Goal: Task Accomplishment & Management: Use online tool/utility

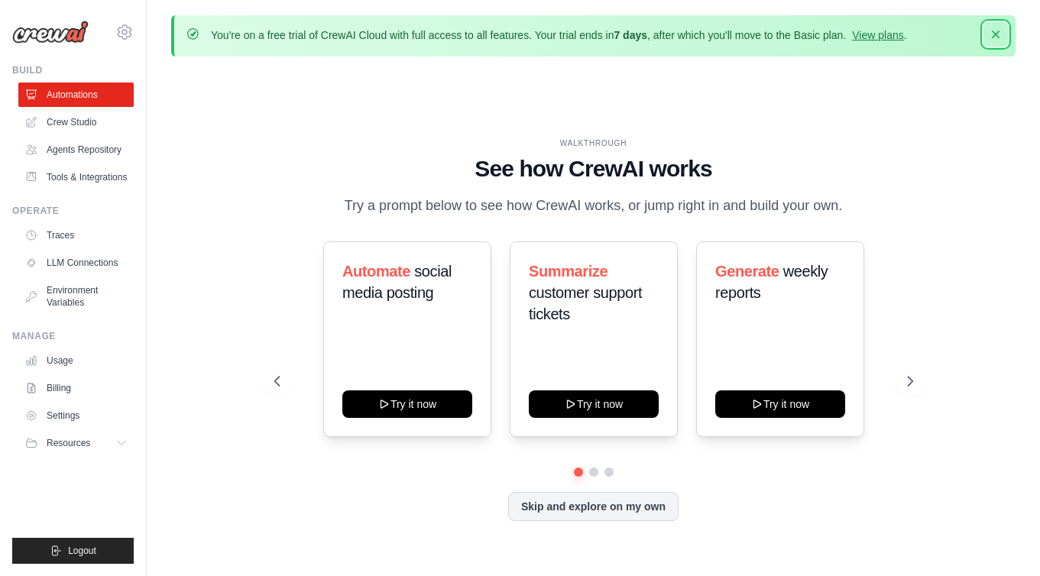
click at [994, 30] on icon "button" at bounding box center [995, 34] width 15 height 15
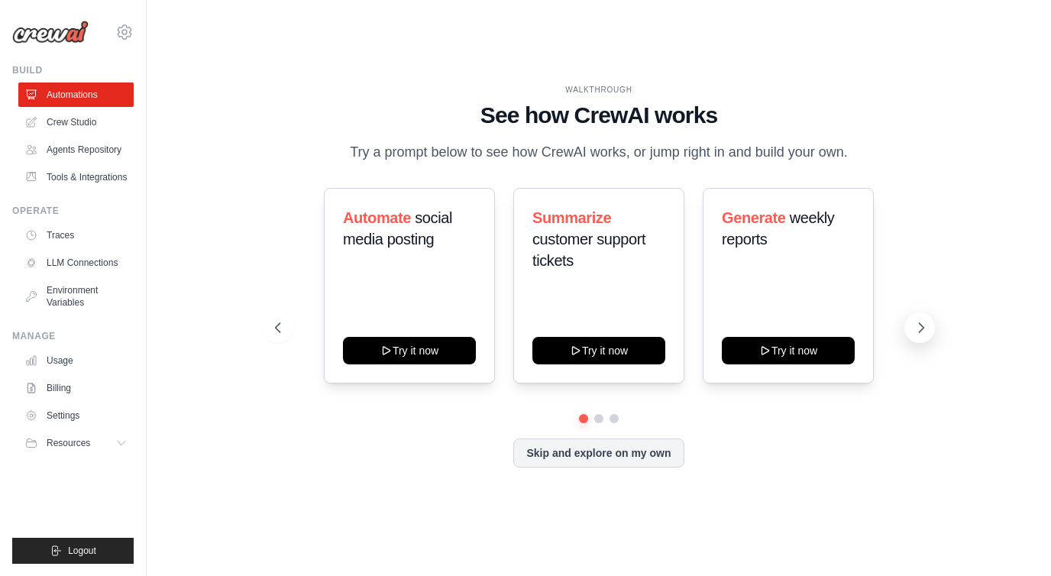
click at [931, 327] on button at bounding box center [920, 327] width 31 height 31
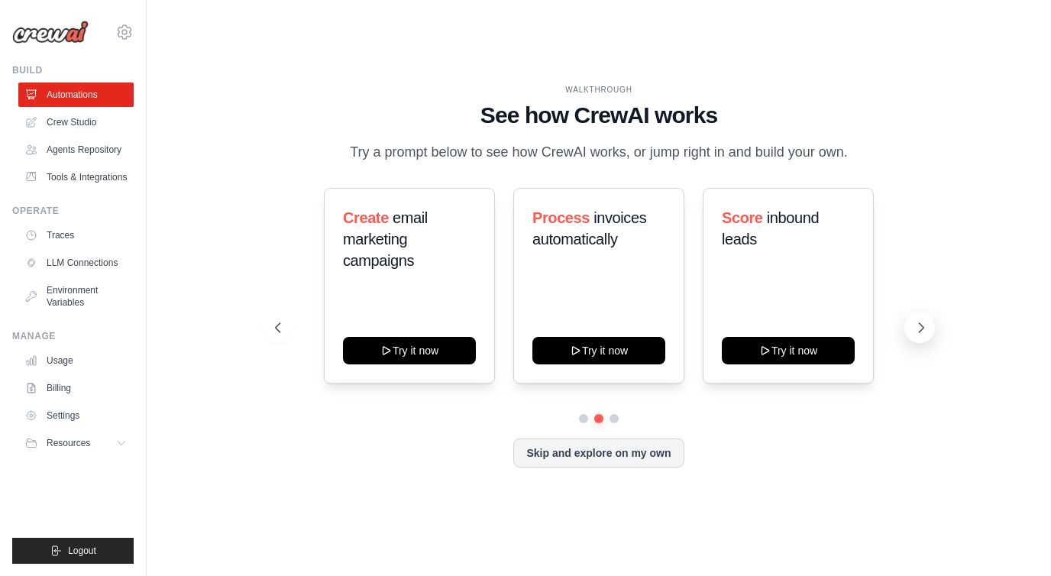
click at [931, 327] on button at bounding box center [920, 327] width 31 height 31
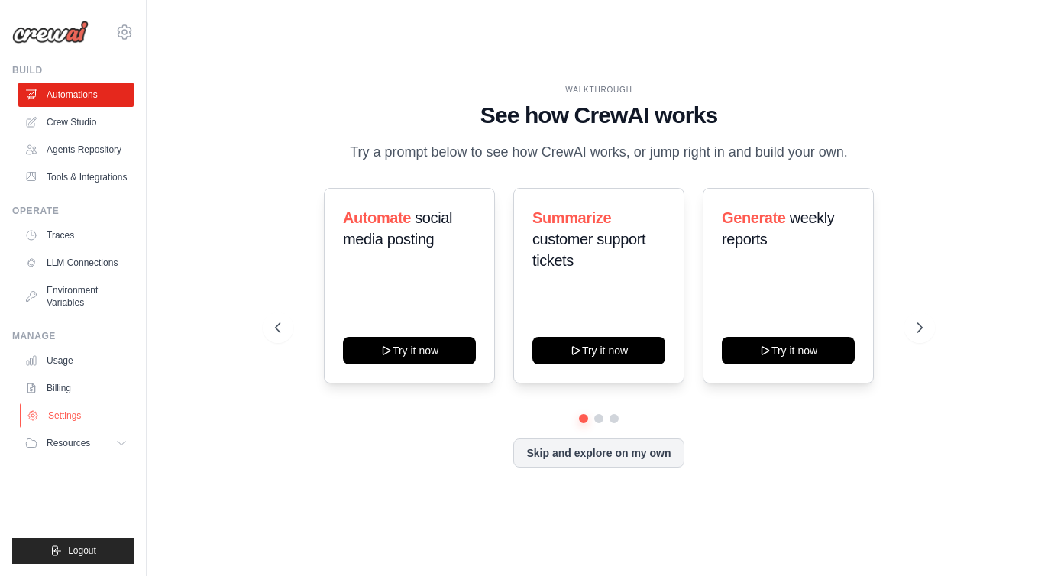
click at [104, 410] on link "Settings" at bounding box center [77, 415] width 115 height 24
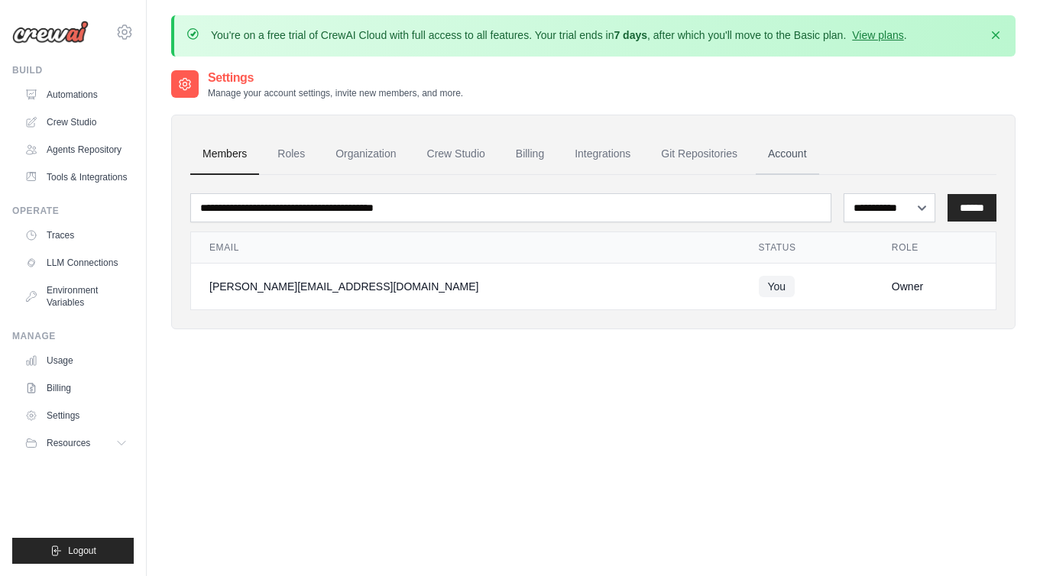
click at [776, 155] on link "Account" at bounding box center [787, 154] width 63 height 41
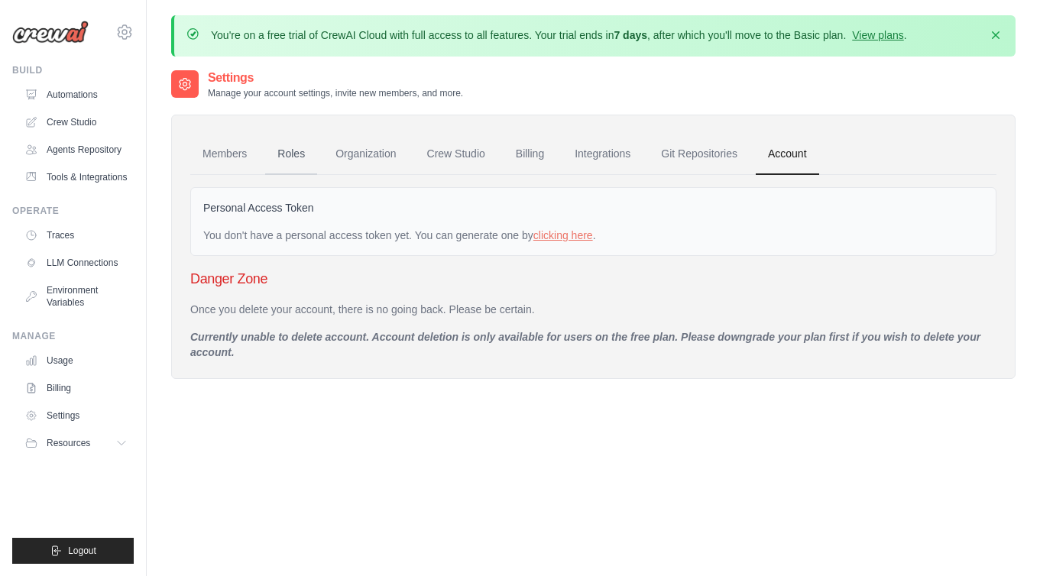
click at [287, 154] on link "Roles" at bounding box center [291, 154] width 52 height 41
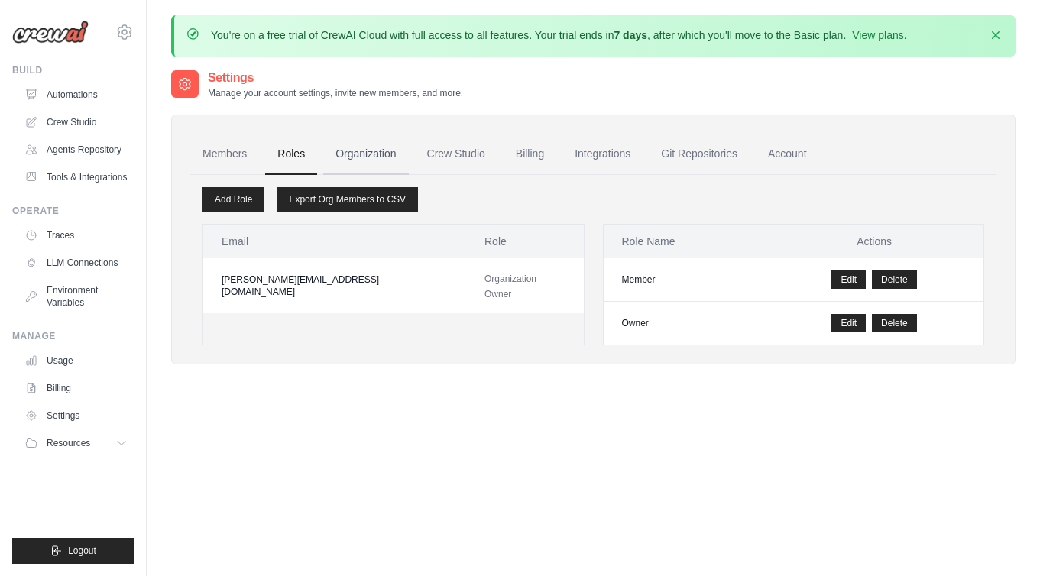
click at [345, 151] on link "Organization" at bounding box center [365, 154] width 85 height 41
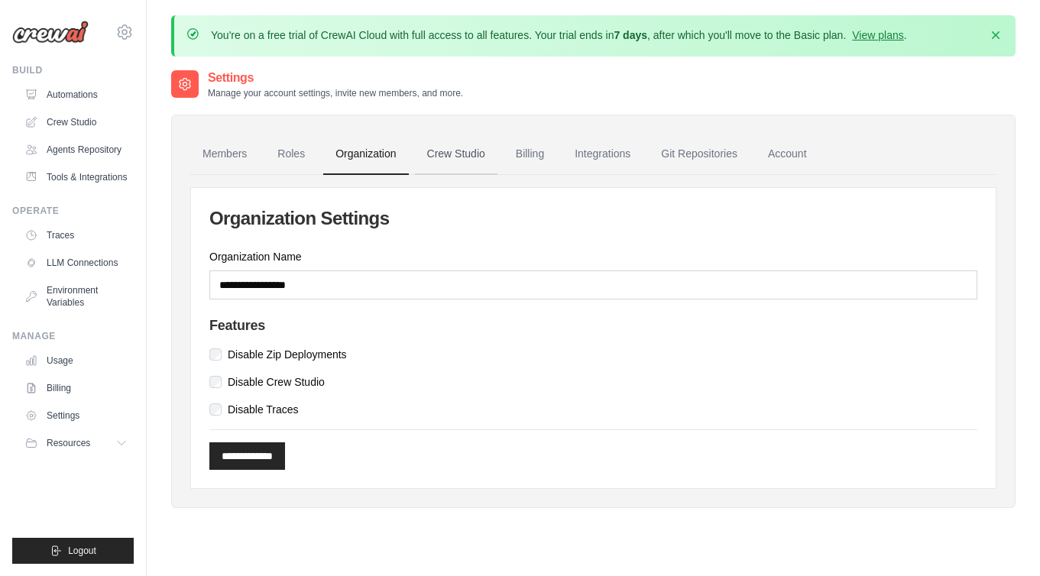
click at [430, 149] on link "Crew Studio" at bounding box center [456, 154] width 83 height 41
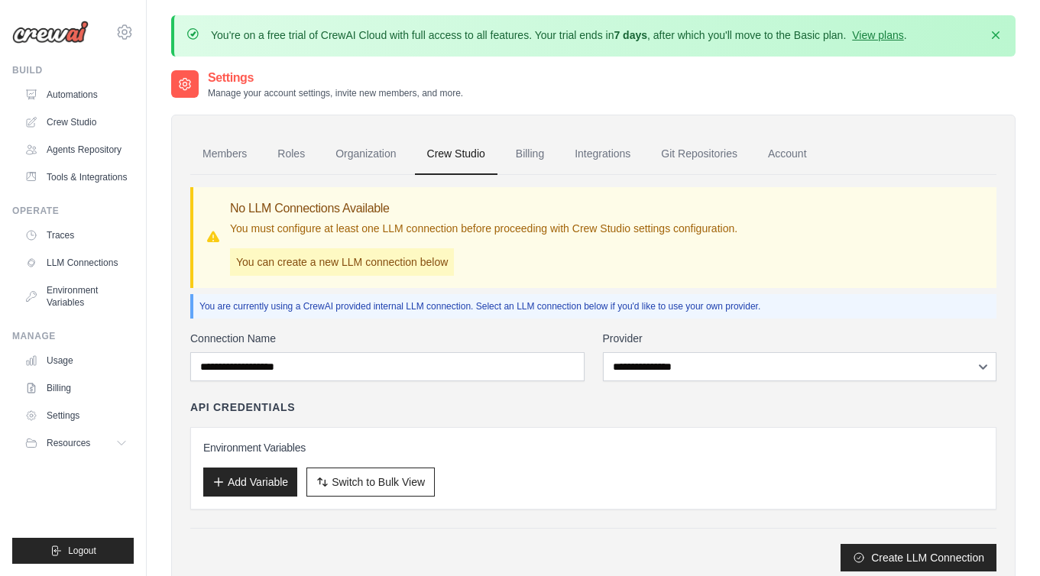
click at [558, 169] on ul "Members Roles Organization Crew Studio Billing Integrations Git Repositories Ac…" at bounding box center [593, 154] width 806 height 41
click at [535, 153] on link "Billing" at bounding box center [529, 154] width 53 height 41
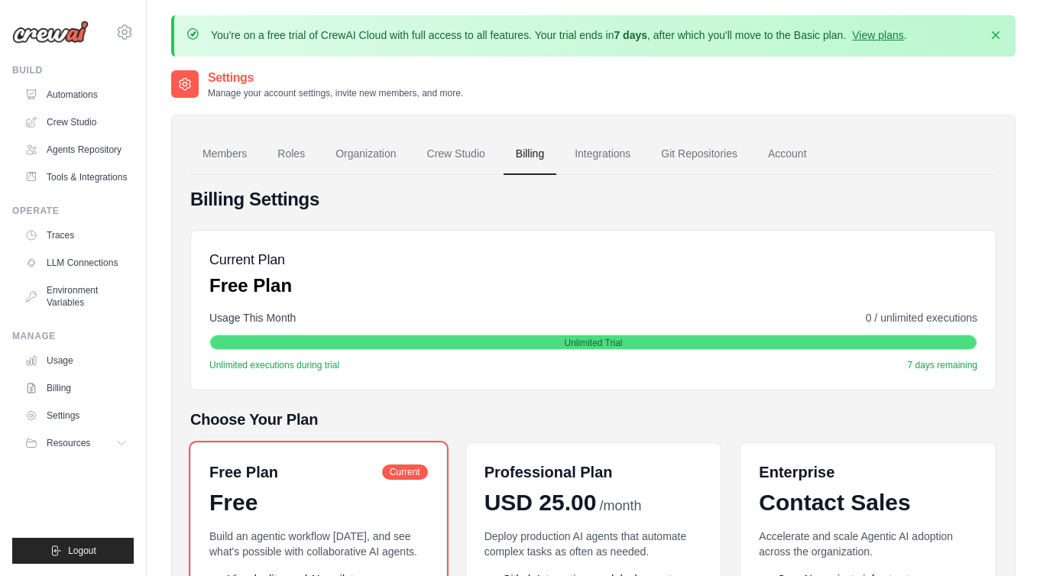
click at [604, 147] on link "Integrations" at bounding box center [602, 154] width 80 height 41
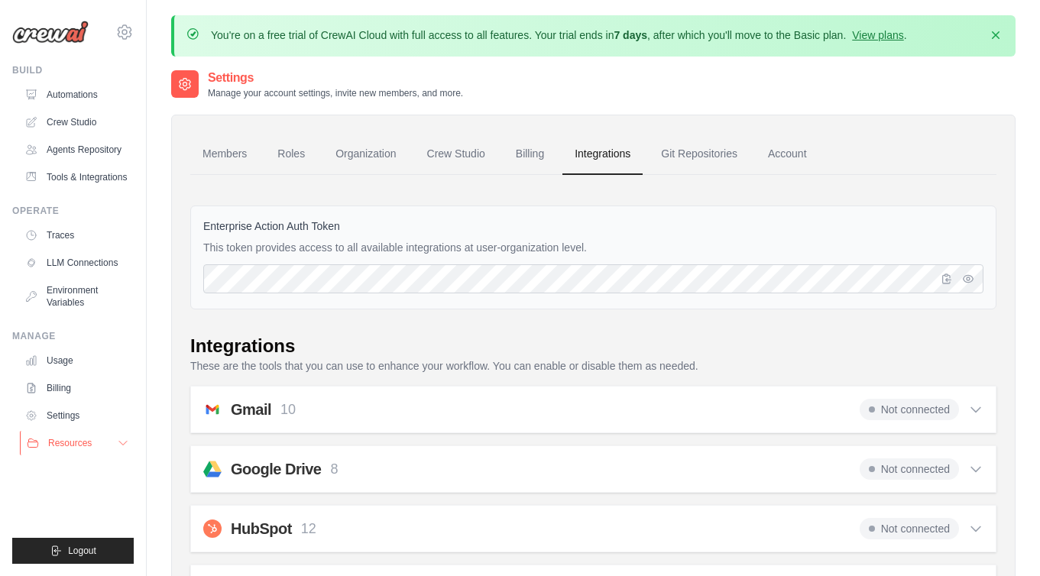
click at [112, 440] on button "Resources" at bounding box center [77, 443] width 115 height 24
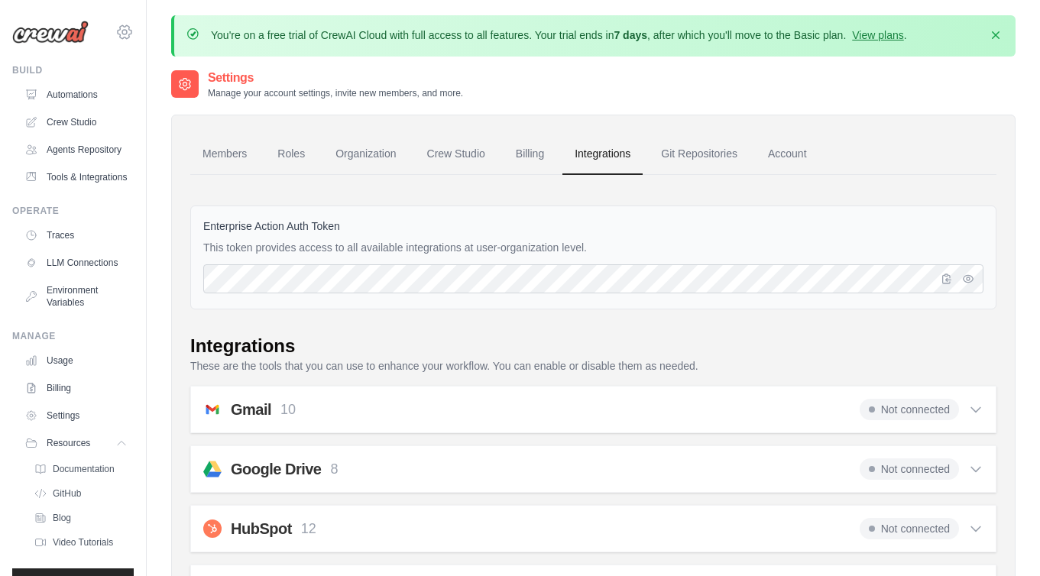
click at [118, 25] on icon at bounding box center [125, 31] width 14 height 13
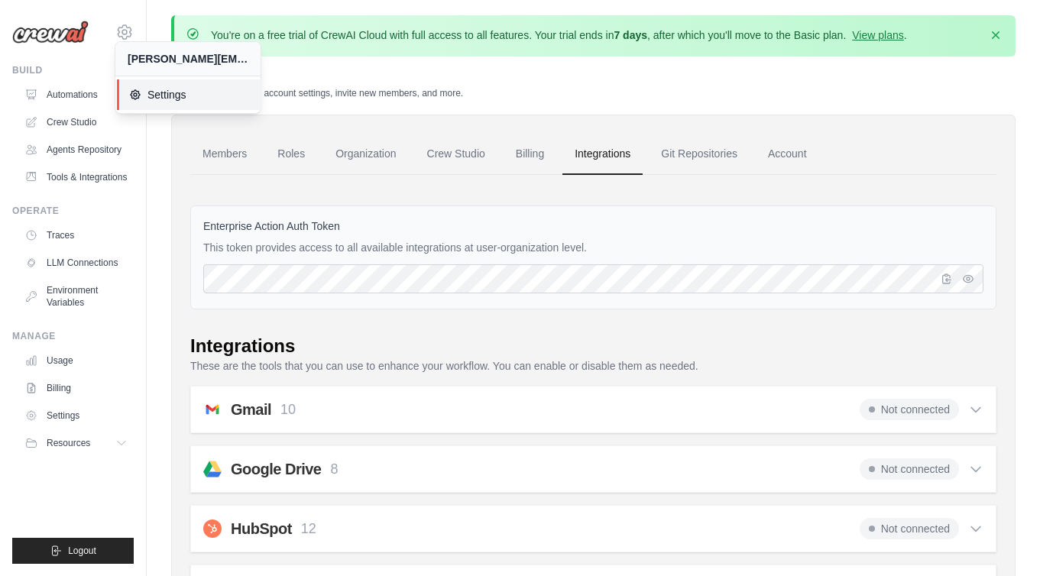
click at [205, 90] on span "Settings" at bounding box center [189, 94] width 121 height 15
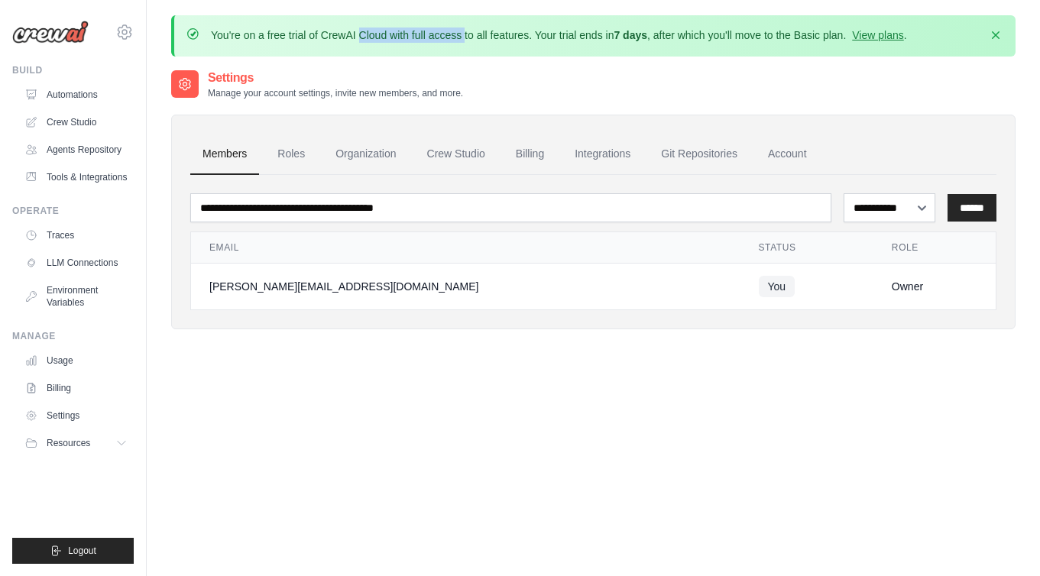
drag, startPoint x: 260, startPoint y: 38, endPoint x: 429, endPoint y: 34, distance: 169.6
click at [428, 34] on p "You're on a free trial of CrewAI Cloud with full access to all features. Your t…" at bounding box center [559, 35] width 696 height 15
click at [429, 40] on p "You're on a free trial of CrewAI Cloud with full access to all features. Your t…" at bounding box center [559, 35] width 696 height 15
click at [100, 289] on link "Environment Variables" at bounding box center [77, 296] width 115 height 37
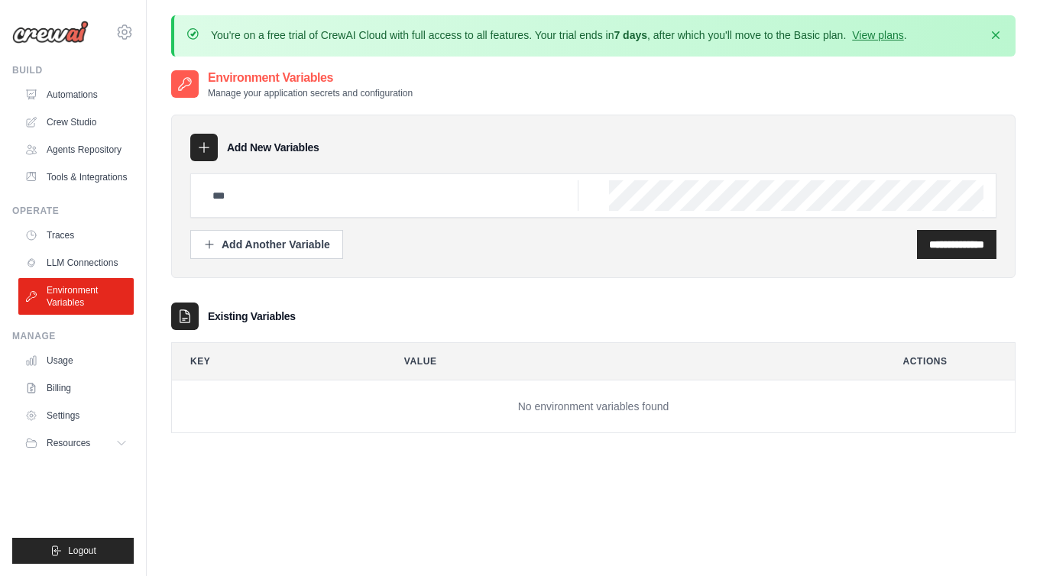
click at [74, 108] on ul "Automations Crew Studio Agents Repository Tools & Integrations" at bounding box center [75, 136] width 115 height 107
click at [82, 102] on link "Automations" at bounding box center [77, 95] width 115 height 24
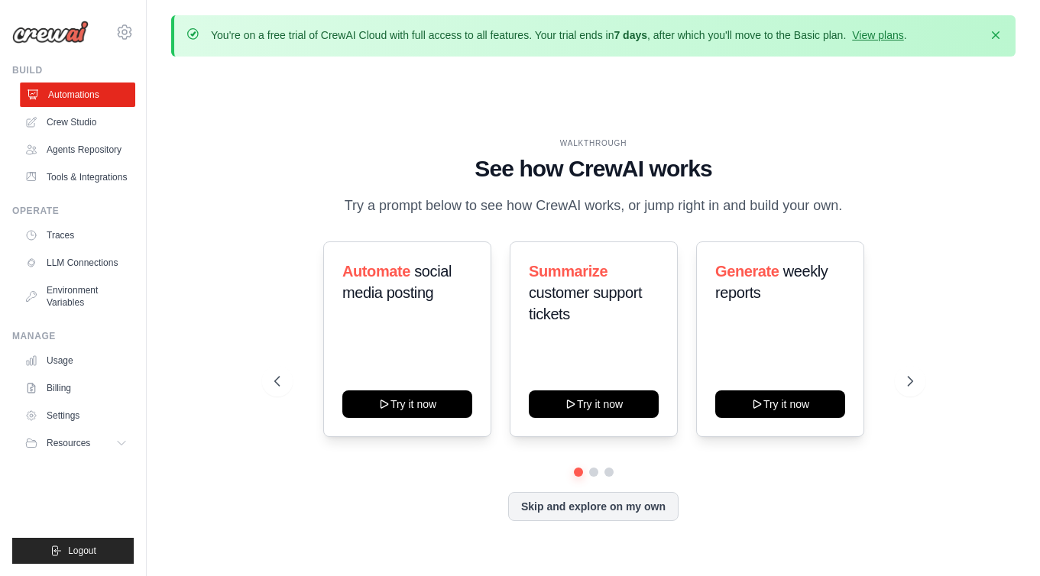
click at [95, 106] on link "Automations" at bounding box center [77, 95] width 115 height 24
click at [91, 117] on link "Crew Studio" at bounding box center [77, 122] width 115 height 24
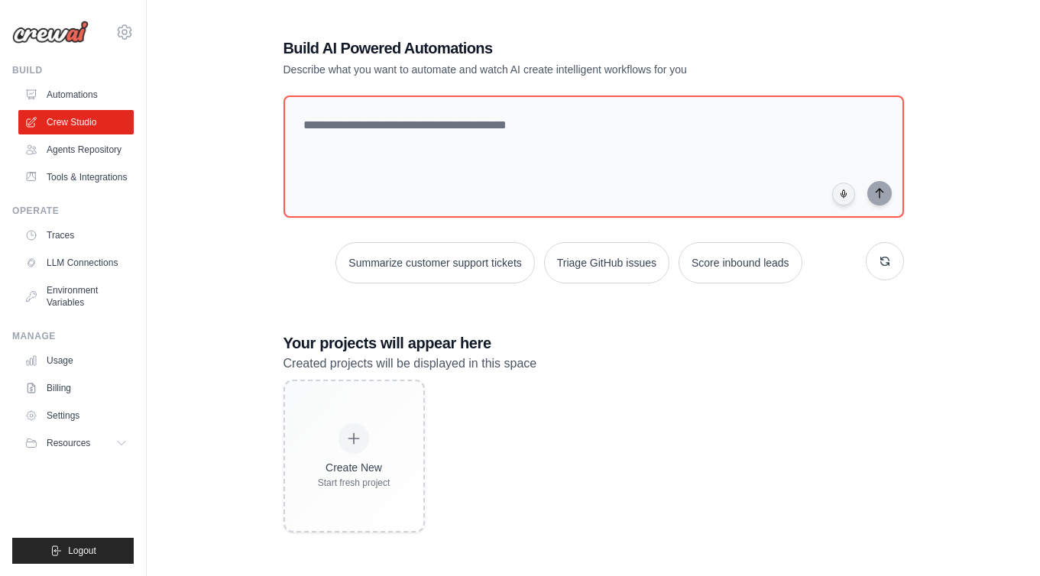
scroll to position [73, 0]
click at [66, 158] on link "Agents Repository" at bounding box center [77, 150] width 115 height 24
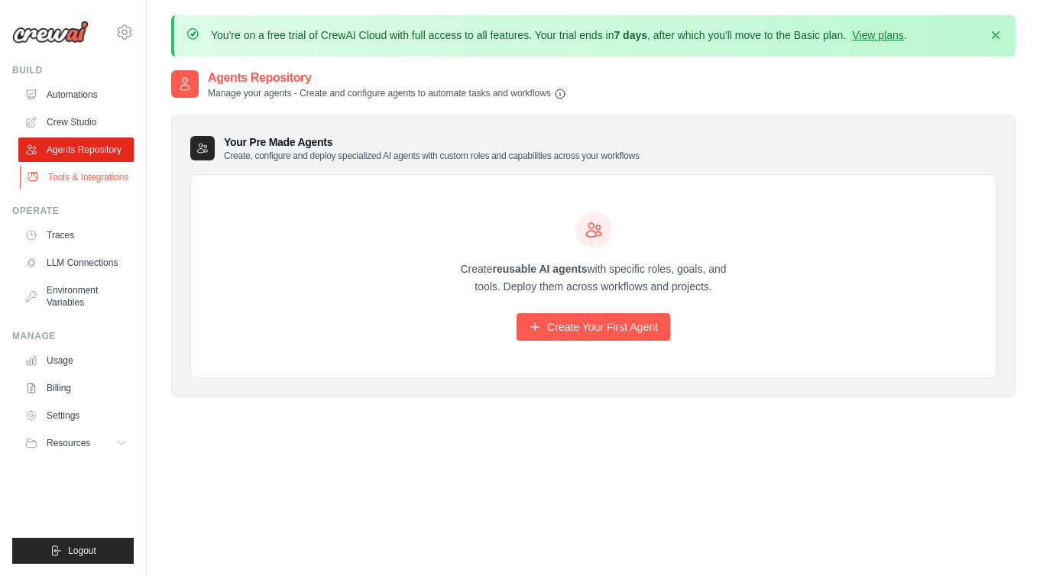
click at [73, 168] on link "Tools & Integrations" at bounding box center [77, 177] width 115 height 24
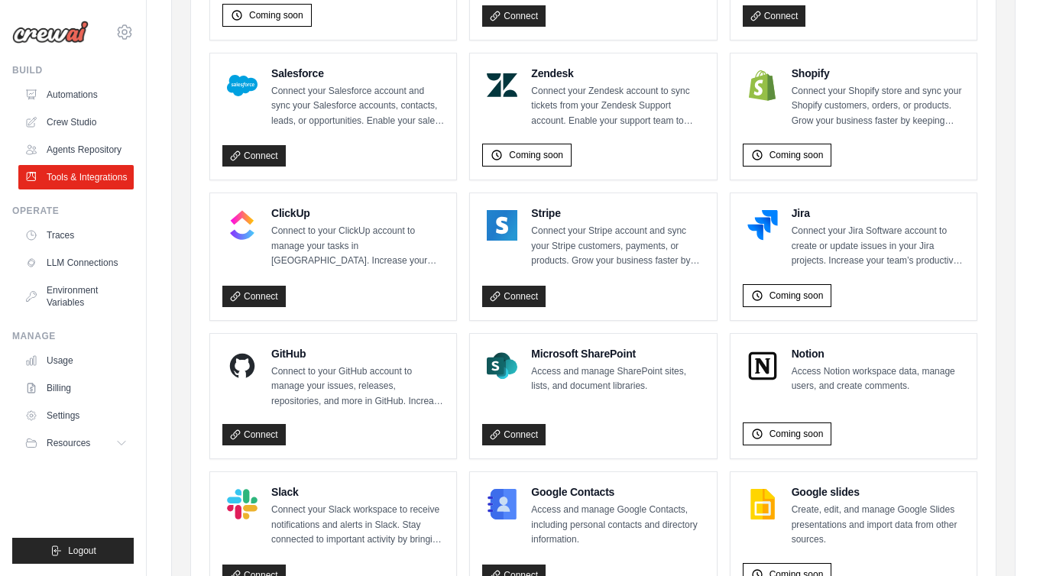
scroll to position [983, 0]
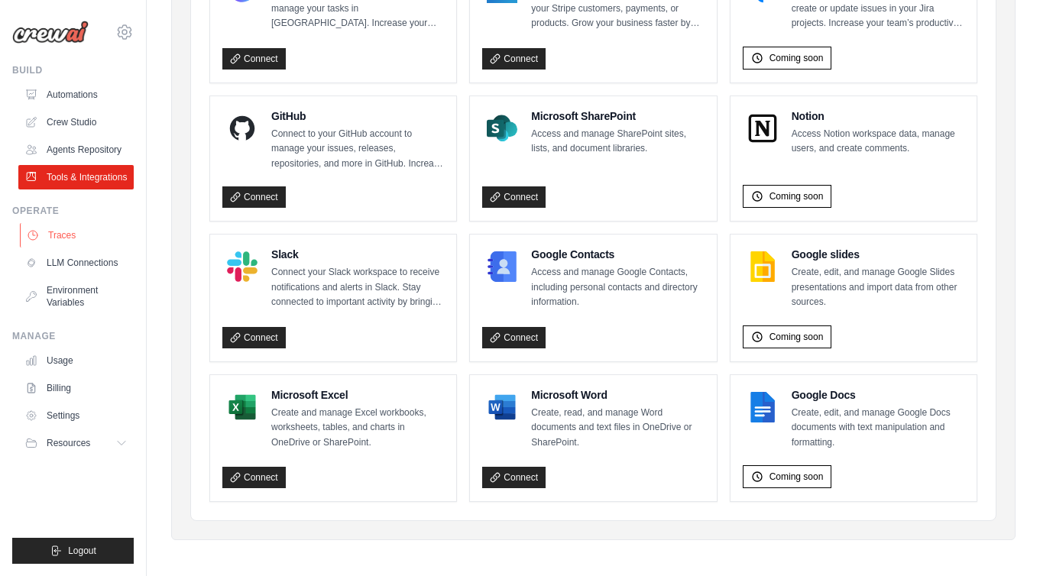
click at [63, 225] on link "Traces" at bounding box center [77, 235] width 115 height 24
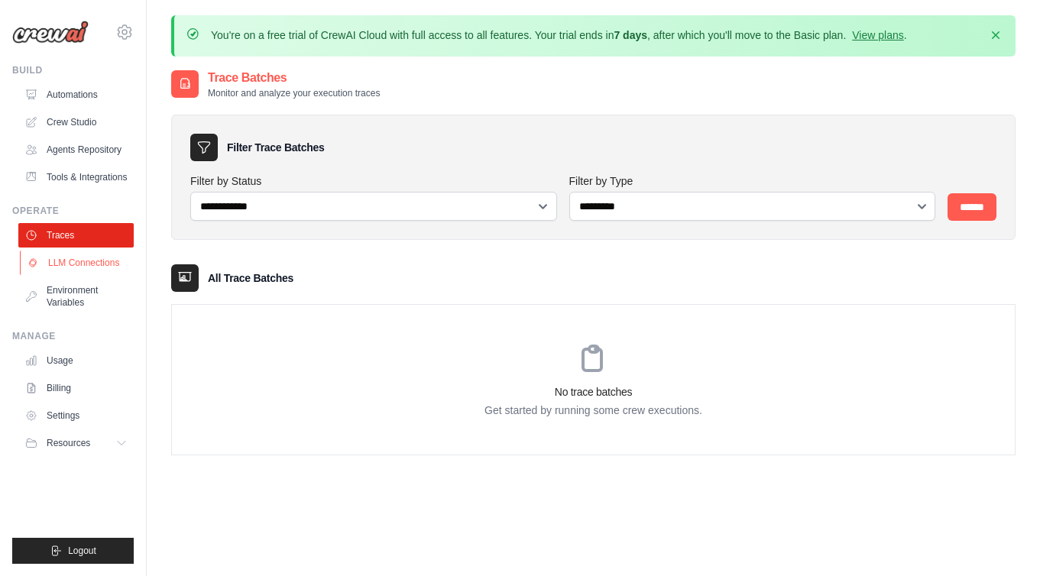
click at [69, 266] on link "LLM Connections" at bounding box center [77, 263] width 115 height 24
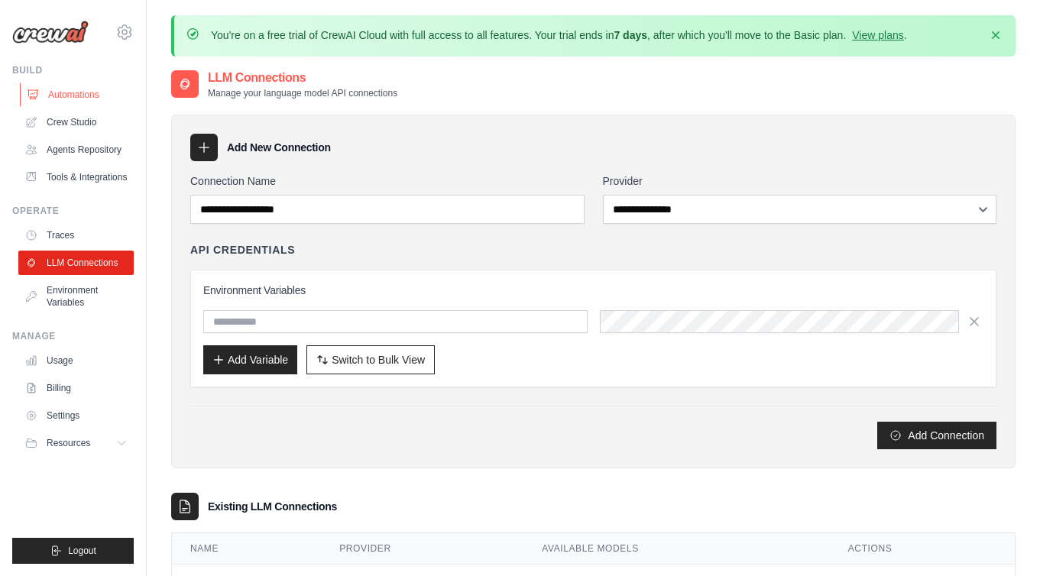
click at [96, 84] on link "Automations" at bounding box center [77, 95] width 115 height 24
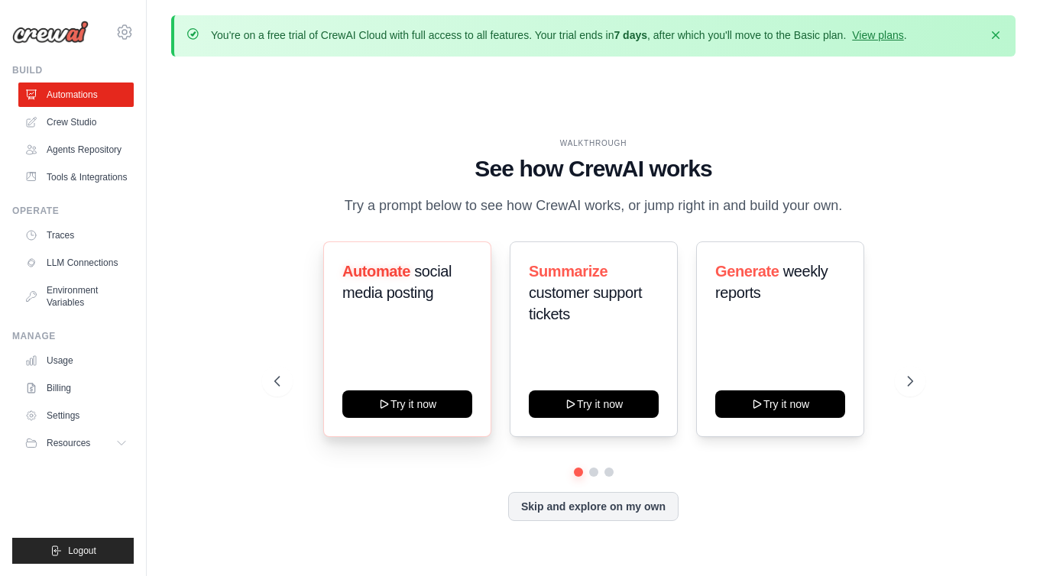
scroll to position [3, 0]
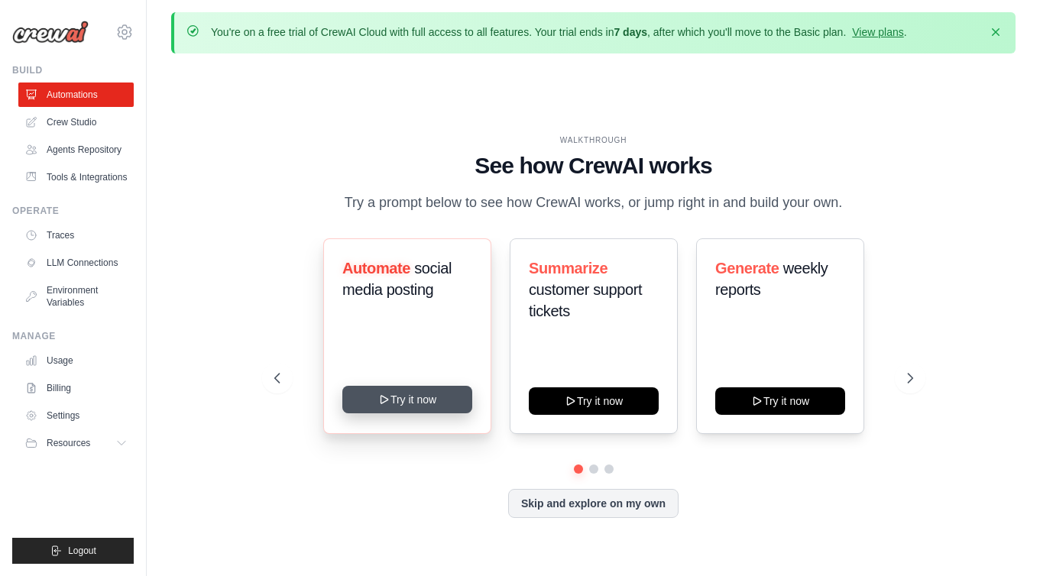
click at [442, 402] on button "Try it now" at bounding box center [407, 400] width 130 height 28
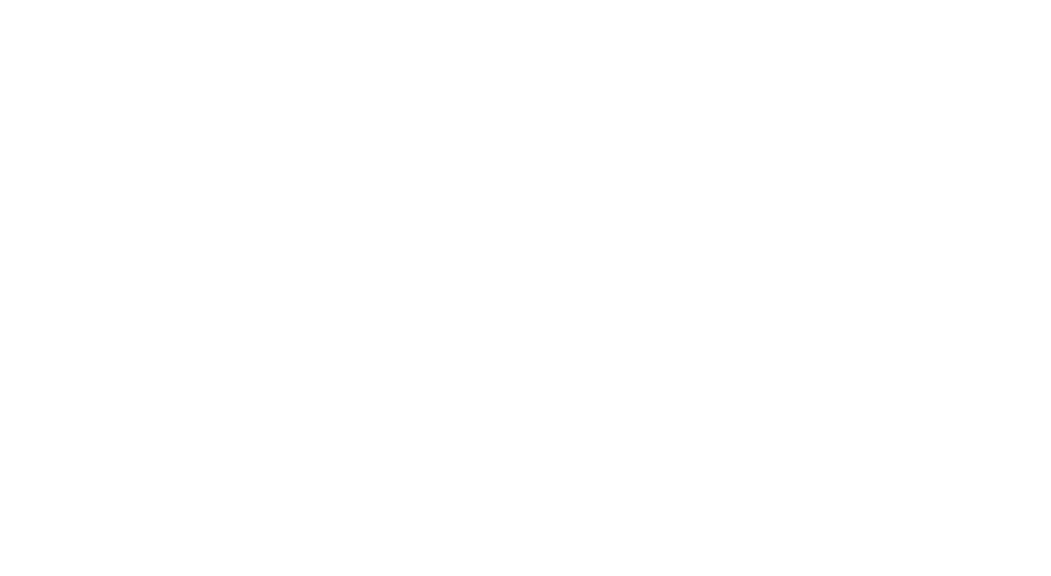
click at [992, 0] on html at bounding box center [525, 0] width 1051 height 0
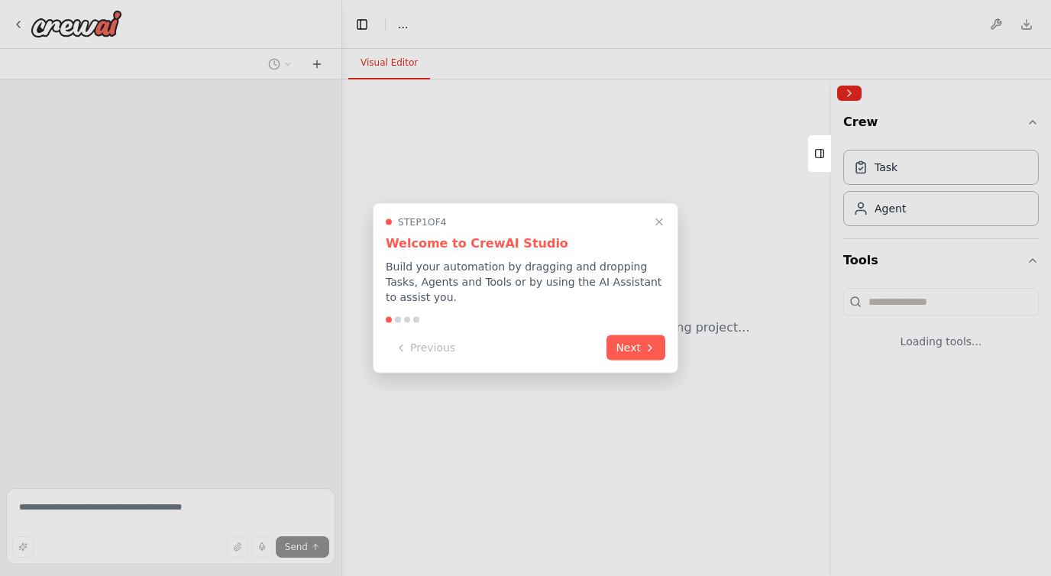
click at [997, 31] on div at bounding box center [525, 288] width 1051 height 576
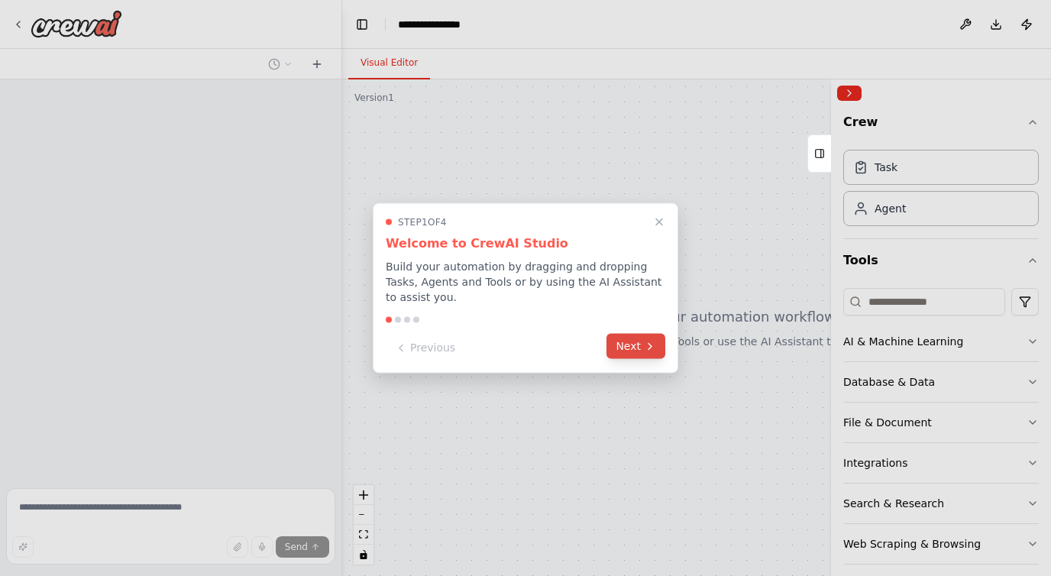
click at [664, 350] on button "Next" at bounding box center [636, 346] width 59 height 25
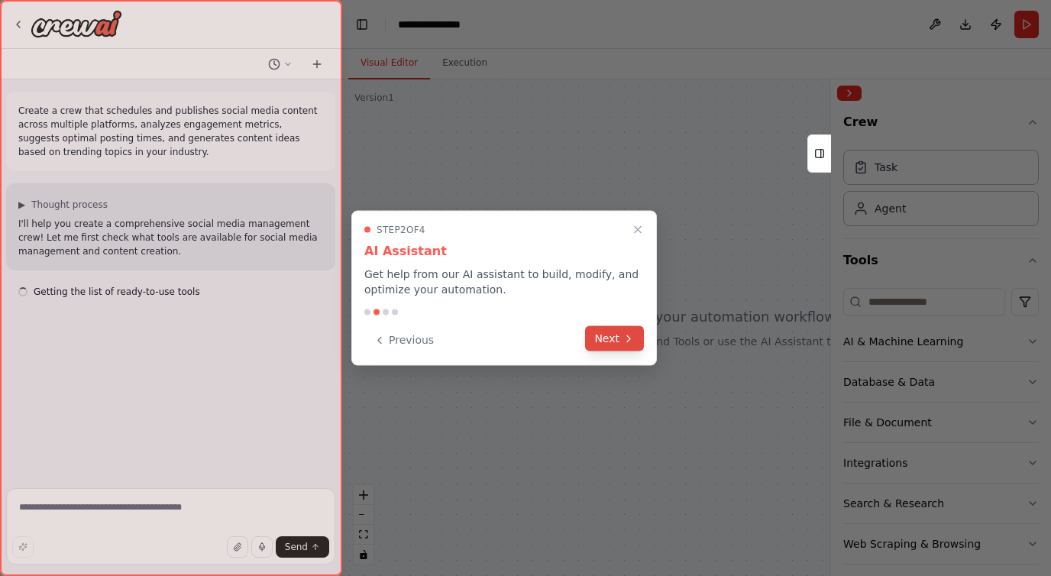
click at [617, 336] on button "Next" at bounding box center [614, 338] width 59 height 25
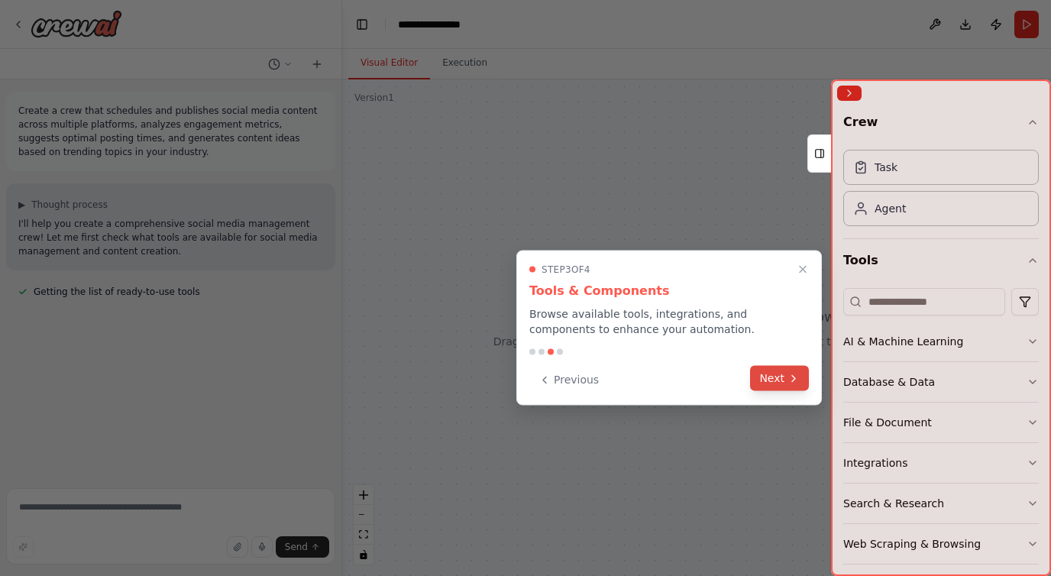
click at [786, 376] on button "Next" at bounding box center [779, 378] width 59 height 25
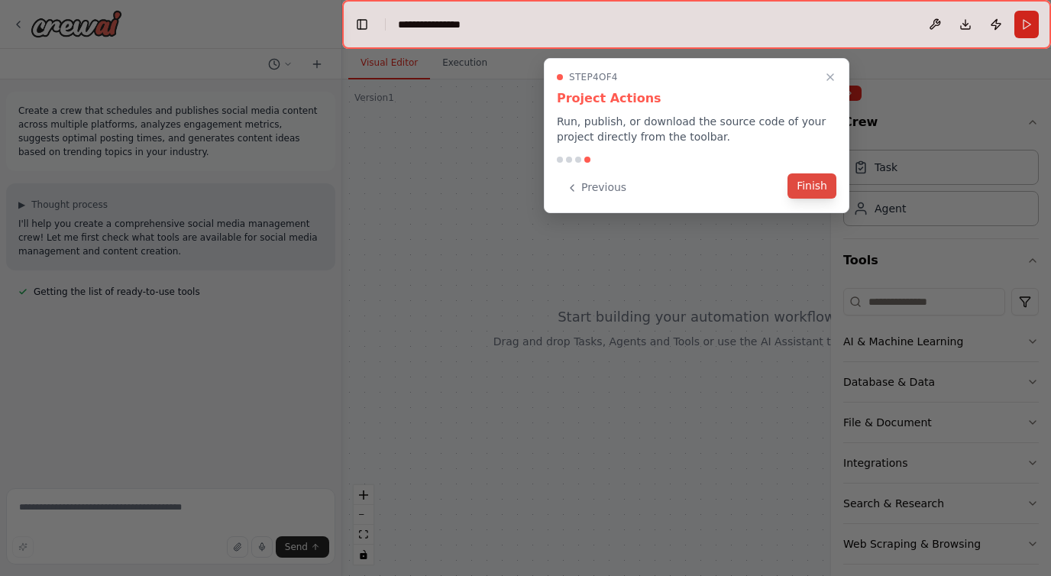
click at [800, 183] on button "Finish" at bounding box center [812, 185] width 49 height 25
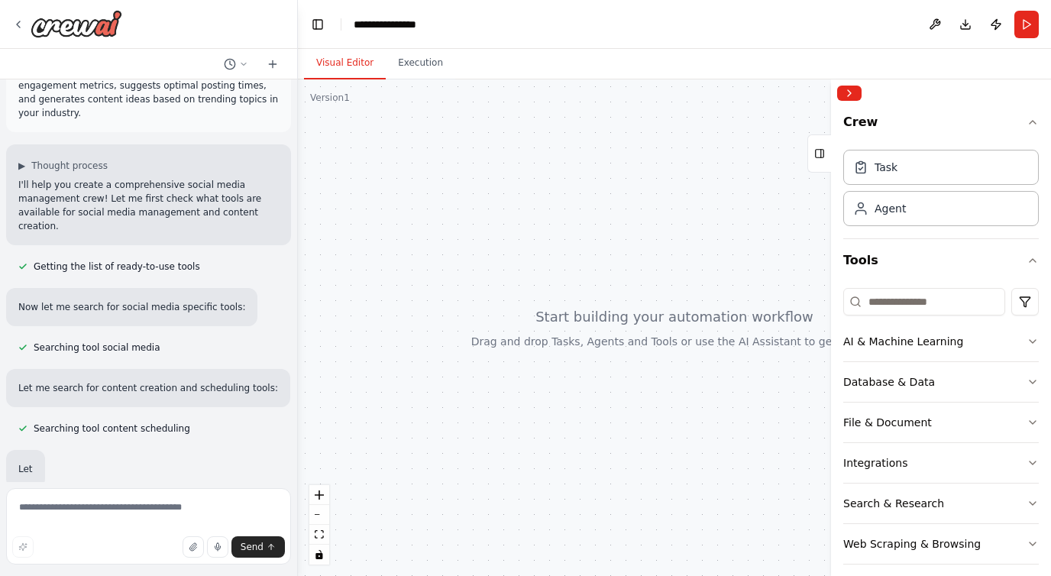
drag, startPoint x: 340, startPoint y: 385, endPoint x: 298, endPoint y: 385, distance: 42.0
click at [298, 385] on div "**********" at bounding box center [525, 288] width 1051 height 576
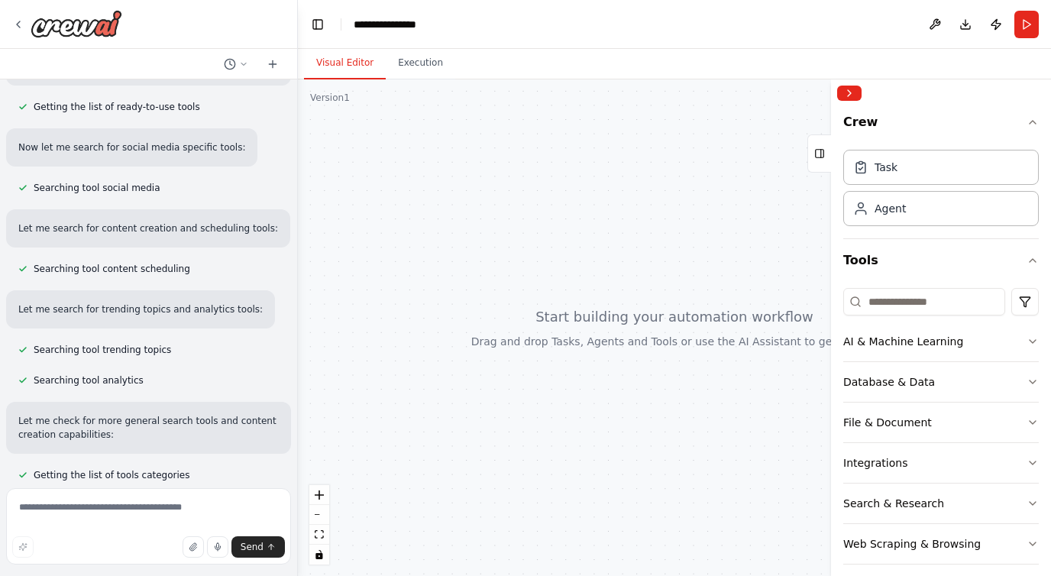
scroll to position [255, 0]
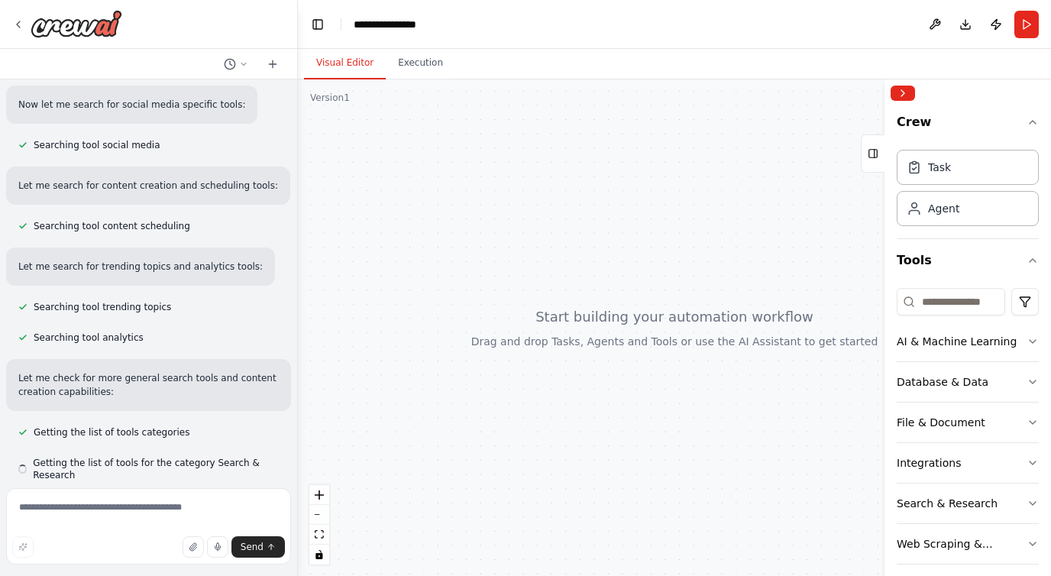
drag, startPoint x: 831, startPoint y: 210, endPoint x: 879, endPoint y: 209, distance: 48.1
click at [885, 211] on div "Crew Task Agent Tools AI & Machine Learning Database & Data File & Document Int…" at bounding box center [968, 327] width 167 height 497
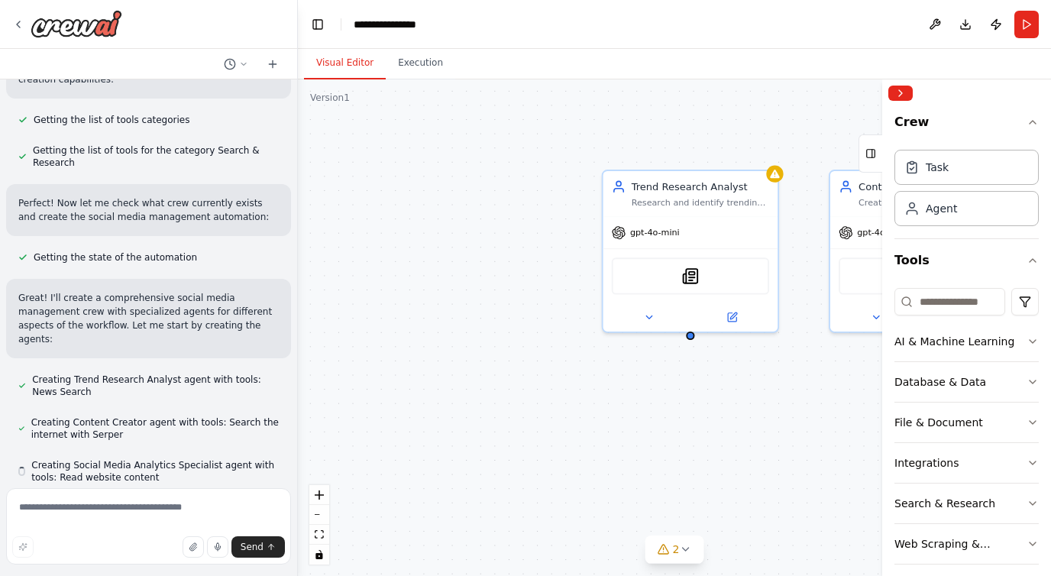
scroll to position [570, 0]
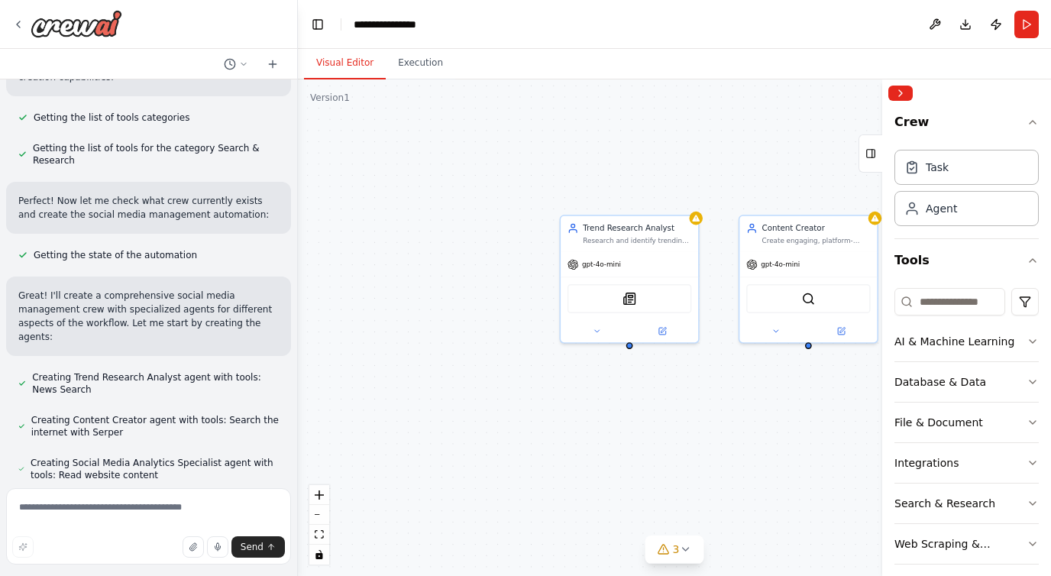
drag, startPoint x: 681, startPoint y: 424, endPoint x: 348, endPoint y: 370, distance: 336.7
click at [349, 370] on div "Trend Research Analyst Research and identify trending topics, hashtags, and con…" at bounding box center [674, 327] width 753 height 497
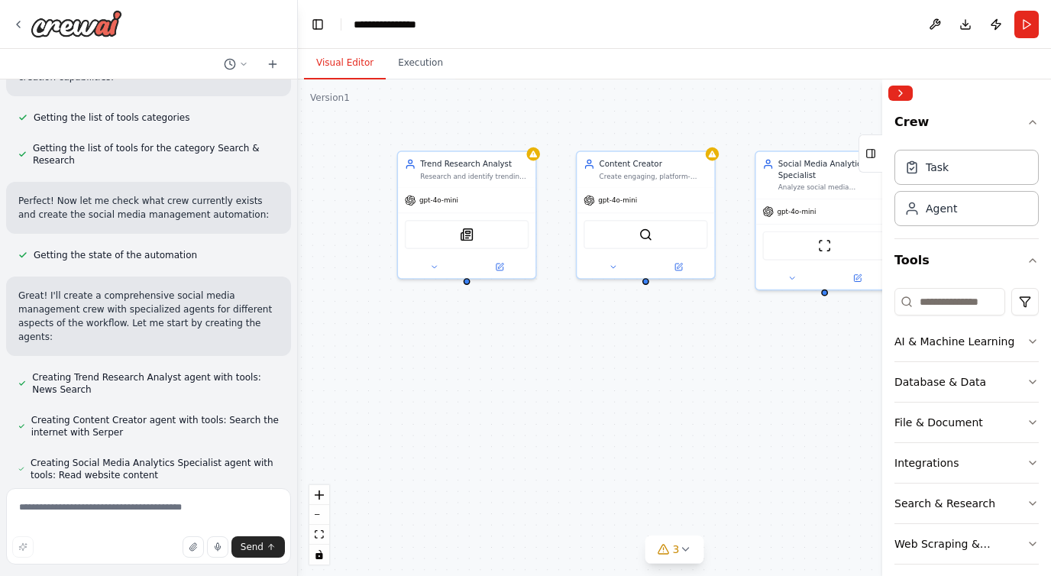
drag, startPoint x: 521, startPoint y: 316, endPoint x: 669, endPoint y: 301, distance: 148.9
click at [673, 303] on div "Trend Research Analyst Research and identify trending topics, hashtags, and con…" at bounding box center [674, 327] width 753 height 497
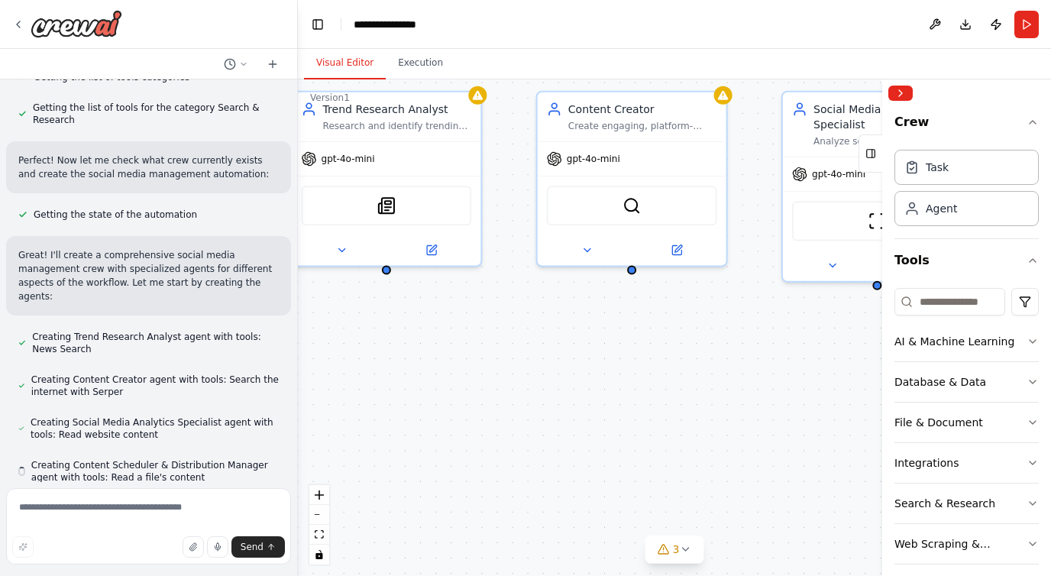
scroll to position [613, 0]
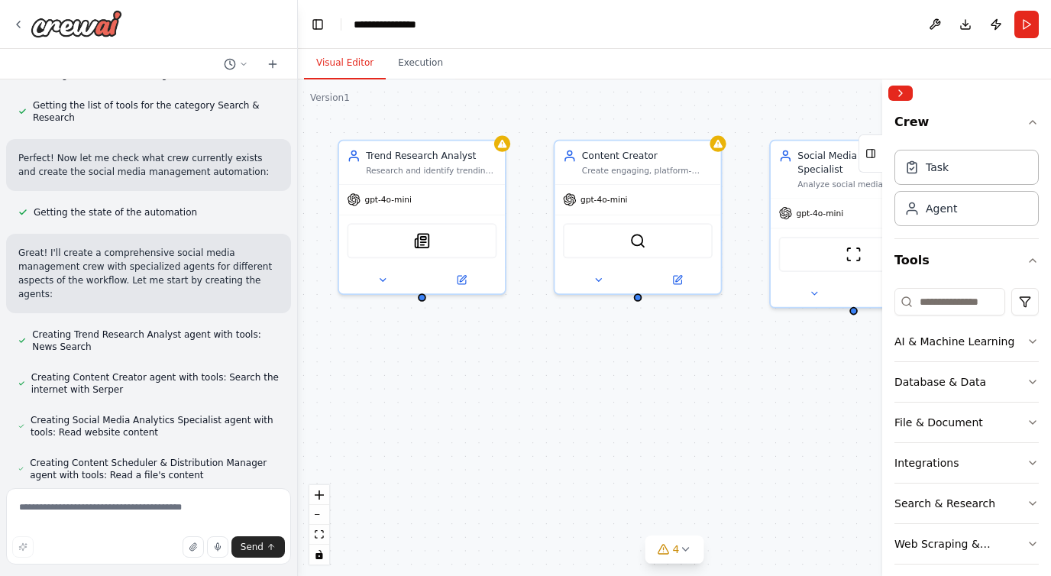
drag, startPoint x: 566, startPoint y: 305, endPoint x: 568, endPoint y: 366, distance: 61.2
click at [572, 367] on div "Trend Research Analyst Research and identify trending topics, hashtags, and con…" at bounding box center [674, 327] width 753 height 497
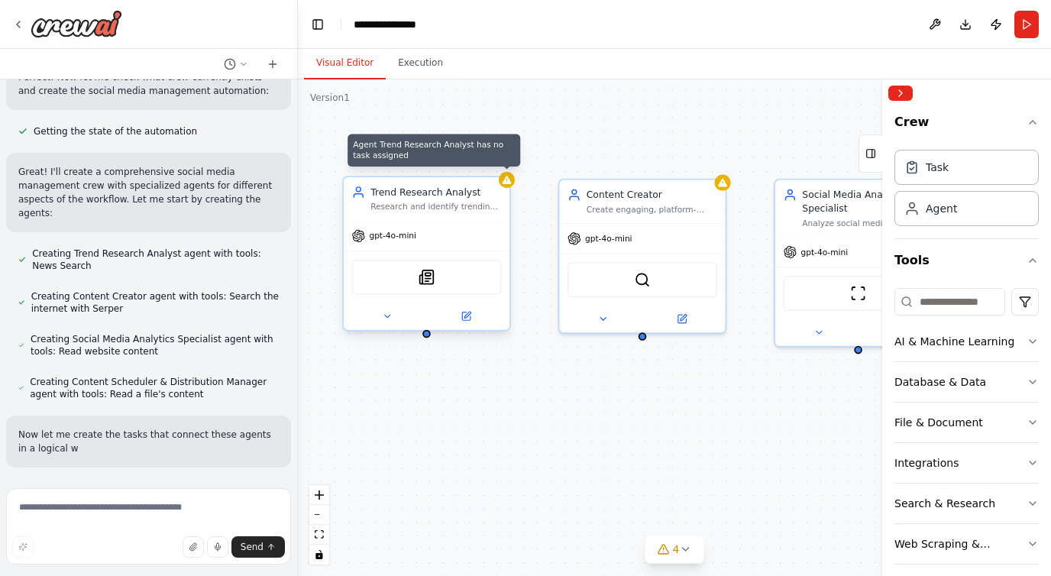
scroll to position [707, 0]
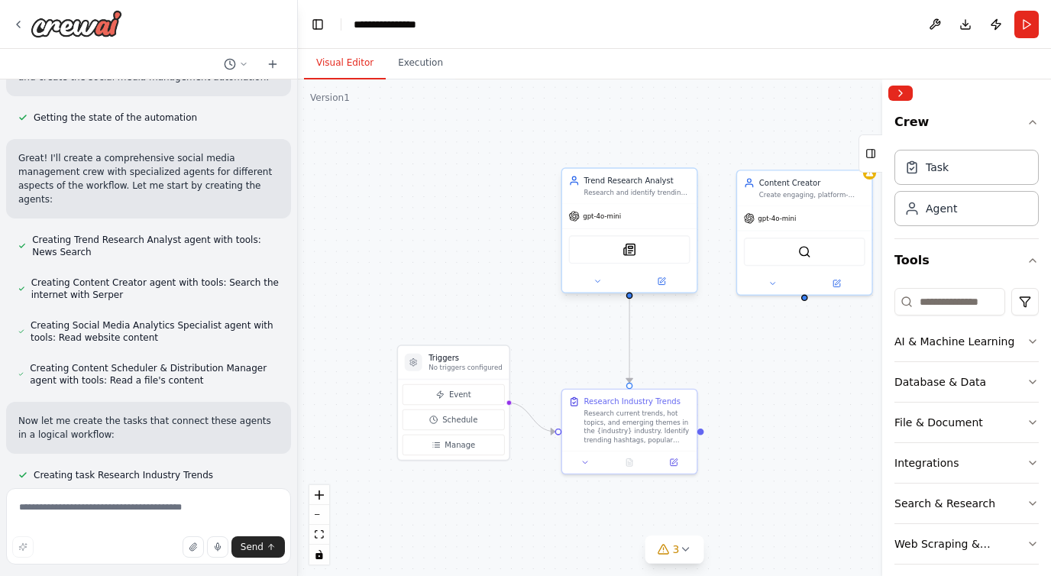
drag, startPoint x: 490, startPoint y: 378, endPoint x: 672, endPoint y: 325, distance: 189.3
click at [672, 325] on div ".deletable-edge-delete-btn { width: 20px; height: 20px; border: 0px solid #ffff…" at bounding box center [674, 327] width 753 height 497
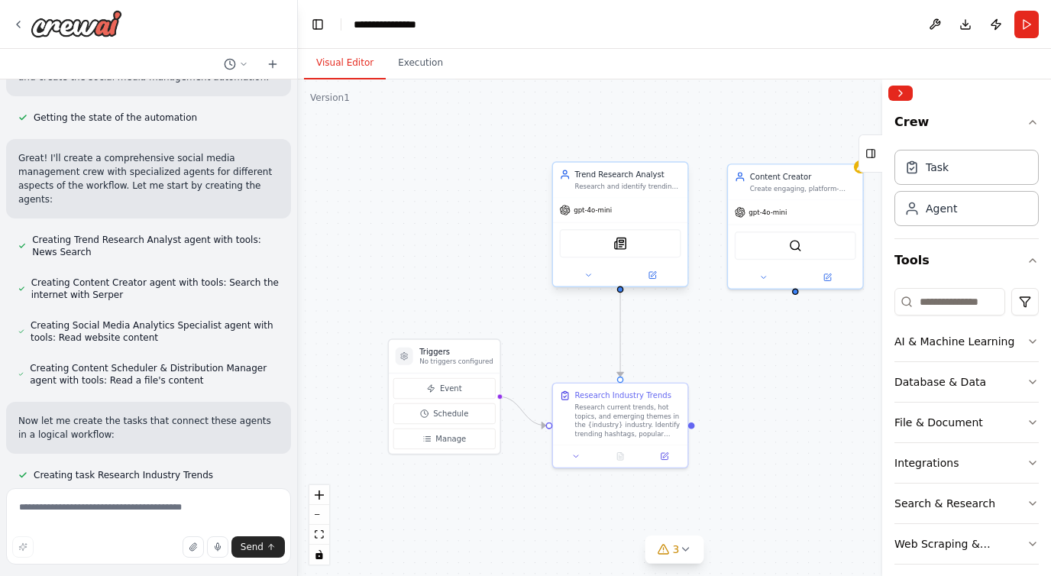
scroll to position [738, 0]
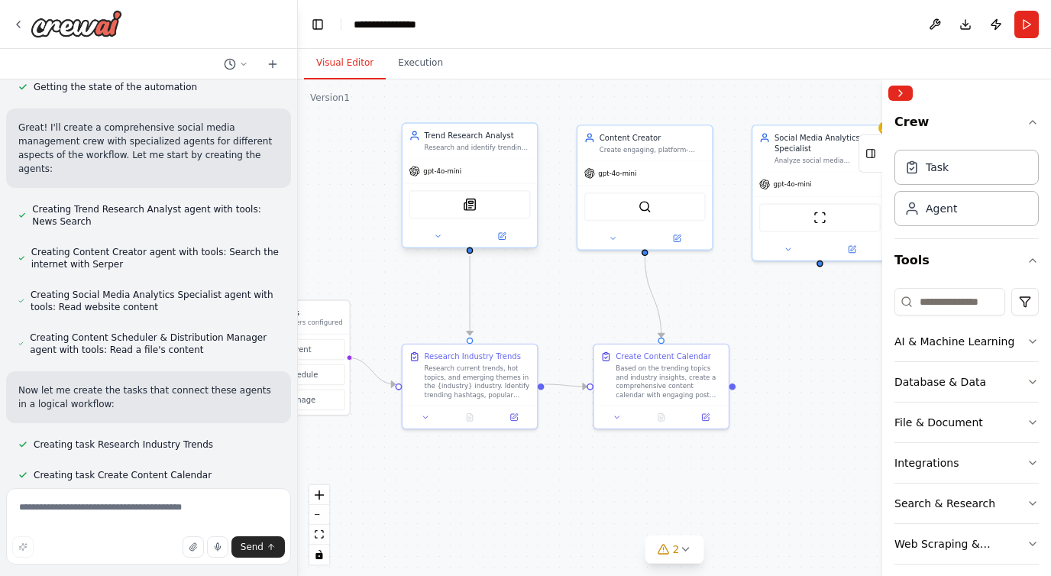
drag, startPoint x: 727, startPoint y: 338, endPoint x: 576, endPoint y: 299, distance: 155.5
click at [576, 299] on div ".deletable-edge-delete-btn { width: 20px; height: 20px; border: 0px solid #ffff…" at bounding box center [674, 327] width 753 height 497
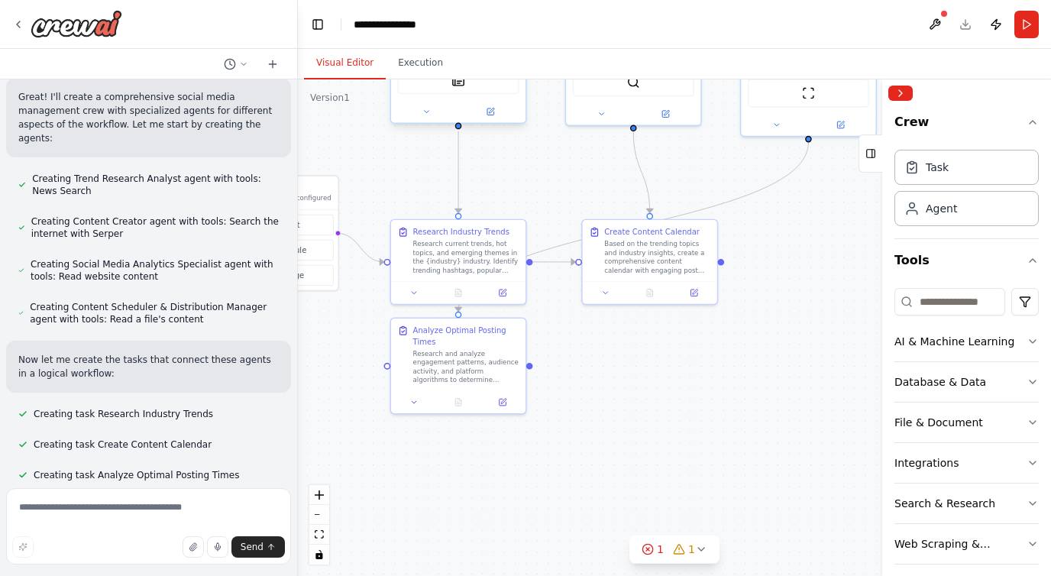
drag, startPoint x: 613, startPoint y: 325, endPoint x: 601, endPoint y: 201, distance: 125.1
click at [601, 201] on div ".deletable-edge-delete-btn { width: 20px; height: 20px; border: 0px solid #ffff…" at bounding box center [674, 327] width 753 height 497
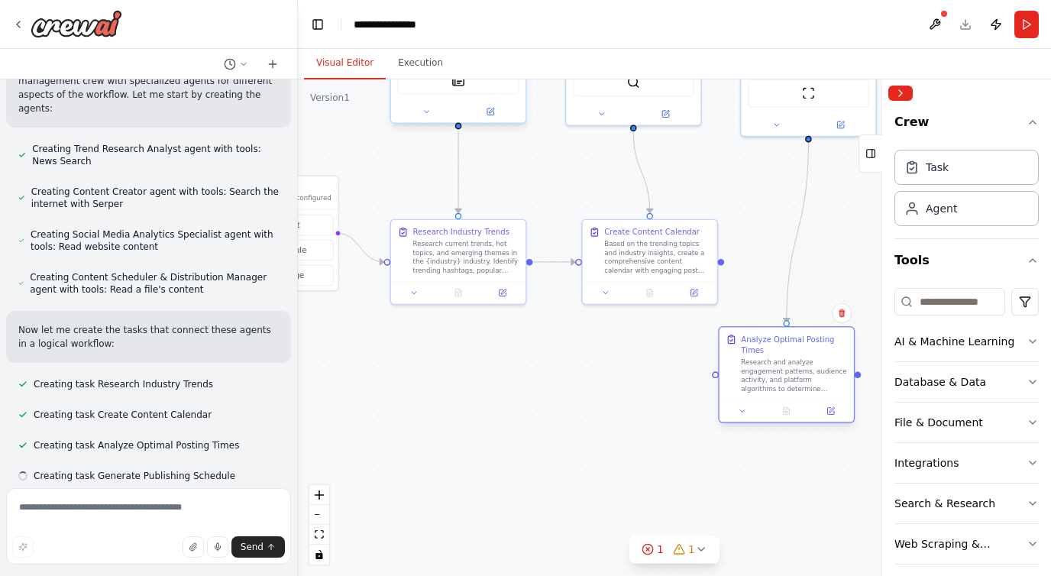
scroll to position [799, 0]
drag, startPoint x: 487, startPoint y: 339, endPoint x: 810, endPoint y: 345, distance: 323.2
click at [810, 345] on div "Analyze Optimal Posting Times" at bounding box center [794, 345] width 106 height 22
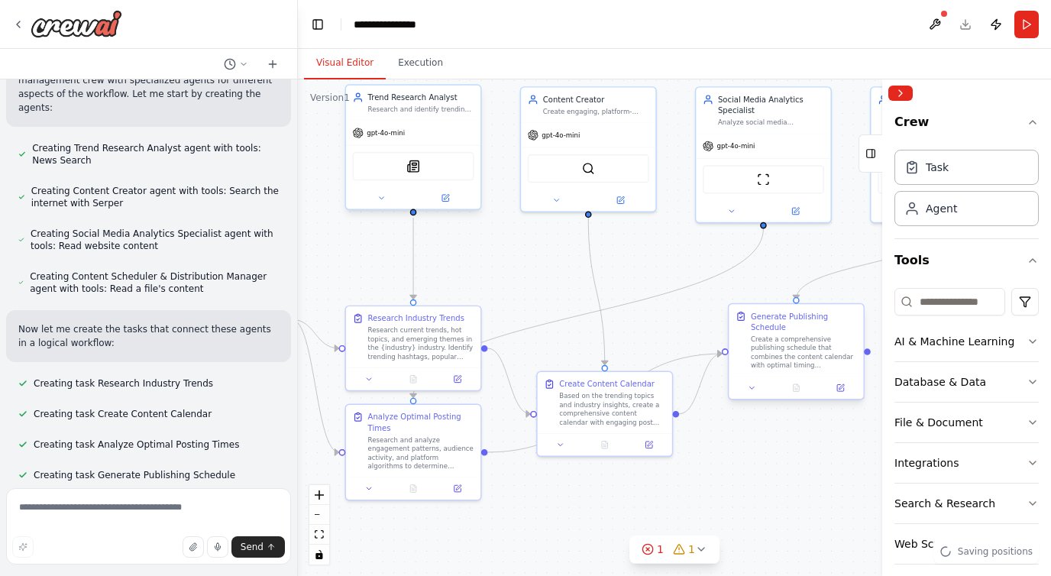
drag, startPoint x: 807, startPoint y: 248, endPoint x: 756, endPoint y: 341, distance: 106.0
click at [757, 341] on div ".deletable-edge-delete-btn { width: 20px; height: 20px; border: 0px solid #ffff…" at bounding box center [674, 327] width 753 height 497
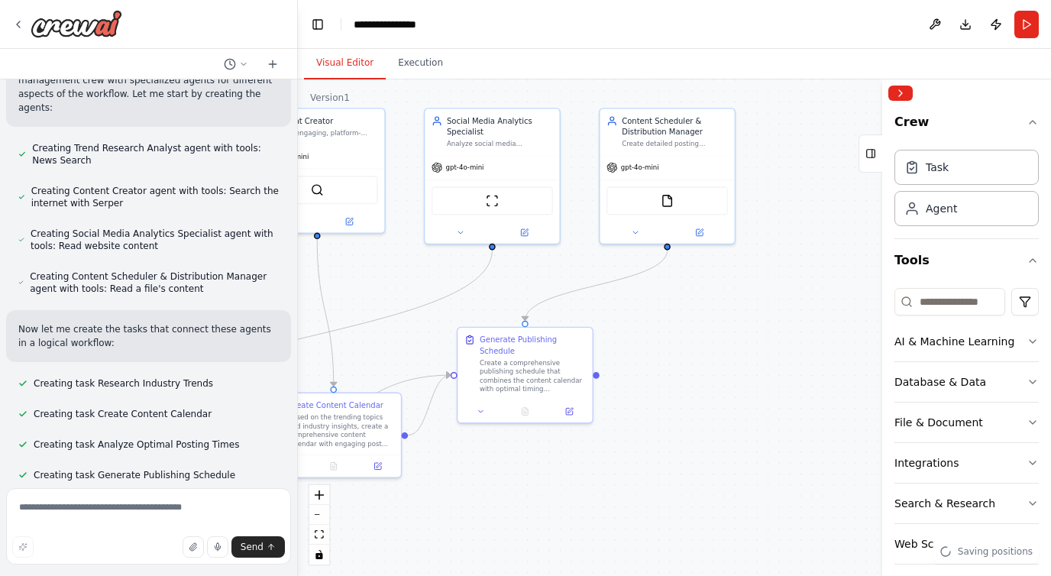
drag, startPoint x: 711, startPoint y: 475, endPoint x: 436, endPoint y: 490, distance: 275.4
click at [436, 490] on div ".deletable-edge-delete-btn { width: 20px; height: 20px; border: 0px solid #ffff…" at bounding box center [674, 327] width 753 height 497
drag, startPoint x: 436, startPoint y: 485, endPoint x: 655, endPoint y: 215, distance: 347.7
click at [441, 481] on div ".deletable-edge-delete-btn { width: 20px; height: 20px; border: 0px solid #ffff…" at bounding box center [674, 327] width 753 height 497
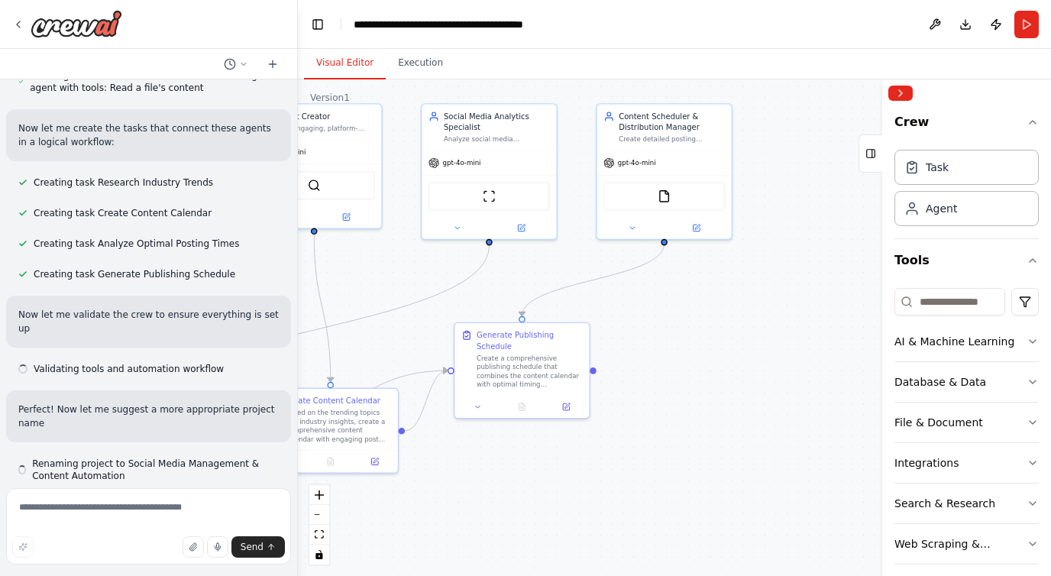
scroll to position [1001, 0]
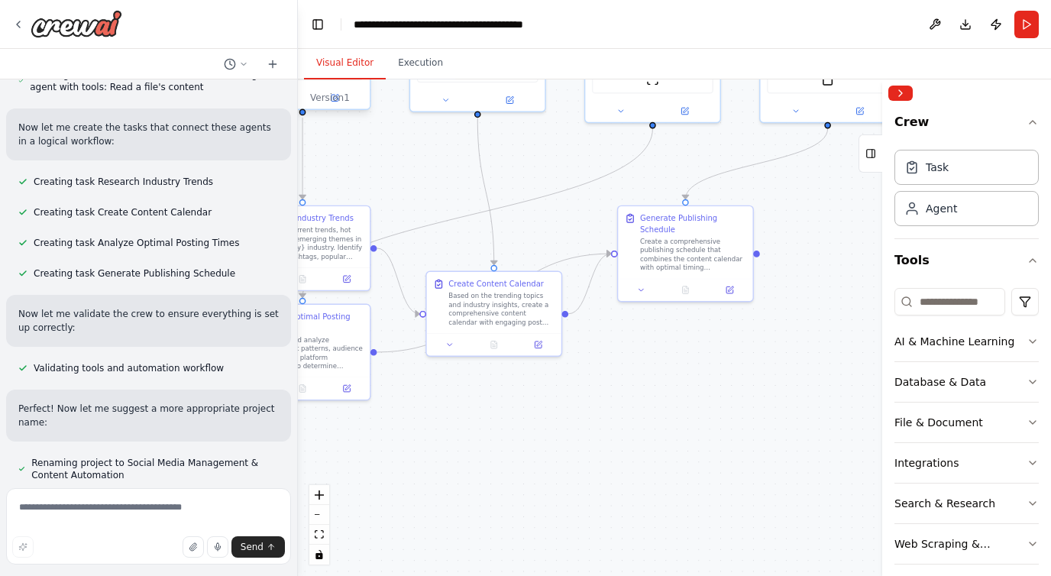
drag, startPoint x: 650, startPoint y: 405, endPoint x: 814, endPoint y: 288, distance: 201.0
click at [814, 288] on div ".deletable-edge-delete-btn { width: 20px; height: 20px; border: 0px solid #ffff…" at bounding box center [674, 327] width 753 height 497
drag, startPoint x: 565, startPoint y: 426, endPoint x: 634, endPoint y: 377, distance: 85.0
click at [603, 397] on div ".deletable-edge-delete-btn { width: 20px; height: 20px; border: 0px solid #ffff…" at bounding box center [674, 327] width 753 height 497
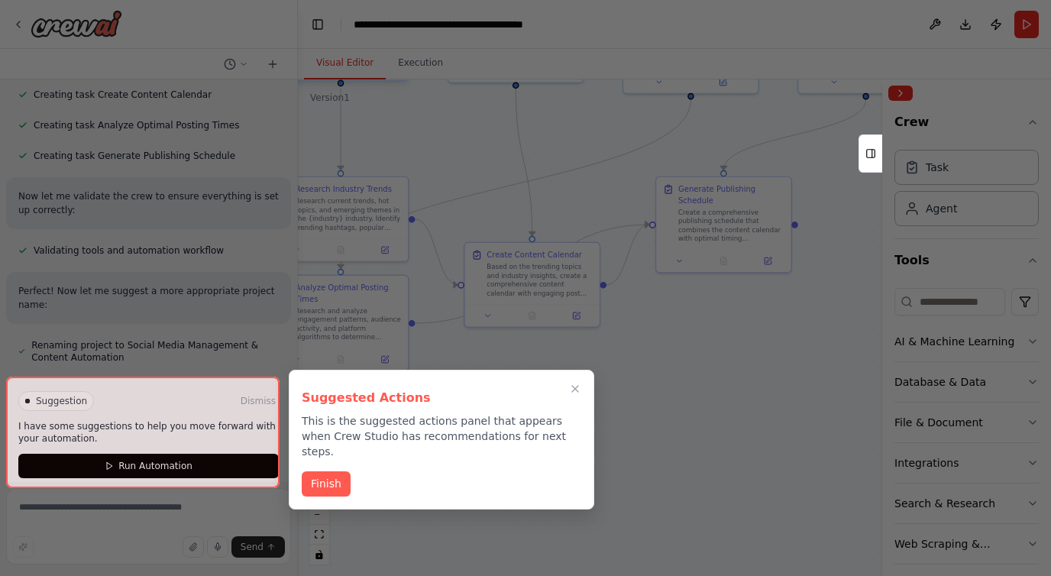
scroll to position [1125, 0]
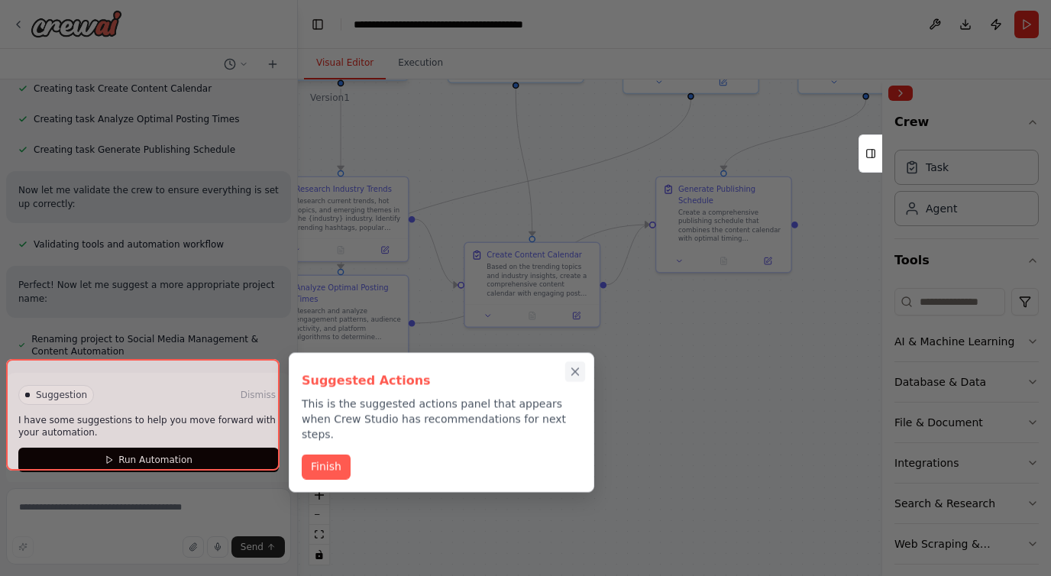
click at [575, 375] on icon "Close walkthrough" at bounding box center [575, 372] width 14 height 14
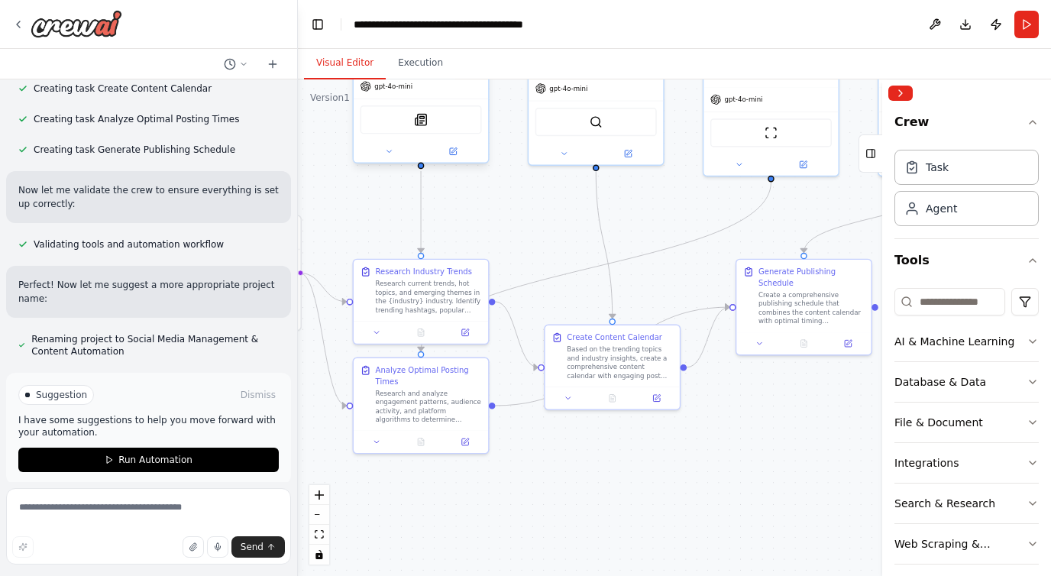
drag, startPoint x: 354, startPoint y: 407, endPoint x: 435, endPoint y: 490, distance: 115.1
click at [435, 490] on div ".deletable-edge-delete-btn { width: 20px; height: 20px; border: 0px solid #ffff…" at bounding box center [674, 327] width 753 height 497
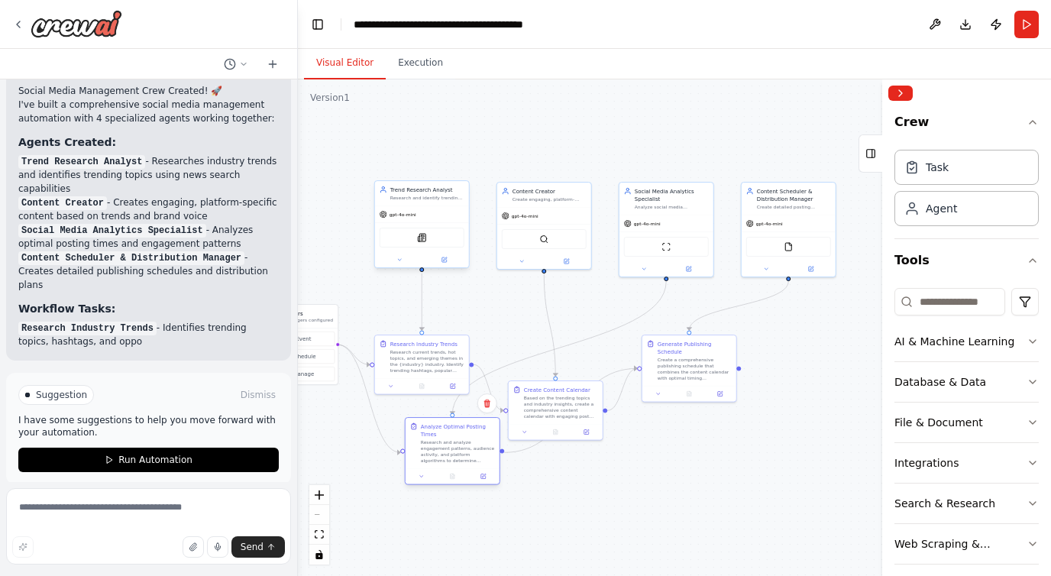
drag, startPoint x: 423, startPoint y: 435, endPoint x: 455, endPoint y: 453, distance: 37.0
click at [455, 453] on div "Research and analyze engagement patterns, audience activity, and platform algor…" at bounding box center [458, 451] width 74 height 24
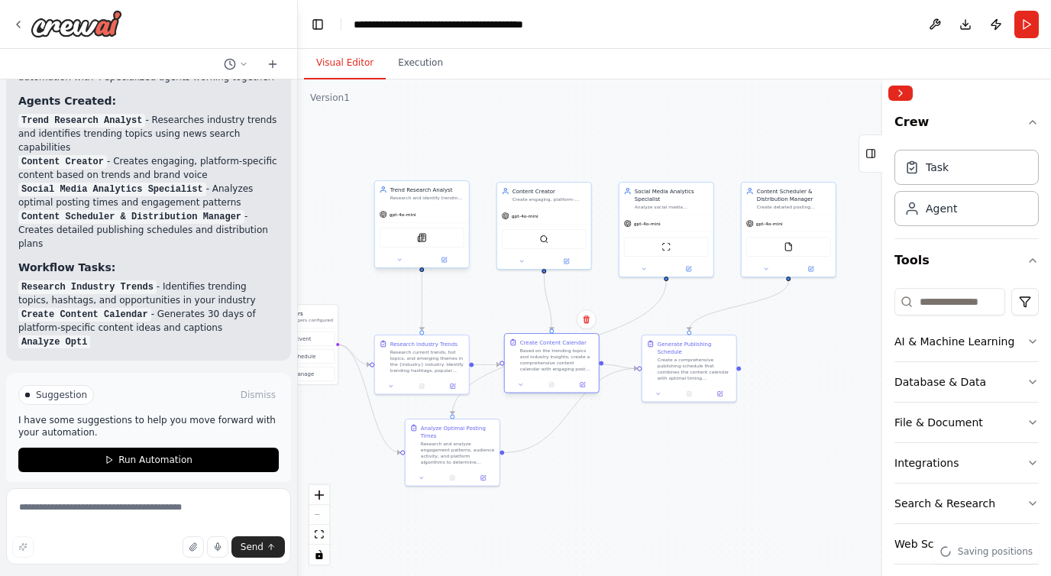
drag, startPoint x: 558, startPoint y: 413, endPoint x: 552, endPoint y: 367, distance: 45.4
click at [552, 367] on div "Based on the trending topics and industry insights, create a comprehensive cont…" at bounding box center [557, 360] width 74 height 24
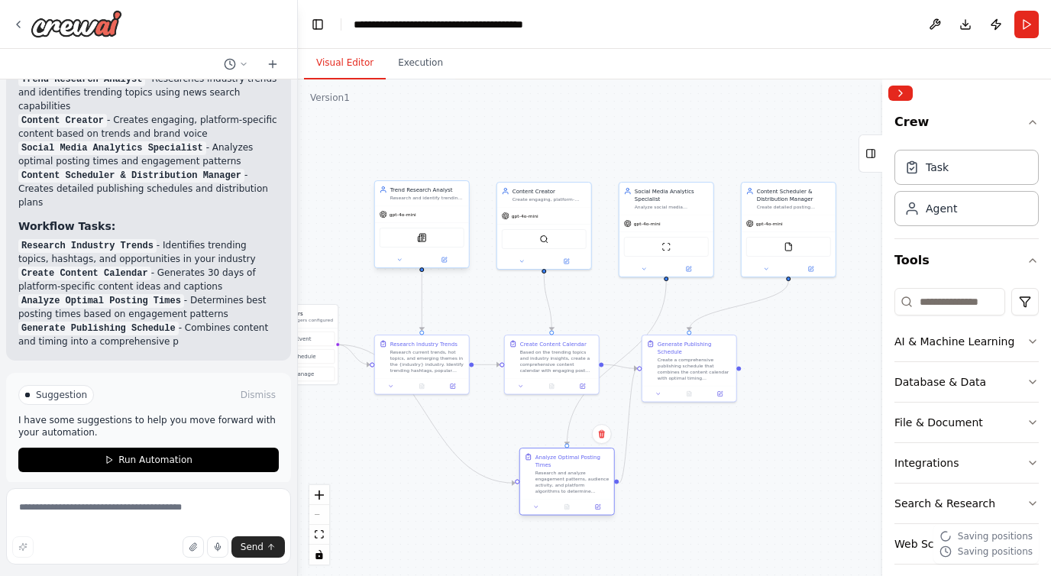
drag, startPoint x: 472, startPoint y: 458, endPoint x: 581, endPoint y: 482, distance: 111.0
click at [583, 485] on div "Research and analyze engagement patterns, audience activity, and platform algor…" at bounding box center [573, 482] width 74 height 24
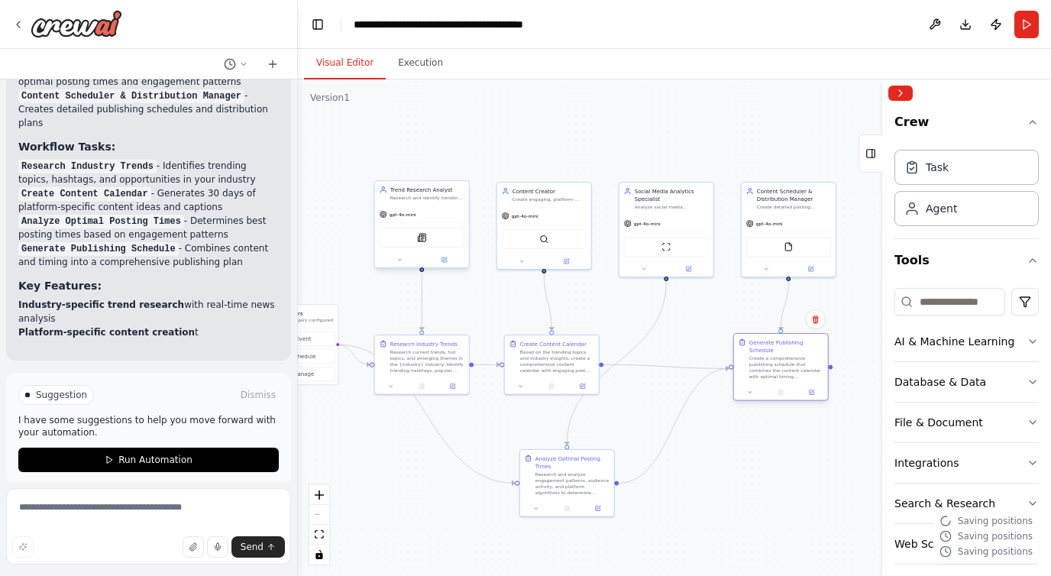
drag, startPoint x: 688, startPoint y: 378, endPoint x: 782, endPoint y: 378, distance: 94.0
click at [782, 378] on div "Create a comprehensive publishing schedule that combines the content calendar w…" at bounding box center [786, 367] width 74 height 24
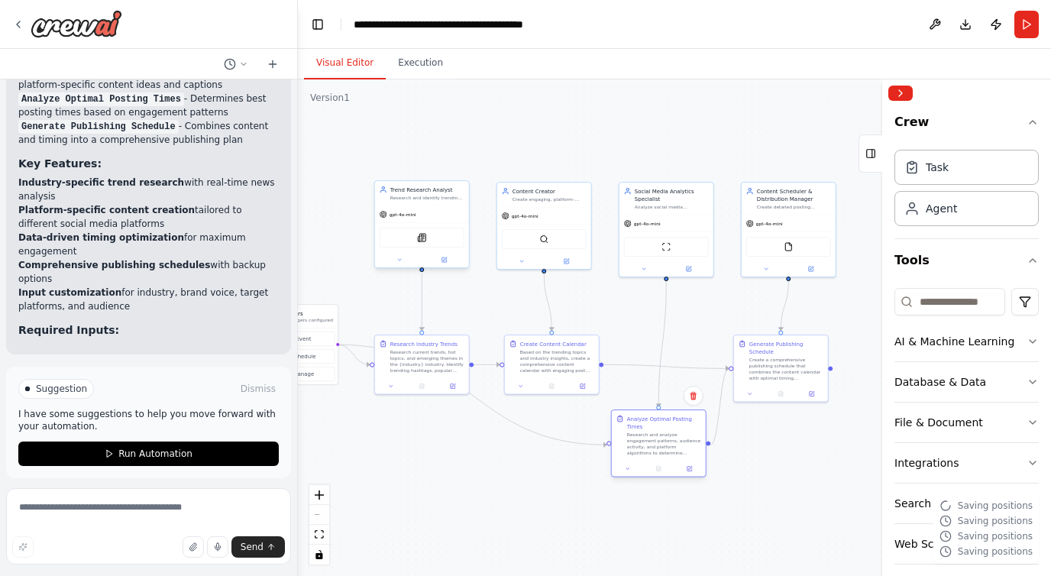
drag, startPoint x: 582, startPoint y: 481, endPoint x: 670, endPoint y: 442, distance: 95.8
click at [670, 442] on div "Research and analyze engagement patterns, audience activity, and platform algor…" at bounding box center [664, 444] width 74 height 24
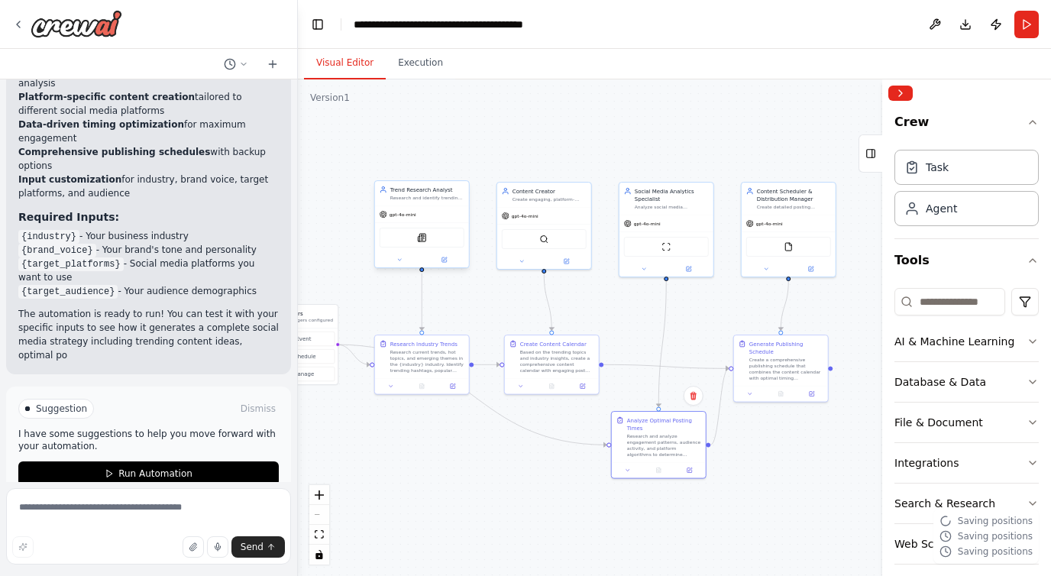
scroll to position [1837, 0]
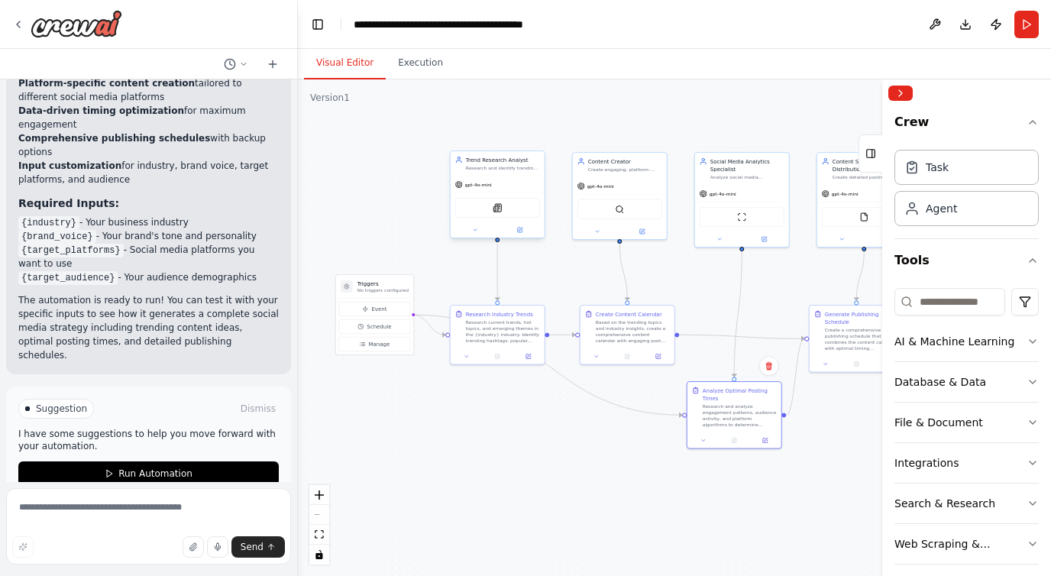
drag, startPoint x: 409, startPoint y: 472, endPoint x: 498, endPoint y: 438, distance: 95.1
click at [497, 438] on div ".deletable-edge-delete-btn { width: 20px; height: 20px; border: 0px solid #ffff…" at bounding box center [674, 327] width 753 height 497
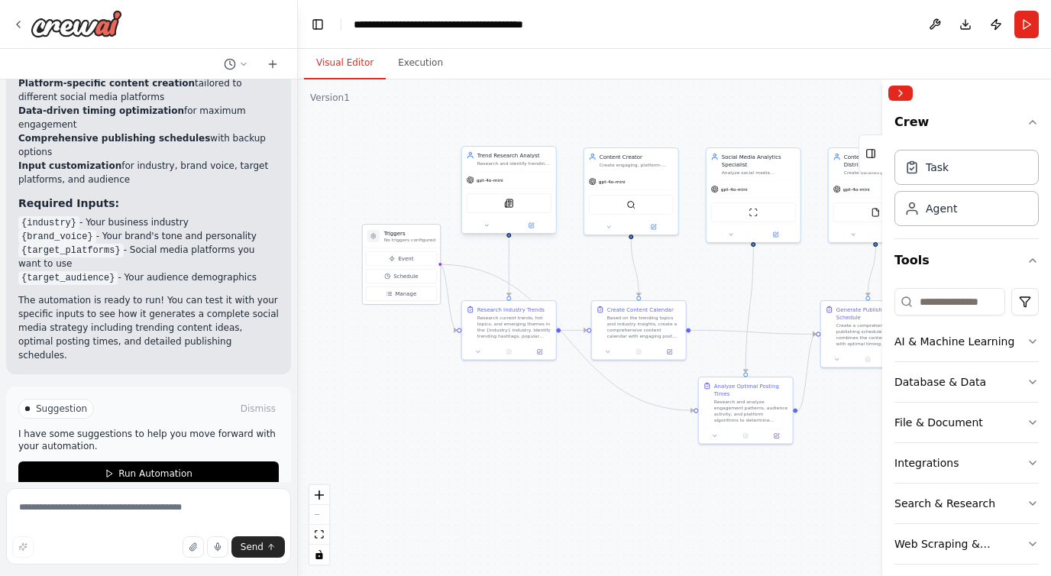
drag, startPoint x: 385, startPoint y: 279, endPoint x: 398, endPoint y: 235, distance: 45.4
click at [398, 235] on h3 "Triggers" at bounding box center [409, 233] width 51 height 8
click at [516, 326] on div "Research current trends, hot topics, and emerging themes in the {industry} indu…" at bounding box center [514, 325] width 74 height 24
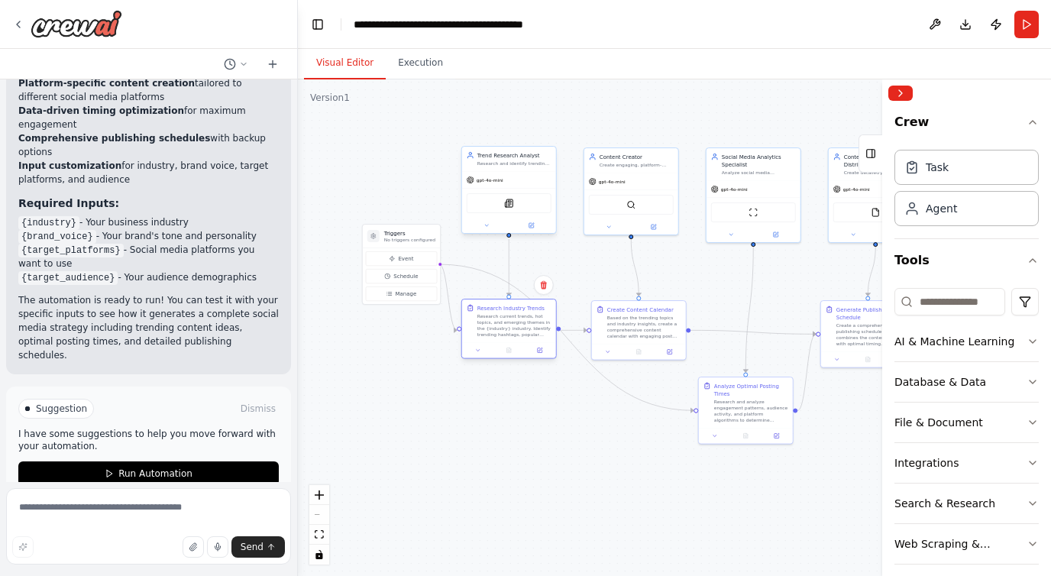
click at [481, 356] on div at bounding box center [509, 350] width 94 height 16
click at [481, 352] on icon at bounding box center [478, 351] width 6 height 6
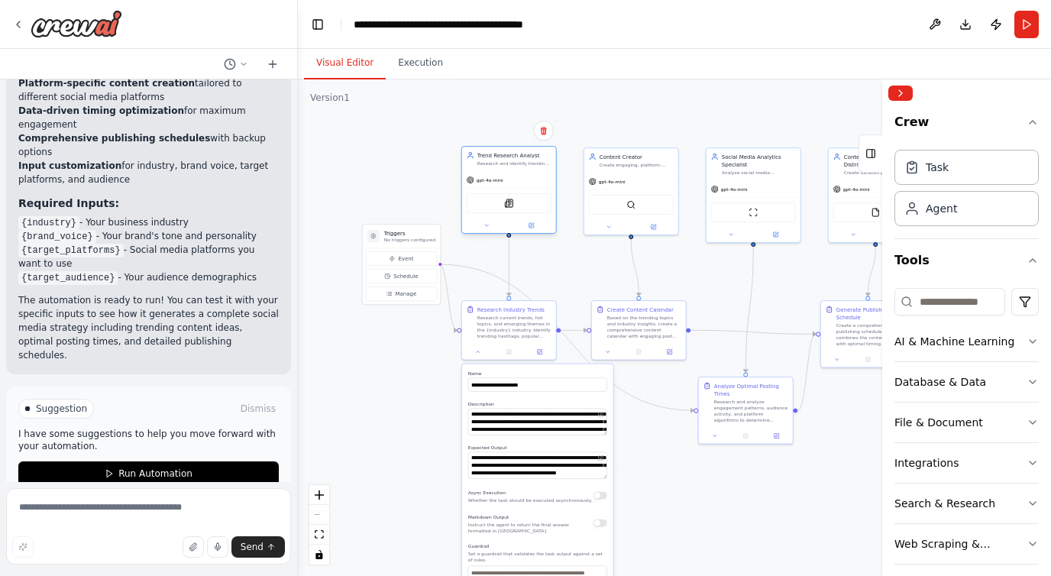
drag, startPoint x: 518, startPoint y: 179, endPoint x: 528, endPoint y: 173, distance: 11.7
click at [528, 173] on div "gpt-4o-mini" at bounding box center [509, 180] width 94 height 17
drag, startPoint x: 665, startPoint y: 184, endPoint x: 669, endPoint y: 176, distance: 9.2
click at [669, 176] on div "gpt-4o-mini" at bounding box center [639, 172] width 94 height 17
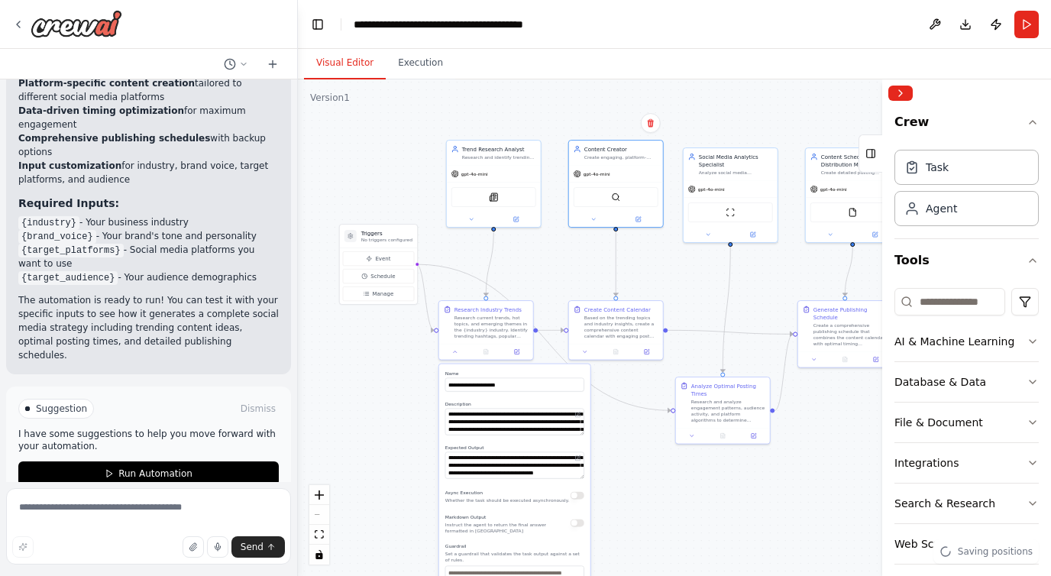
drag, startPoint x: 704, startPoint y: 267, endPoint x: 645, endPoint y: 265, distance: 58.9
click at [645, 265] on div ".deletable-edge-delete-btn { width: 20px; height: 20px; border: 0px solid #ffff…" at bounding box center [674, 327] width 753 height 497
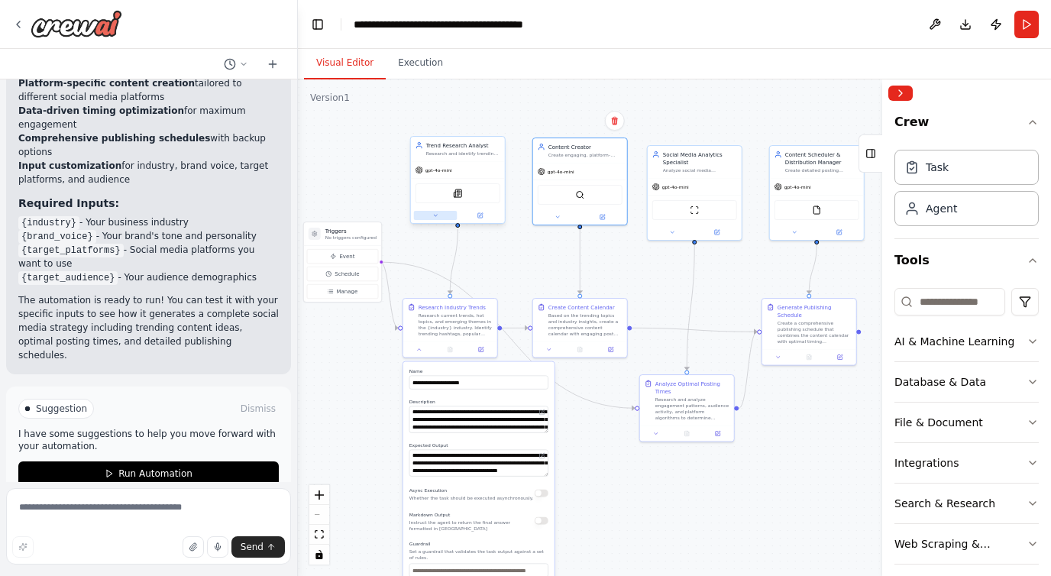
click at [438, 213] on icon at bounding box center [435, 215] width 6 height 6
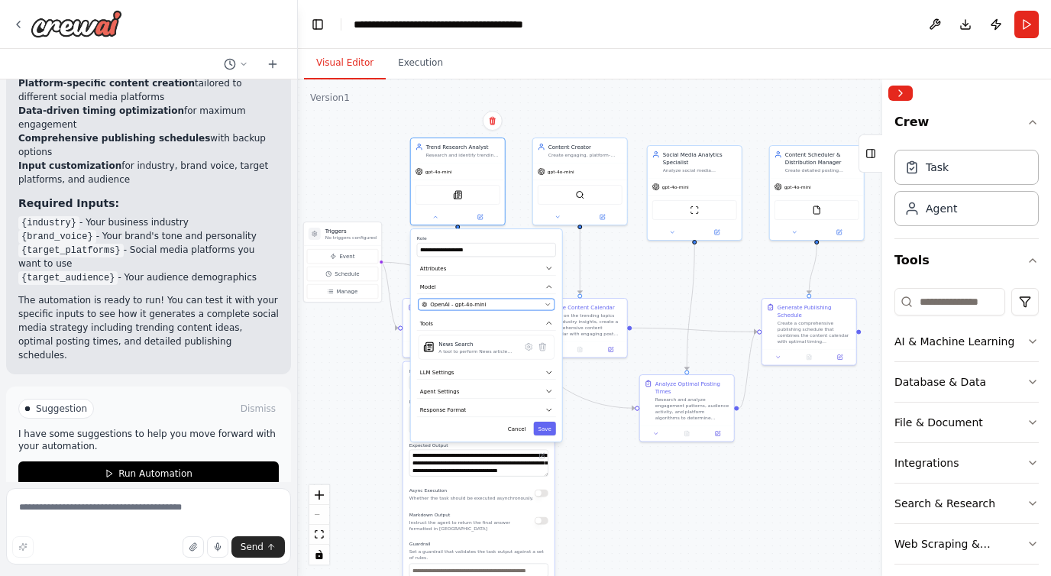
click at [549, 304] on icon "button" at bounding box center [548, 305] width 6 height 6
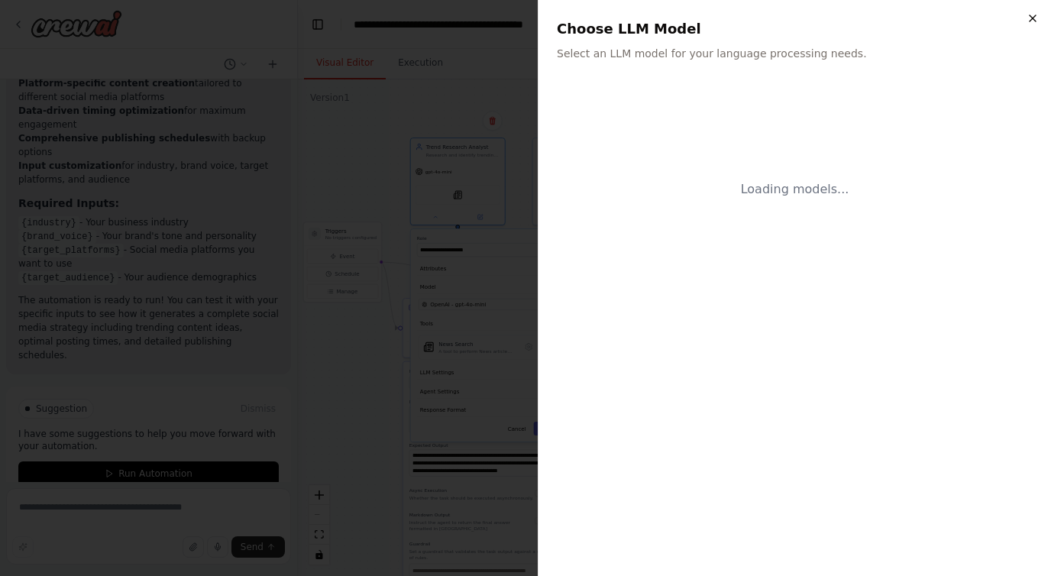
click at [1038, 16] on icon "button" at bounding box center [1033, 18] width 12 height 12
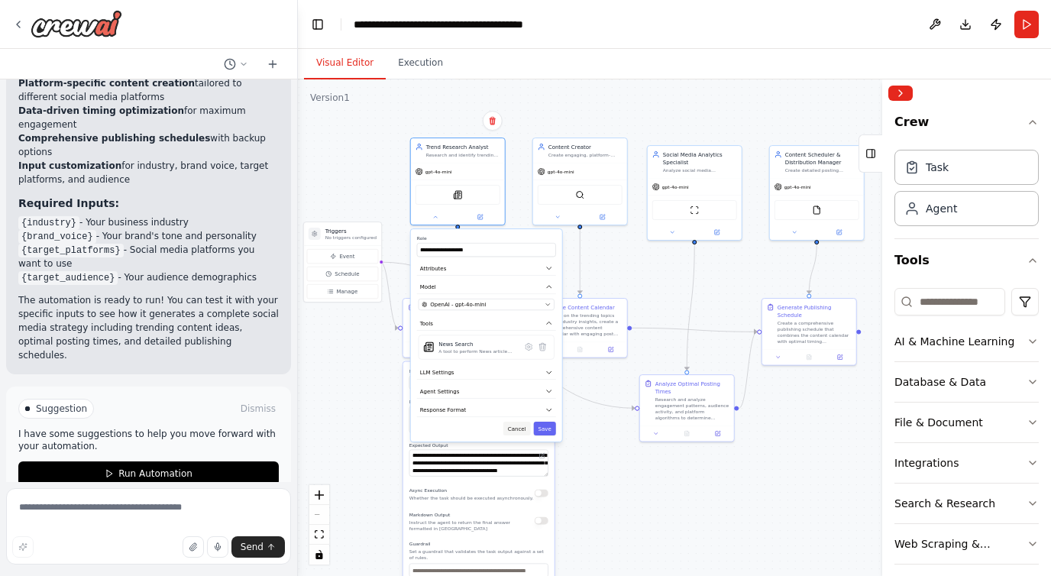
click at [516, 432] on button "Cancel" at bounding box center [517, 429] width 28 height 14
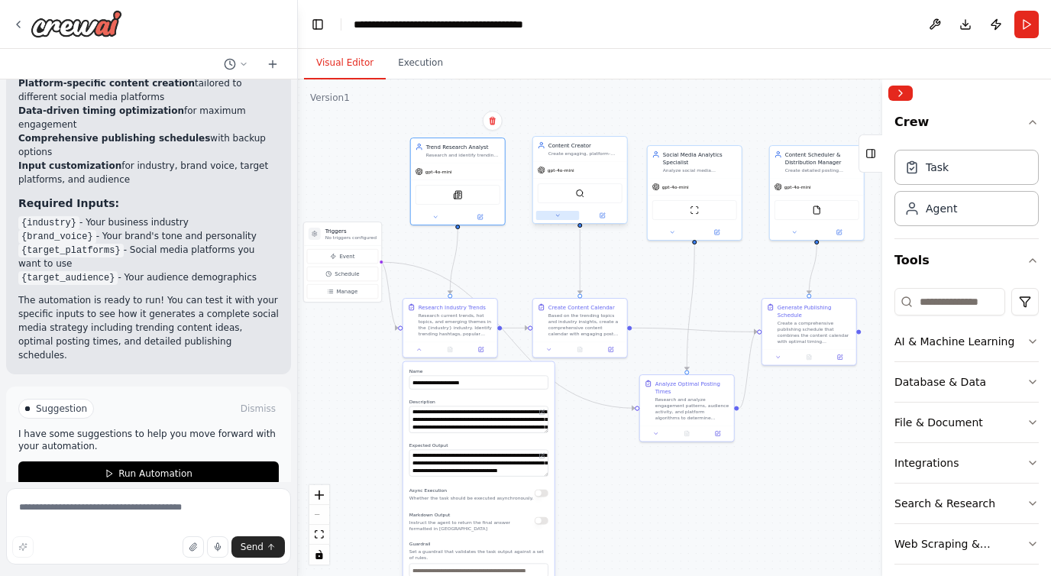
click at [555, 216] on icon at bounding box center [558, 215] width 6 height 6
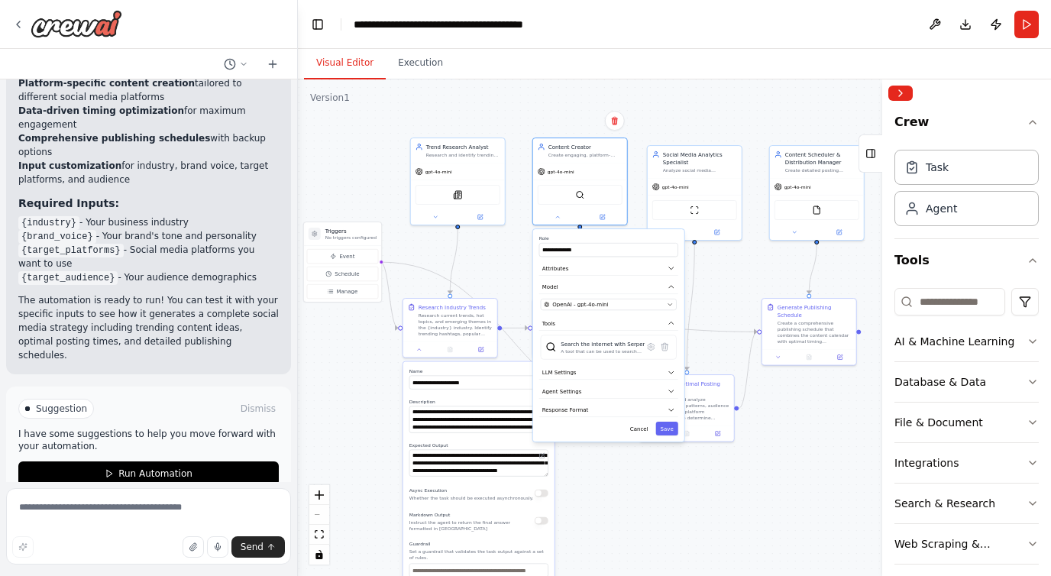
click at [625, 102] on div ".deletable-edge-delete-btn { width: 20px; height: 20px; border: 0px solid #ffff…" at bounding box center [674, 327] width 753 height 497
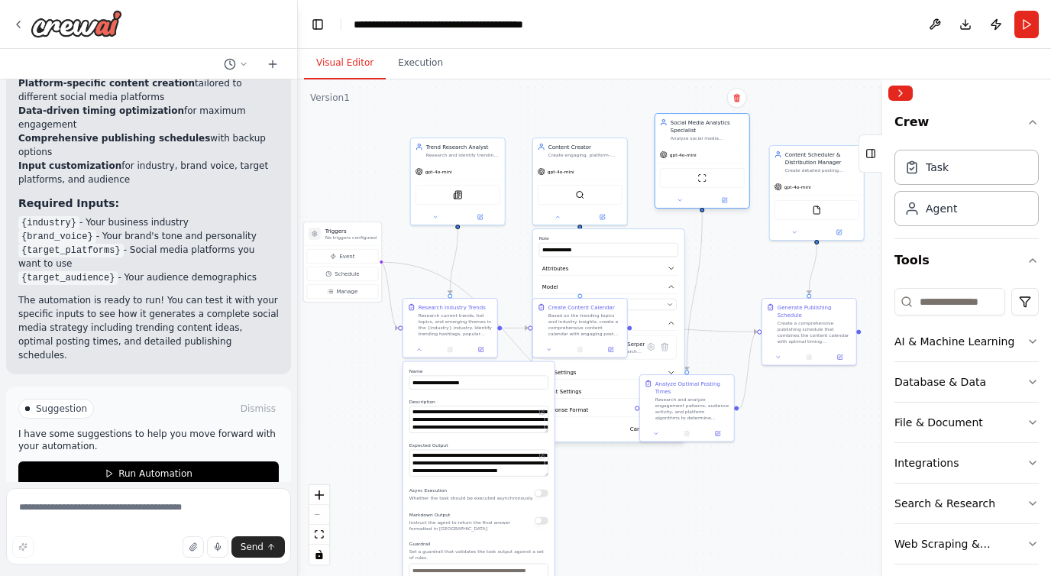
drag, startPoint x: 695, startPoint y: 164, endPoint x: 703, endPoint y: 134, distance: 30.8
click at [703, 134] on div "Social Media Analytics Specialist Analyze social media engagement metrics, iden…" at bounding box center [708, 129] width 74 height 23
click at [433, 213] on icon at bounding box center [435, 215] width 6 height 6
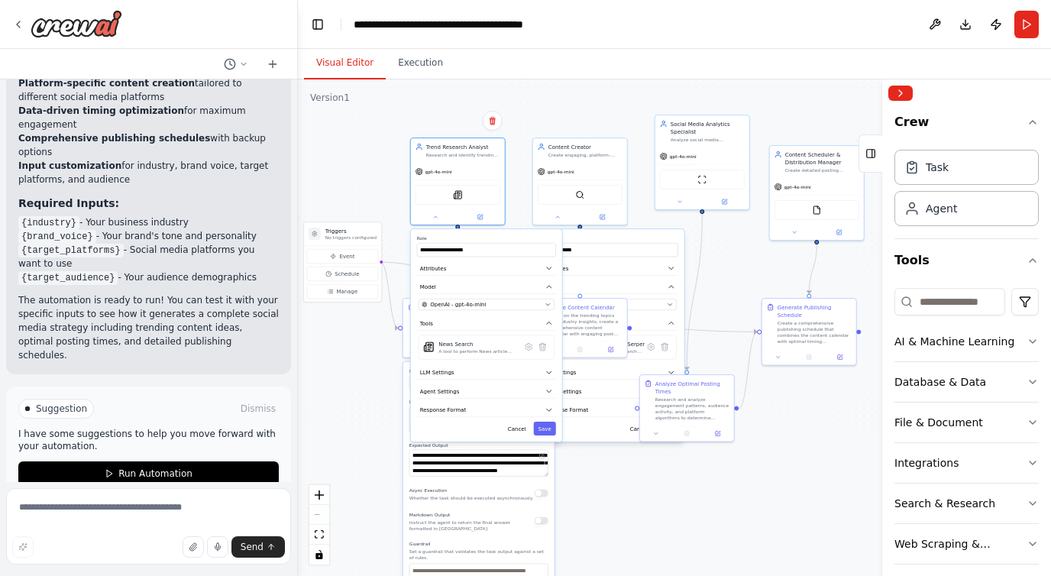
click at [557, 312] on div "**********" at bounding box center [486, 335] width 151 height 212
click at [548, 306] on icon "button" at bounding box center [548, 305] width 6 height 6
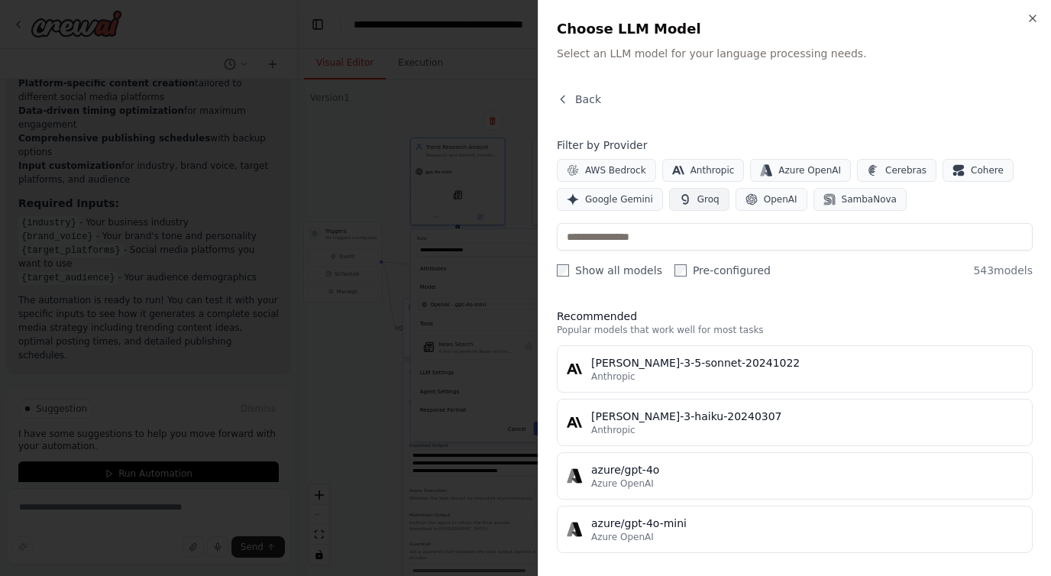
click at [698, 193] on span "Groq" at bounding box center [709, 199] width 22 height 12
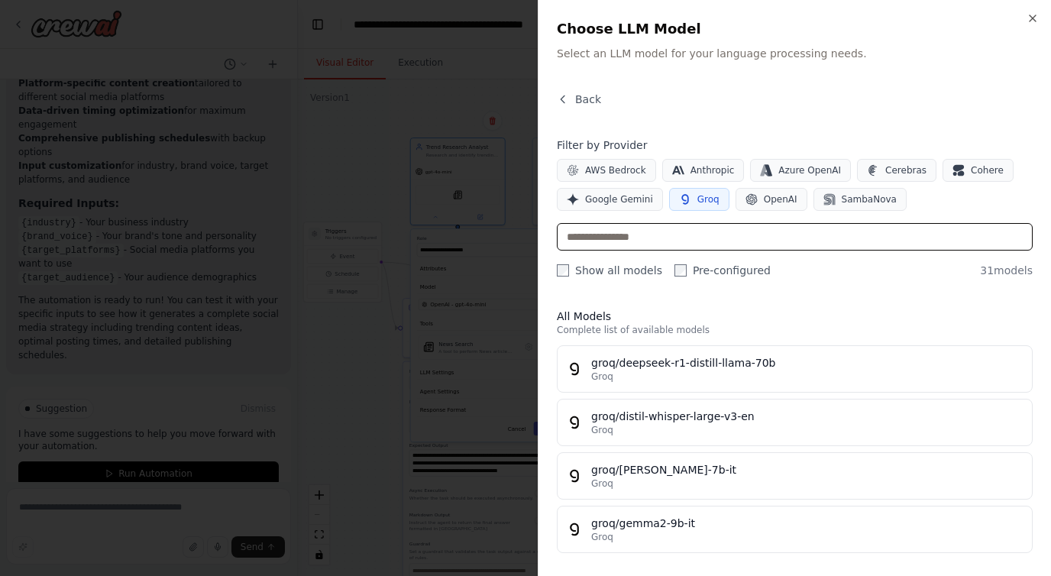
click at [691, 228] on input "text" at bounding box center [795, 237] width 476 height 28
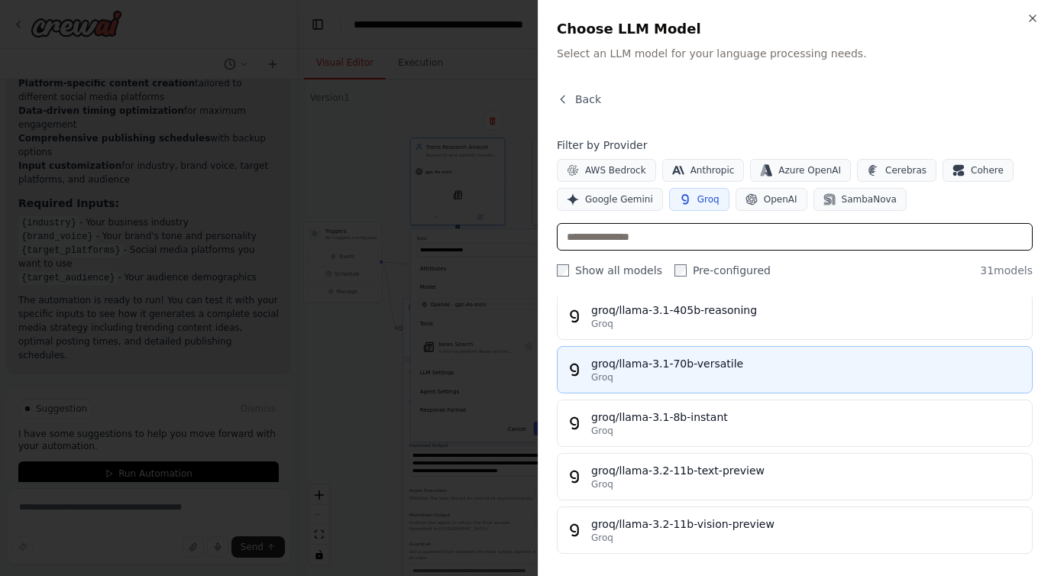
scroll to position [272, 0]
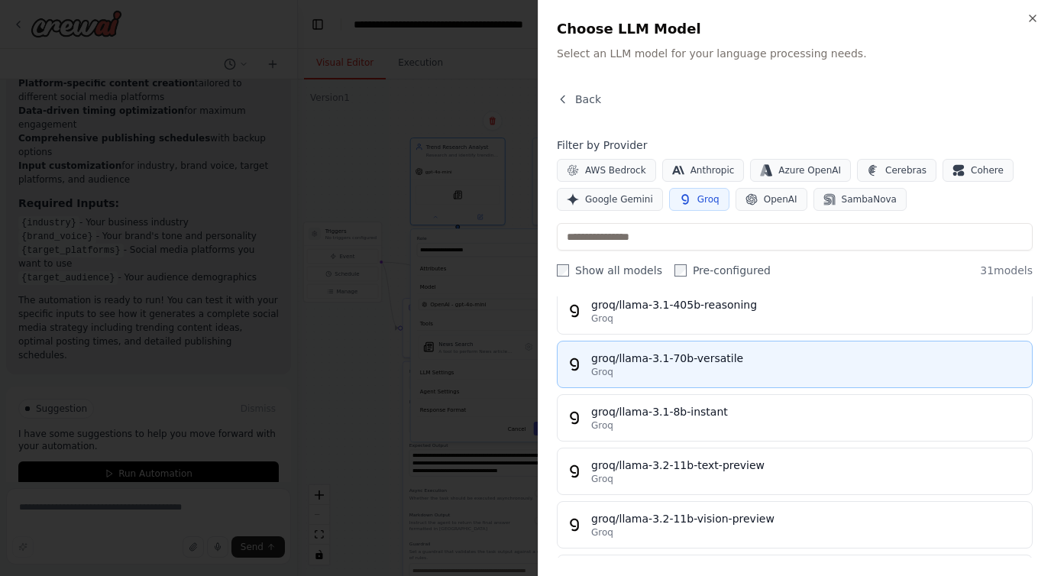
click at [751, 379] on button "groq/llama-3.1-70b-versatile Groq" at bounding box center [795, 364] width 476 height 47
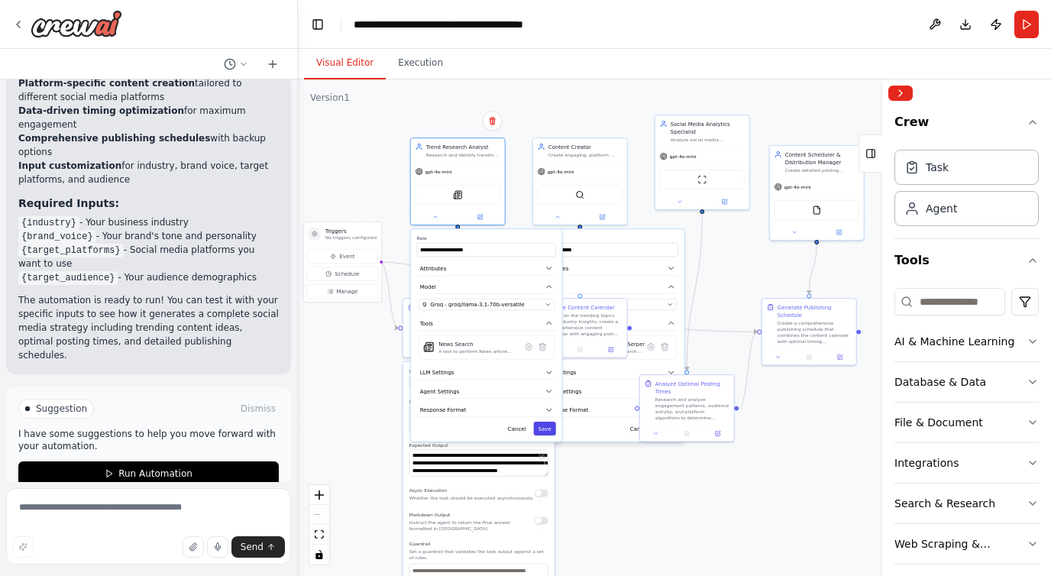
click at [545, 424] on button "Save" at bounding box center [545, 429] width 22 height 14
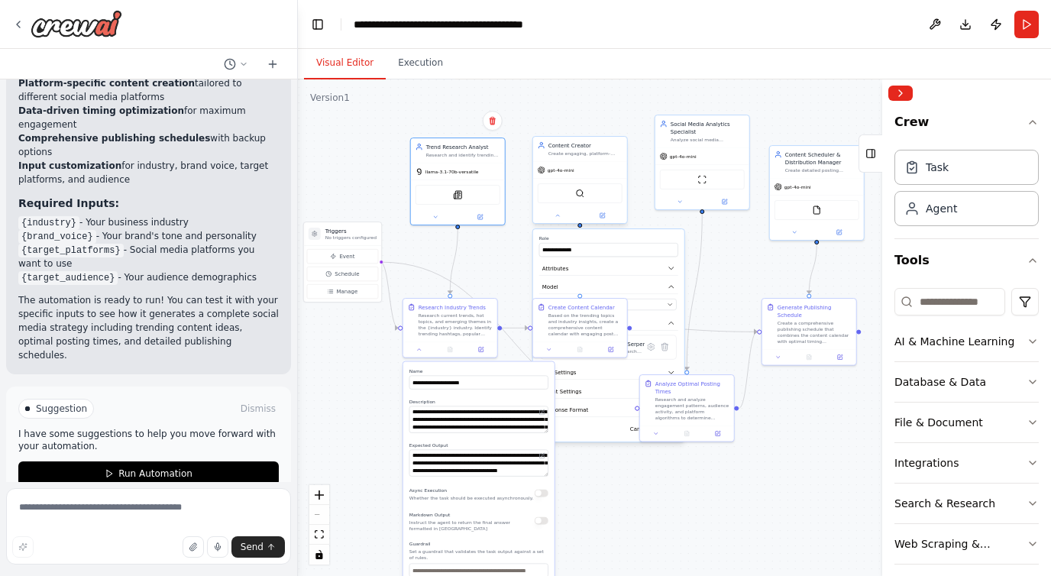
click at [581, 179] on div "SerperDevTool" at bounding box center [580, 194] width 94 height 30
click at [568, 303] on span "OpenAI - gpt-4o-mini" at bounding box center [580, 305] width 56 height 8
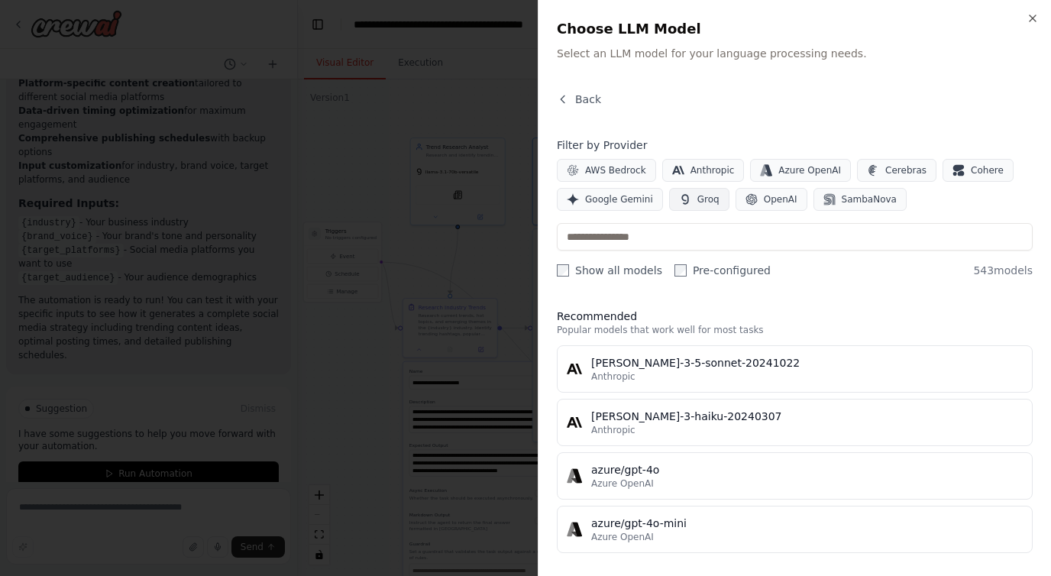
click at [710, 197] on span "Groq" at bounding box center [709, 199] width 22 height 12
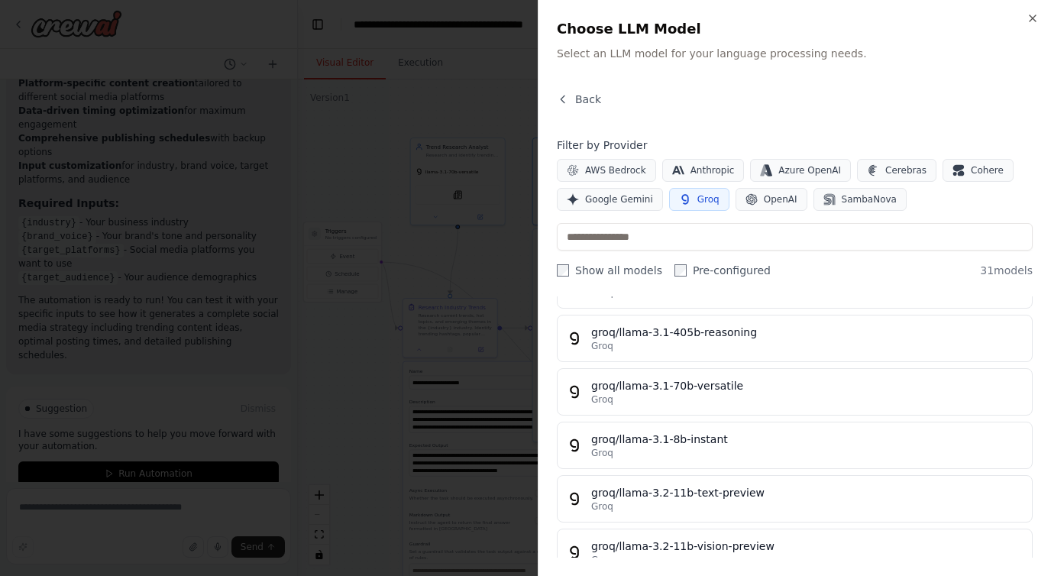
scroll to position [263, 0]
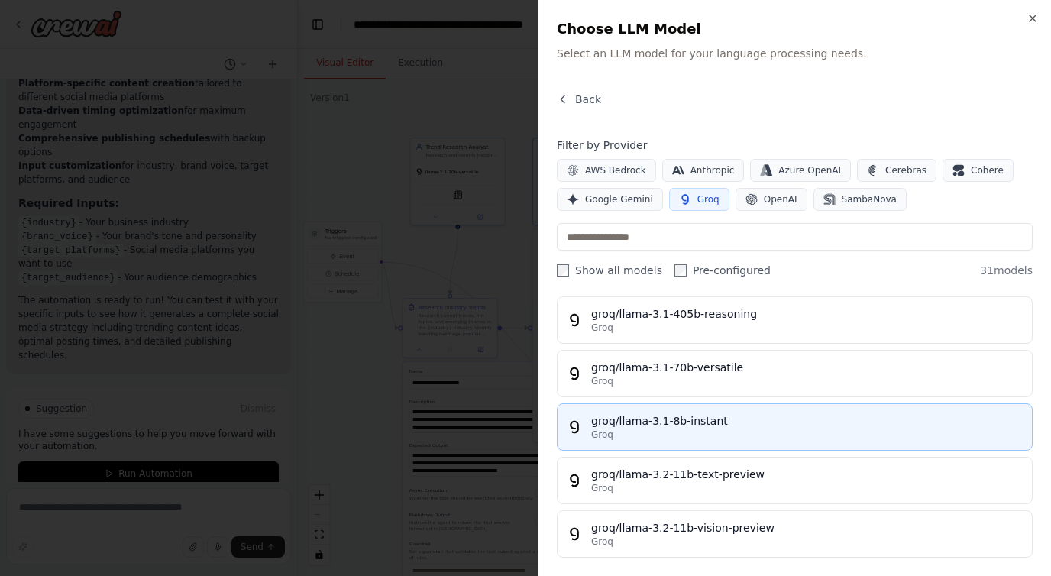
click at [704, 410] on button "groq/llama-3.1-8b-instant Groq" at bounding box center [795, 426] width 476 height 47
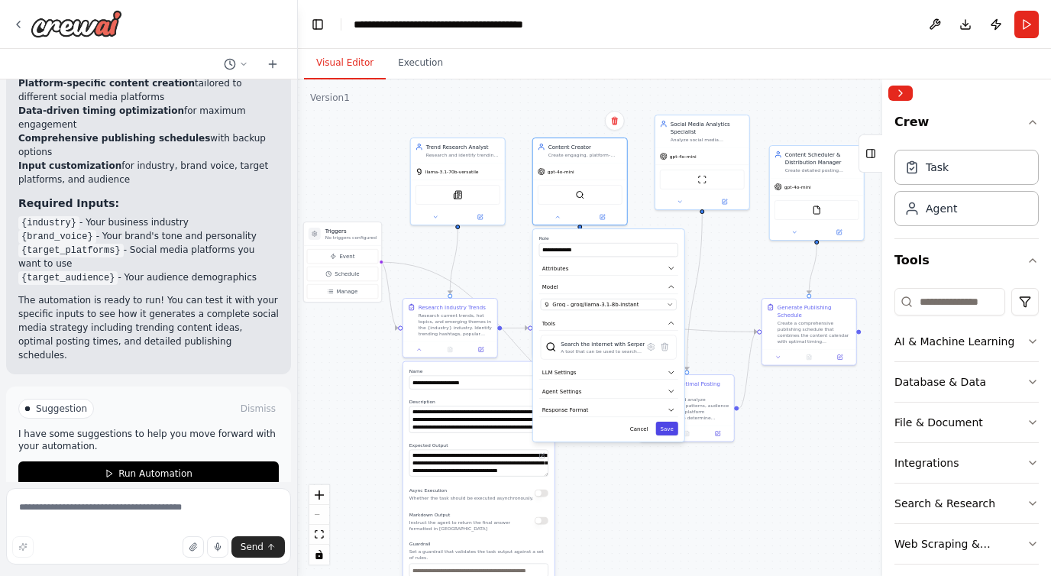
click at [662, 428] on button "Save" at bounding box center [667, 429] width 22 height 14
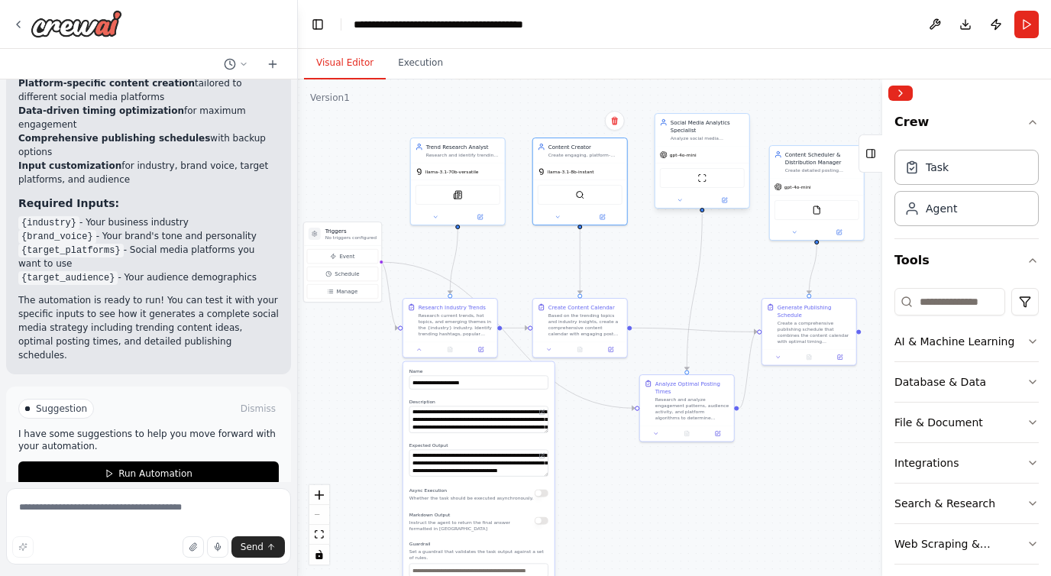
click at [681, 193] on div at bounding box center [702, 200] width 94 height 15
click at [681, 199] on icon at bounding box center [679, 200] width 3 height 2
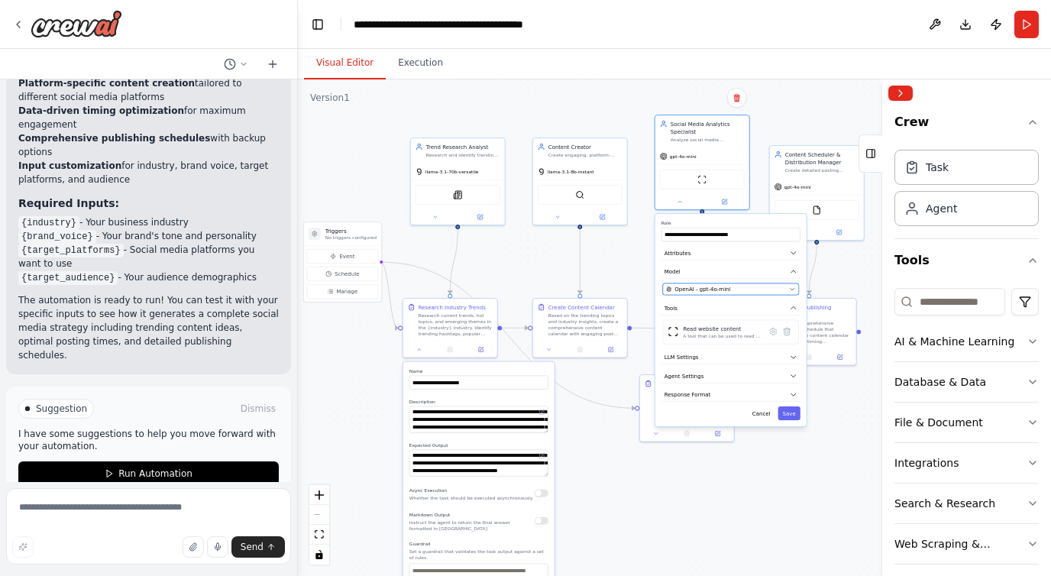
click at [743, 289] on div "OpenAI - gpt-4o-mini" at bounding box center [726, 290] width 120 height 8
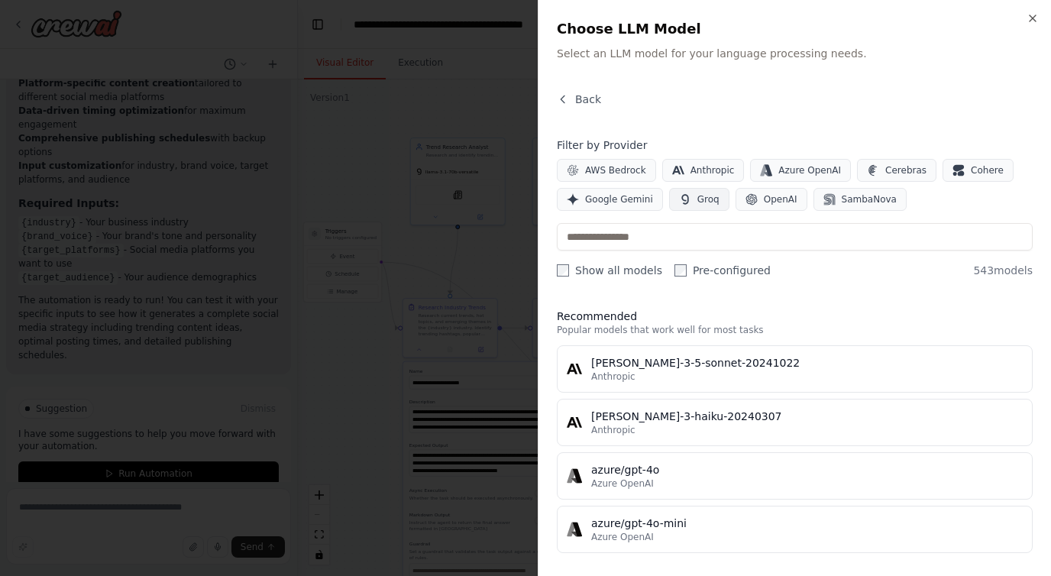
click at [720, 198] on button "Groq" at bounding box center [699, 199] width 60 height 23
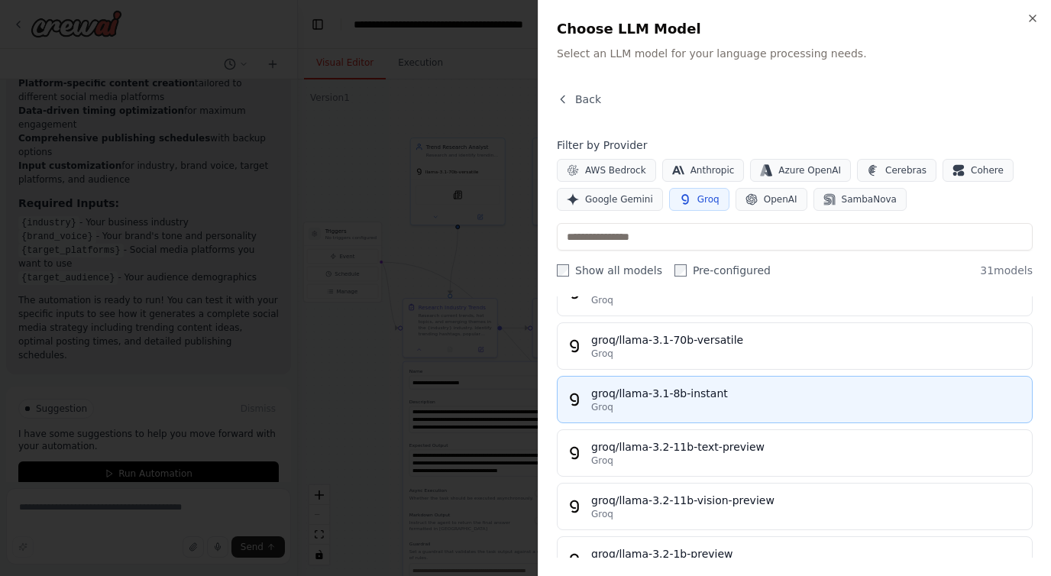
scroll to position [248, 0]
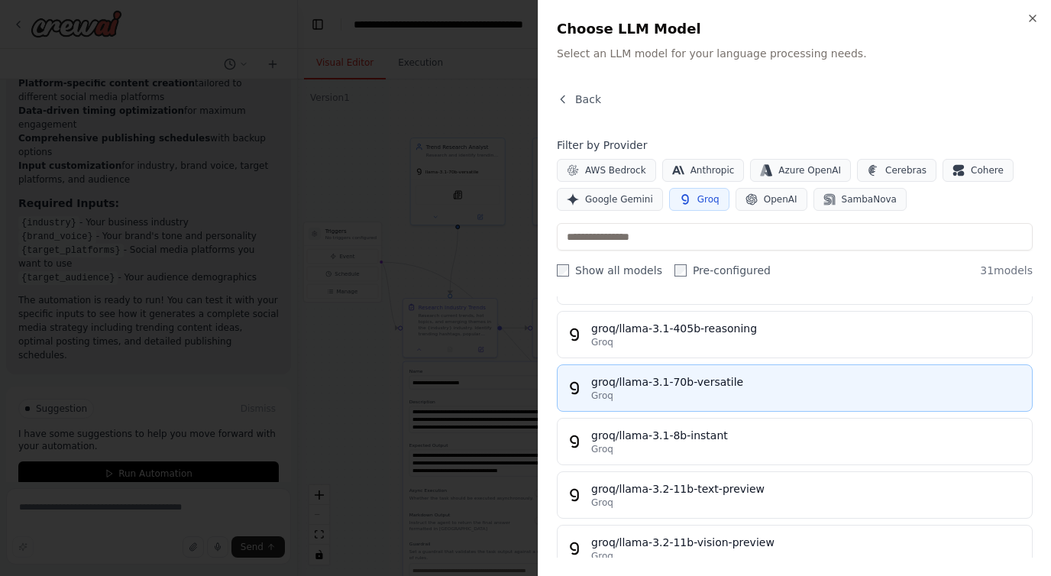
click at [733, 395] on div "Groq" at bounding box center [807, 396] width 432 height 12
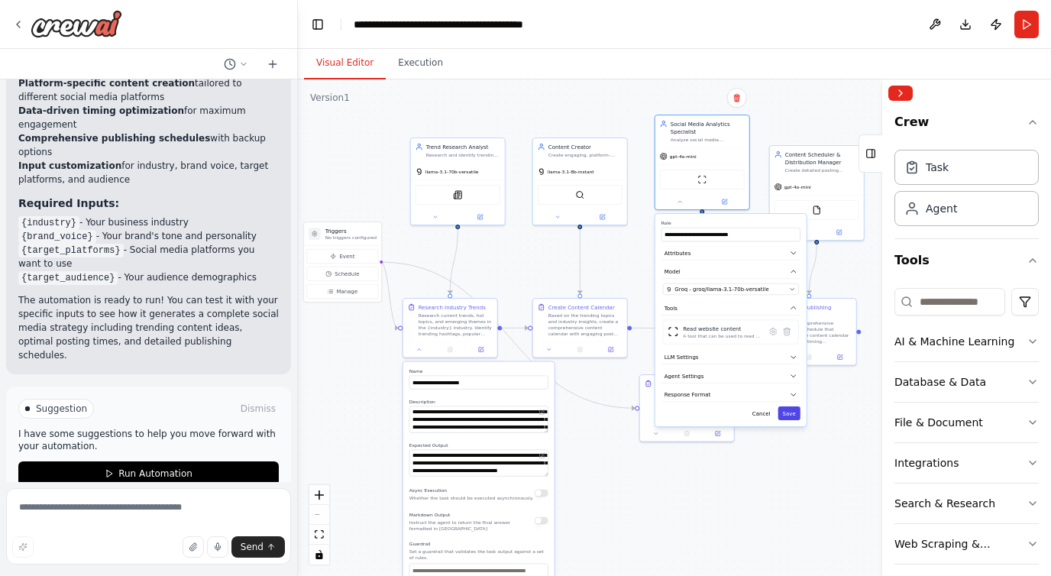
click at [791, 411] on button "Save" at bounding box center [789, 413] width 22 height 14
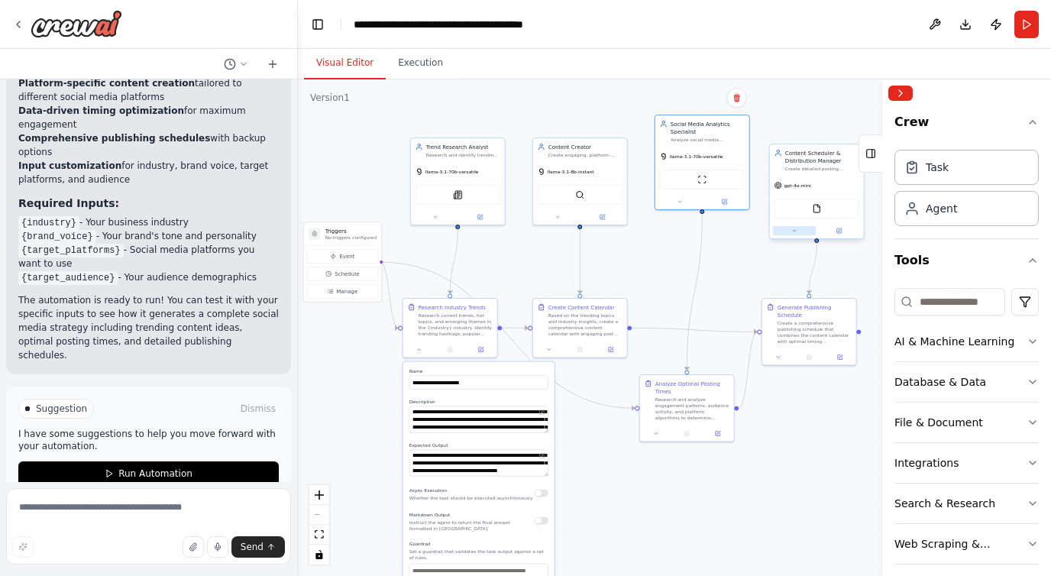
click at [795, 233] on icon at bounding box center [794, 231] width 6 height 6
click at [829, 318] on span "OpenAI - gpt-4o-mini" at bounding box center [817, 320] width 56 height 8
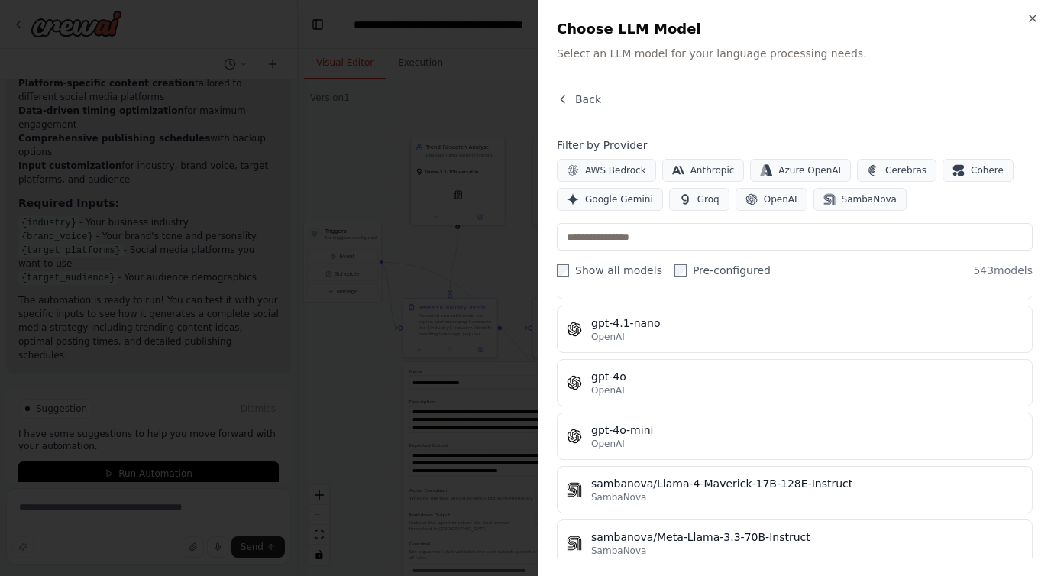
scroll to position [338, 0]
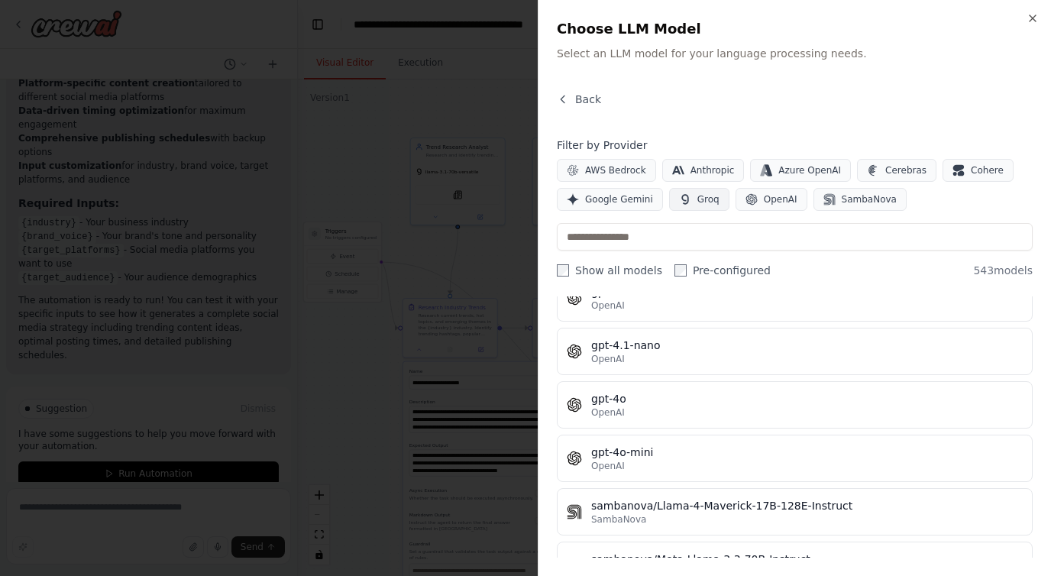
click at [698, 198] on span "Groq" at bounding box center [709, 199] width 22 height 12
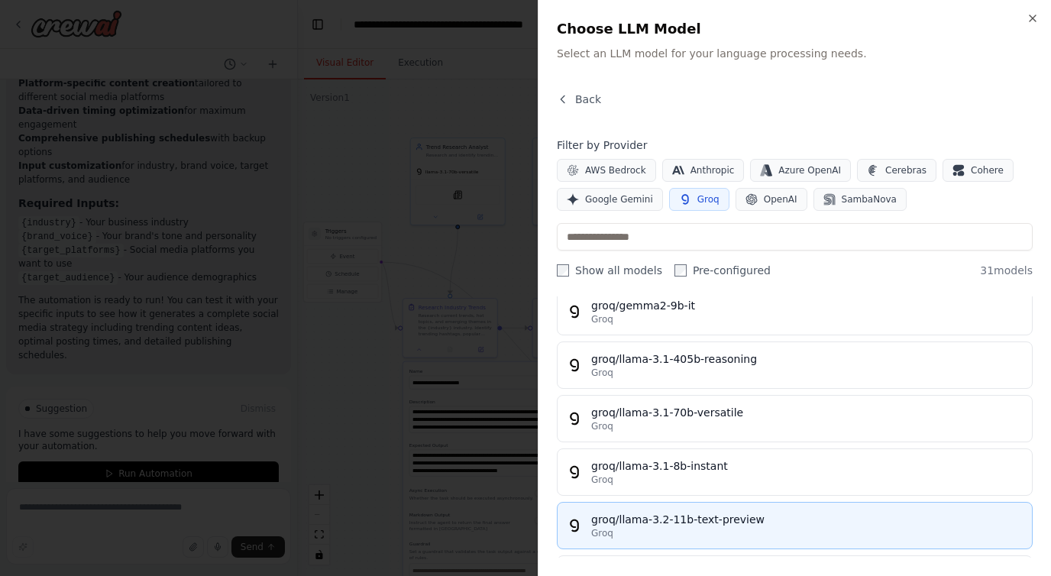
scroll to position [220, 0]
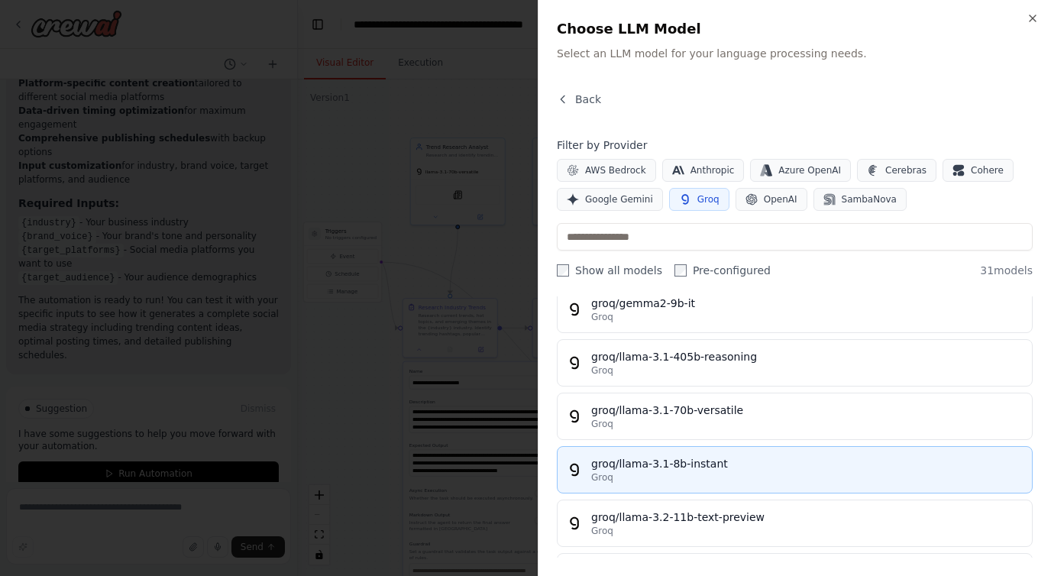
click at [692, 473] on div "Groq" at bounding box center [807, 477] width 432 height 12
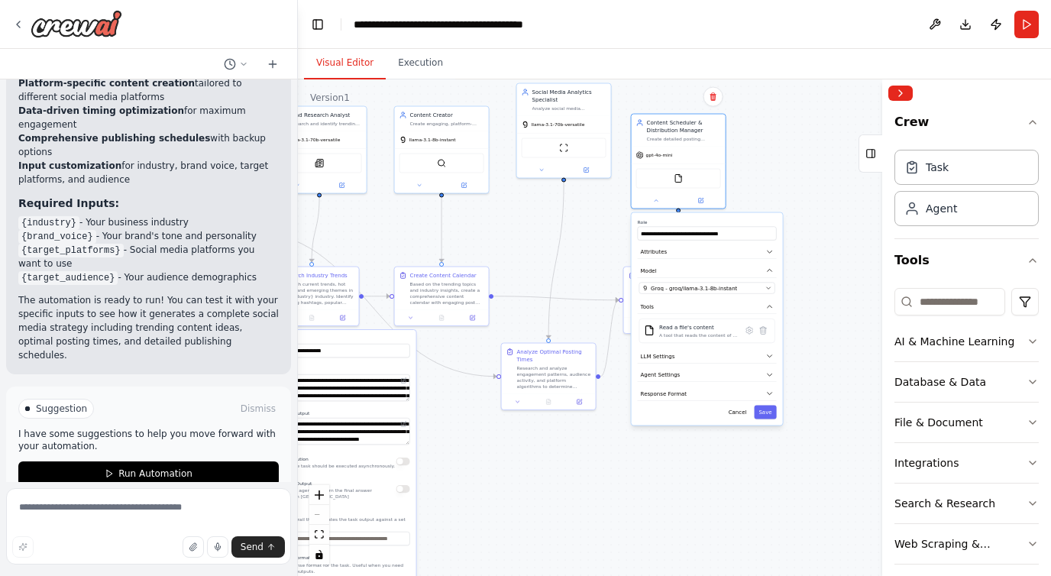
drag, startPoint x: 840, startPoint y: 507, endPoint x: 698, endPoint y: 471, distance: 146.8
click at [698, 471] on div ".deletable-edge-delete-btn { width: 20px; height: 20px; border: 0px solid #ffff…" at bounding box center [674, 327] width 753 height 497
click at [763, 414] on button "Save" at bounding box center [761, 411] width 22 height 14
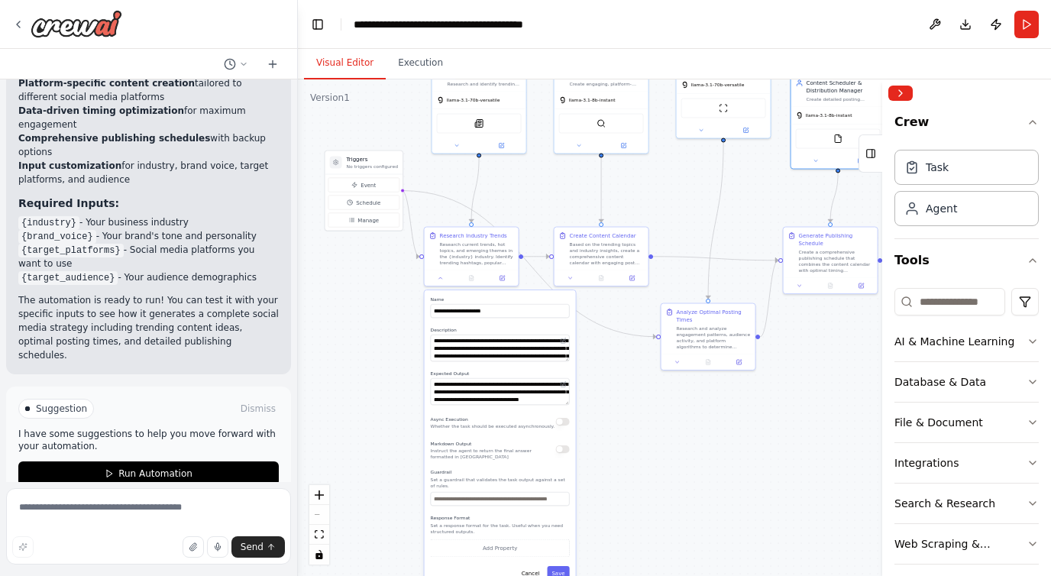
drag, startPoint x: 529, startPoint y: 483, endPoint x: 692, endPoint y: 445, distance: 167.9
click at [692, 445] on div ".deletable-edge-delete-btn { width: 20px; height: 20px; border: 0px solid #ffff…" at bounding box center [674, 327] width 753 height 497
click at [533, 566] on button "Cancel" at bounding box center [531, 573] width 28 height 14
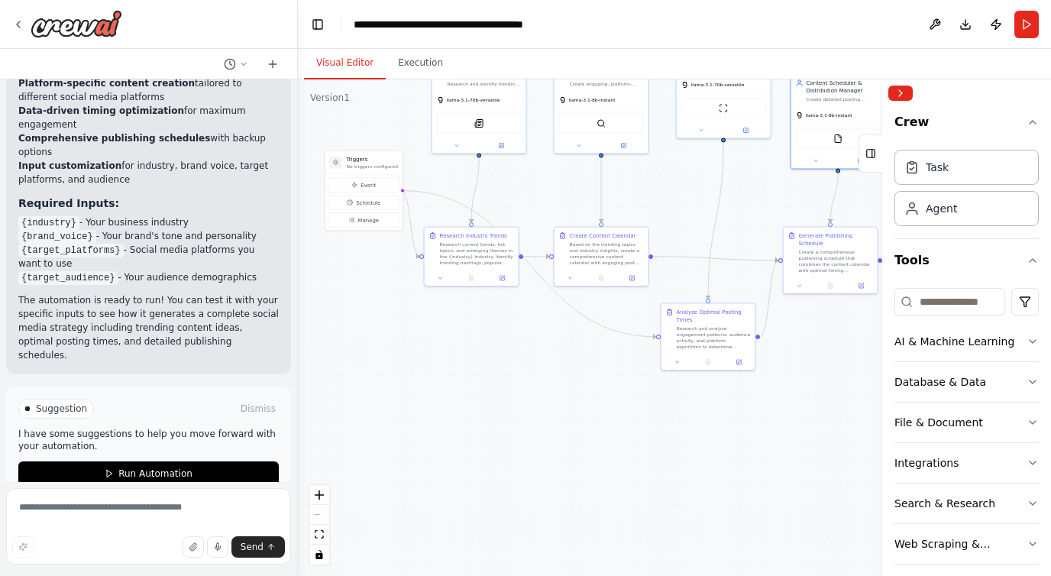
click at [542, 428] on div ".deletable-edge-delete-btn { width: 20px; height: 20px; border: 0px solid #ffff…" at bounding box center [674, 327] width 753 height 497
click at [529, 254] on circle "Edge from f947b091-38f4-47a4-8cac-b92cbee02187 to 5653bbdf-6214-4e6a-b2e8-f3cb6…" at bounding box center [527, 257] width 8 height 8
click at [536, 350] on div ".deletable-edge-delete-btn { width: 20px; height: 20px; border: 0px solid #ffff…" at bounding box center [674, 327] width 753 height 497
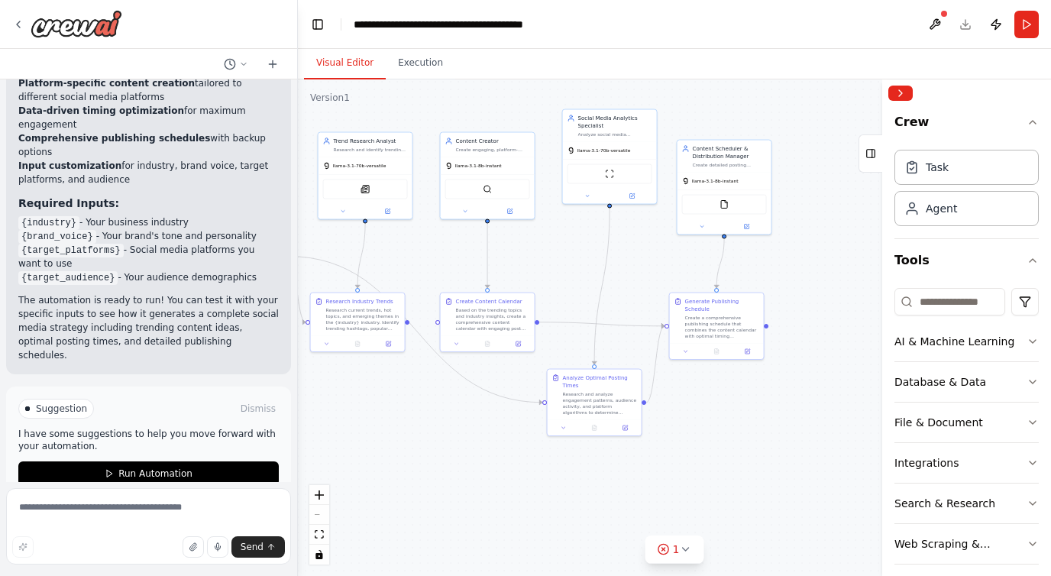
drag, startPoint x: 600, startPoint y: 409, endPoint x: 487, endPoint y: 471, distance: 129.3
click at [487, 472] on div ".deletable-edge-delete-btn { width: 20px; height: 20px; border: 0px solid #ffff…" at bounding box center [674, 327] width 753 height 497
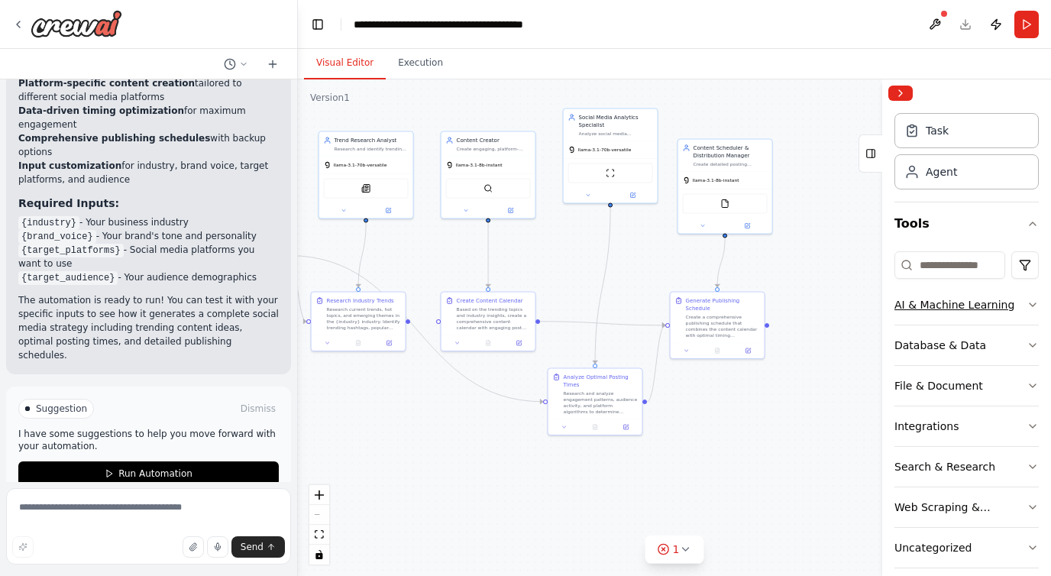
click at [1027, 296] on button "AI & Machine Learning" at bounding box center [967, 305] width 144 height 40
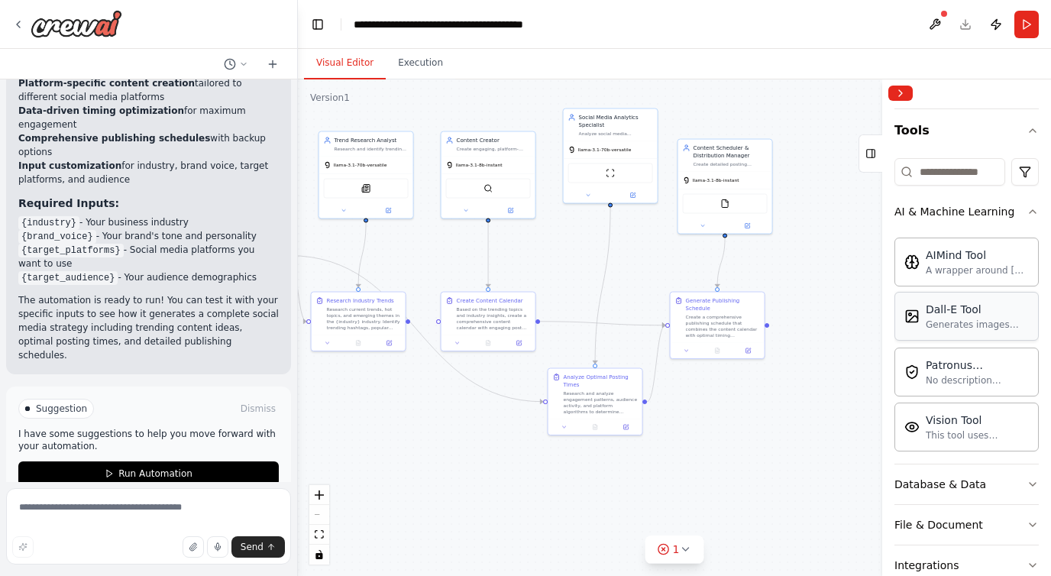
scroll to position [141, 0]
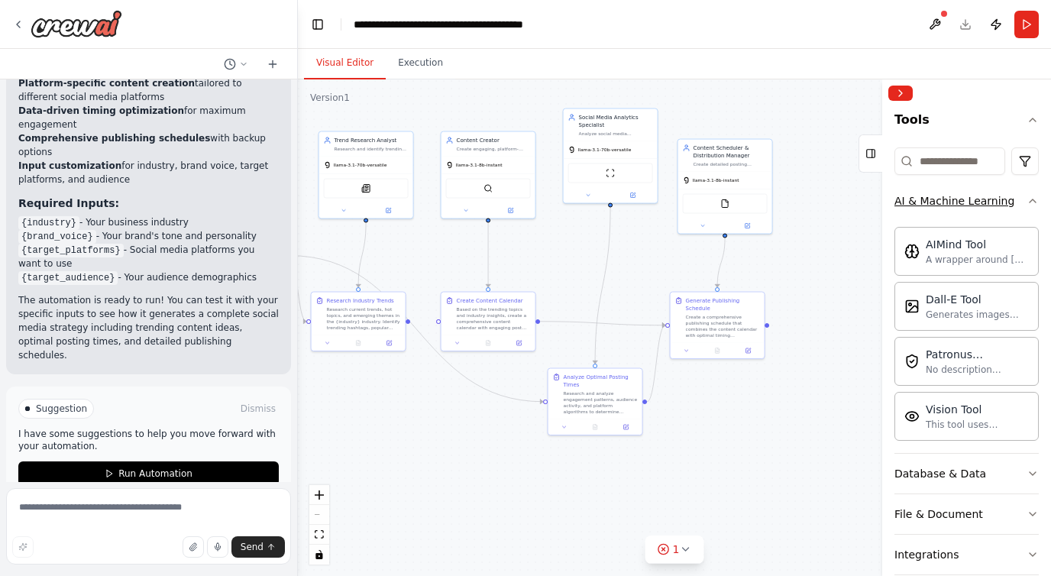
click at [1027, 197] on icon "button" at bounding box center [1033, 201] width 12 height 12
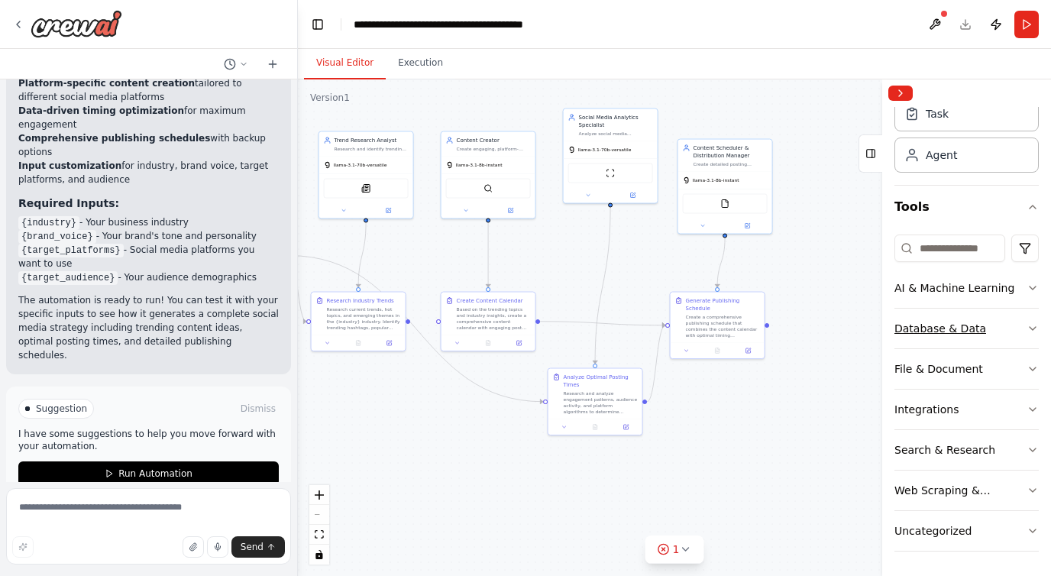
click at [1027, 332] on icon "button" at bounding box center [1033, 328] width 12 height 12
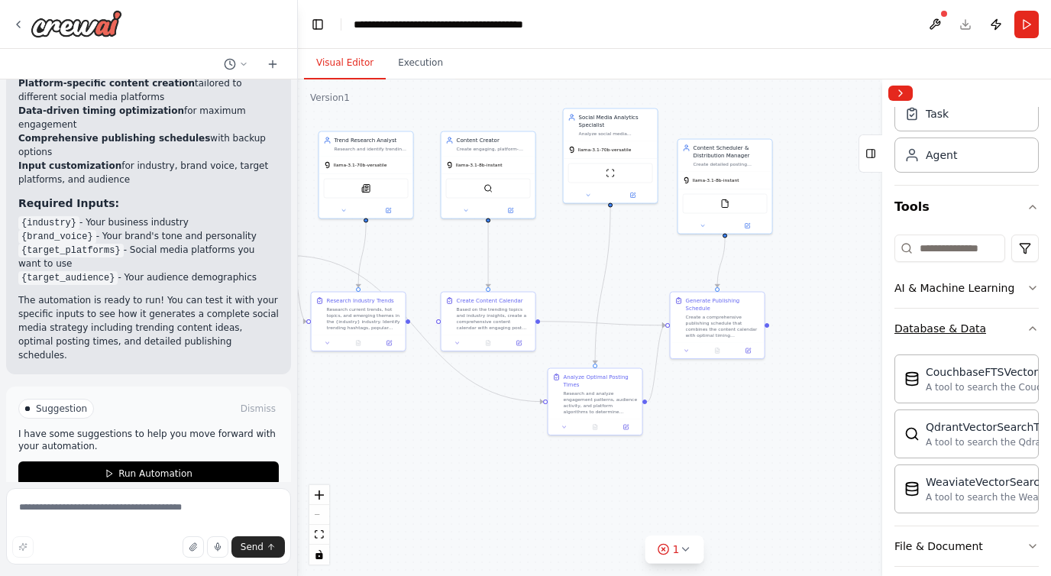
click at [1027, 332] on icon "button" at bounding box center [1033, 328] width 12 height 12
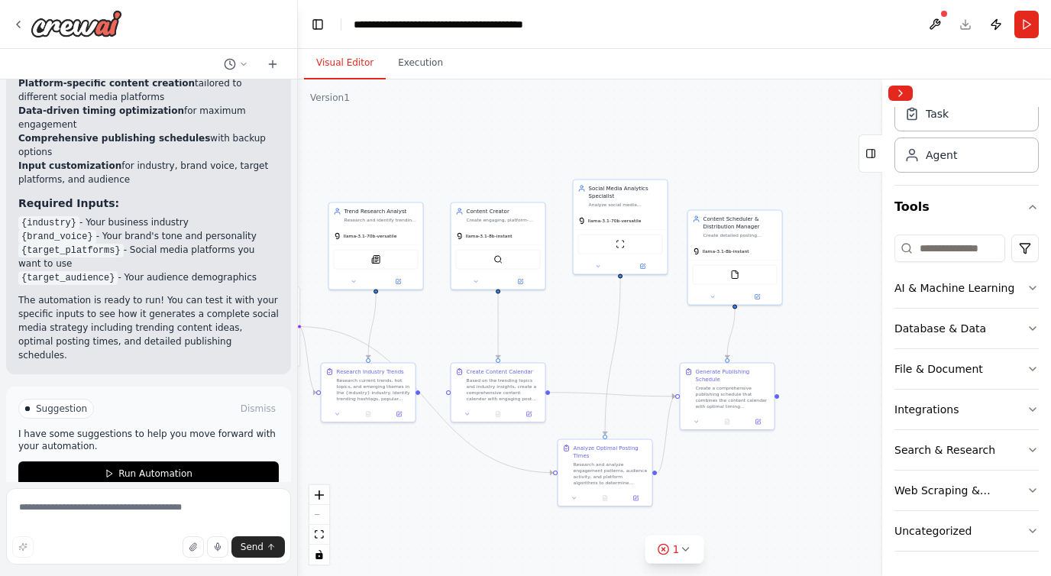
drag, startPoint x: 798, startPoint y: 398, endPoint x: 809, endPoint y: 477, distance: 79.4
click at [809, 477] on div ".deletable-edge-delete-btn { width: 20px; height: 20px; border: 0px solid #ffff…" at bounding box center [674, 327] width 753 height 497
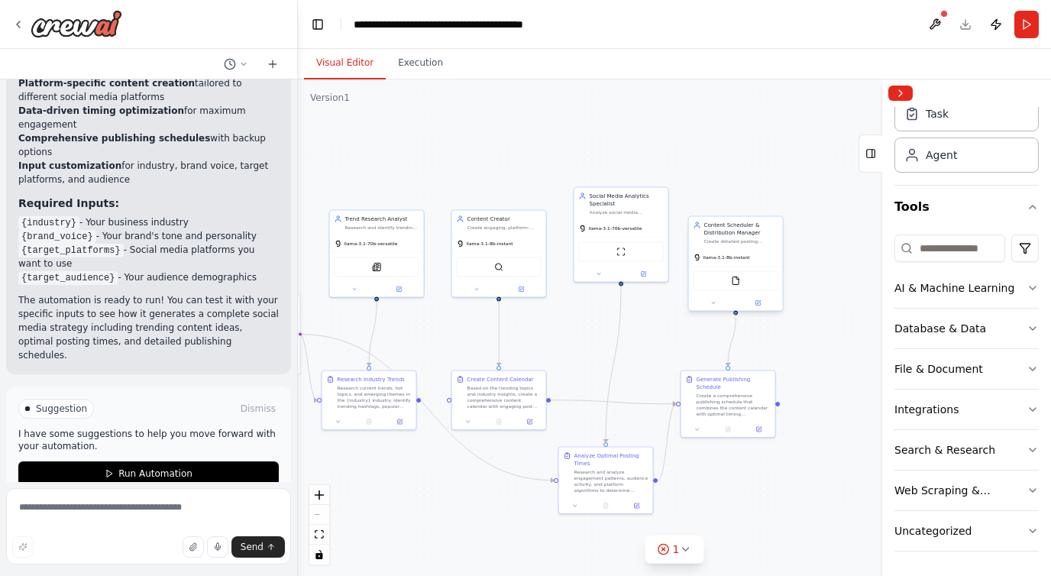
click at [733, 313] on div at bounding box center [735, 313] width 5 height 5
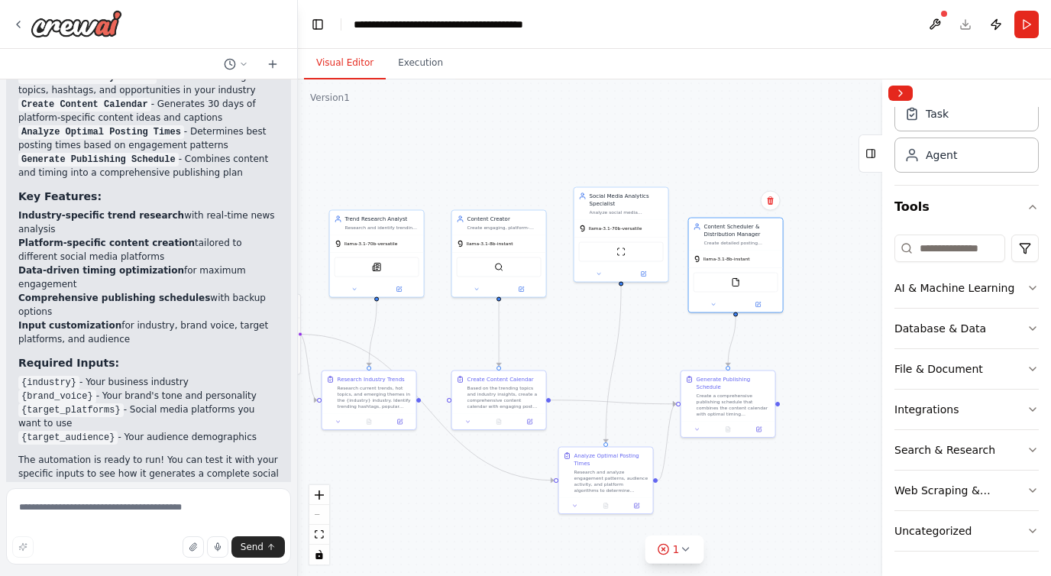
scroll to position [1655, 0]
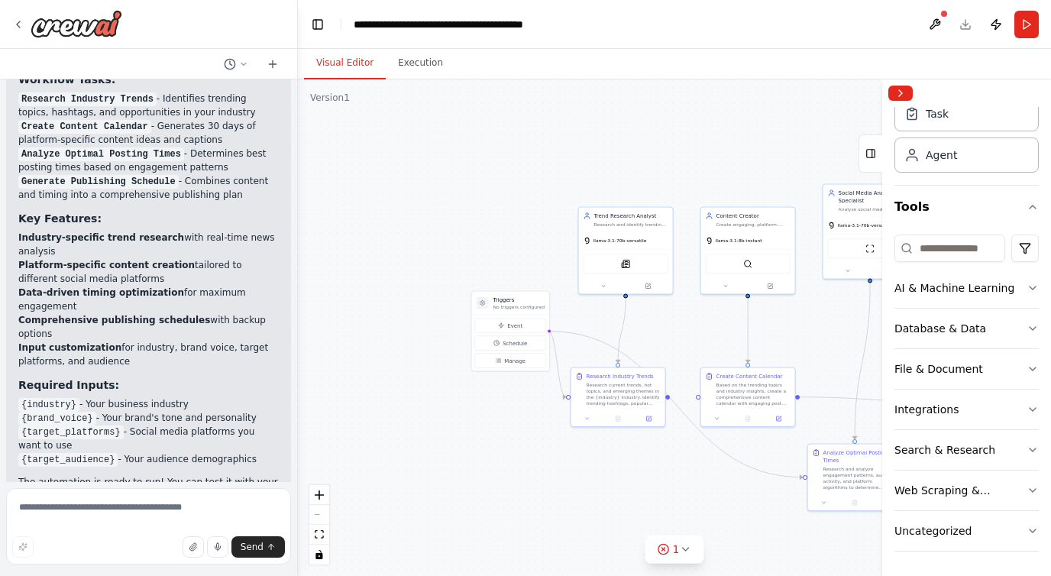
drag, startPoint x: 410, startPoint y: 144, endPoint x: 659, endPoint y: 137, distance: 249.2
click at [659, 137] on div ".deletable-edge-delete-btn { width: 20px; height: 20px; border: 0px solid #ffff…" at bounding box center [674, 327] width 753 height 497
click at [614, 390] on div "Research current trends, hot topics, and emerging themes in the {industry} indu…" at bounding box center [624, 389] width 74 height 24
click at [610, 390] on div "Research current trends, hot topics, and emerging themes in the {industry} indu…" at bounding box center [624, 389] width 74 height 24
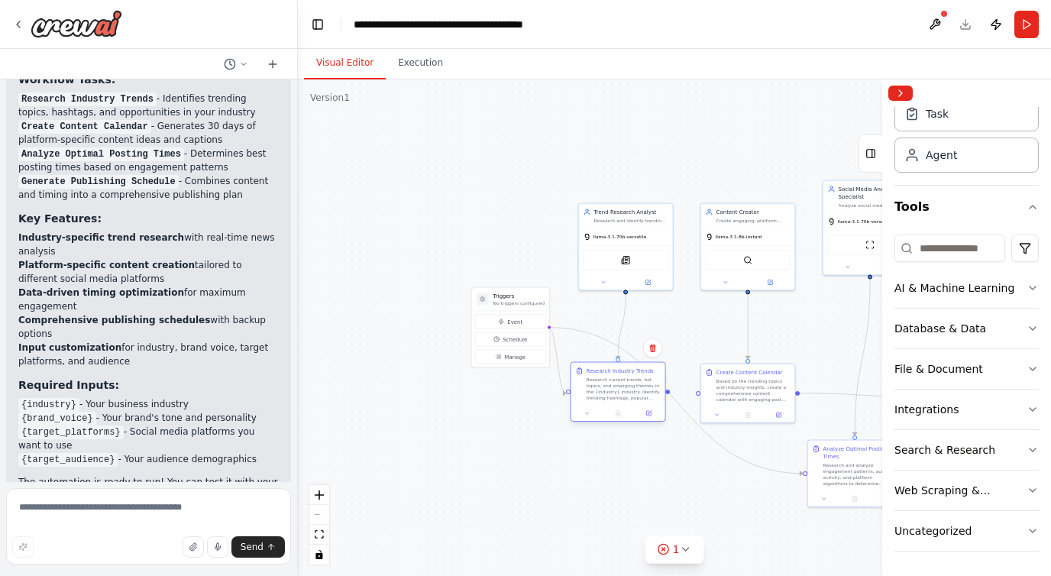
click at [610, 390] on div "Research current trends, hot topics, and emerging themes in the {industry} indu…" at bounding box center [624, 389] width 74 height 24
click at [586, 422] on div ".deletable-edge-delete-btn { width: 20px; height: 20px; border: 0px solid #ffff…" at bounding box center [674, 327] width 753 height 497
click at [588, 415] on icon at bounding box center [587, 412] width 6 height 6
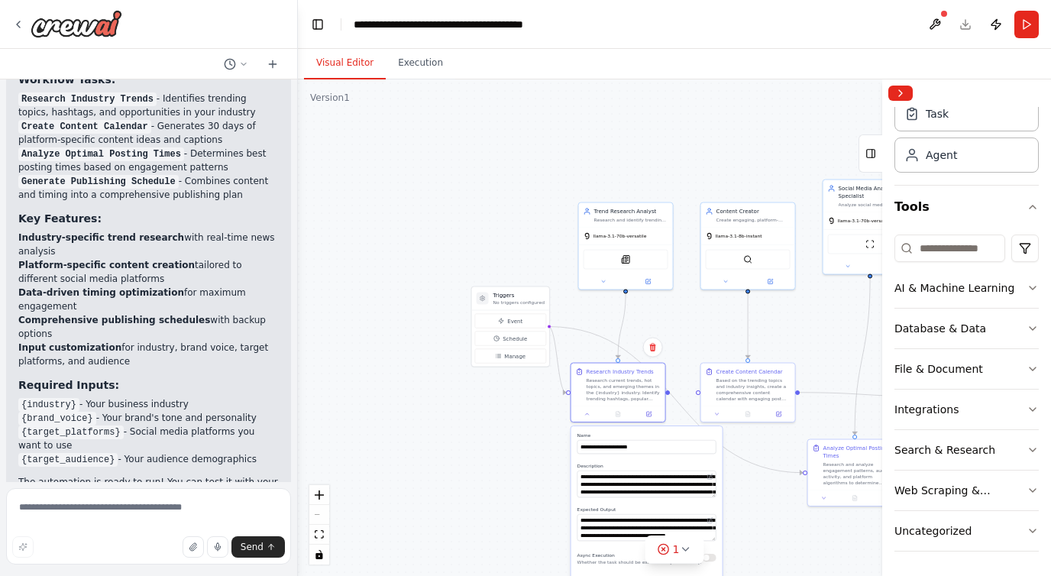
click at [492, 458] on div ".deletable-edge-delete-btn { width: 20px; height: 20px; border: 0px solid #ffff…" at bounding box center [674, 327] width 753 height 497
click at [769, 464] on icon "Edge from triggers to 95c80b02-db91-4d5c-abae-5d15a4b77390" at bounding box center [676, 400] width 254 height 146
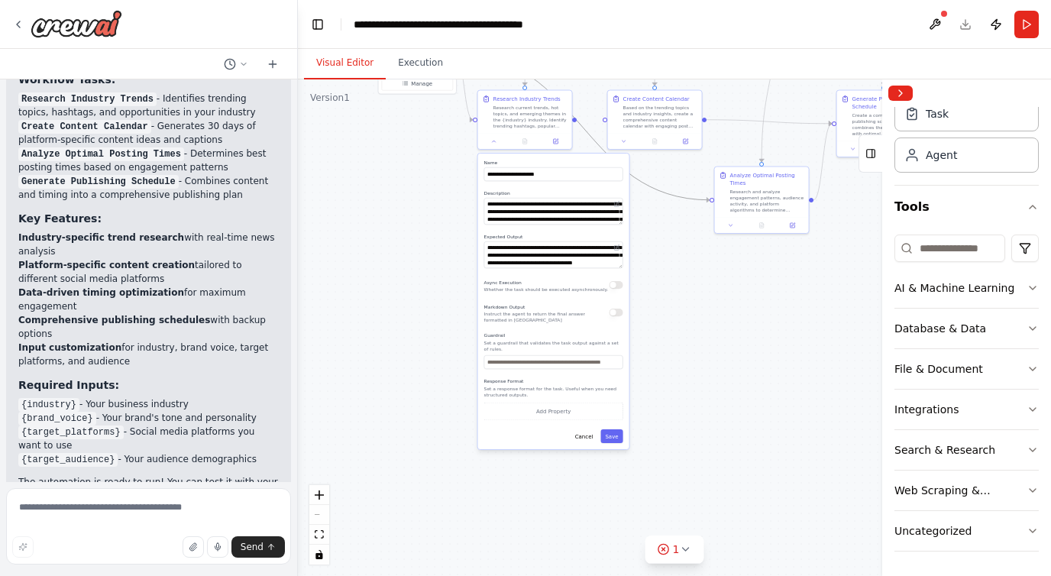
drag, startPoint x: 787, startPoint y: 525, endPoint x: 694, endPoint y: 252, distance: 288.2
click at [694, 252] on div ".deletable-edge-delete-btn { width: 20px; height: 20px; border: 0px solid #ffff…" at bounding box center [674, 327] width 753 height 497
click at [590, 426] on div "**********" at bounding box center [553, 302] width 151 height 296
click at [590, 435] on button "Cancel" at bounding box center [585, 436] width 28 height 14
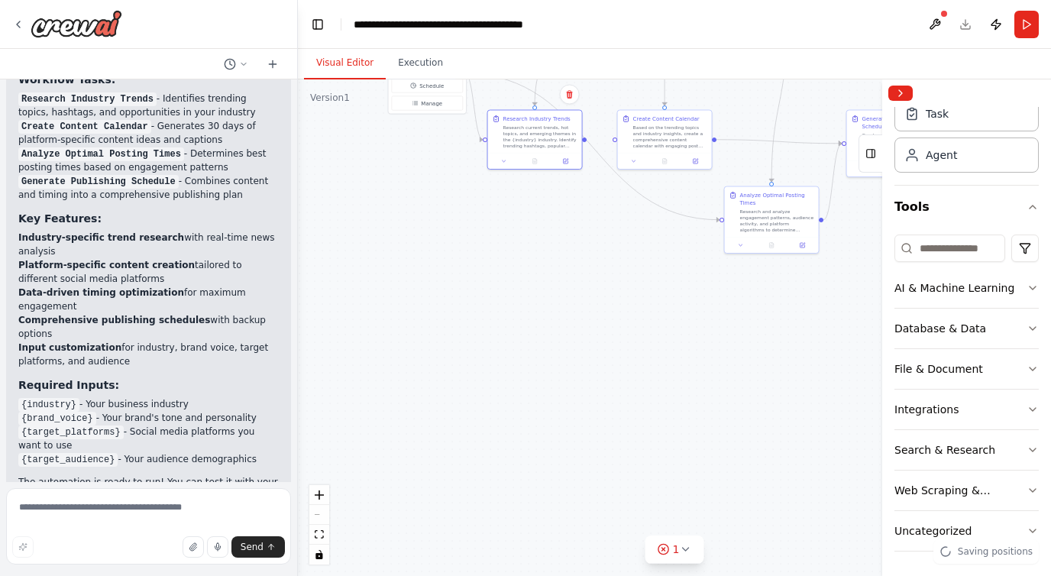
drag, startPoint x: 643, startPoint y: 388, endPoint x: 706, endPoint y: 545, distance: 168.7
click at [708, 547] on div ".deletable-edge-delete-btn { width: 20px; height: 20px; border: 0px solid #ffff…" at bounding box center [674, 327] width 753 height 497
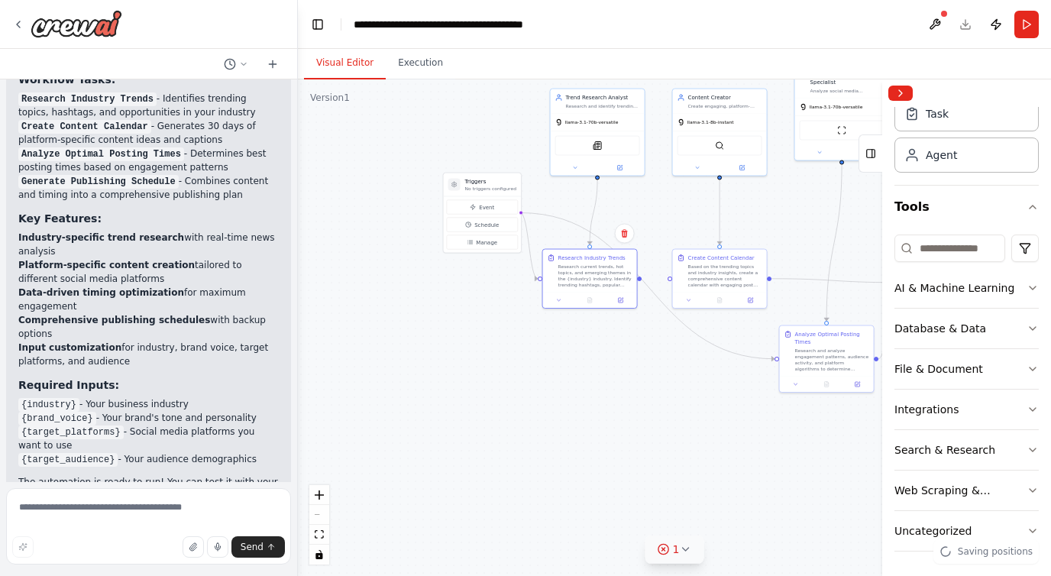
click at [684, 551] on icon at bounding box center [685, 549] width 12 height 12
click at [728, 510] on button at bounding box center [736, 510] width 26 height 18
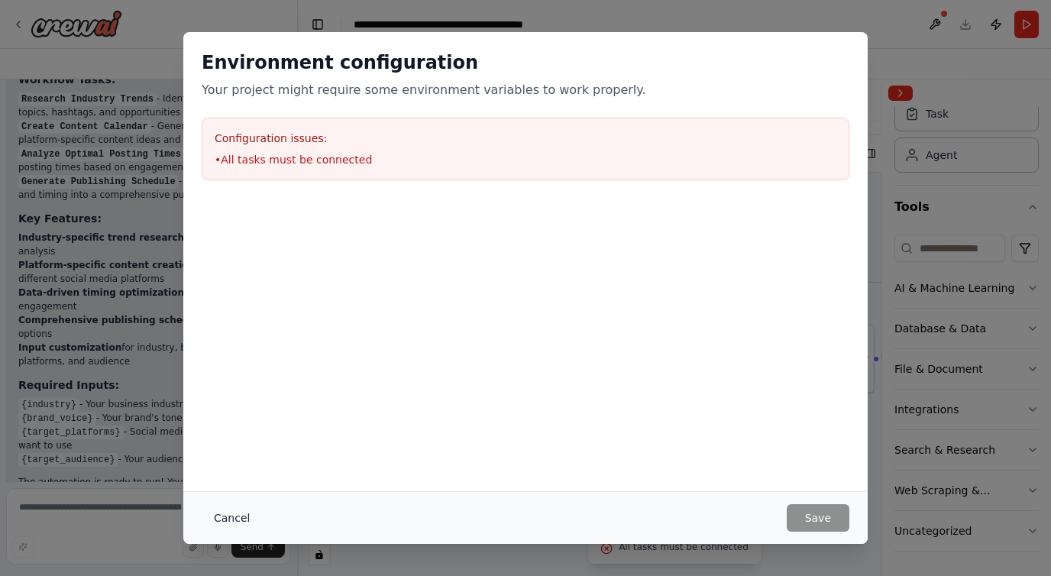
click at [229, 511] on button "Cancel" at bounding box center [232, 518] width 60 height 28
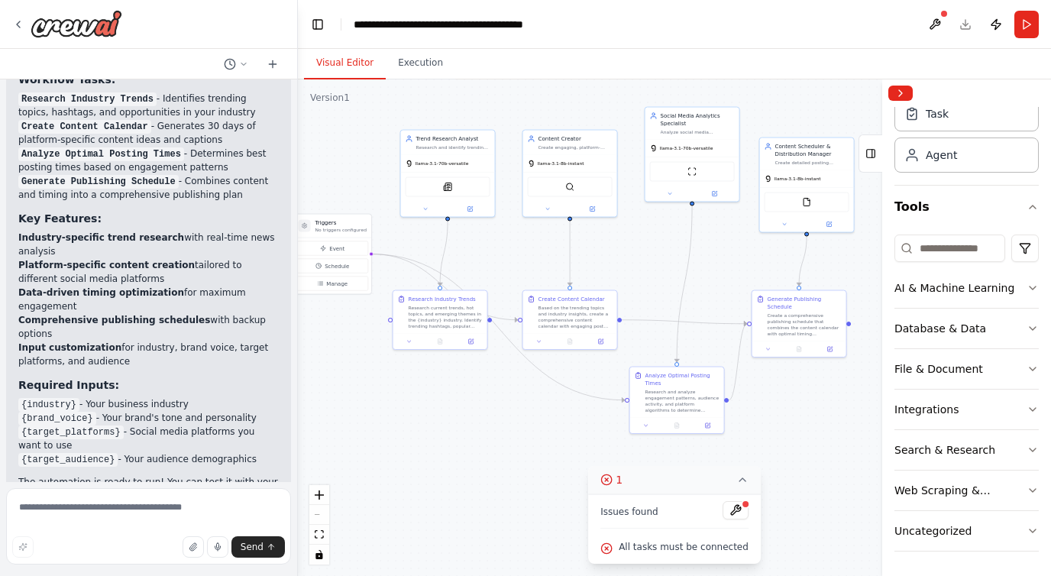
drag, startPoint x: 577, startPoint y: 398, endPoint x: 426, endPoint y: 440, distance: 156.3
click at [426, 440] on div ".deletable-edge-delete-btn { width: 20px; height: 20px; border: 0px solid #ffff…" at bounding box center [674, 327] width 753 height 497
click at [740, 481] on icon at bounding box center [742, 480] width 12 height 12
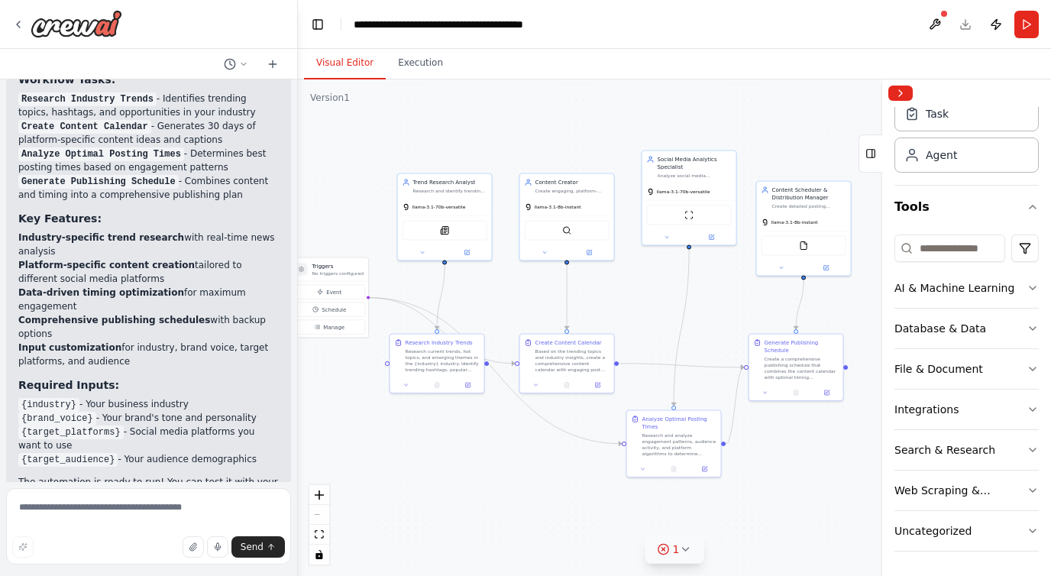
drag, startPoint x: 811, startPoint y: 418, endPoint x: 811, endPoint y: 458, distance: 40.5
click at [811, 458] on div ".deletable-edge-delete-btn { width: 20px; height: 20px; border: 0px solid #ffff…" at bounding box center [674, 327] width 753 height 497
click at [775, 469] on div ".deletable-edge-delete-btn { width: 20px; height: 20px; border: 0px solid #ffff…" at bounding box center [674, 327] width 753 height 497
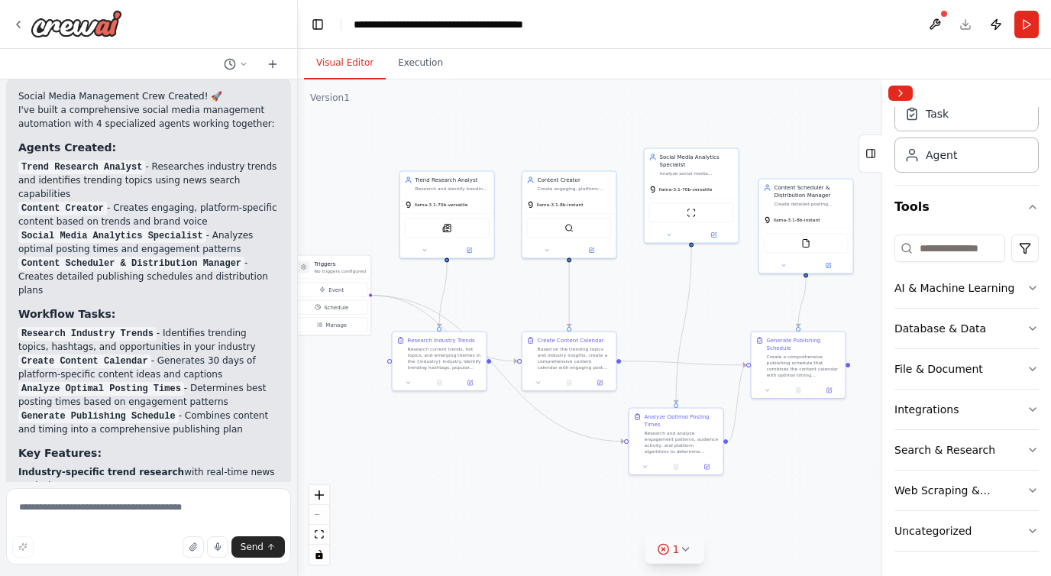
scroll to position [1418, 0]
drag, startPoint x: 367, startPoint y: 293, endPoint x: 390, endPoint y: 367, distance: 77.3
click at [390, 368] on div ".deletable-edge-delete-btn { width: 20px; height: 20px; border: 0px solid #ffff…" at bounding box center [674, 327] width 753 height 497
drag, startPoint x: 368, startPoint y: 296, endPoint x: 390, endPoint y: 362, distance: 70.1
click at [390, 362] on div ".deletable-edge-delete-btn { width: 20px; height: 20px; border: 0px solid #ffff…" at bounding box center [674, 327] width 753 height 497
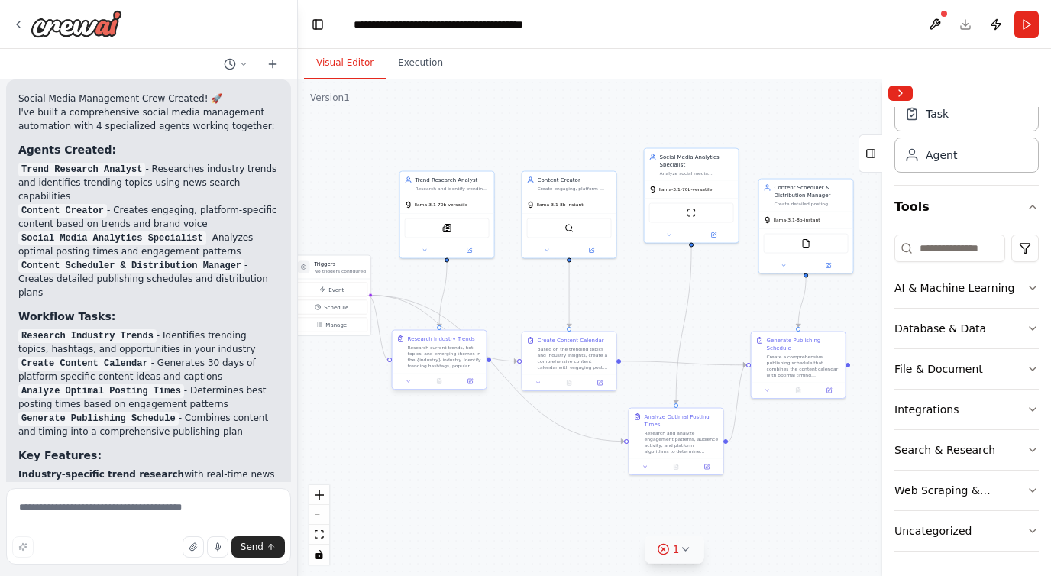
drag, startPoint x: 367, startPoint y: 296, endPoint x: 390, endPoint y: 361, distance: 68.9
click at [390, 361] on div "Triggers No triggers configured Event Schedule Manage Trend Research Analyst Re…" at bounding box center [427, 265] width 377 height 248
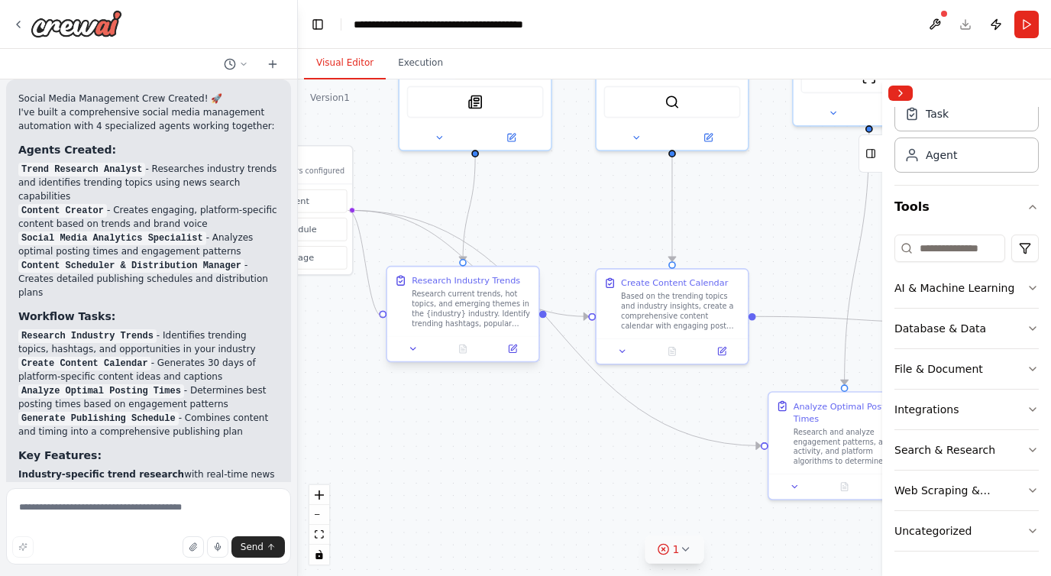
drag, startPoint x: 324, startPoint y: 212, endPoint x: 382, endPoint y: 312, distance: 116.4
click at [384, 313] on div "Triggers No triggers configured Event Schedule Manage Trend Research Analyst Re…" at bounding box center [443, 160] width 607 height 400
click at [403, 319] on div "Research Industry Trends Research current trends, hot topics, and emerging them…" at bounding box center [463, 301] width 137 height 54
click at [603, 193] on div ".deletable-edge-delete-btn { width: 20px; height: 20px; border: 0px solid #ffff…" at bounding box center [674, 327] width 753 height 497
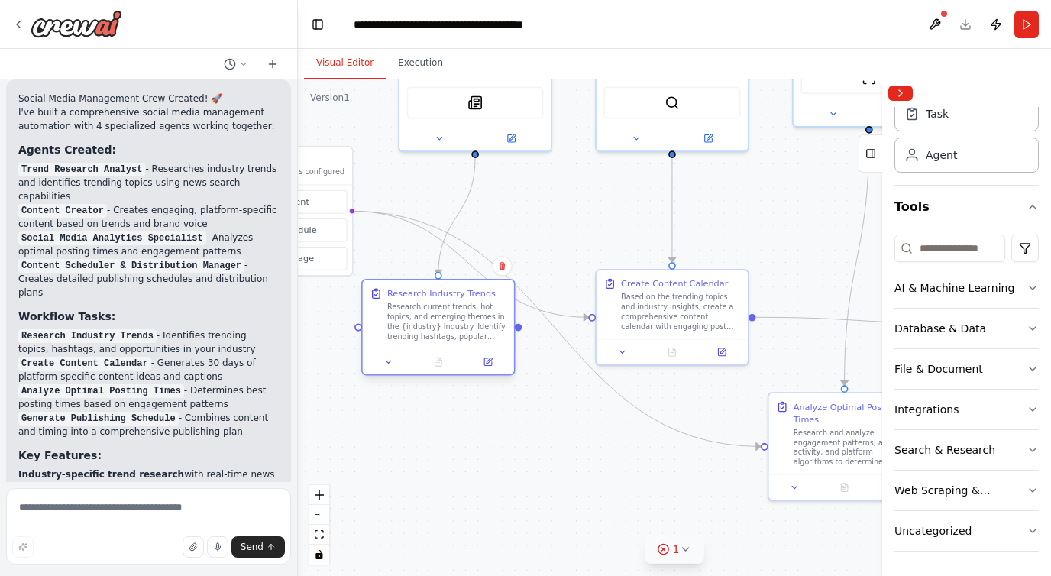
click at [457, 356] on div at bounding box center [438, 361] width 151 height 25
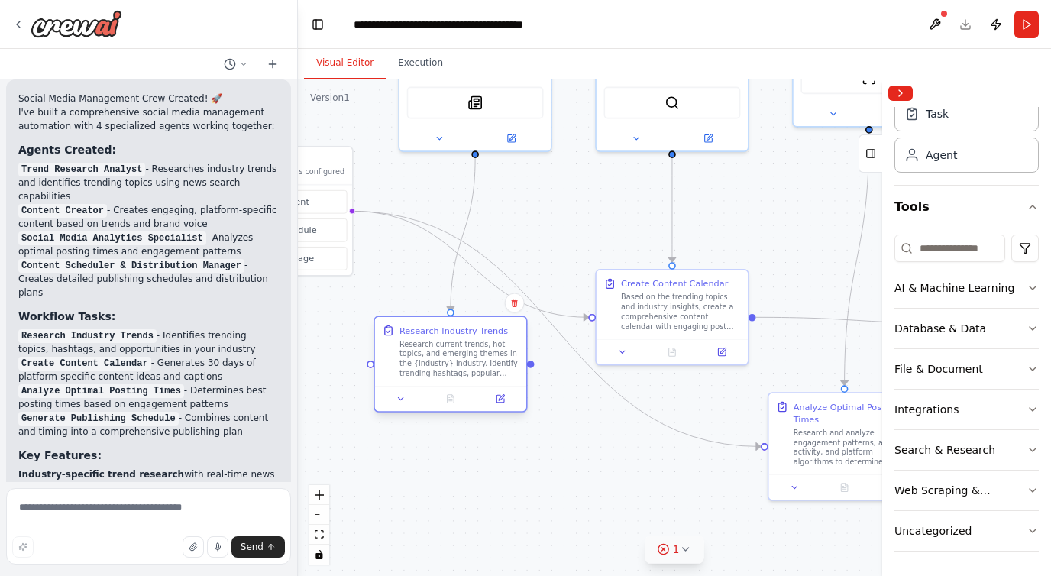
click at [472, 386] on div at bounding box center [450, 398] width 151 height 25
click at [534, 363] on div ".deletable-edge-delete-btn { width: 20px; height: 20px; border: 0px solid #ffff…" at bounding box center [674, 327] width 753 height 497
click at [539, 362] on div ".deletable-edge-delete-btn { width: 20px; height: 20px; border: 0px solid #ffff…" at bounding box center [674, 327] width 753 height 497
drag, startPoint x: 530, startPoint y: 367, endPoint x: 537, endPoint y: 358, distance: 12.1
click at [537, 358] on div ".deletable-edge-delete-btn { width: 20px; height: 20px; border: 0px solid #ffff…" at bounding box center [674, 327] width 753 height 497
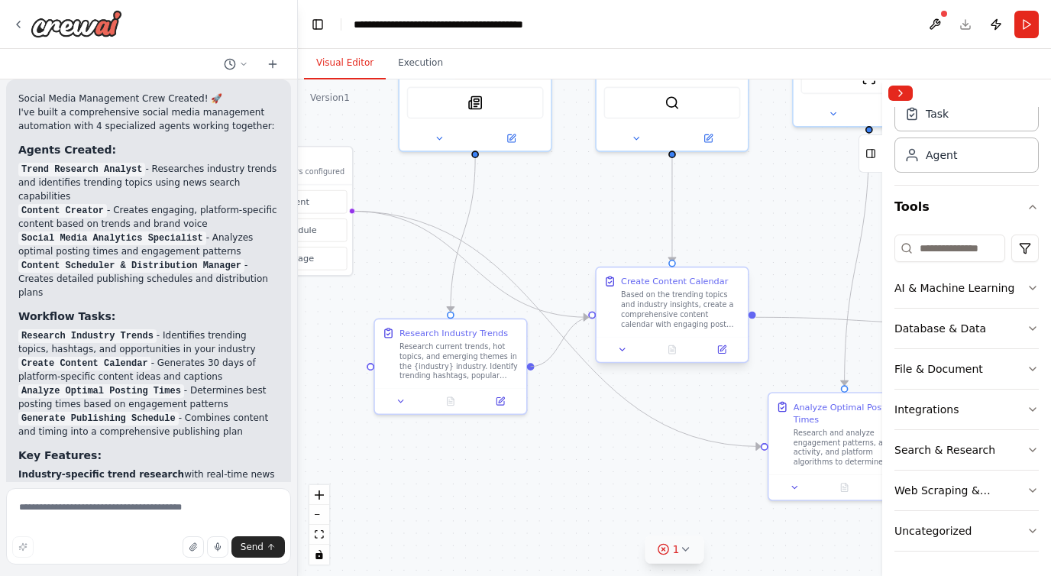
drag, startPoint x: 532, startPoint y: 365, endPoint x: 594, endPoint y: 316, distance: 79.5
click at [594, 316] on div "Triggers No triggers configured Event Schedule Manage Trend Research Analyst Re…" at bounding box center [443, 161] width 607 height 400
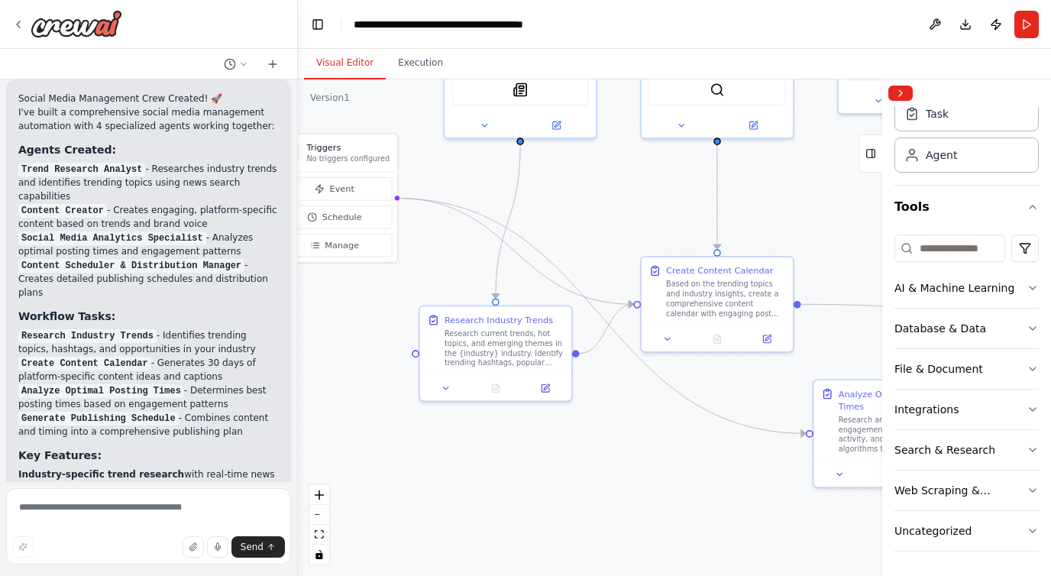
drag, startPoint x: 636, startPoint y: 490, endPoint x: 681, endPoint y: 475, distance: 47.4
click at [682, 476] on div ".deletable-edge-delete-btn { width: 20px; height: 20px; border: 0px solid #ffff…" at bounding box center [674, 327] width 753 height 497
drag, startPoint x: 394, startPoint y: 197, endPoint x: 419, endPoint y: 343, distance: 148.0
click at [419, 343] on div ".deletable-edge-delete-btn { width: 20px; height: 20px; border: 0px solid #ffff…" at bounding box center [674, 327] width 753 height 497
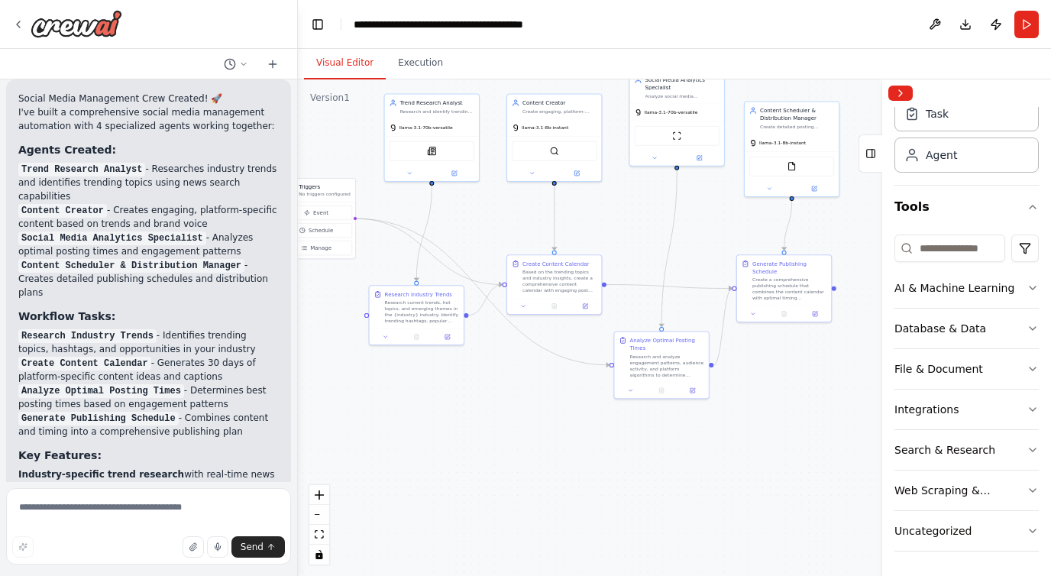
drag, startPoint x: 635, startPoint y: 497, endPoint x: 497, endPoint y: 430, distance: 153.4
click at [497, 430] on div ".deletable-edge-delete-btn { width: 20px; height: 20px; border: 0px solid #ffff…" at bounding box center [674, 327] width 753 height 497
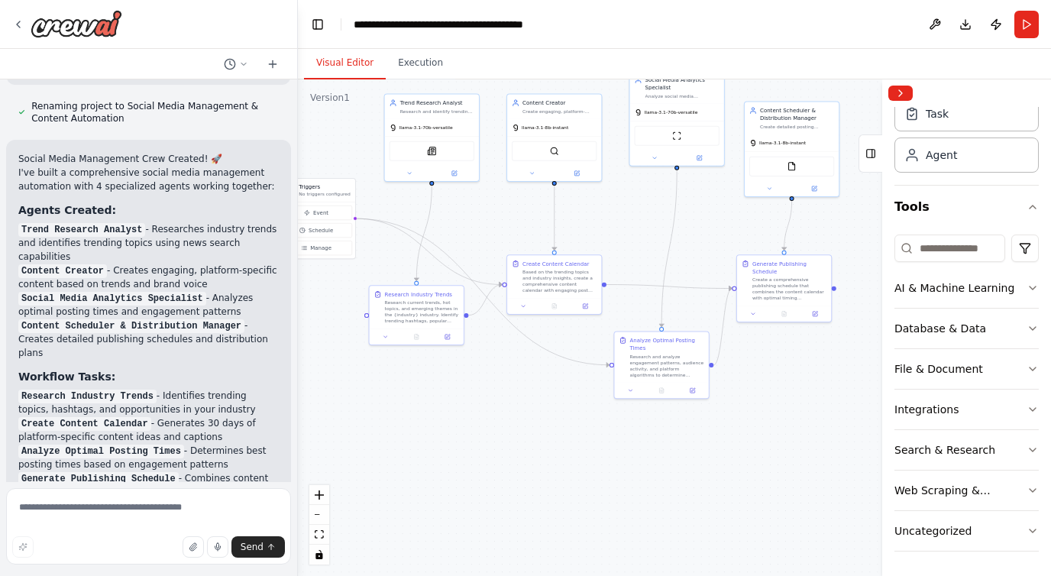
scroll to position [1358, 0]
drag, startPoint x: 23, startPoint y: 209, endPoint x: 148, endPoint y: 222, distance: 126.0
click at [148, 222] on li "Trend Research Analyst - Researches industry trends and identifies trending top…" at bounding box center [148, 242] width 261 height 41
click at [159, 228] on li "Trend Research Analyst - Researches industry trends and identifies trending top…" at bounding box center [148, 242] width 261 height 41
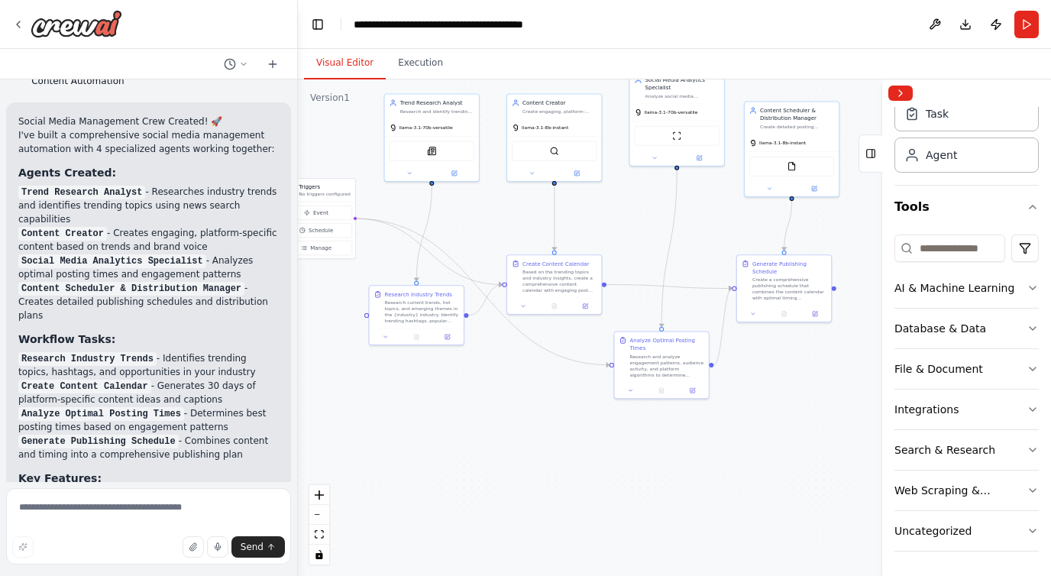
scroll to position [1396, 0]
drag, startPoint x: 83, startPoint y: 213, endPoint x: 224, endPoint y: 229, distance: 141.5
click at [218, 229] on li "Content Creator - Creates engaging, platform-specific content based on trends a…" at bounding box center [148, 239] width 261 height 28
click at [224, 229] on li "Content Creator - Creates engaging, platform-specific content based on trends a…" at bounding box center [148, 239] width 261 height 28
drag, startPoint x: 38, startPoint y: 238, endPoint x: 167, endPoint y: 228, distance: 129.5
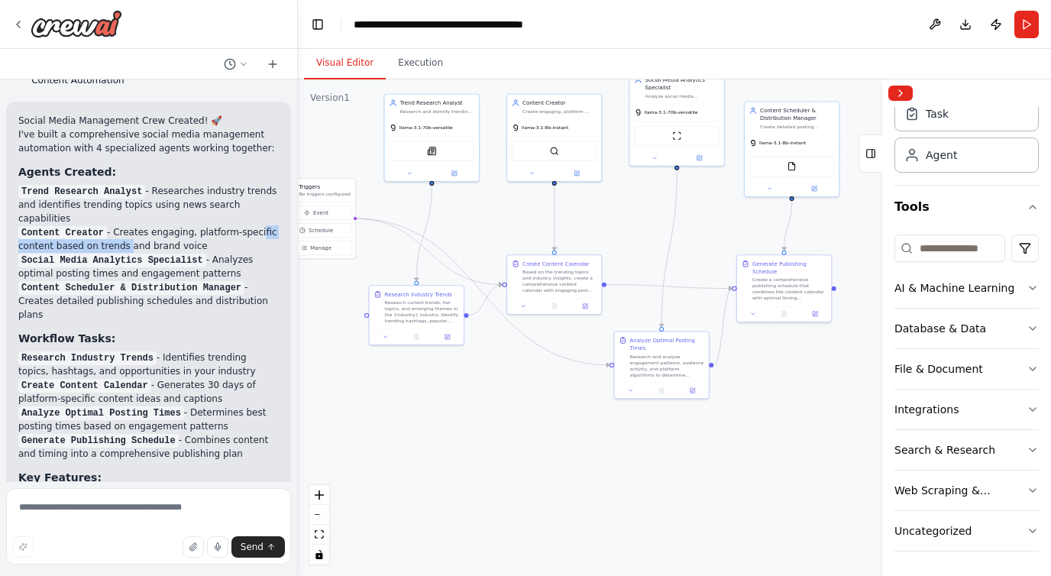
click at [167, 228] on li "Content Creator - Creates engaging, platform-specific content based on trends a…" at bounding box center [148, 239] width 261 height 28
click at [177, 254] on code "Social Media Analytics Specialist" at bounding box center [112, 261] width 188 height 14
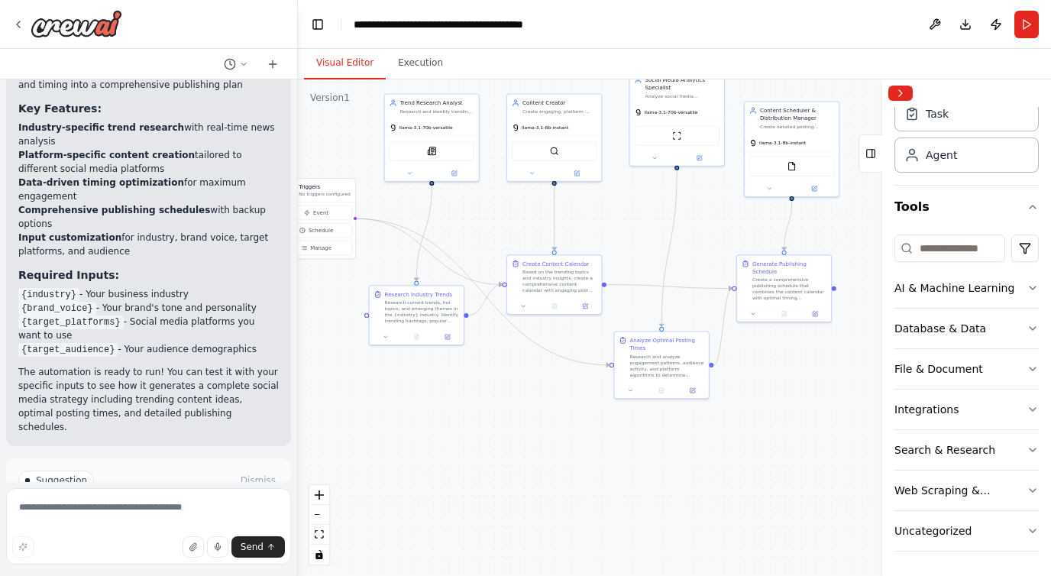
scroll to position [1767, 0]
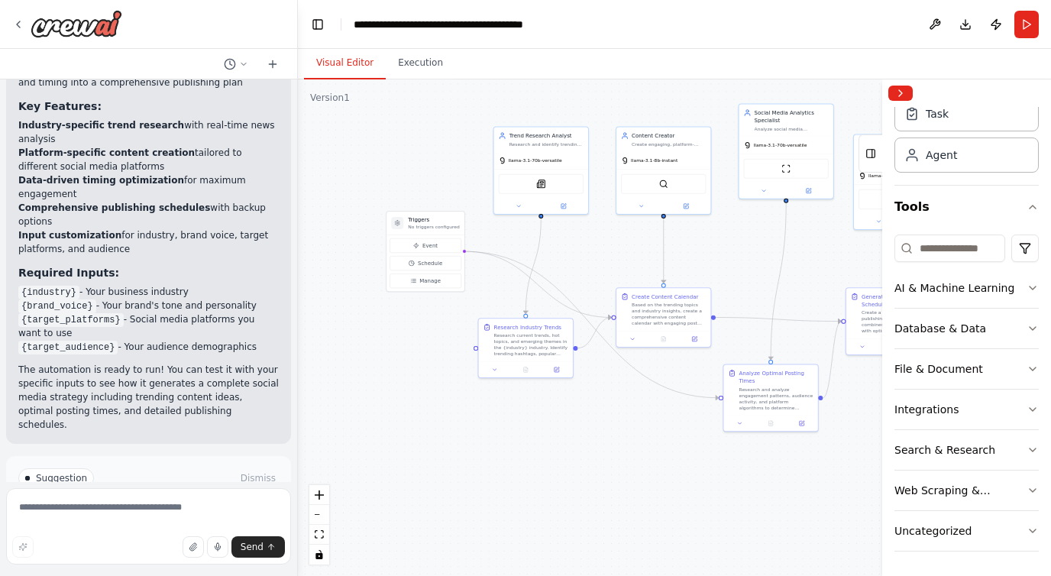
drag, startPoint x: 465, startPoint y: 431, endPoint x: 574, endPoint y: 463, distance: 113.1
click at [575, 466] on div ".deletable-edge-delete-btn { width: 20px; height: 20px; border: 0px solid #ffff…" at bounding box center [674, 327] width 753 height 497
drag, startPoint x: 476, startPoint y: 349, endPoint x: 465, endPoint y: 253, distance: 96.9
click at [465, 253] on div ".deletable-edge-delete-btn { width: 20px; height: 20px; border: 0px solid #ffff…" at bounding box center [521, 222] width 377 height 249
click at [476, 349] on div at bounding box center [476, 349] width 5 height 5
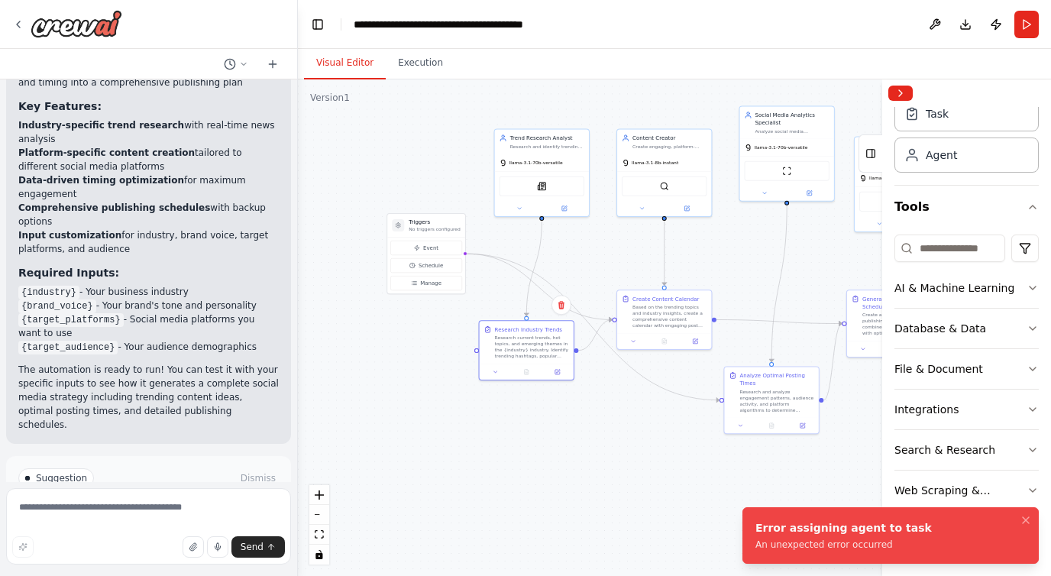
click at [434, 371] on div ".deletable-edge-delete-btn { width: 20px; height: 20px; border: 0px solid #ffff…" at bounding box center [674, 327] width 753 height 497
click at [1027, 520] on icon "Notifications (F8)" at bounding box center [1026, 520] width 6 height 6
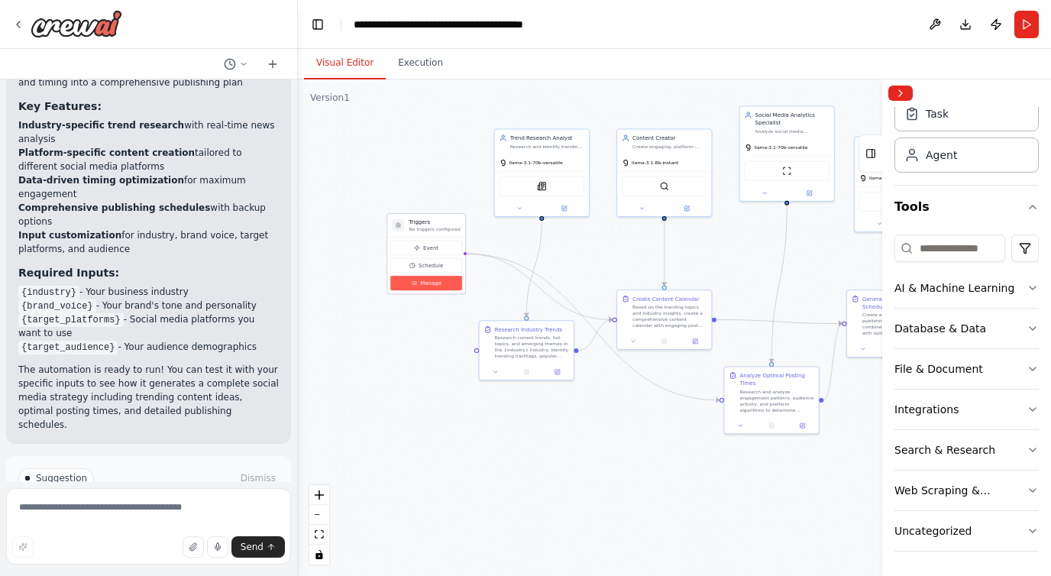
click at [437, 277] on button "Manage" at bounding box center [426, 283] width 72 height 15
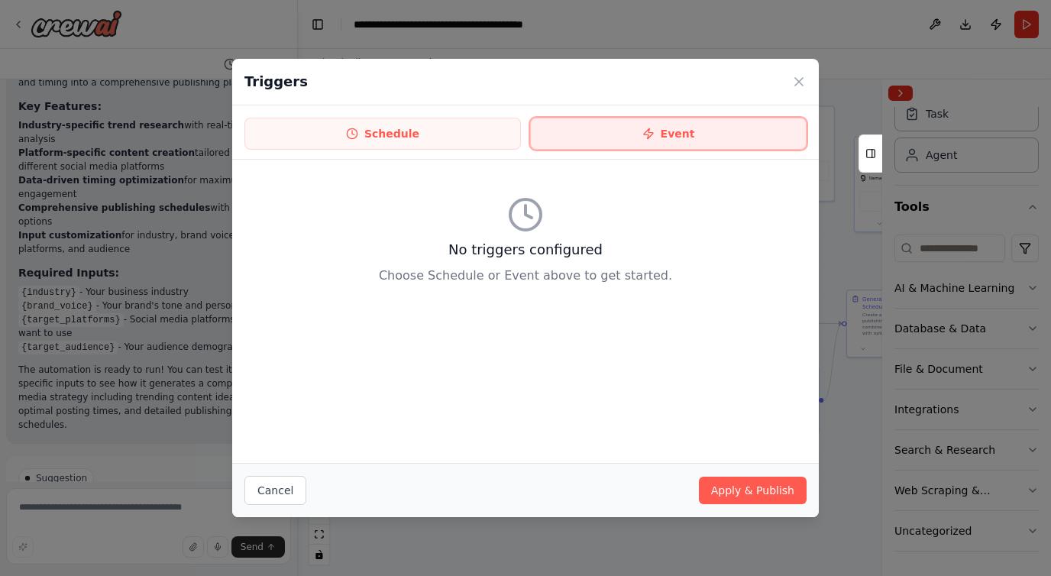
click at [594, 125] on button "Event" at bounding box center [668, 134] width 277 height 32
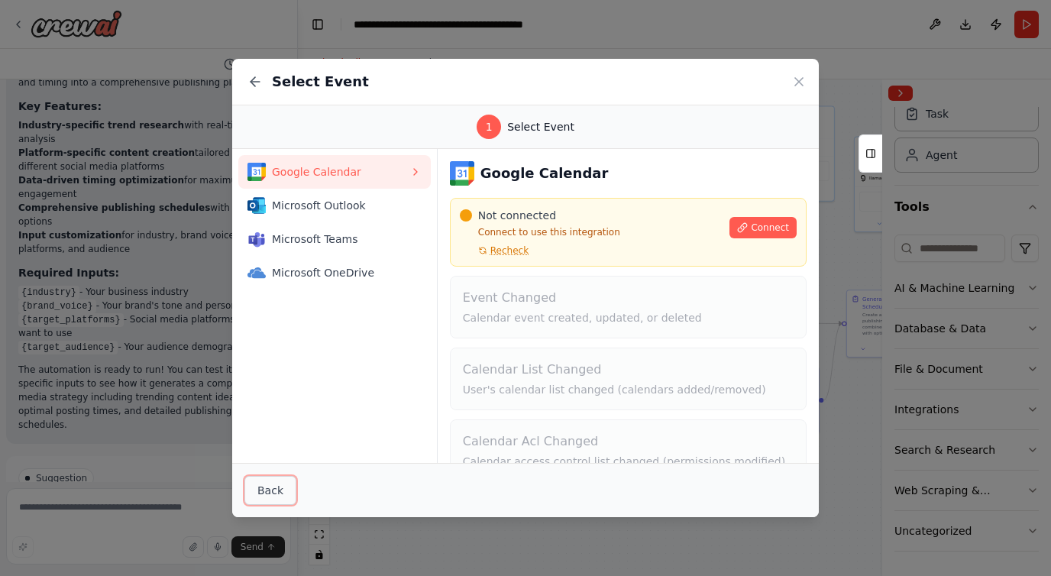
click at [254, 485] on button "Back" at bounding box center [270, 490] width 52 height 29
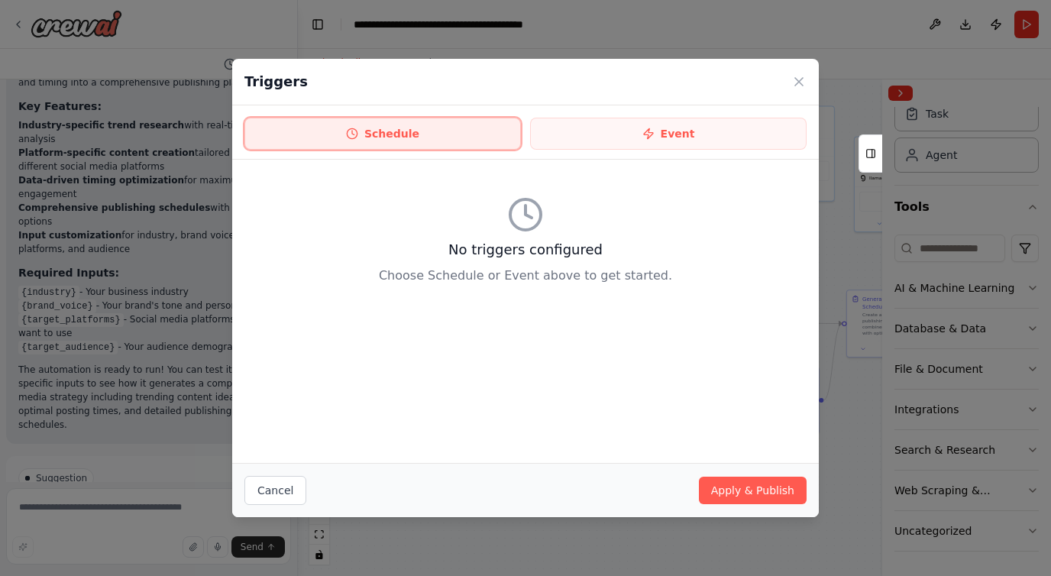
click at [465, 120] on button "Schedule" at bounding box center [382, 134] width 277 height 32
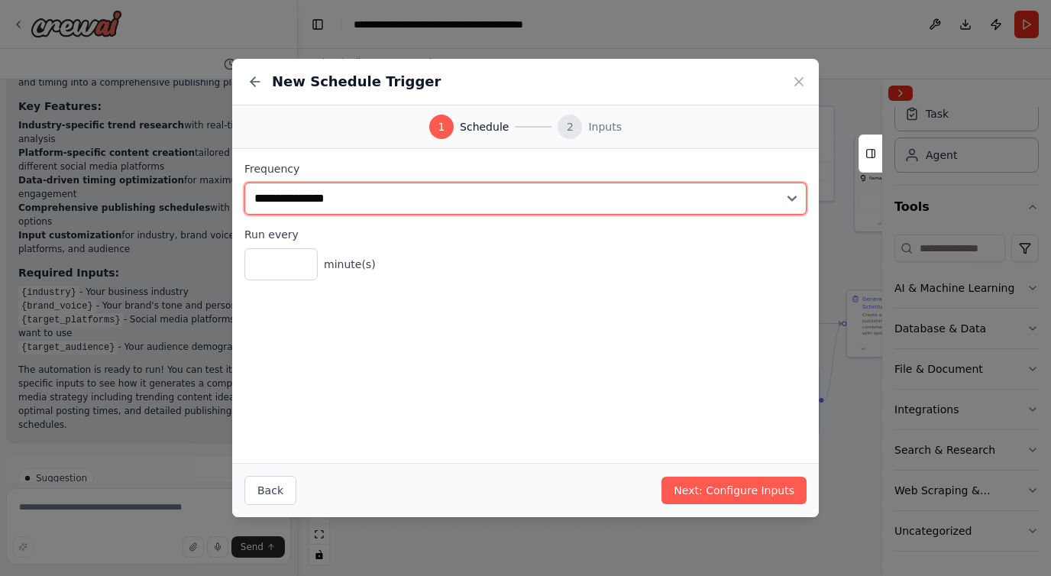
click at [398, 199] on select "**********" at bounding box center [525, 199] width 562 height 32
select select "*****"
click at [244, 183] on select "**********" at bounding box center [525, 199] width 562 height 32
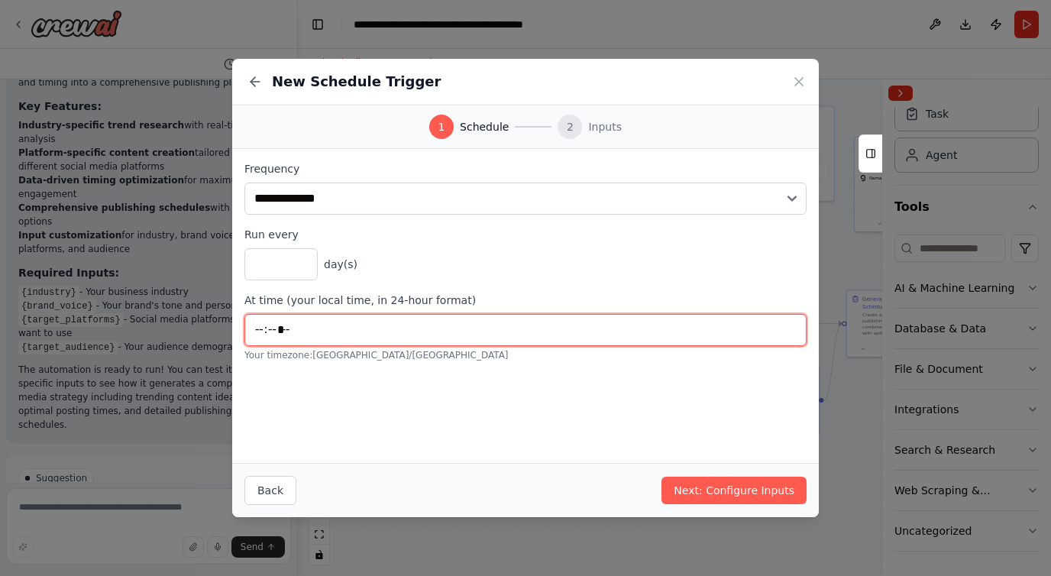
click at [355, 327] on input "*****" at bounding box center [525, 330] width 562 height 32
click at [264, 328] on input "*****" at bounding box center [525, 330] width 562 height 32
type input "*****"
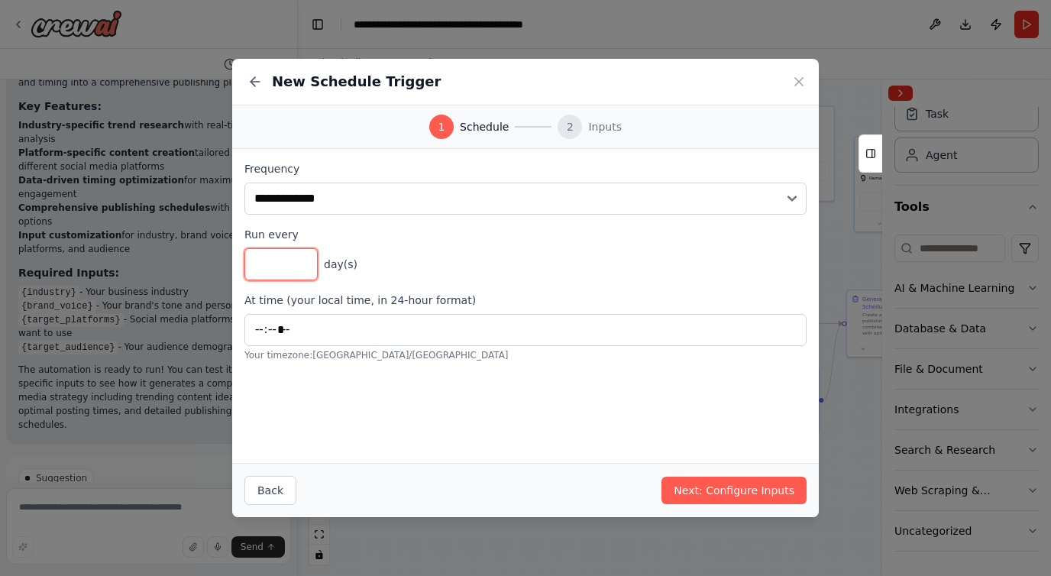
click at [259, 269] on input "*" at bounding box center [280, 264] width 73 height 32
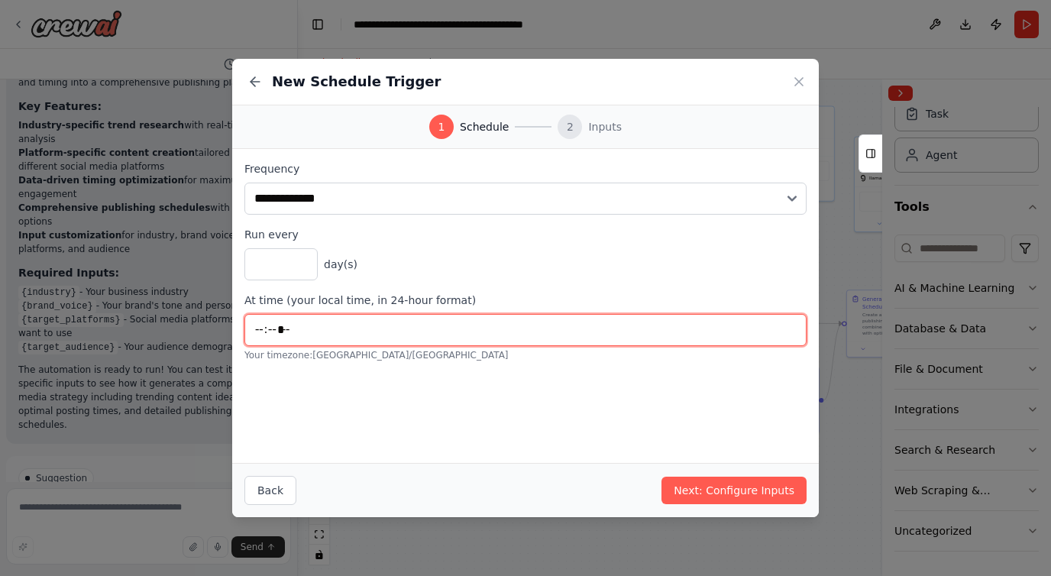
click at [309, 329] on input "time" at bounding box center [525, 330] width 562 height 32
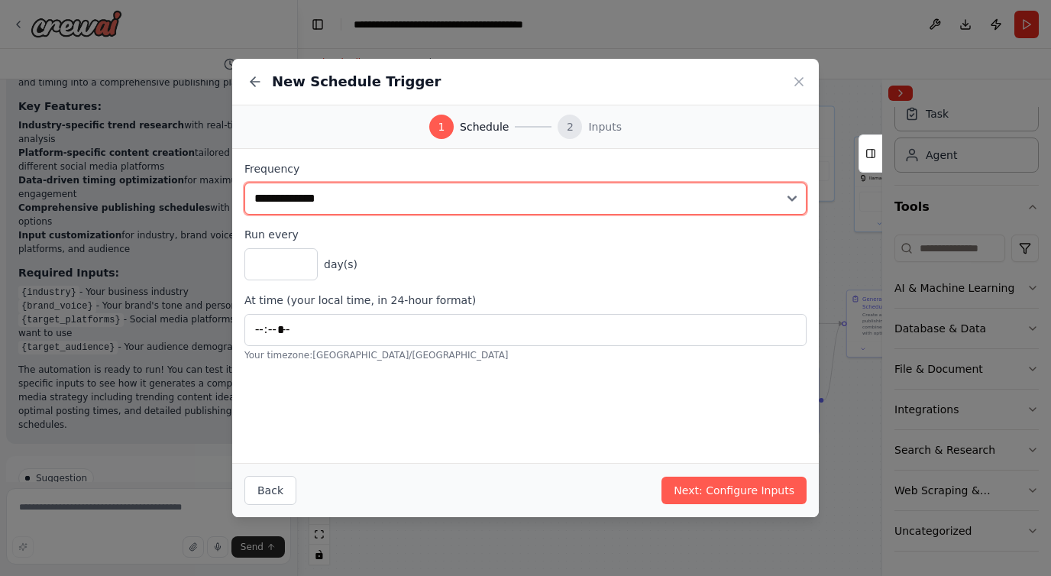
click at [413, 186] on select "**********" at bounding box center [525, 199] width 562 height 32
select select "*****"
click at [244, 183] on select "**********" at bounding box center [525, 199] width 562 height 32
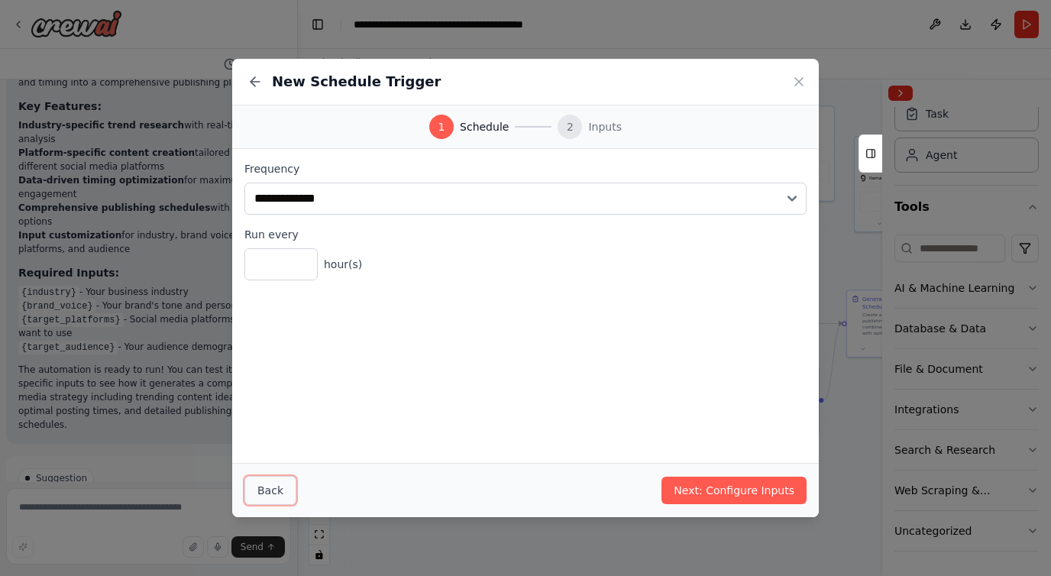
click at [261, 503] on button "Back" at bounding box center [270, 490] width 52 height 29
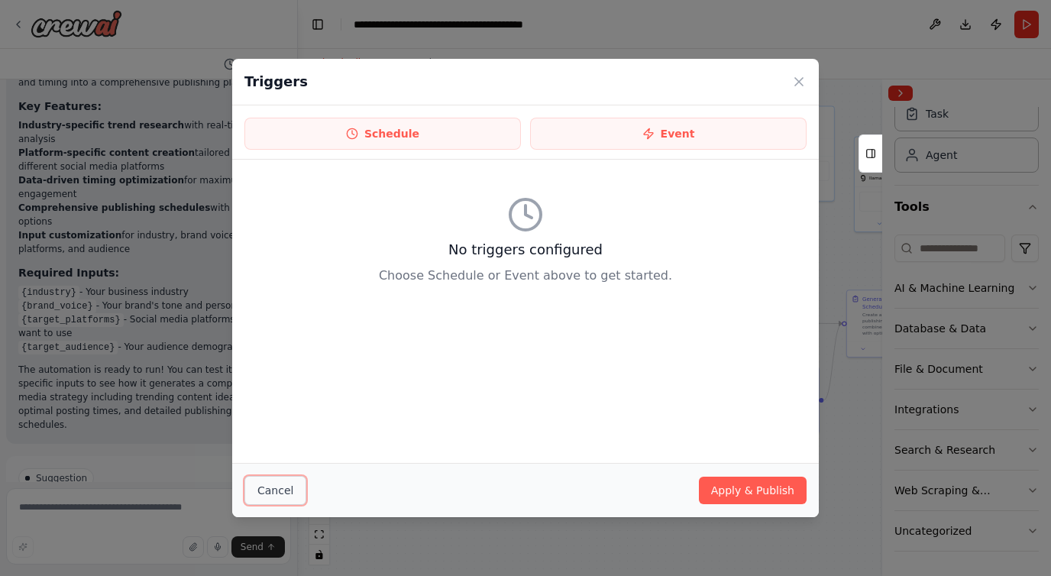
click at [272, 503] on button "Cancel" at bounding box center [275, 490] width 62 height 29
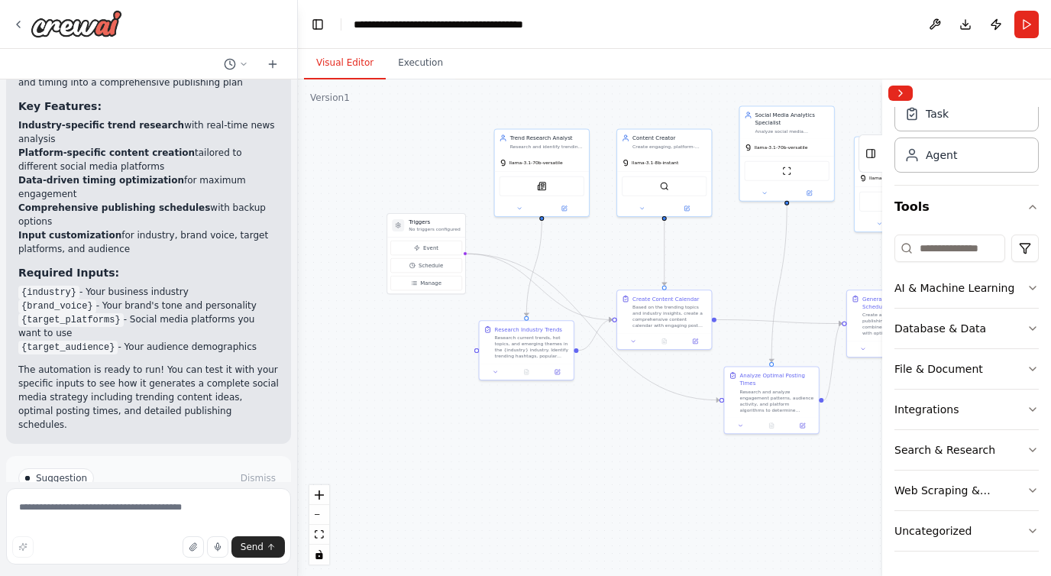
scroll to position [1837, 0]
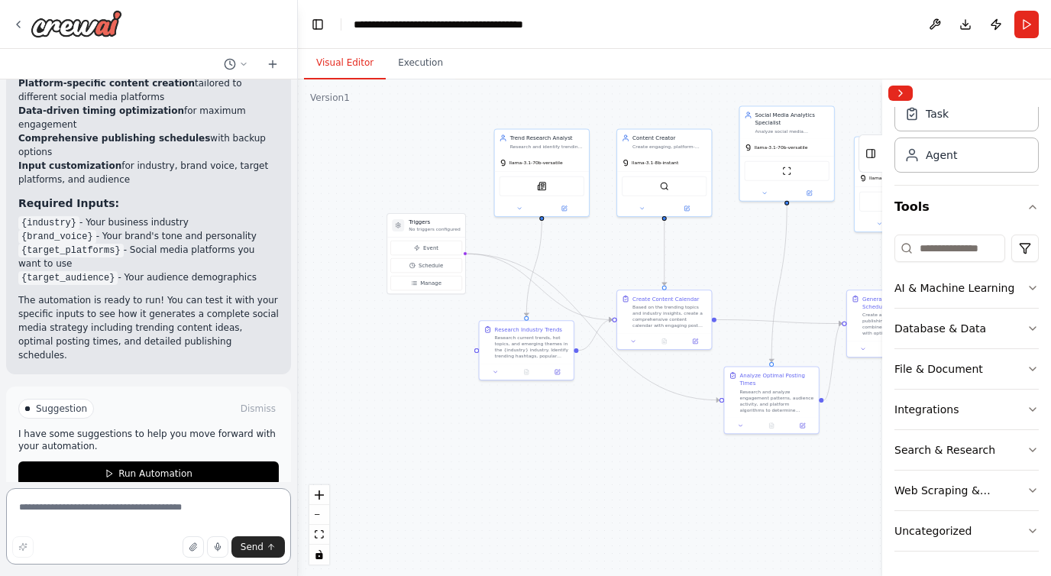
click at [115, 518] on textarea at bounding box center [148, 526] width 285 height 76
click at [490, 369] on button at bounding box center [496, 370] width 26 height 9
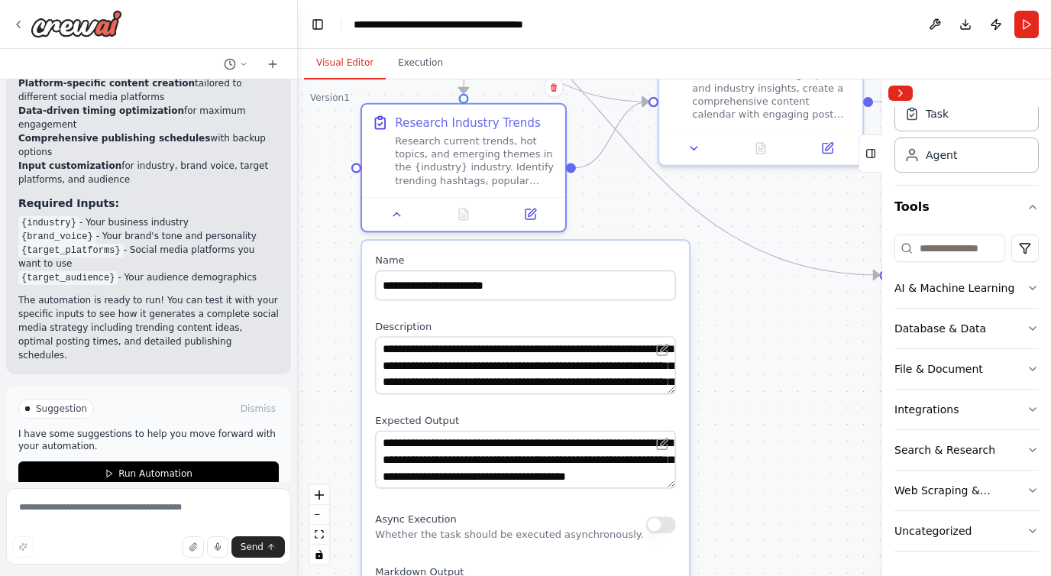
drag, startPoint x: 643, startPoint y: 400, endPoint x: 617, endPoint y: 94, distance: 306.6
click at [617, 94] on div ".deletable-edge-delete-btn { width: 20px; height: 20px; border: 0px solid #ffff…" at bounding box center [674, 327] width 753 height 497
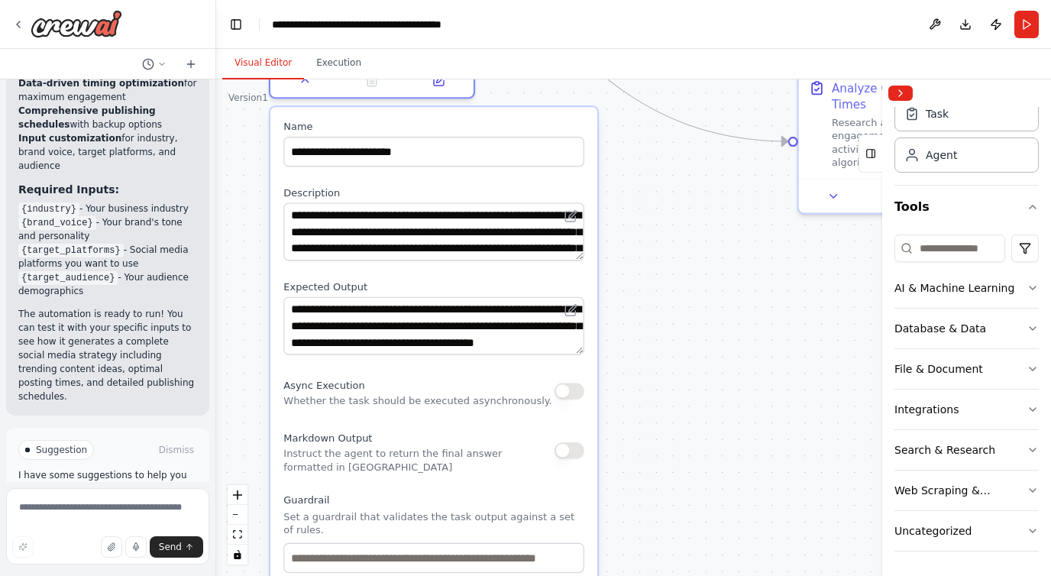
drag, startPoint x: 296, startPoint y: 177, endPoint x: 214, endPoint y: 176, distance: 81.8
click at [214, 176] on div "Create a crew that schedules and publishes social media content across multiple…" at bounding box center [525, 288] width 1051 height 576
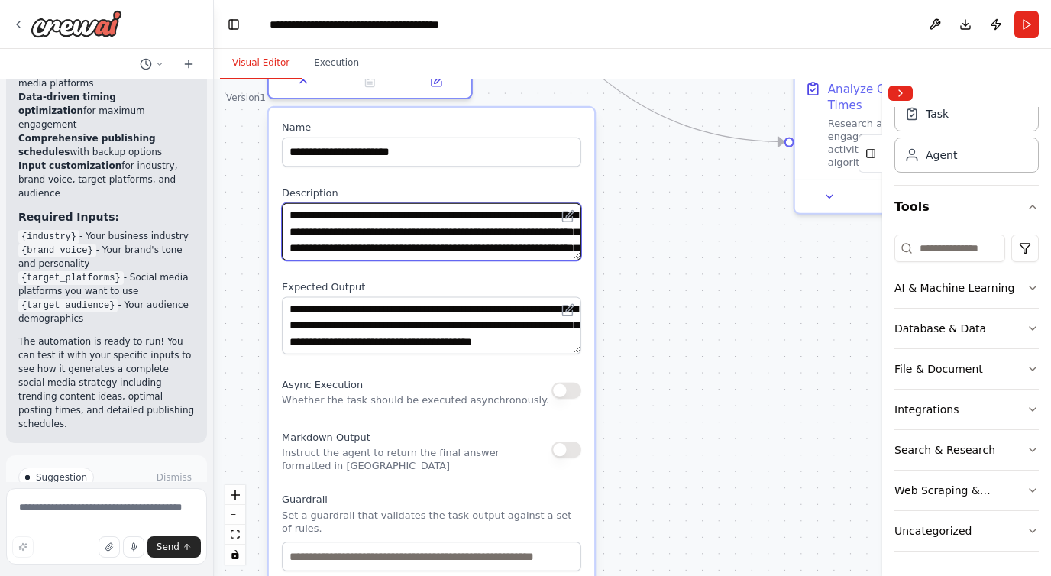
click at [410, 235] on textarea "**********" at bounding box center [431, 231] width 299 height 57
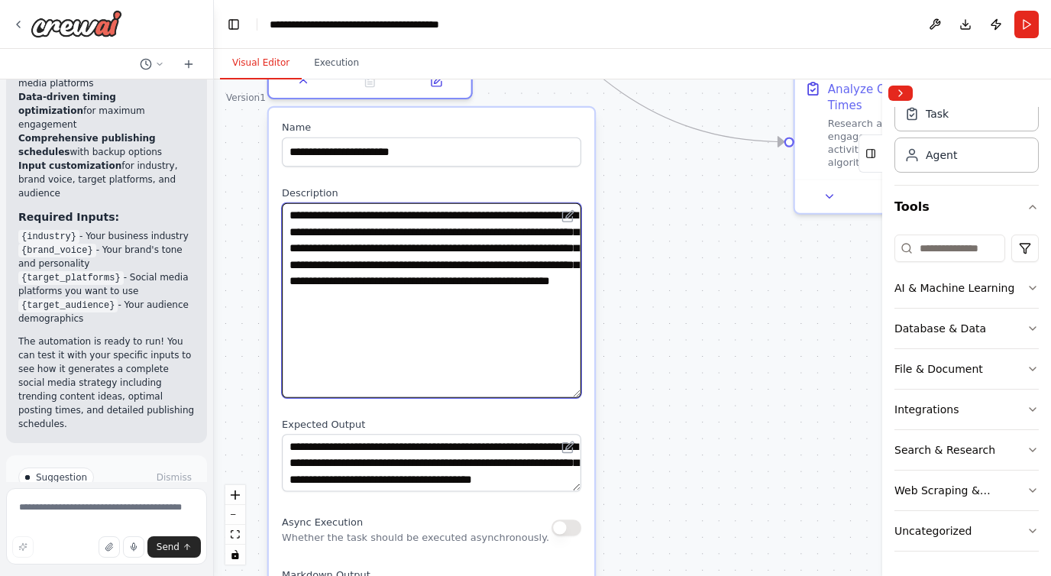
drag, startPoint x: 579, startPoint y: 256, endPoint x: 630, endPoint y: 391, distance: 144.6
click at [632, 393] on div ".deletable-edge-delete-btn { width: 20px; height: 20px; border: 0px solid #ffff…" at bounding box center [632, 327] width 837 height 497
click at [536, 367] on textarea "**********" at bounding box center [431, 300] width 299 height 194
click at [415, 227] on textarea "**********" at bounding box center [431, 300] width 299 height 194
click at [345, 286] on textarea "**********" at bounding box center [431, 300] width 299 height 194
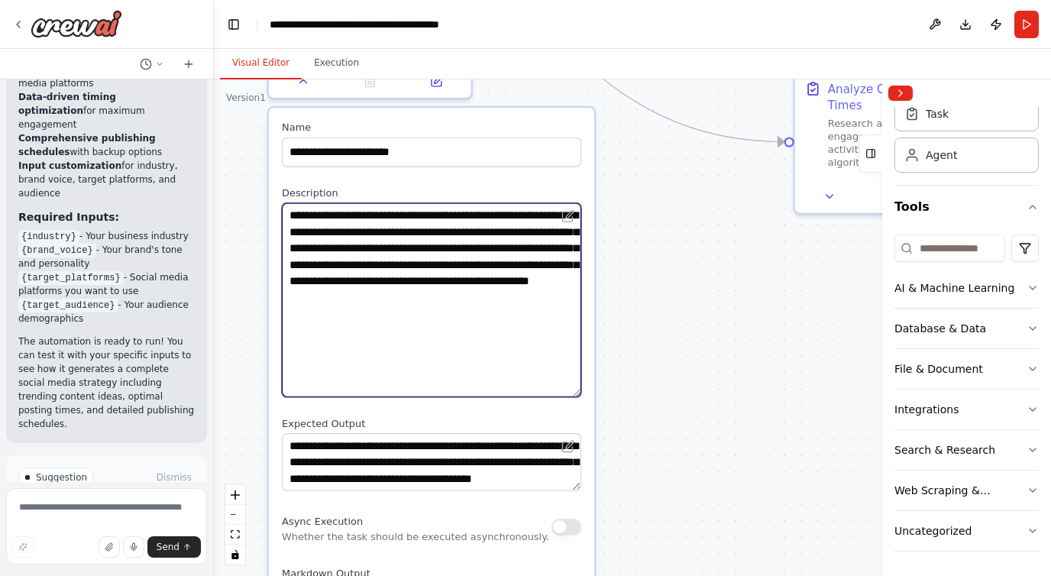
click at [389, 283] on textarea "**********" at bounding box center [431, 300] width 299 height 194
click at [419, 283] on textarea "**********" at bounding box center [431, 300] width 299 height 194
click at [416, 284] on textarea "**********" at bounding box center [431, 300] width 299 height 194
click at [512, 286] on textarea "**********" at bounding box center [431, 300] width 299 height 194
drag, startPoint x: 392, startPoint y: 280, endPoint x: 316, endPoint y: 277, distance: 76.5
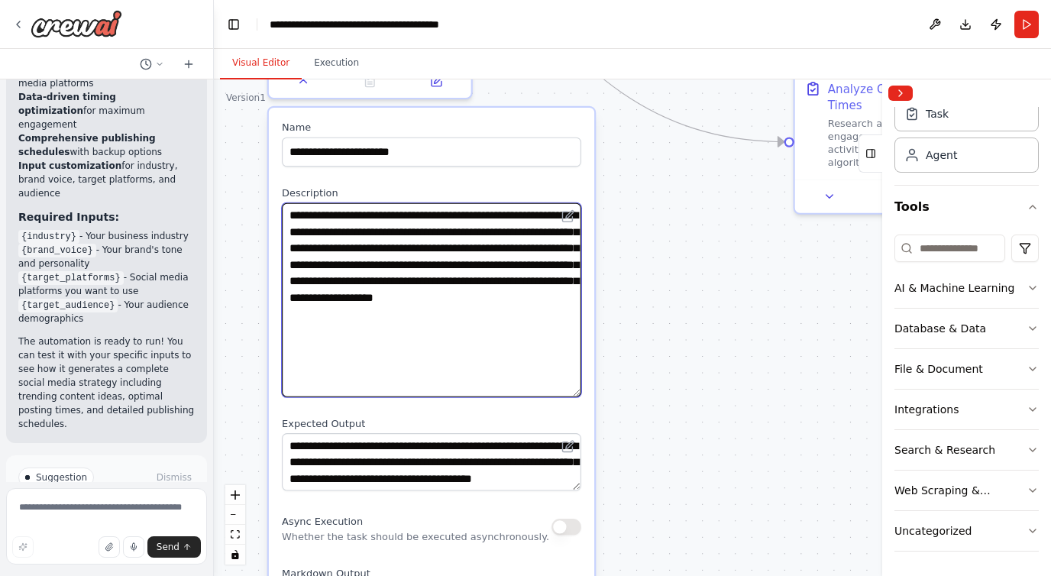
click at [316, 277] on textarea "**********" at bounding box center [431, 300] width 299 height 194
click at [429, 298] on textarea "**********" at bounding box center [431, 300] width 299 height 194
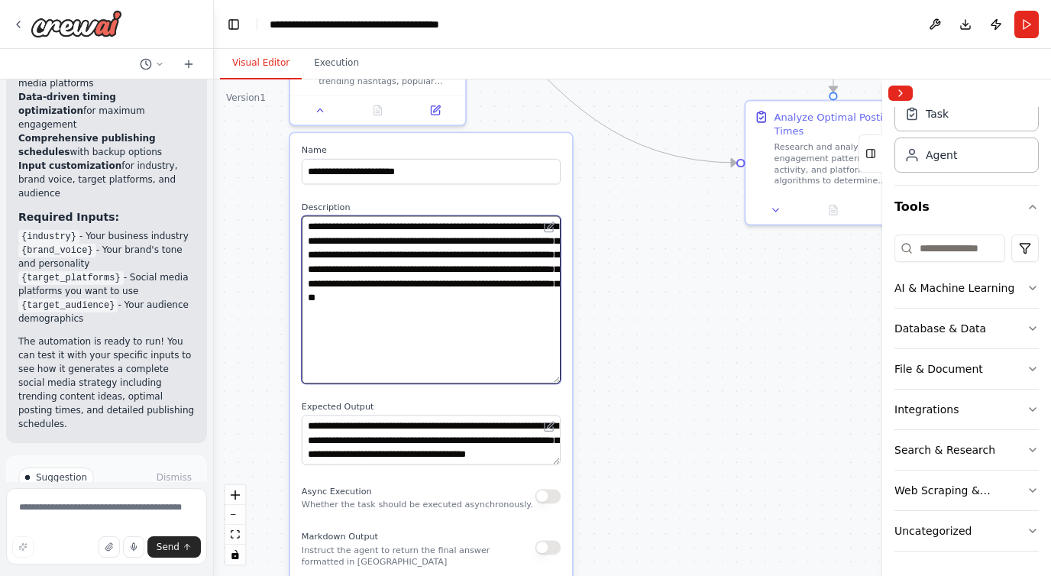
type textarea "**********"
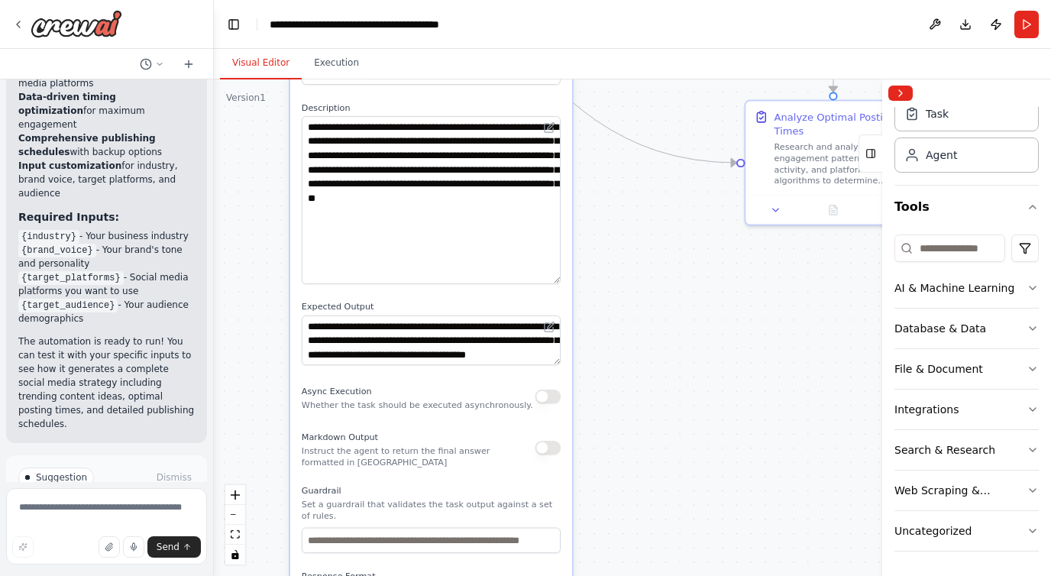
drag, startPoint x: 468, startPoint y: 393, endPoint x: 461, endPoint y: 295, distance: 98.8
click at [461, 295] on div "**********" at bounding box center [431, 368] width 282 height 669
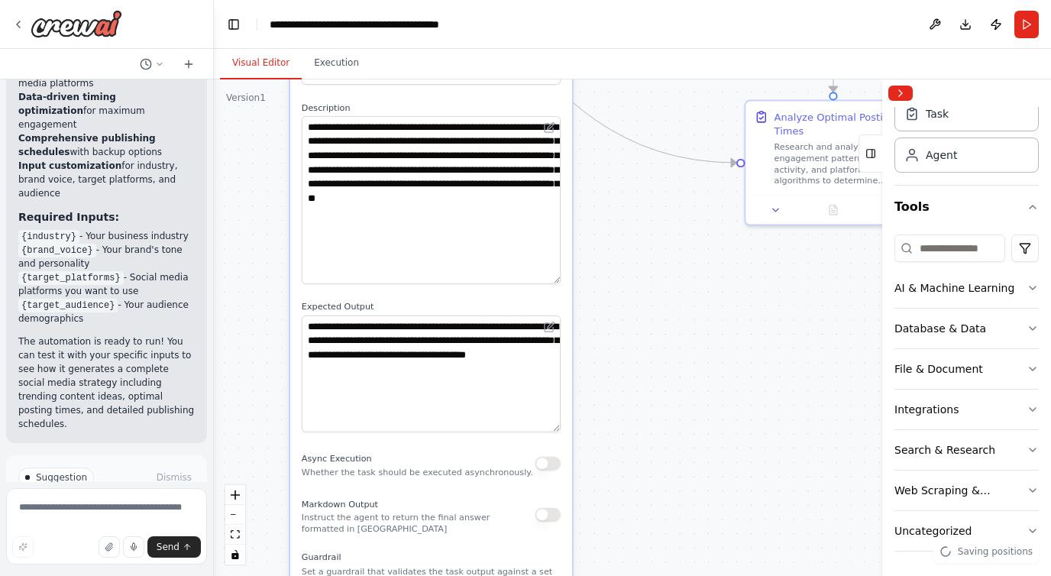
drag, startPoint x: 552, startPoint y: 362, endPoint x: 578, endPoint y: 428, distance: 70.4
click at [578, 428] on div ".deletable-edge-delete-btn { width: 20px; height: 20px; border: 0px solid #ffff…" at bounding box center [632, 327] width 837 height 497
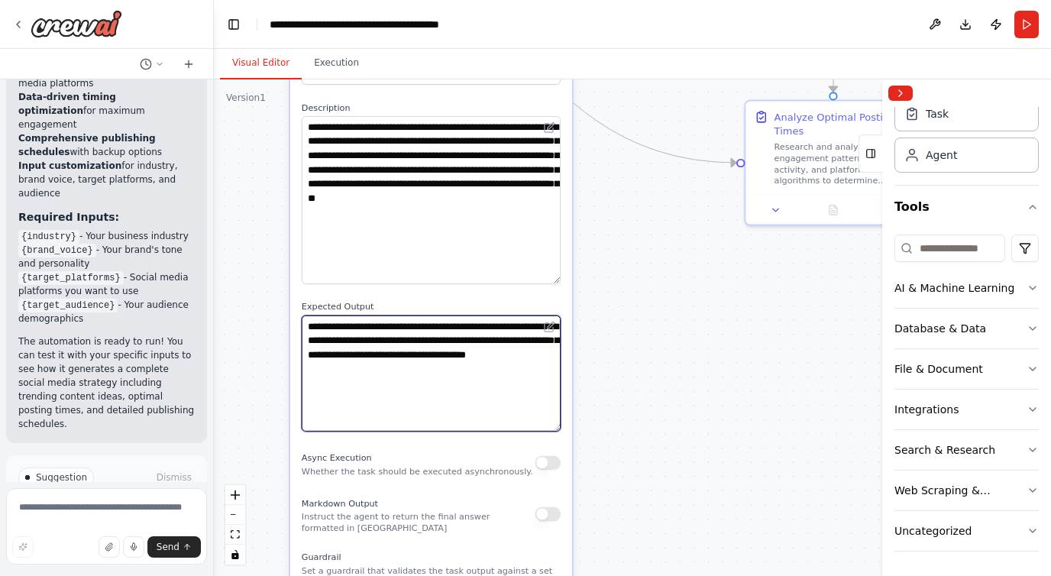
click at [510, 409] on textarea "**********" at bounding box center [431, 374] width 259 height 116
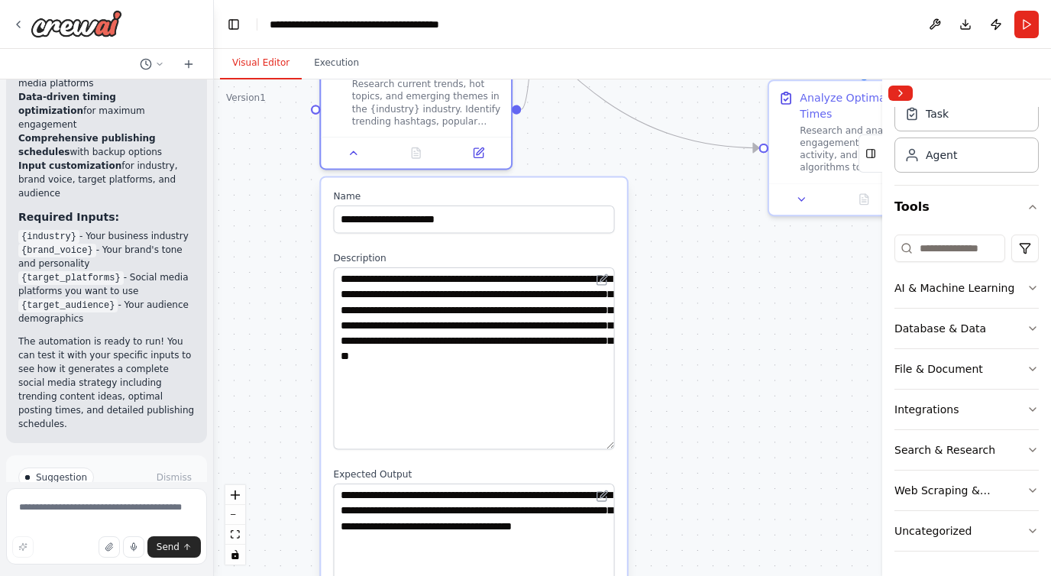
drag, startPoint x: 500, startPoint y: 294, endPoint x: 539, endPoint y: 455, distance: 165.1
click at [541, 458] on div "**********" at bounding box center [474, 577] width 306 height 798
click at [82, 506] on textarea at bounding box center [106, 526] width 201 height 76
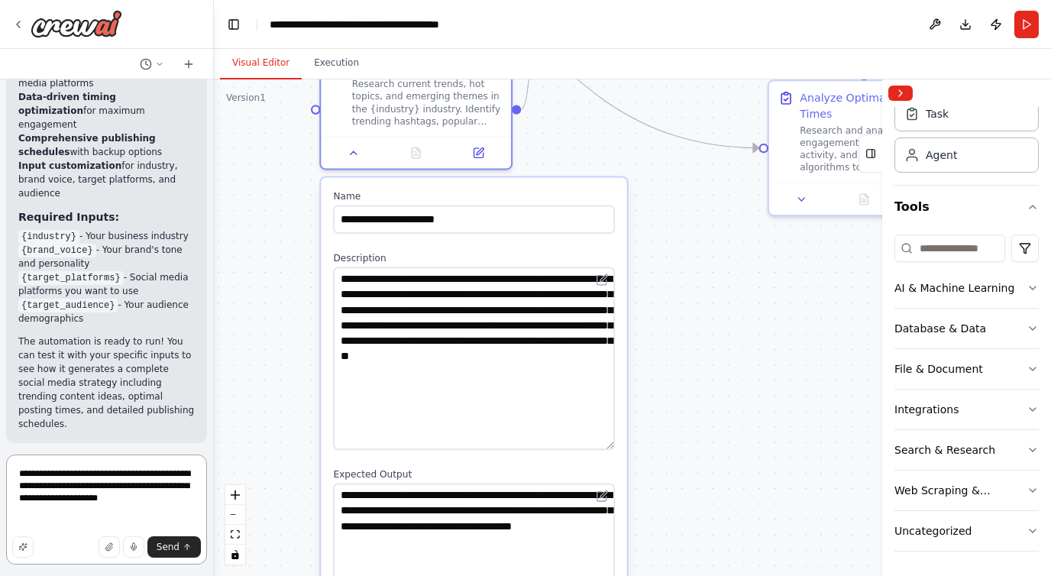
type textarea "**********"
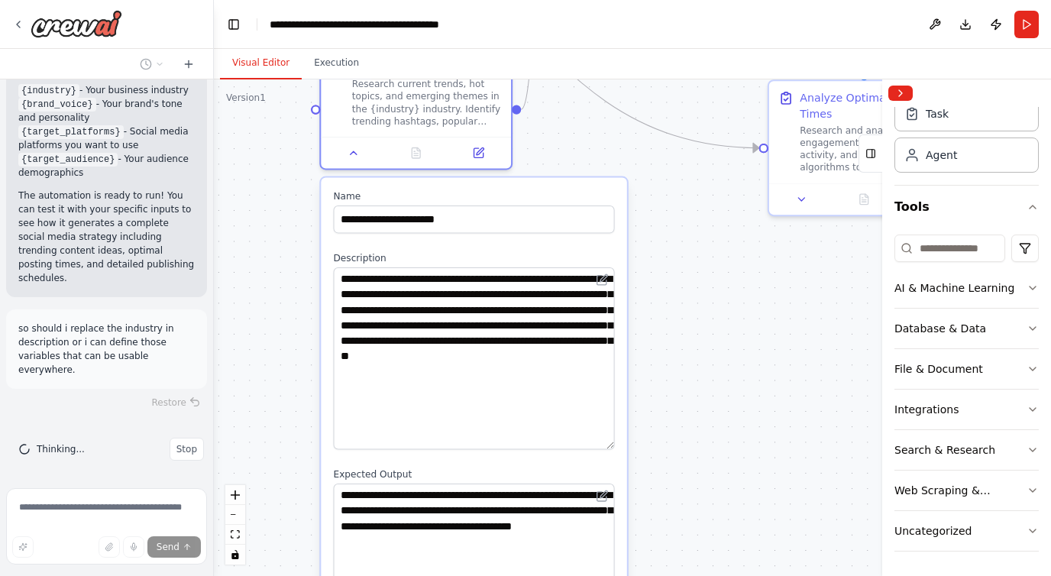
scroll to position [2449, 0]
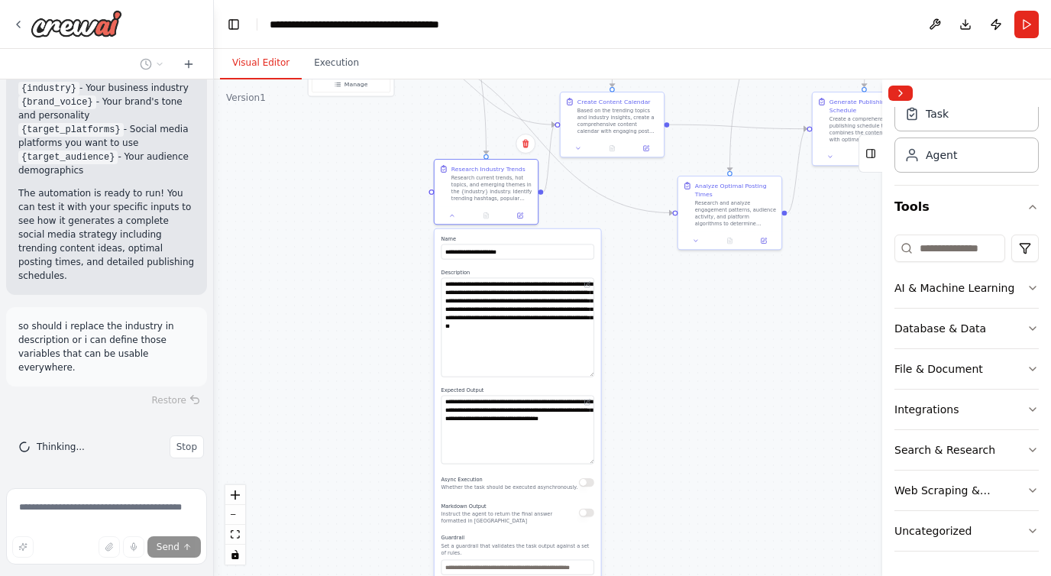
drag, startPoint x: 565, startPoint y: 352, endPoint x: 704, endPoint y: 329, distance: 140.3
click at [704, 329] on div ".deletable-edge-delete-btn { width: 20px; height: 20px; border: 0px solid #ffff…" at bounding box center [632, 327] width 837 height 497
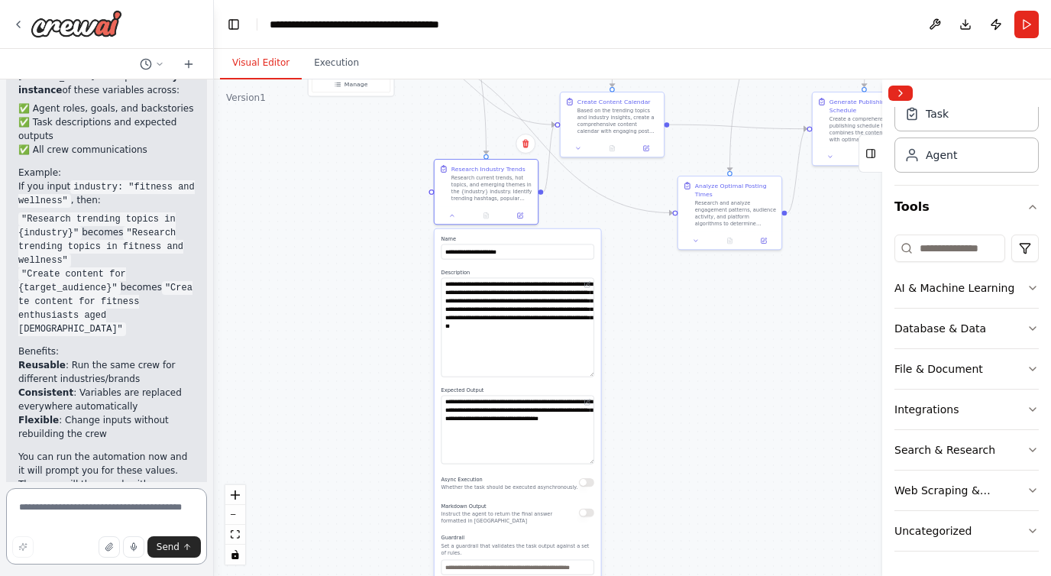
scroll to position [3195, 0]
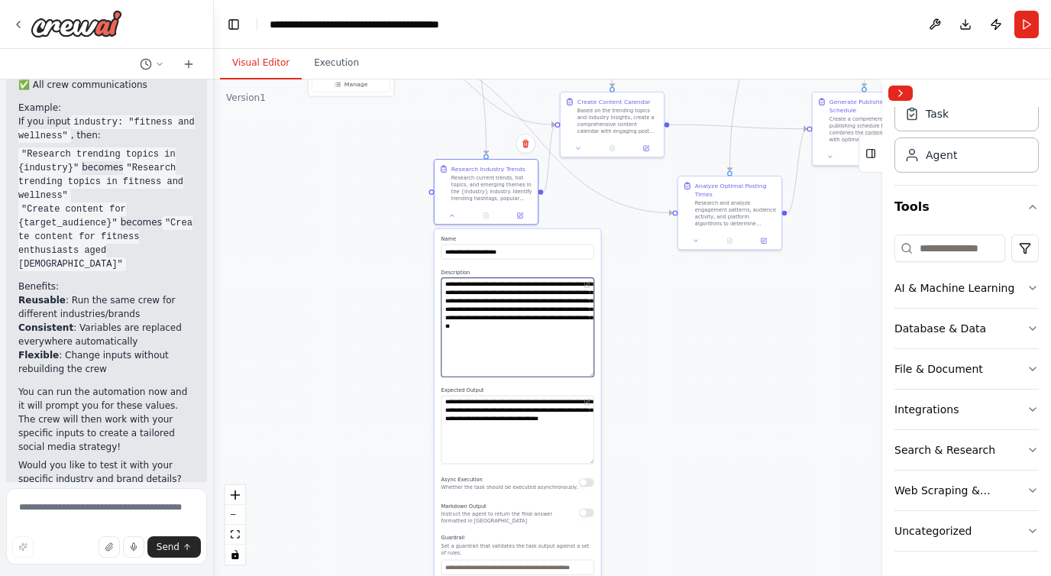
click at [545, 318] on textarea "**********" at bounding box center [518, 327] width 153 height 99
click at [549, 340] on textarea "**********" at bounding box center [518, 327] width 153 height 99
type textarea "*"
click at [136, 517] on textarea "*" at bounding box center [106, 526] width 201 height 76
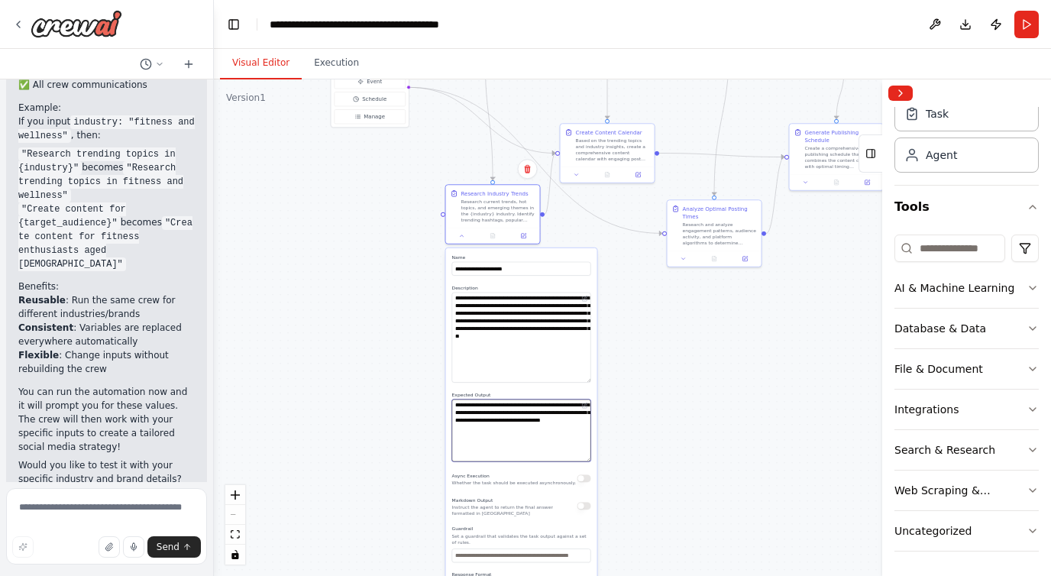
click at [566, 431] on textarea "**********" at bounding box center [521, 431] width 139 height 63
type textarea "**********"
click at [74, 517] on textarea at bounding box center [106, 526] width 201 height 76
type textarea "**********"
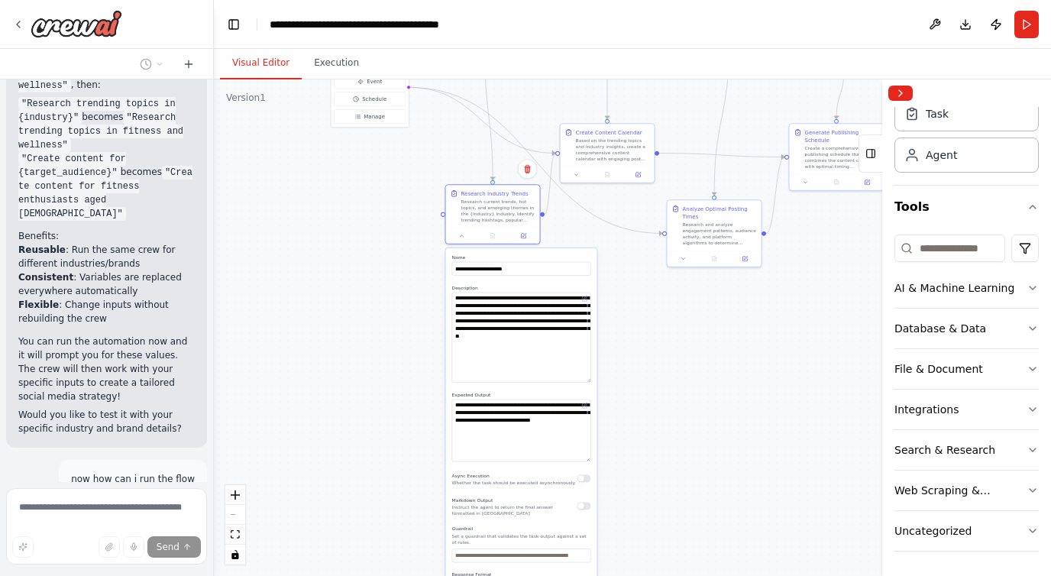
scroll to position [3329, 0]
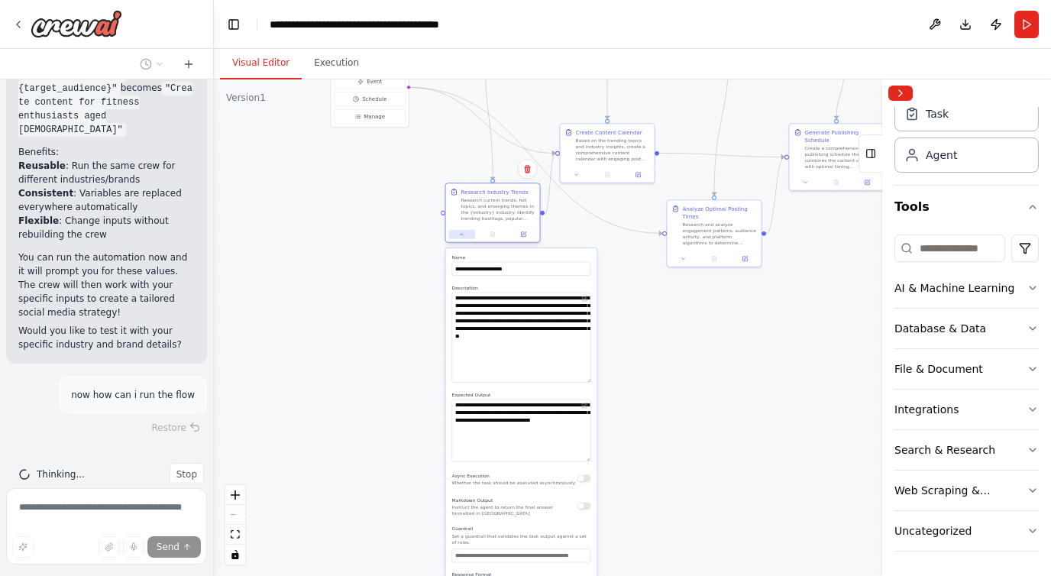
click at [465, 238] on button at bounding box center [462, 234] width 26 height 9
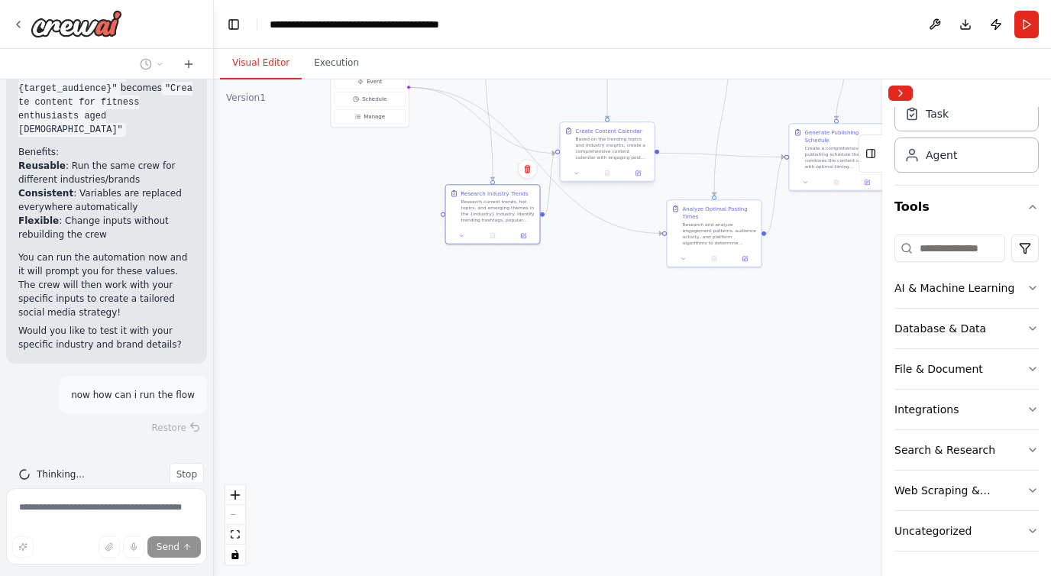
click at [580, 180] on div at bounding box center [608, 173] width 94 height 16
click at [580, 176] on button at bounding box center [577, 173] width 26 height 9
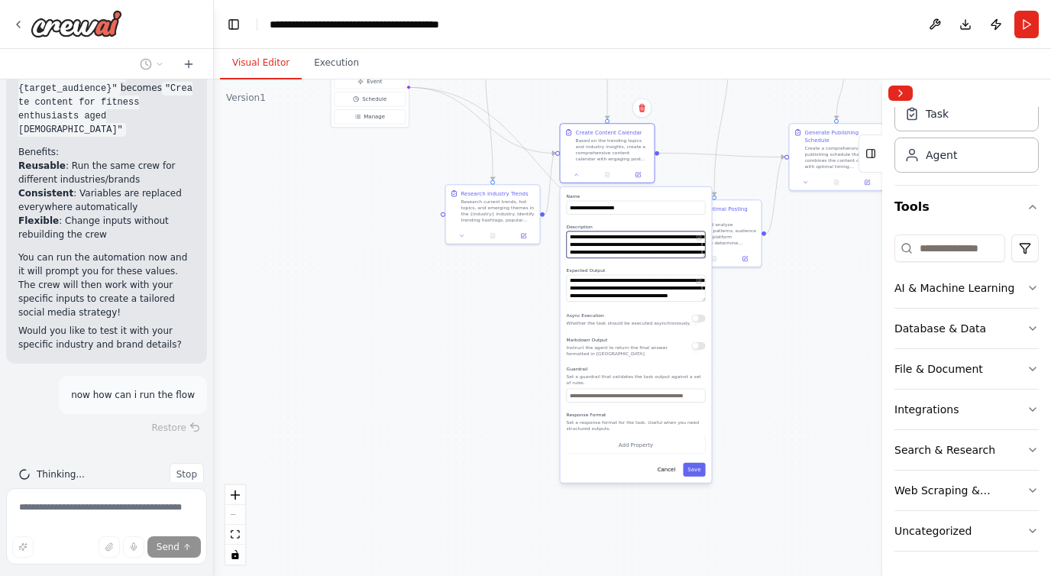
drag, startPoint x: 698, startPoint y: 257, endPoint x: 708, endPoint y: 282, distance: 26.4
click at [708, 282] on div "**********" at bounding box center [636, 335] width 151 height 296
drag, startPoint x: 704, startPoint y: 257, endPoint x: 707, endPoint y: 291, distance: 34.6
click at [706, 278] on div "**********" at bounding box center [636, 335] width 151 height 296
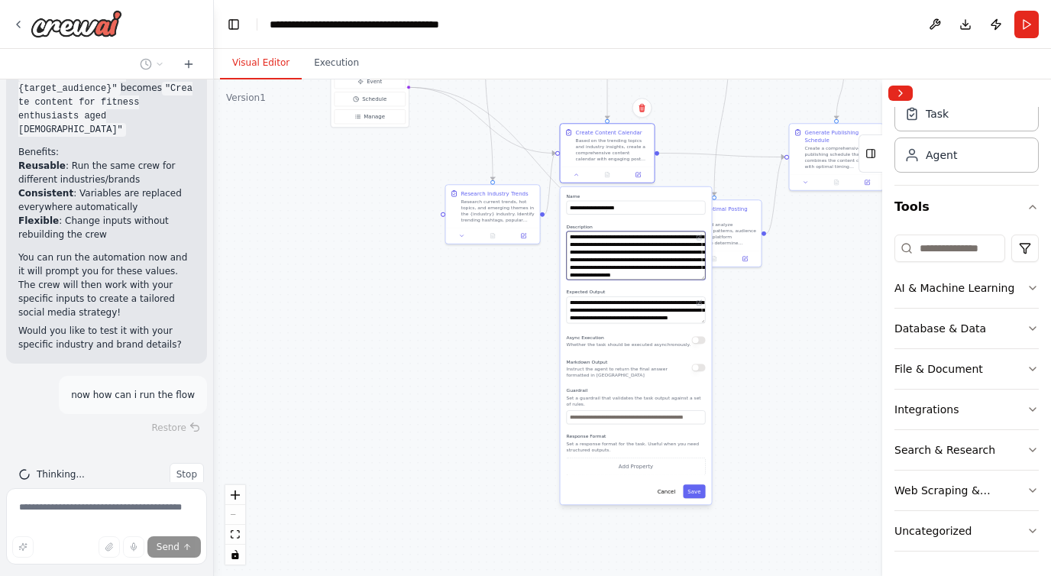
click at [656, 267] on textarea "**********" at bounding box center [636, 255] width 139 height 49
click at [705, 277] on textarea "**********" at bounding box center [636, 255] width 139 height 49
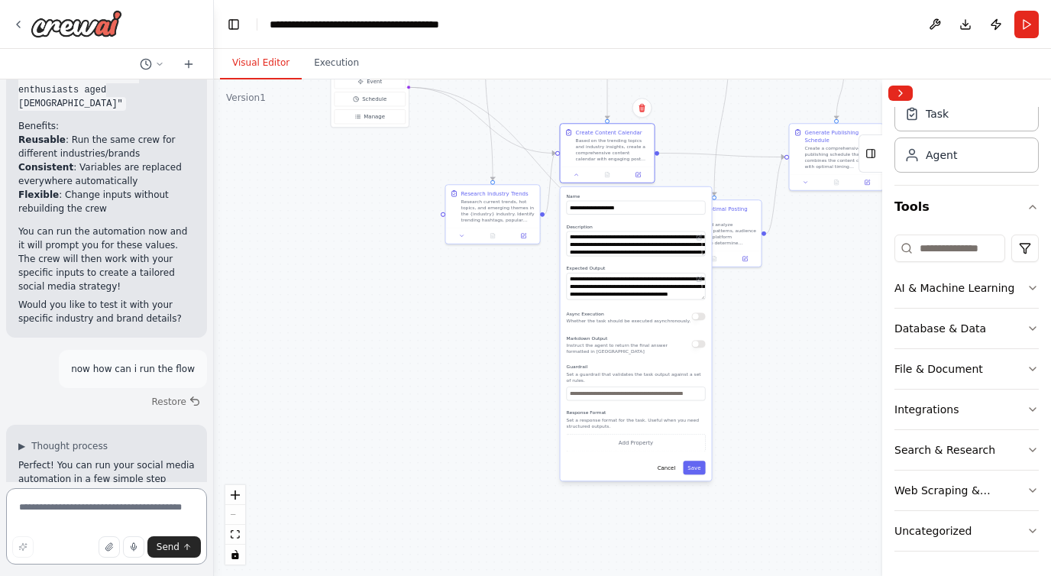
drag, startPoint x: 702, startPoint y: 278, endPoint x: 703, endPoint y: 254, distance: 23.7
click at [703, 254] on textarea "**********" at bounding box center [636, 243] width 139 height 25
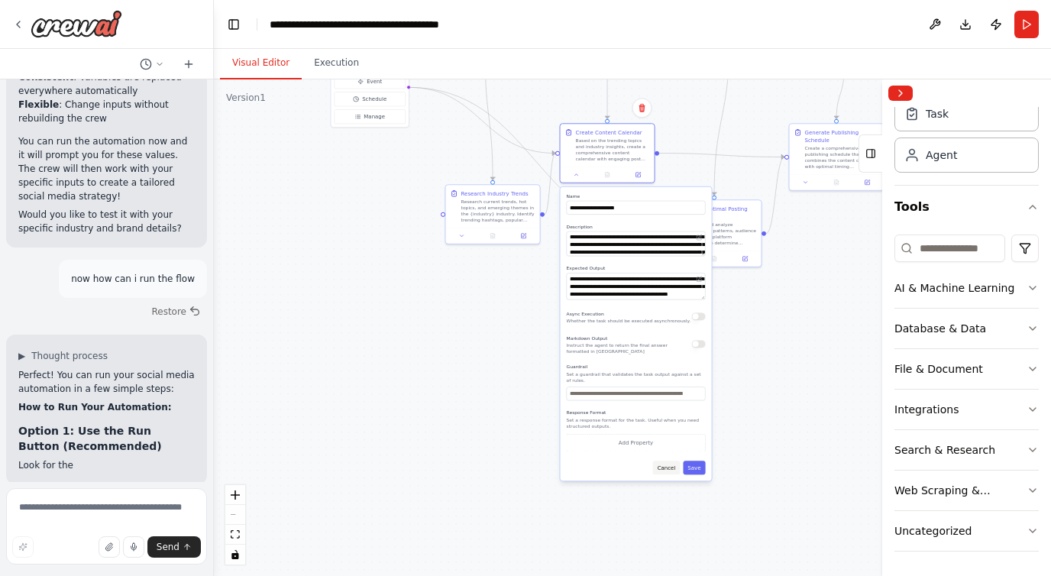
click at [663, 465] on button "Cancel" at bounding box center [667, 468] width 28 height 14
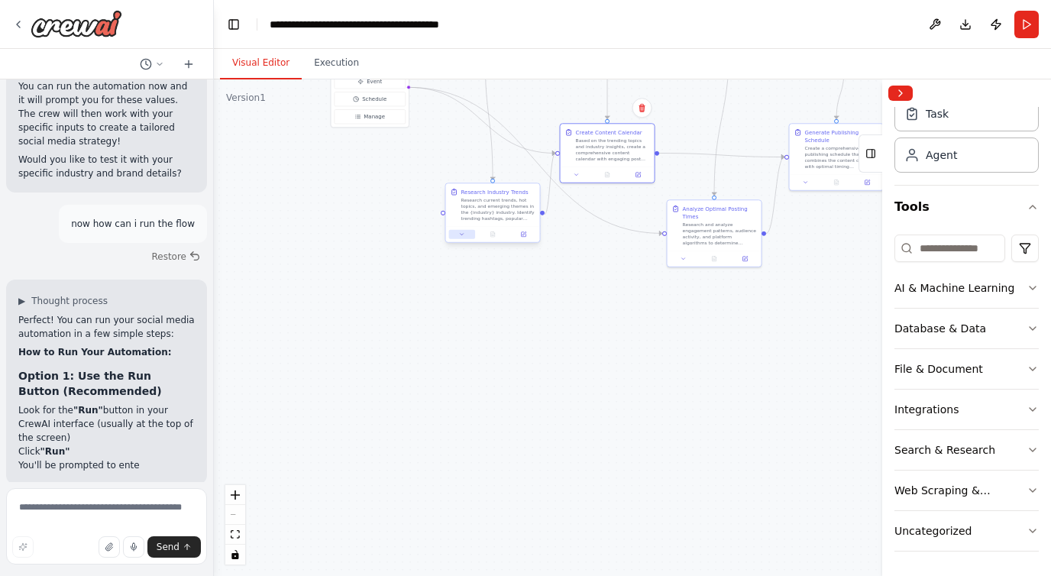
click at [462, 231] on icon at bounding box center [462, 234] width 6 height 6
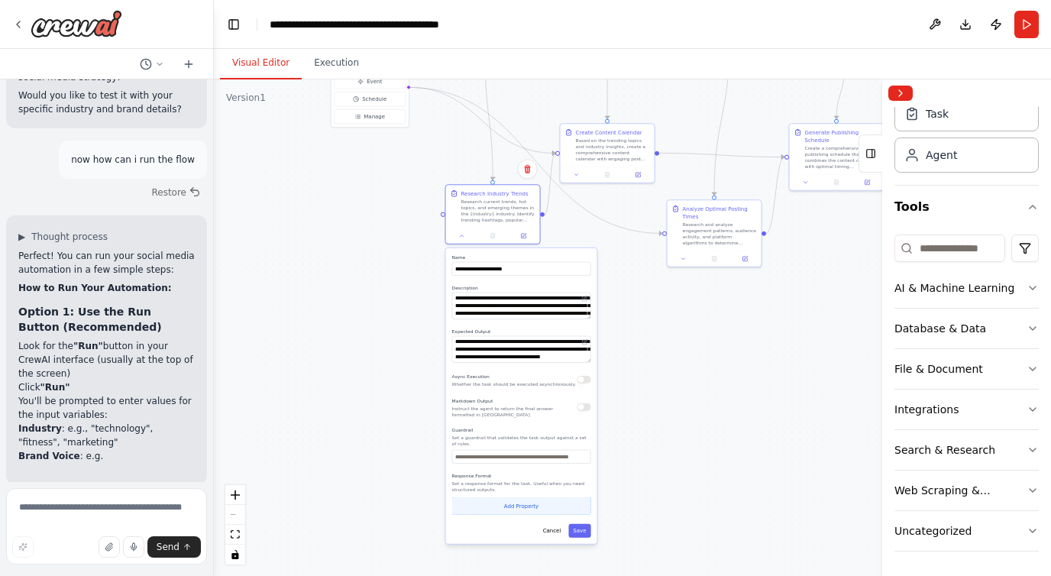
click at [539, 503] on button "Add Property" at bounding box center [521, 506] width 139 height 18
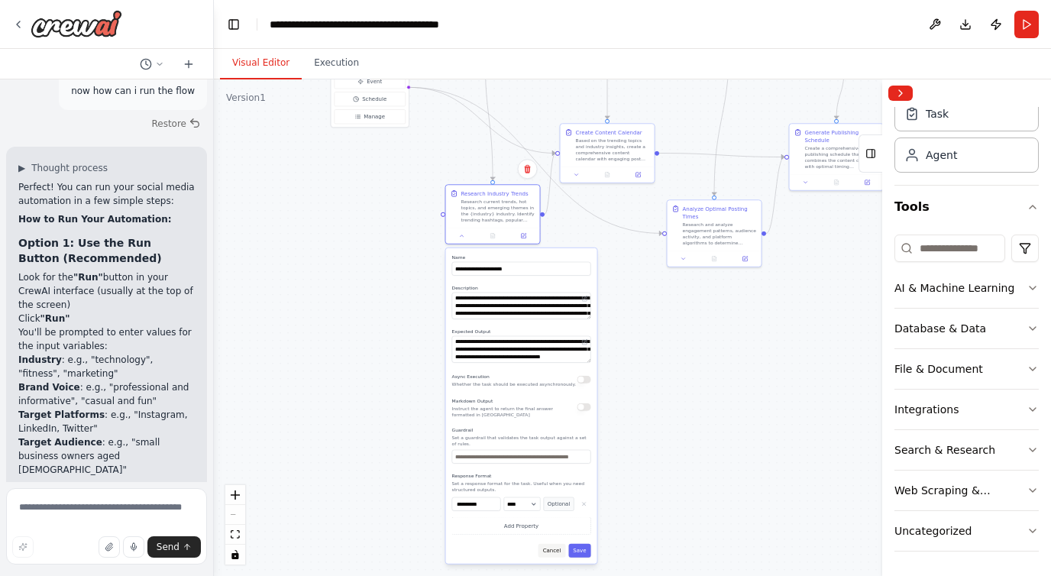
click at [558, 551] on button "Cancel" at bounding box center [553, 551] width 28 height 14
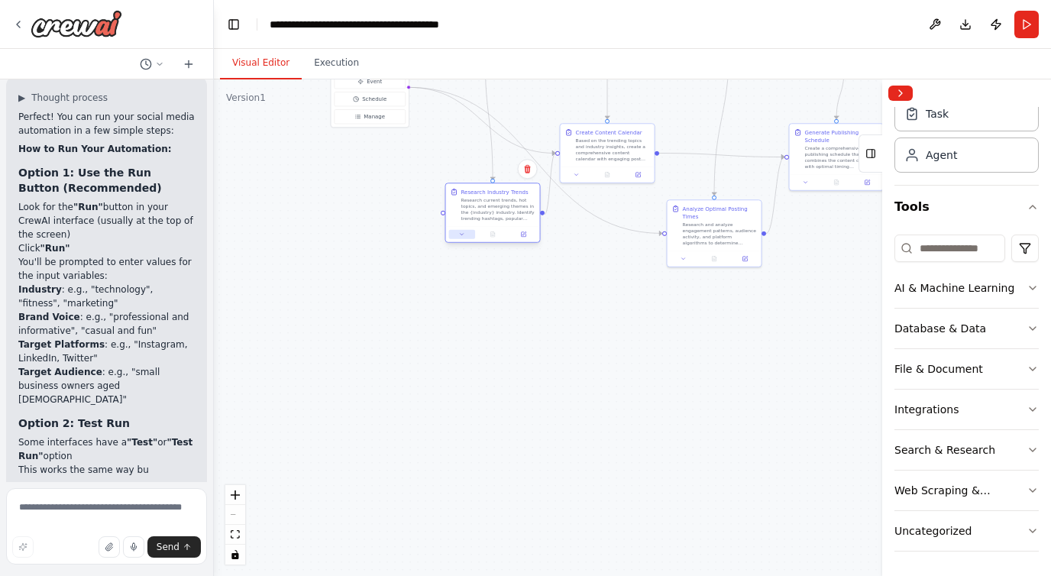
click at [464, 232] on icon at bounding box center [462, 234] width 6 height 6
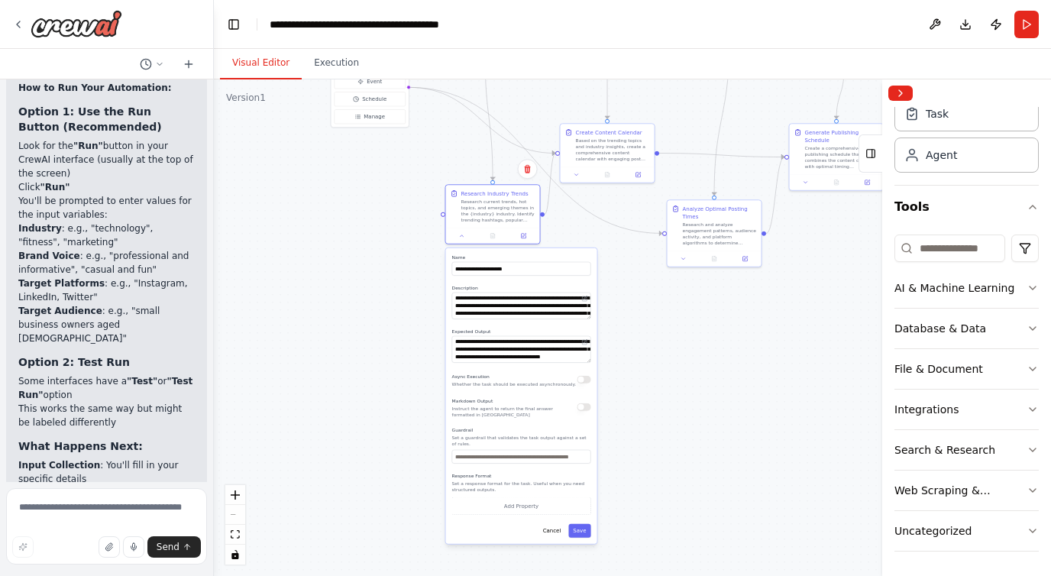
click at [361, 516] on div ".deletable-edge-delete-btn { width: 20px; height: 20px; border: 0px solid #ffff…" at bounding box center [632, 327] width 837 height 497
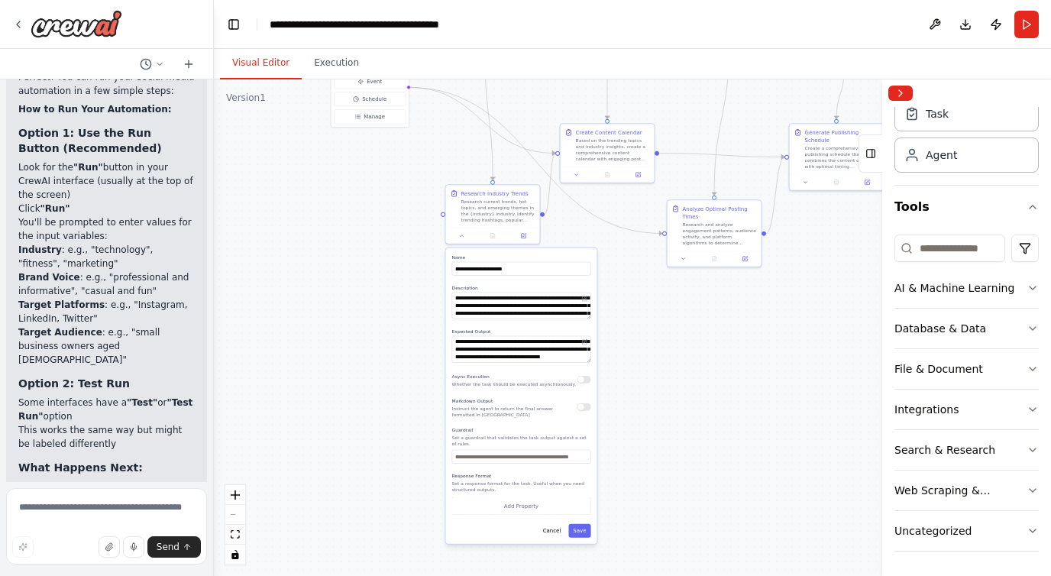
scroll to position [3725, 0]
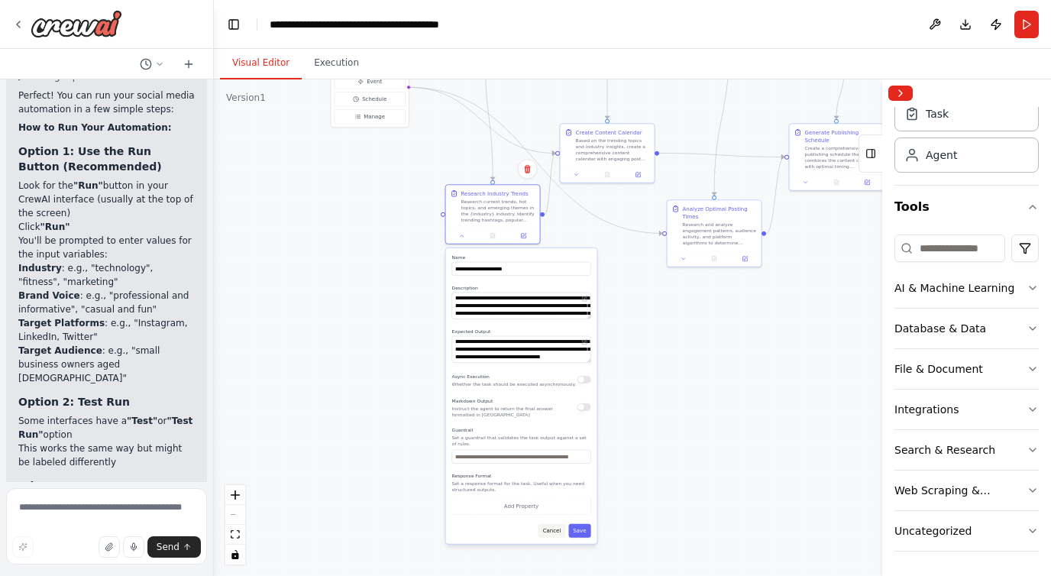
click at [561, 534] on button "Cancel" at bounding box center [553, 531] width 28 height 14
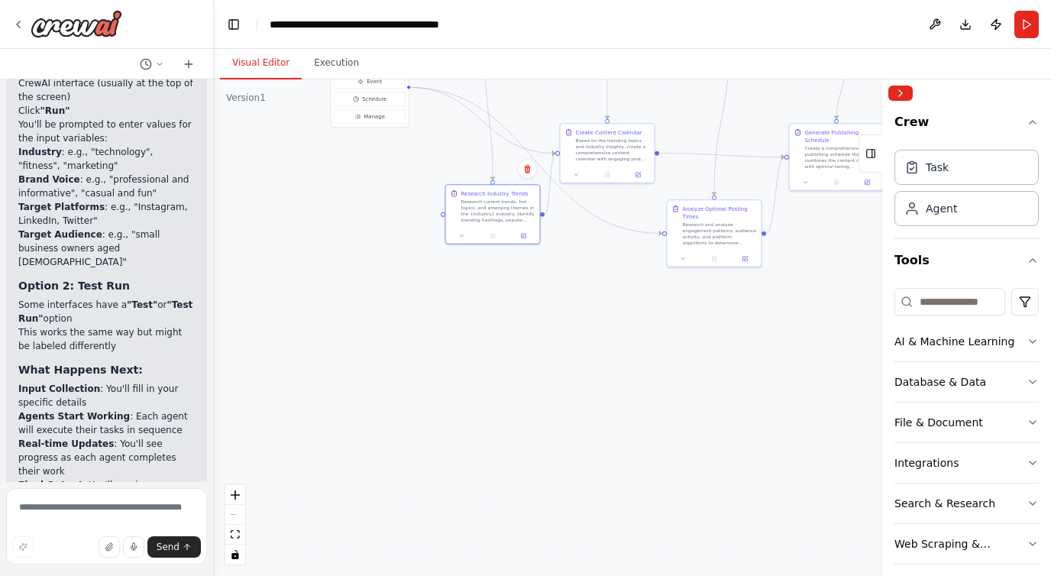
scroll to position [3844, 0]
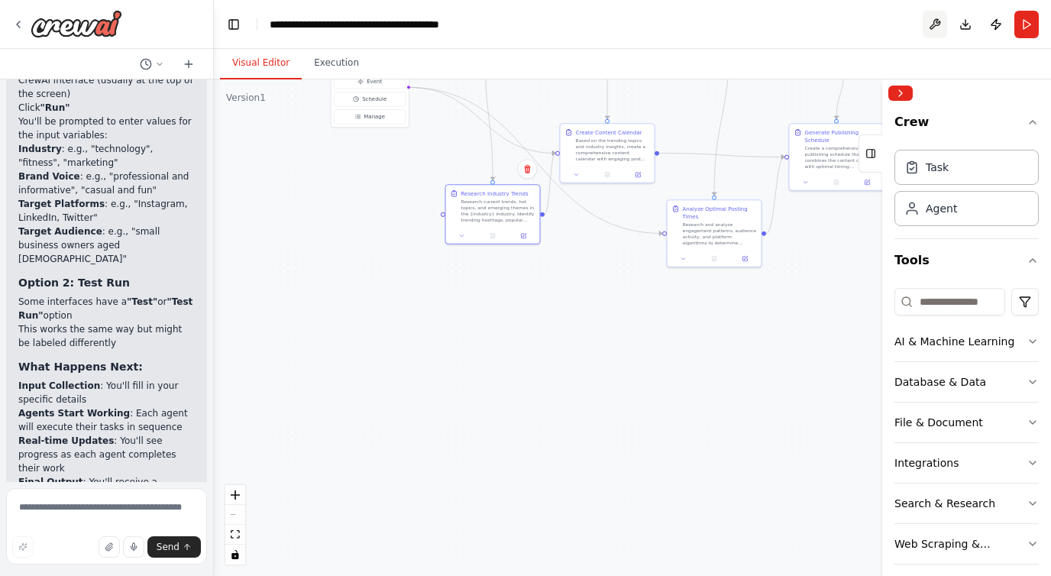
click at [927, 29] on button at bounding box center [935, 25] width 24 height 28
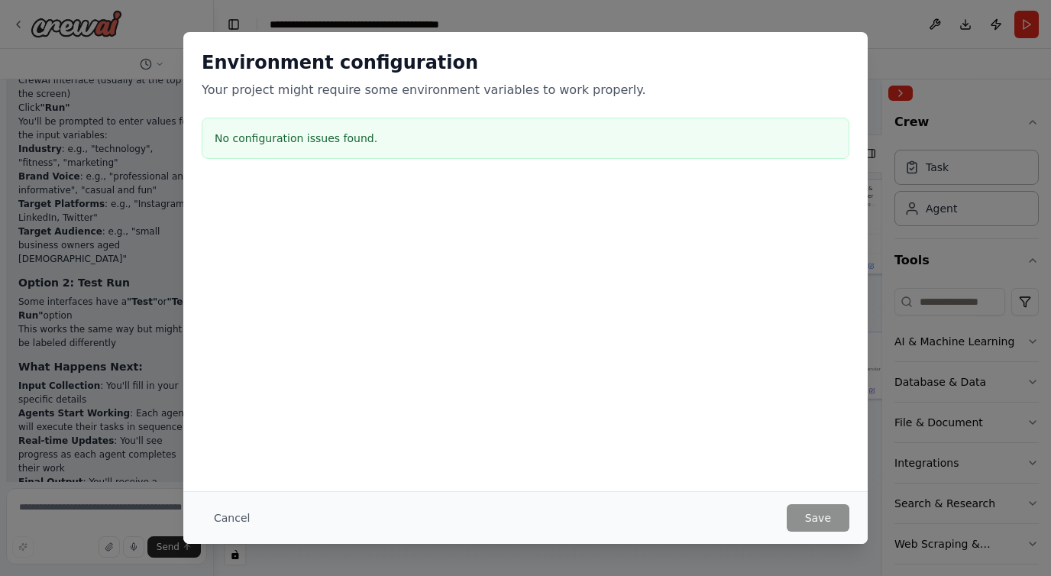
drag, startPoint x: 590, startPoint y: 246, endPoint x: 594, endPoint y: 455, distance: 208.6
click at [594, 455] on body "Create a crew that schedules and publishes social media content across multiple…" at bounding box center [525, 288] width 1051 height 576
click at [243, 516] on button "Cancel" at bounding box center [232, 518] width 60 height 28
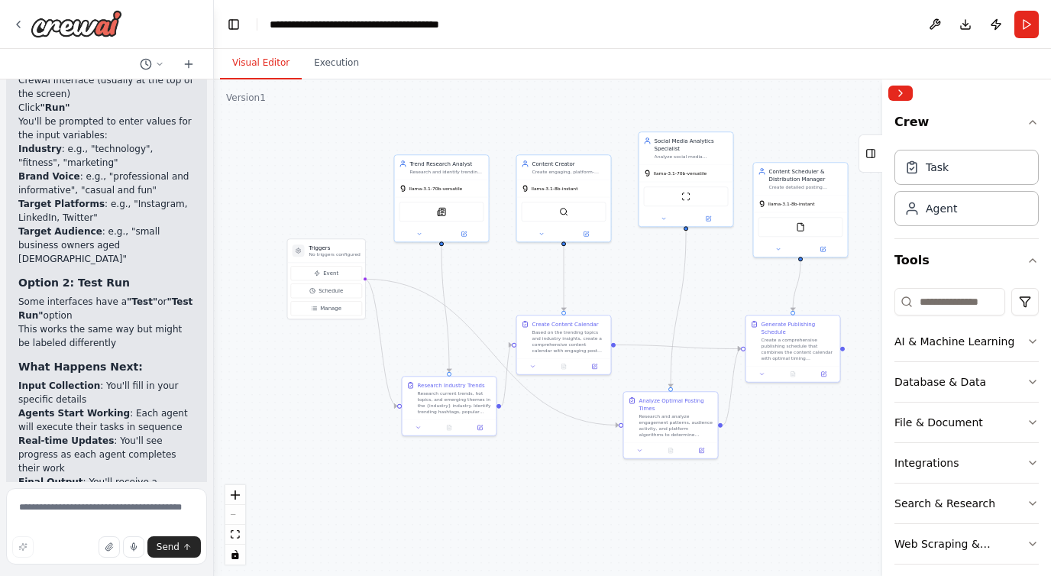
drag, startPoint x: 577, startPoint y: 509, endPoint x: 508, endPoint y: 481, distance: 74.1
click at [508, 481] on div ".deletable-edge-delete-btn { width: 20px; height: 20px; border: 0px solid #ffff…" at bounding box center [632, 327] width 837 height 497
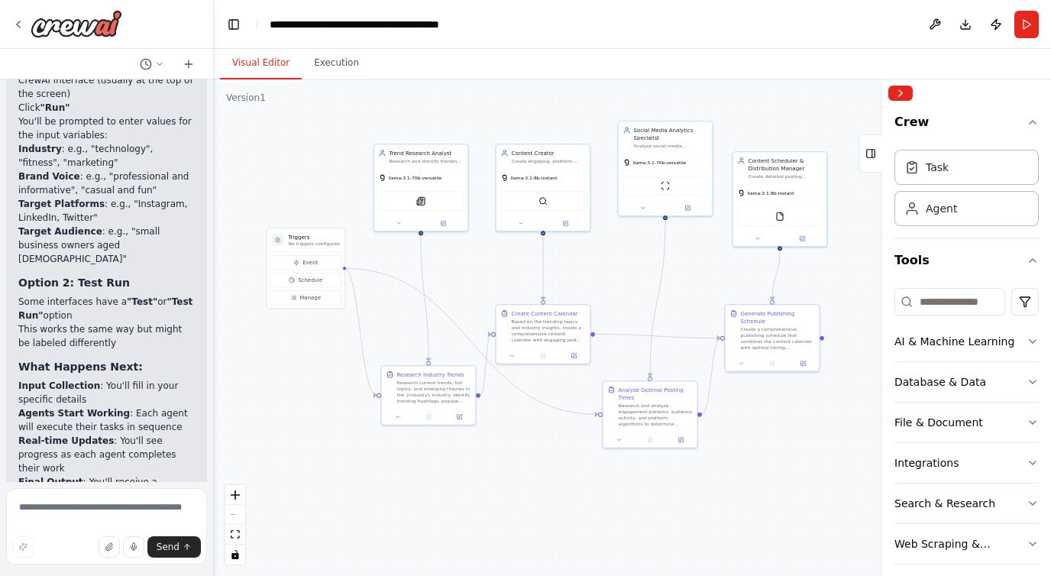
drag, startPoint x: 515, startPoint y: 507, endPoint x: 536, endPoint y: 471, distance: 42.1
click at [518, 504] on div ".deletable-edge-delete-btn { width: 20px; height: 20px; border: 0px solid #ffff…" at bounding box center [632, 327] width 837 height 497
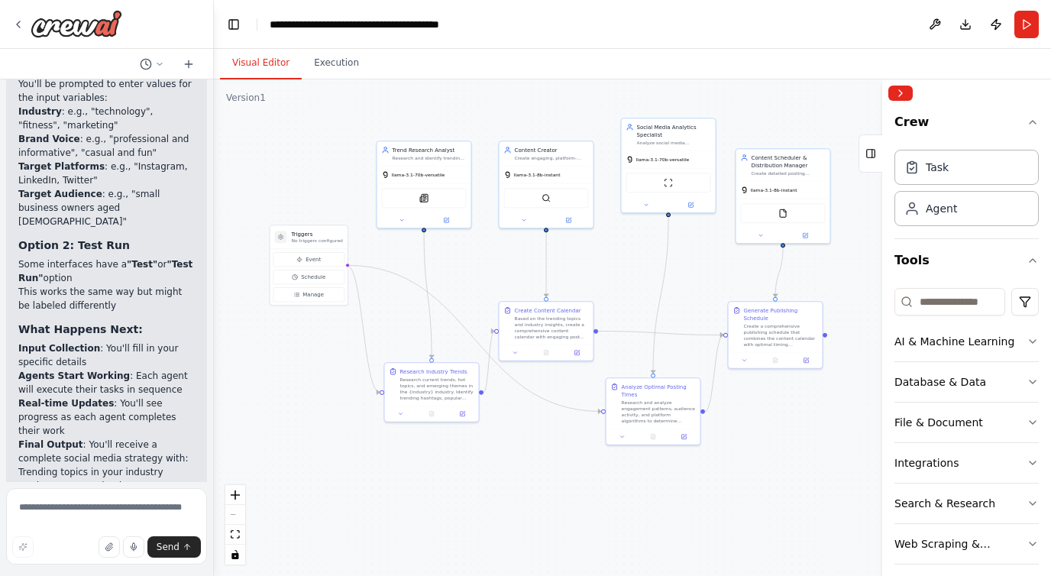
scroll to position [3851, 0]
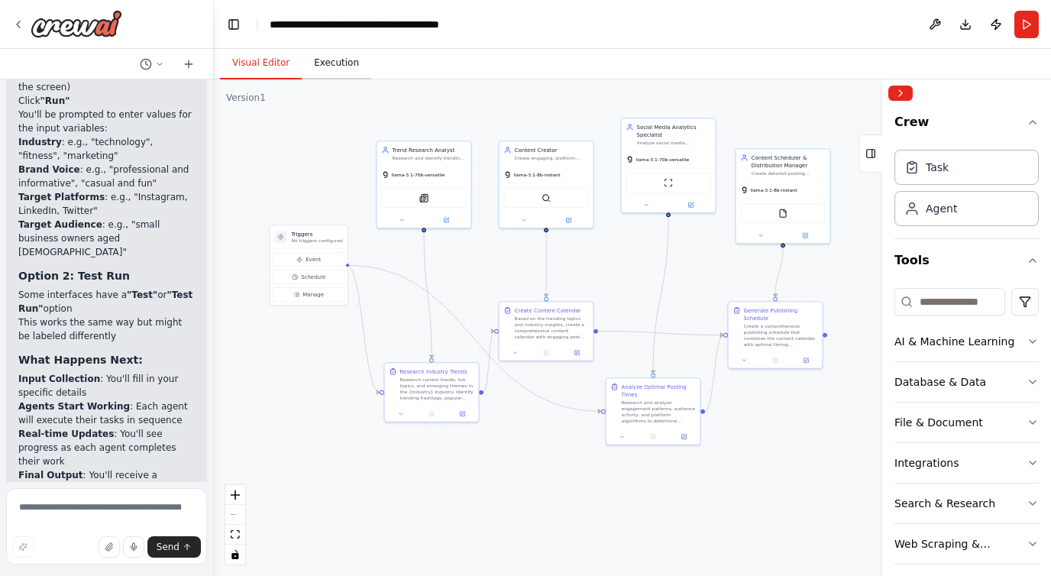
click at [338, 58] on button "Execution" at bounding box center [337, 63] width 70 height 32
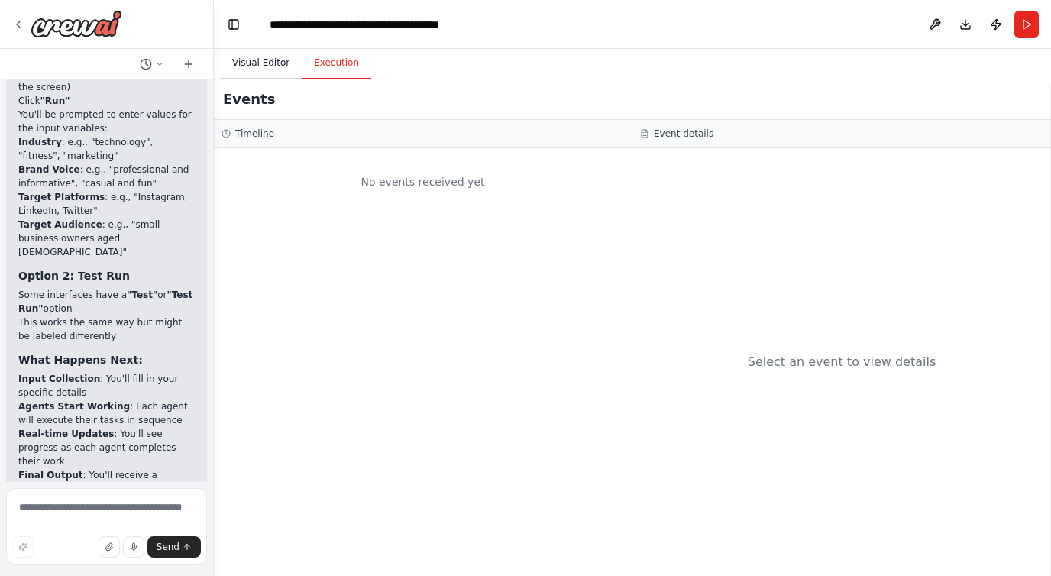
click at [274, 64] on button "Visual Editor" at bounding box center [261, 63] width 82 height 32
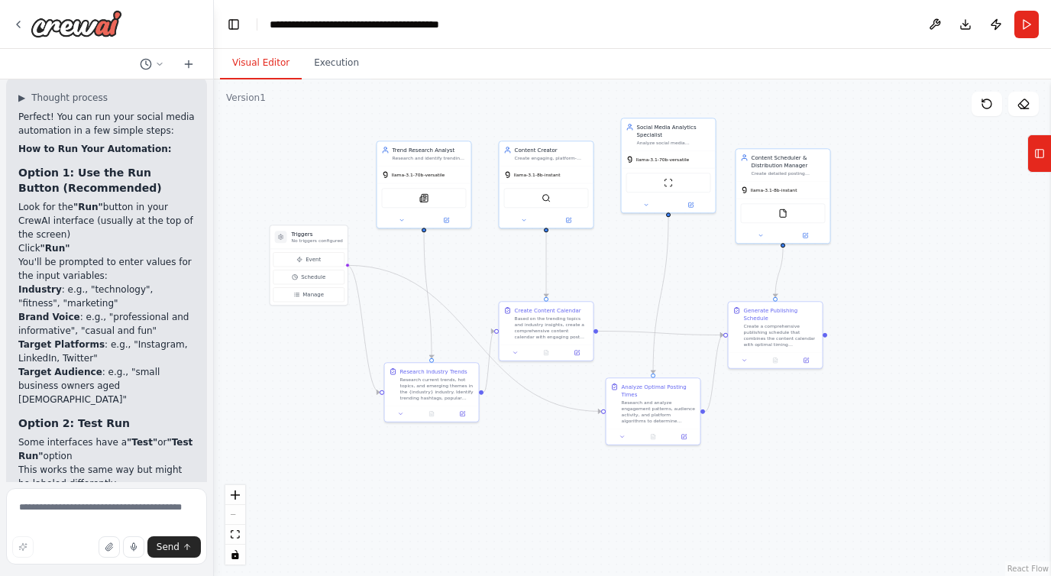
scroll to position [3696, 0]
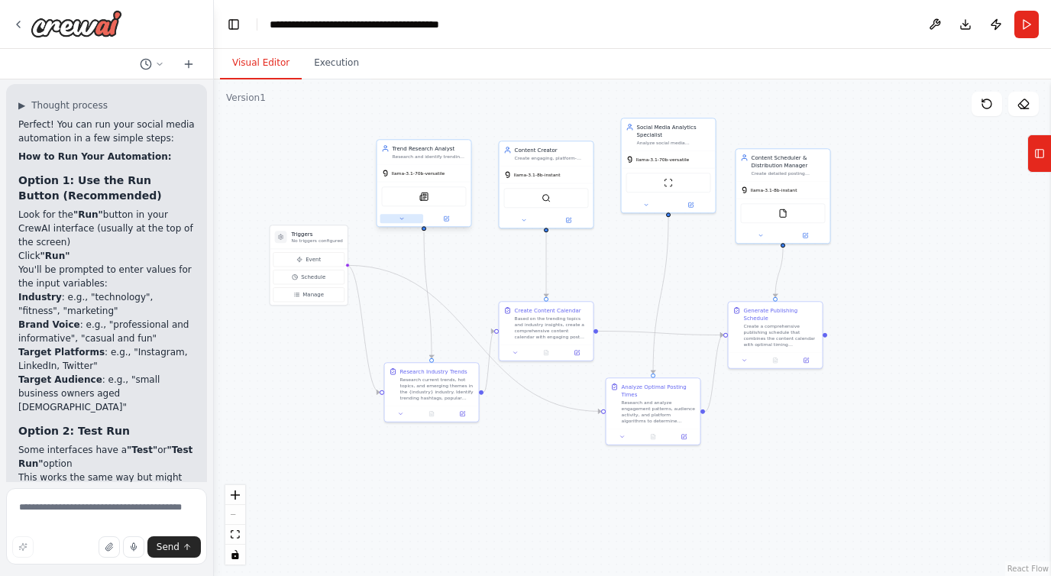
click at [401, 223] on button at bounding box center [402, 218] width 44 height 9
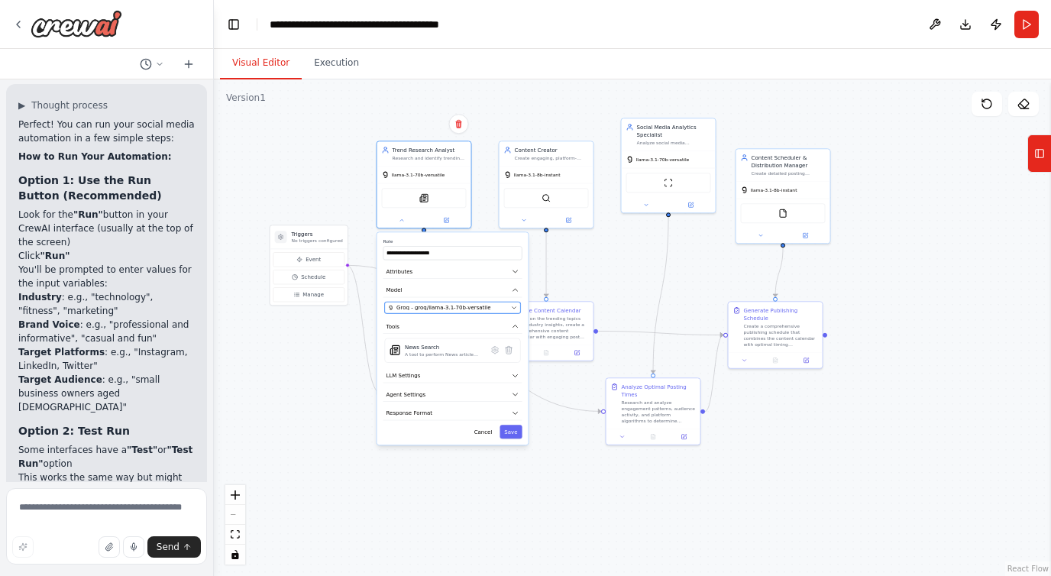
click at [515, 308] on icon "button" at bounding box center [514, 308] width 6 height 6
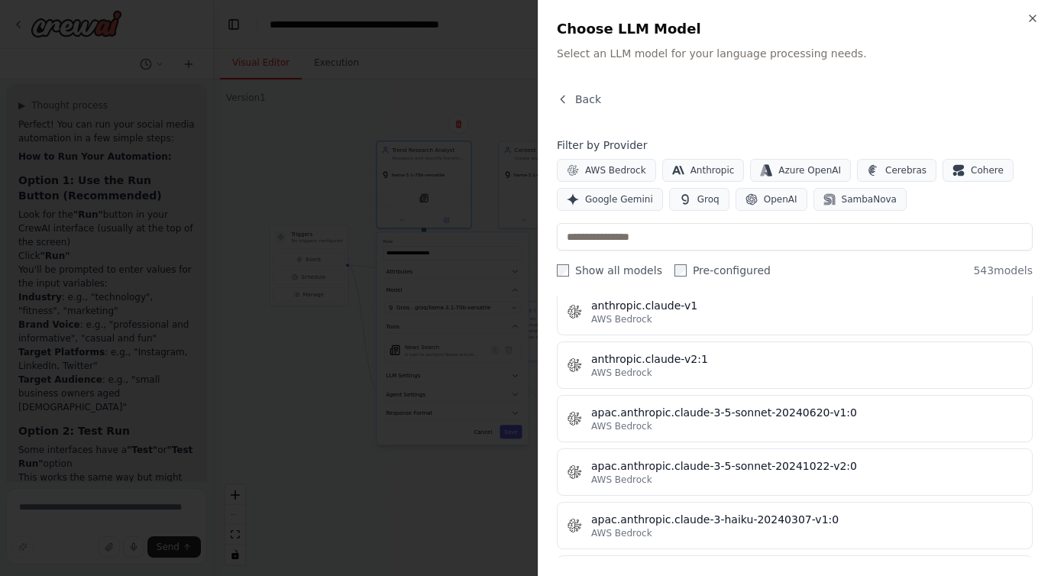
scroll to position [1924, 0]
click at [561, 108] on div "Back" at bounding box center [795, 106] width 476 height 28
click at [575, 94] on span "Back" at bounding box center [588, 99] width 26 height 15
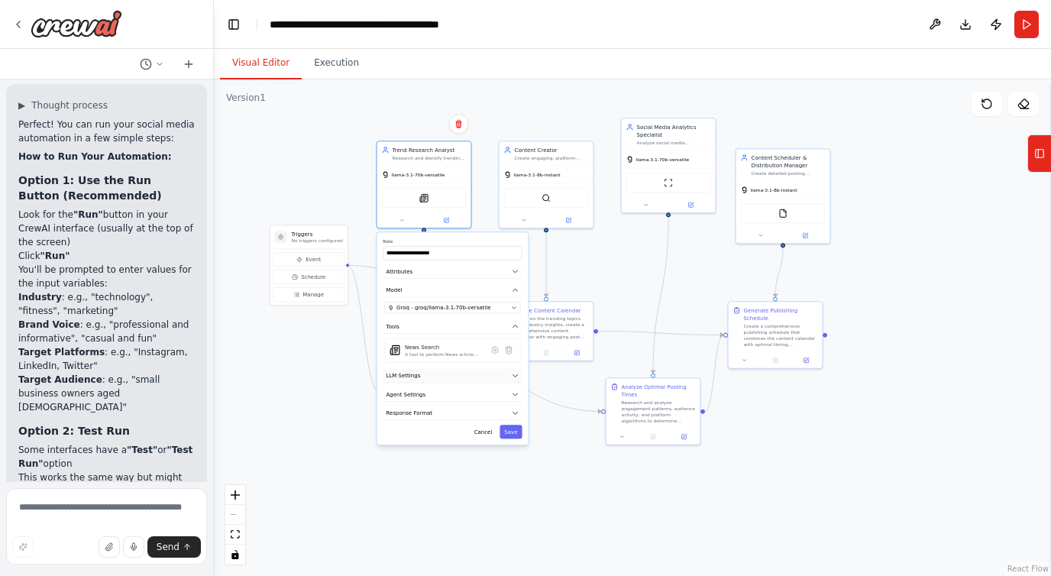
click at [460, 377] on button "LLM Settings" at bounding box center [453, 376] width 139 height 15
click at [433, 451] on button "Agent Settings" at bounding box center [453, 448] width 139 height 15
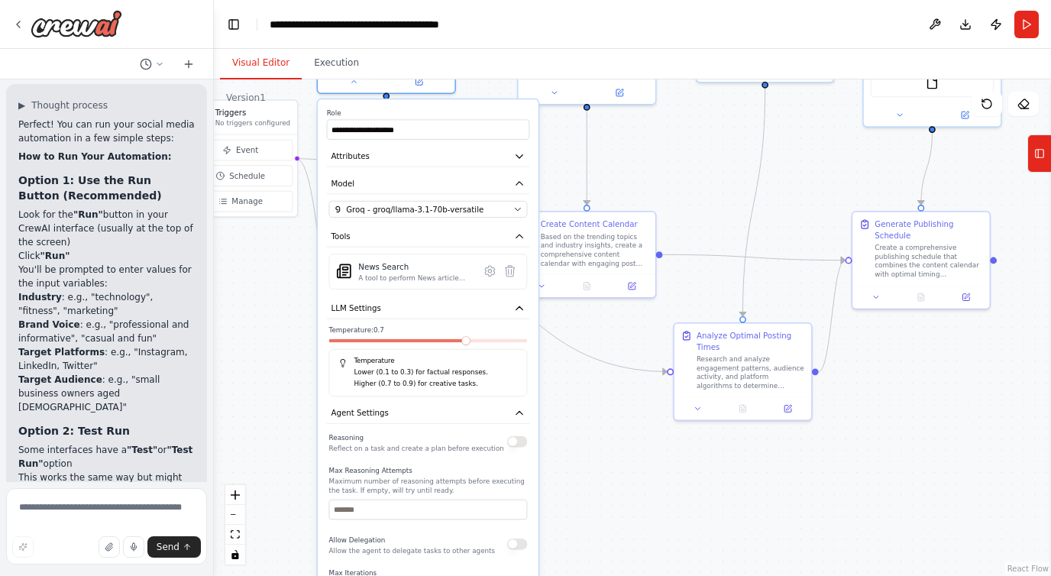
drag, startPoint x: 469, startPoint y: 465, endPoint x: 446, endPoint y: 457, distance: 24.4
click at [446, 457] on div "Reasoning Reflect on a task and create a plan before execution Max Reasoning At…" at bounding box center [428, 584] width 199 height 308
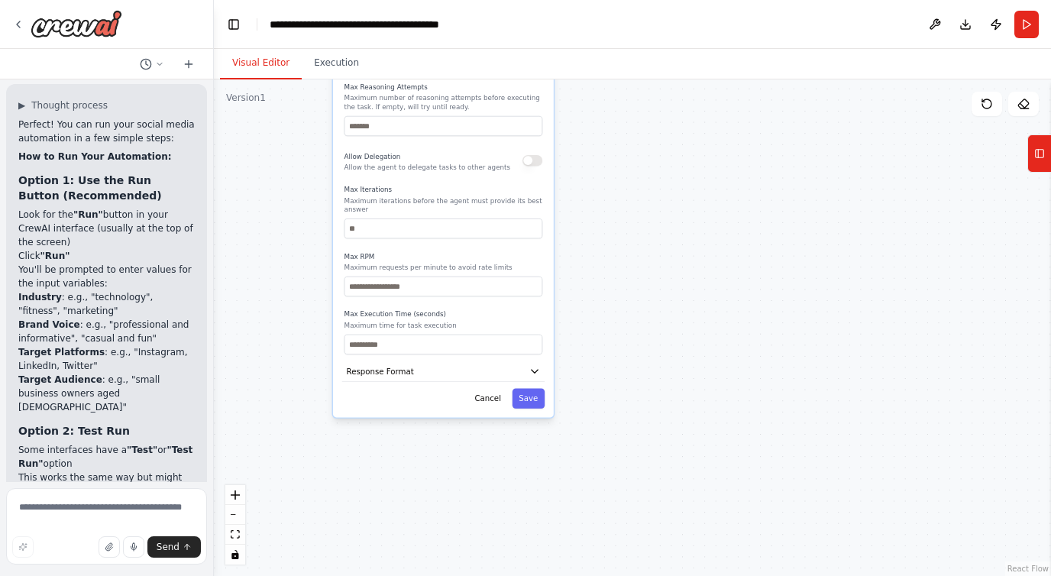
drag, startPoint x: 589, startPoint y: 454, endPoint x: 604, endPoint y: 70, distance: 383.8
click at [604, 70] on div "Visual Editor Execution Version 1 Show Tools Hide Agents .deletable-edge-delete…" at bounding box center [632, 312] width 837 height 527
click at [533, 376] on icon "button" at bounding box center [534, 371] width 11 height 11
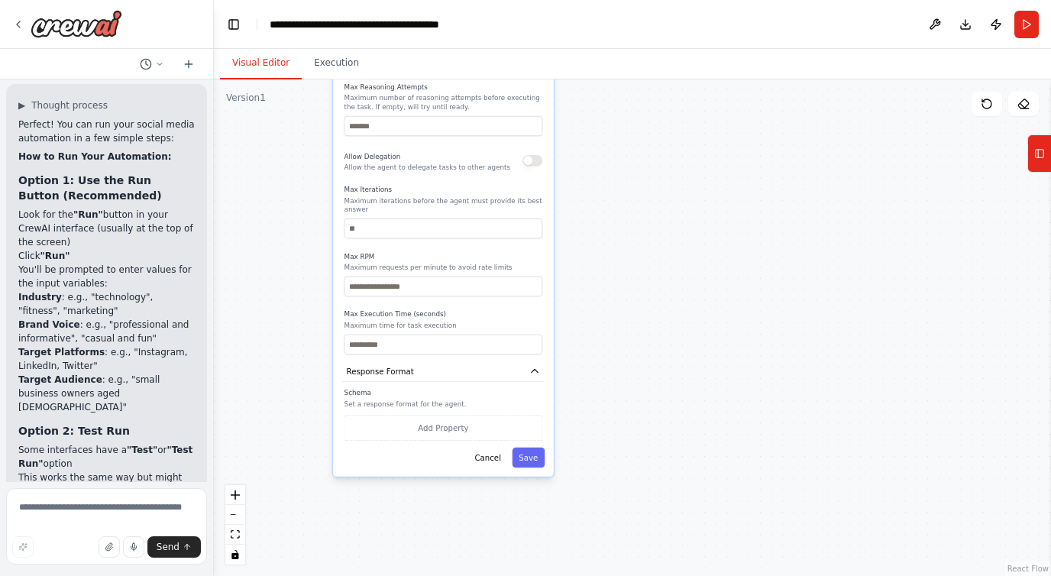
click at [490, 470] on div "**********" at bounding box center [443, 96] width 221 height 760
click at [490, 468] on div "**********" at bounding box center [443, 96] width 221 height 760
click at [490, 456] on button "Cancel" at bounding box center [488, 458] width 40 height 20
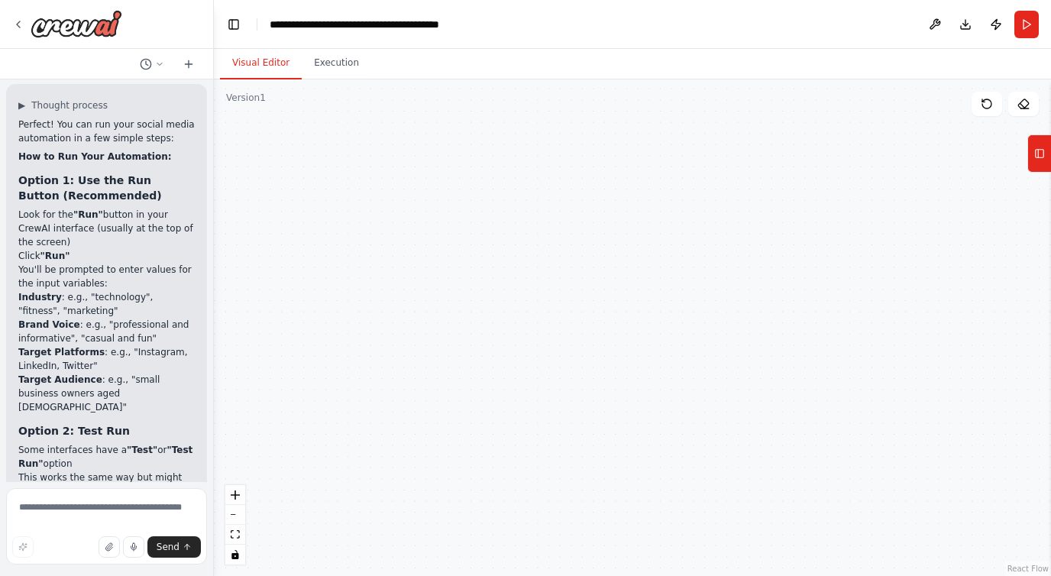
drag, startPoint x: 513, startPoint y: 286, endPoint x: 513, endPoint y: 484, distance: 197.9
click at [513, 286] on div ".deletable-edge-delete-btn { width: 20px; height: 20px; border: 0px solid #ffff…" at bounding box center [632, 327] width 837 height 497
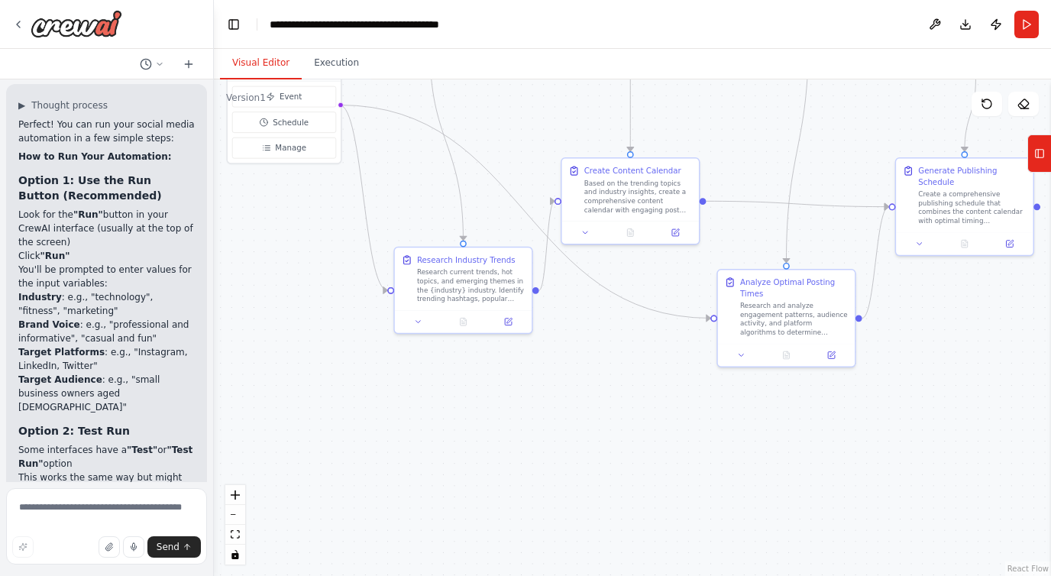
drag, startPoint x: 503, startPoint y: 92, endPoint x: 534, endPoint y: 458, distance: 366.5
click at [535, 460] on div ".deletable-edge-delete-btn { width: 20px; height: 20px; border: 0px solid #ffff…" at bounding box center [632, 327] width 837 height 497
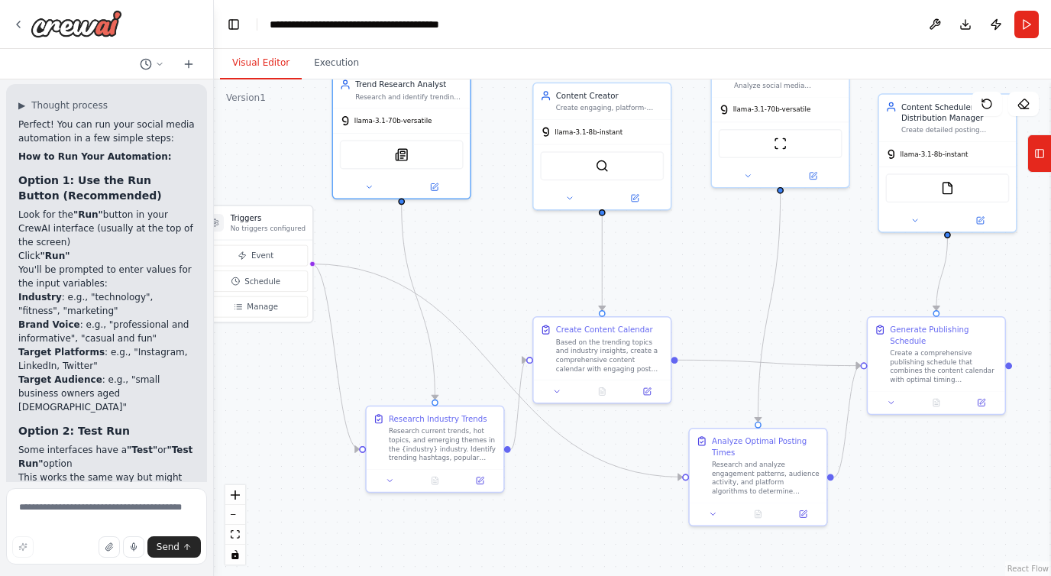
drag, startPoint x: 537, startPoint y: 99, endPoint x: 505, endPoint y: 220, distance: 125.6
click at [505, 220] on div ".deletable-edge-delete-btn { width: 20px; height: 20px; border: 0px solid #ffff…" at bounding box center [632, 327] width 837 height 497
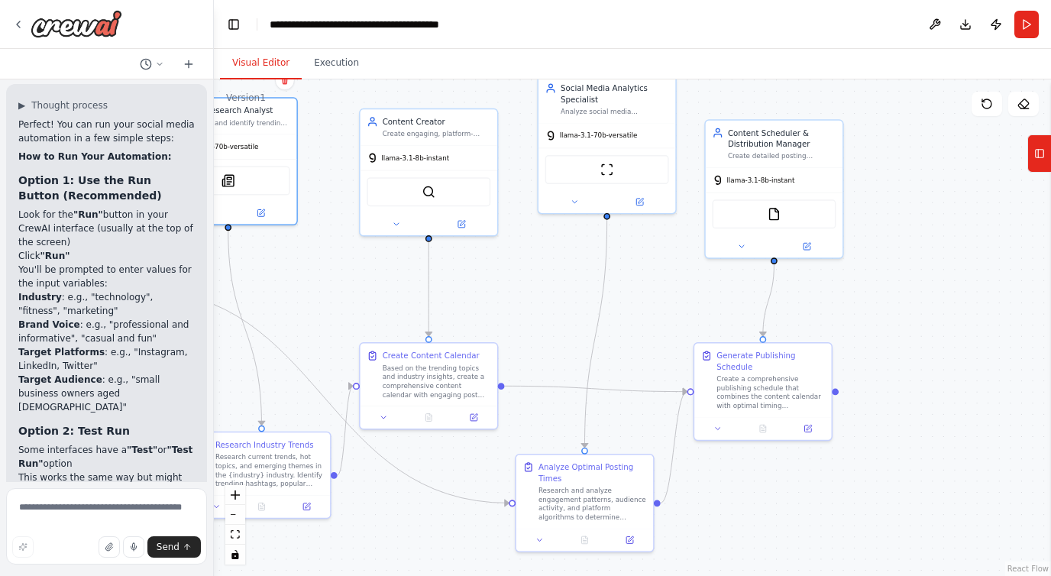
drag, startPoint x: 724, startPoint y: 277, endPoint x: 558, endPoint y: 368, distance: 189.1
click at [558, 368] on div ".deletable-edge-delete-btn { width: 20px; height: 20px; border: 0px solid #ffff…" at bounding box center [632, 327] width 837 height 497
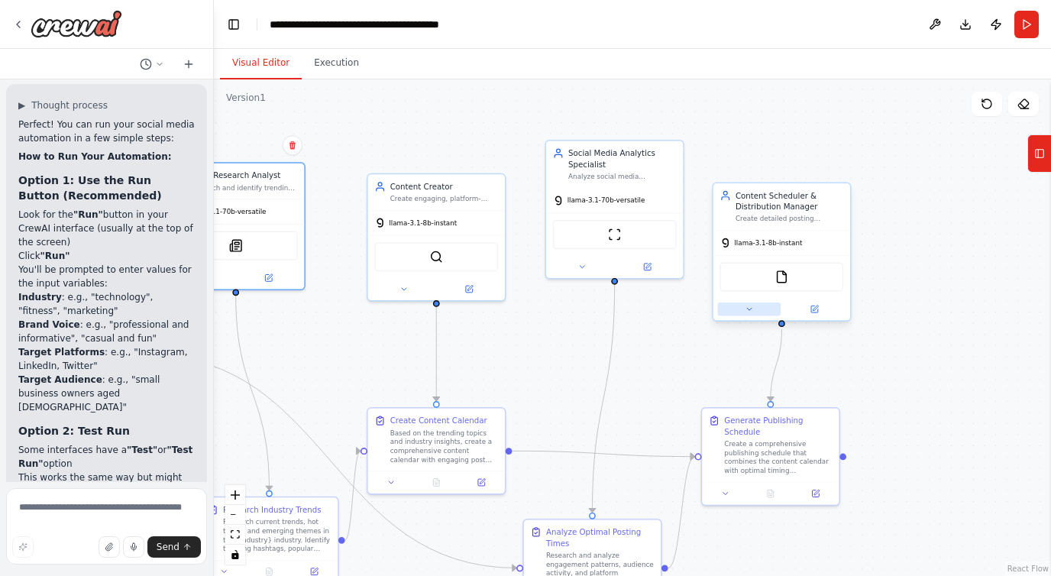
click at [753, 306] on icon at bounding box center [749, 309] width 9 height 9
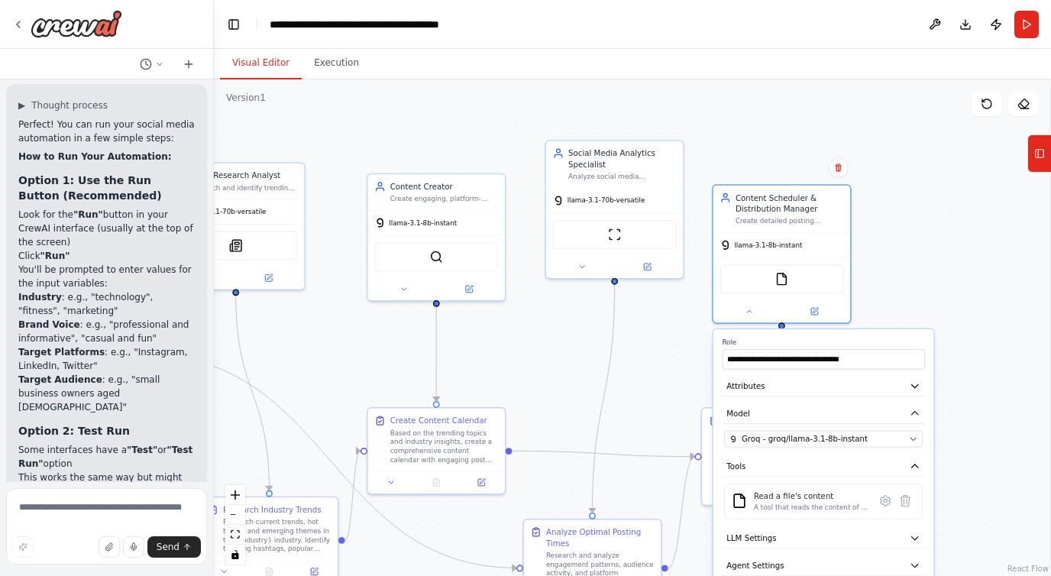
click at [940, 201] on div ".deletable-edge-delete-btn { width: 20px; height: 20px; border: 0px solid #ffff…" at bounding box center [632, 327] width 837 height 497
click at [687, 374] on div ".deletable-edge-delete-btn { width: 20px; height: 20px; border: 0px solid #ffff…" at bounding box center [632, 327] width 837 height 497
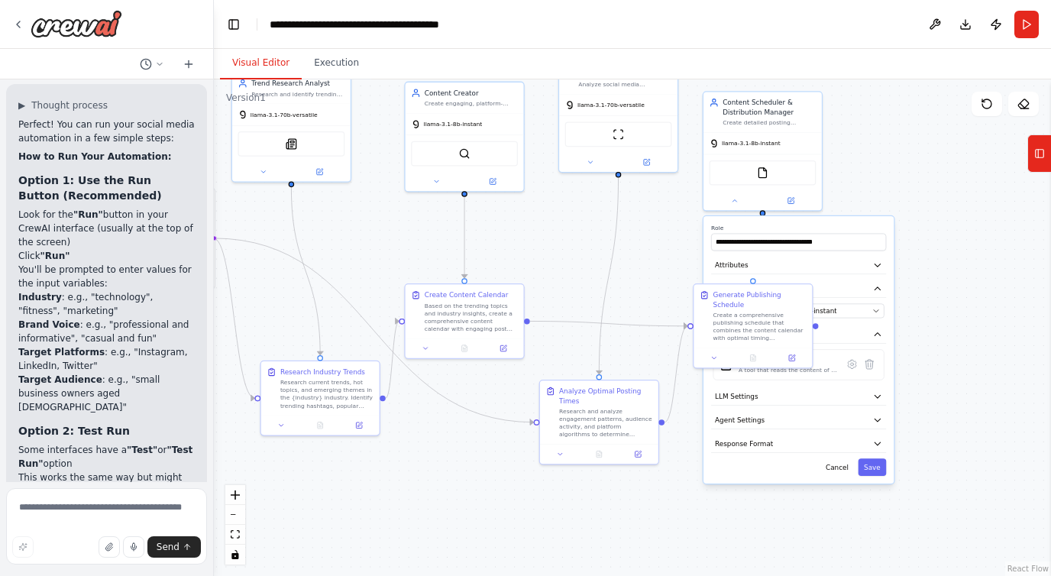
drag, startPoint x: 953, startPoint y: 392, endPoint x: 928, endPoint y: 267, distance: 127.1
click at [928, 267] on div ".deletable-edge-delete-btn { width: 20px; height: 20px; border: 0px solid #ffff…" at bounding box center [632, 327] width 837 height 497
click at [843, 464] on button "Cancel" at bounding box center [837, 467] width 34 height 18
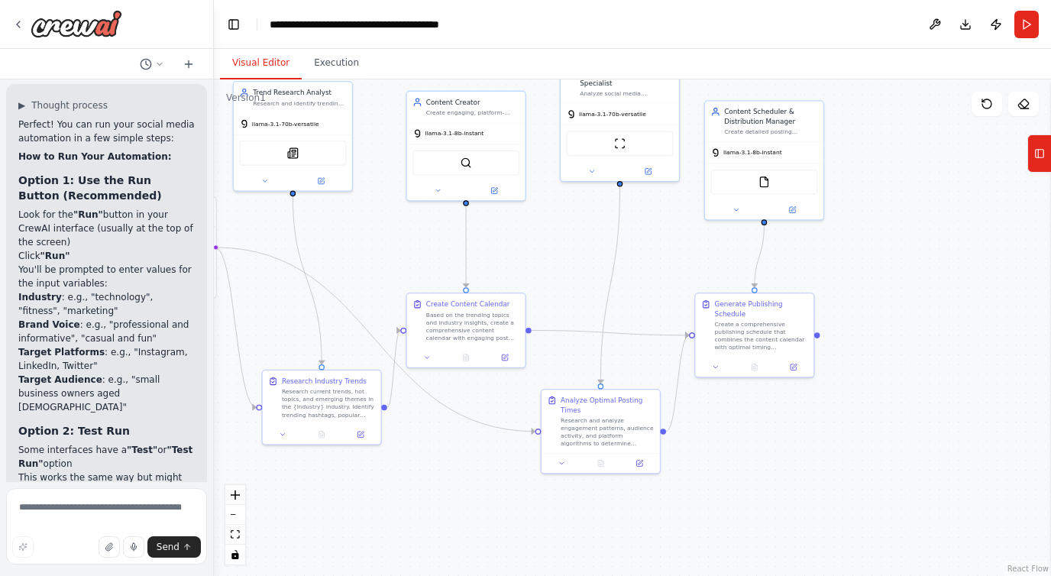
drag, startPoint x: 642, startPoint y: 191, endPoint x: 652, endPoint y: 223, distance: 33.8
click at [652, 224] on div ".deletable-edge-delete-btn { width: 20px; height: 20px; border: 0px solid #ffff…" at bounding box center [632, 327] width 837 height 497
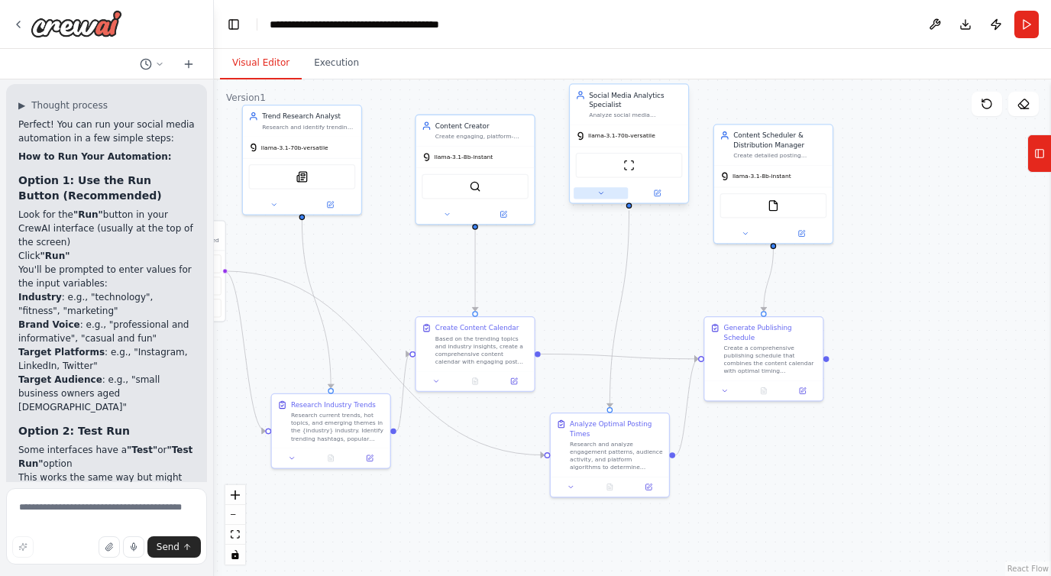
click at [591, 191] on button at bounding box center [601, 192] width 54 height 11
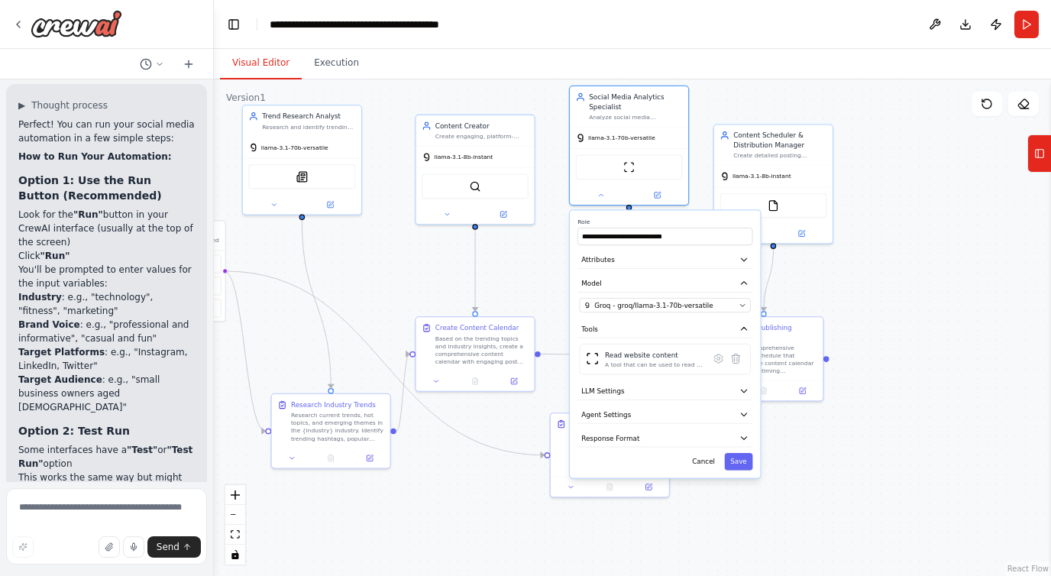
click at [547, 273] on div ".deletable-edge-delete-btn { width: 20px; height: 20px; border: 0px solid #ffff…" at bounding box center [632, 327] width 837 height 497
click at [448, 201] on div "SerperDevTool" at bounding box center [475, 184] width 118 height 37
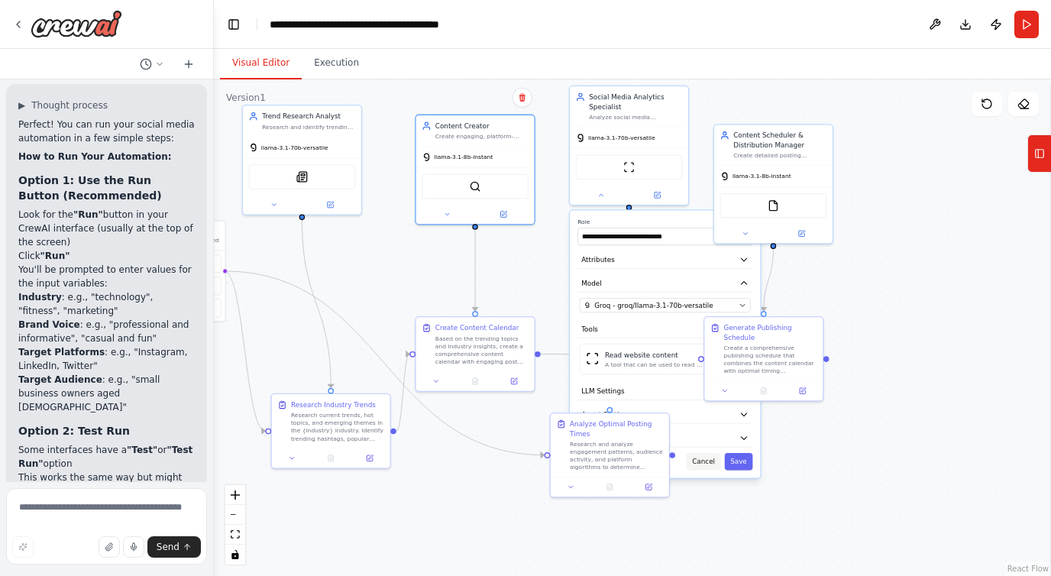
click at [697, 461] on button "Cancel" at bounding box center [704, 462] width 34 height 18
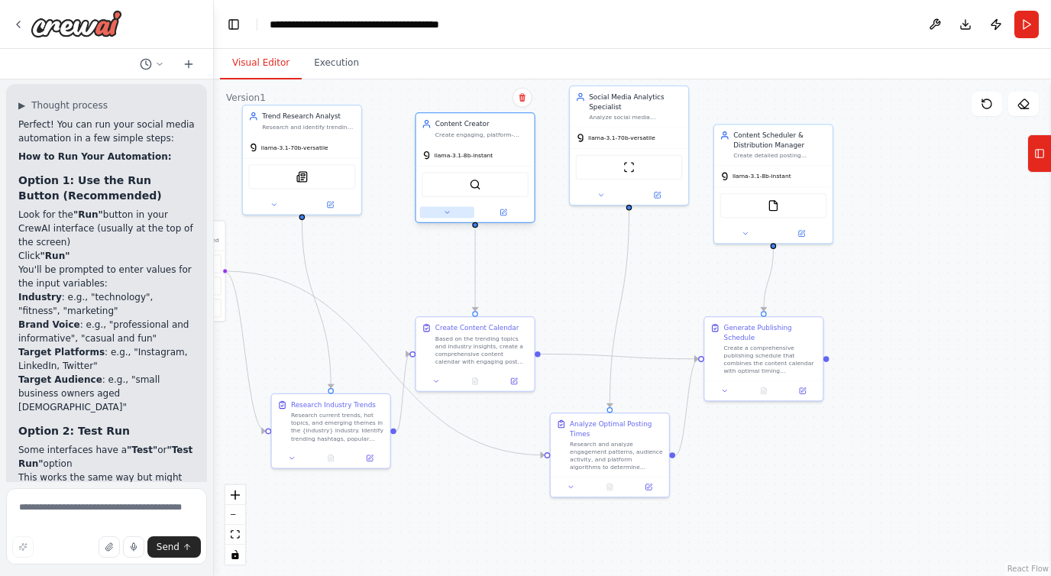
click at [448, 209] on icon at bounding box center [447, 213] width 8 height 8
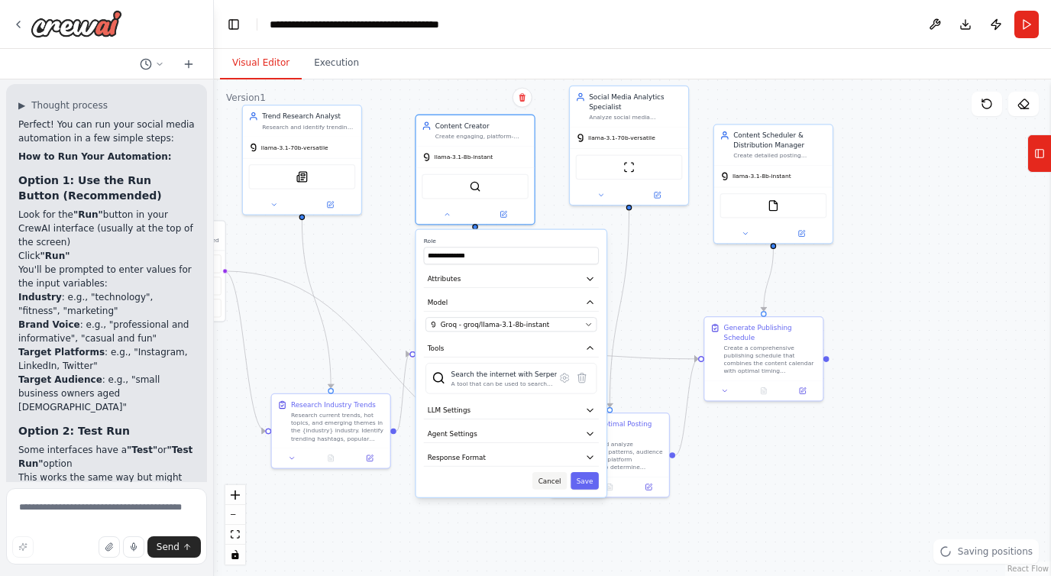
click at [553, 486] on button "Cancel" at bounding box center [549, 481] width 34 height 18
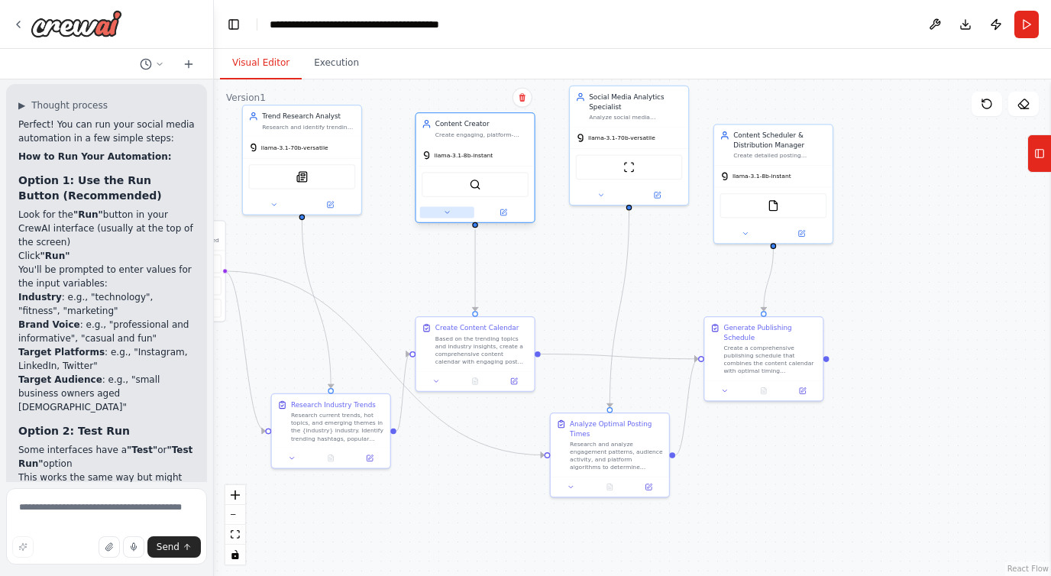
click at [448, 212] on icon at bounding box center [447, 213] width 4 height 2
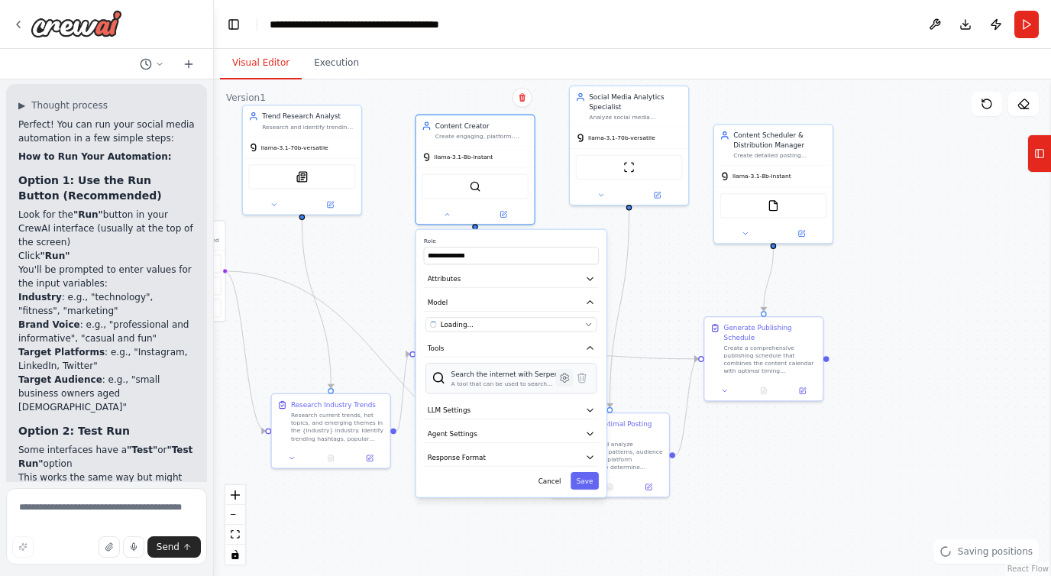
click at [569, 375] on icon at bounding box center [564, 377] width 11 height 11
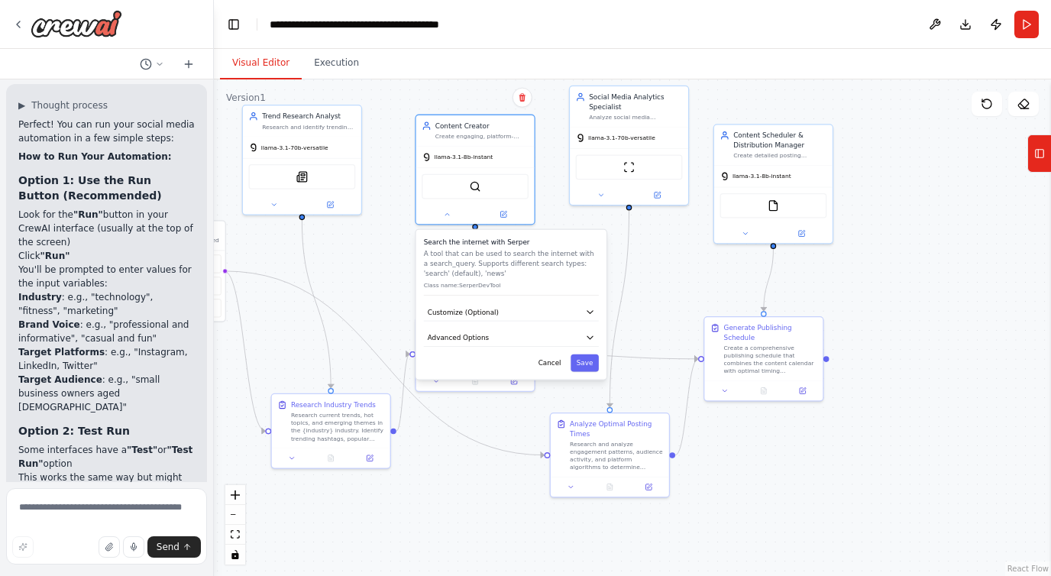
click at [569, 303] on div "Search the internet with Serper A tool that can be used to search the internet …" at bounding box center [511, 305] width 190 height 150
click at [576, 310] on button "Customize (Optional)" at bounding box center [511, 312] width 175 height 18
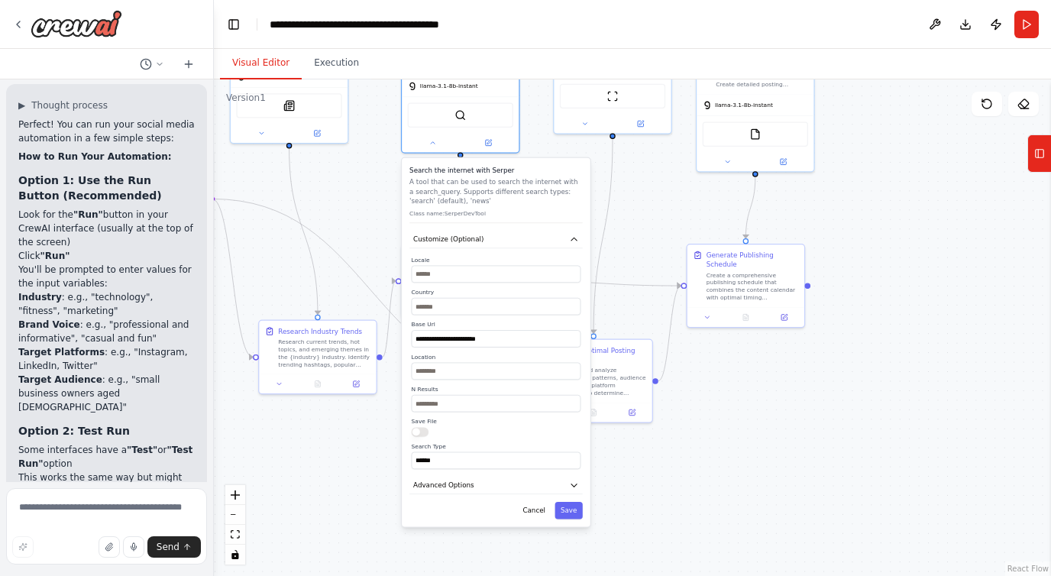
drag, startPoint x: 381, startPoint y: 314, endPoint x: 367, endPoint y: 241, distance: 74.8
click at [367, 241] on div ".deletable-edge-delete-btn { width: 20px; height: 20px; border: 0px solid #ffff…" at bounding box center [632, 327] width 837 height 497
click at [548, 514] on button "Cancel" at bounding box center [534, 511] width 34 height 17
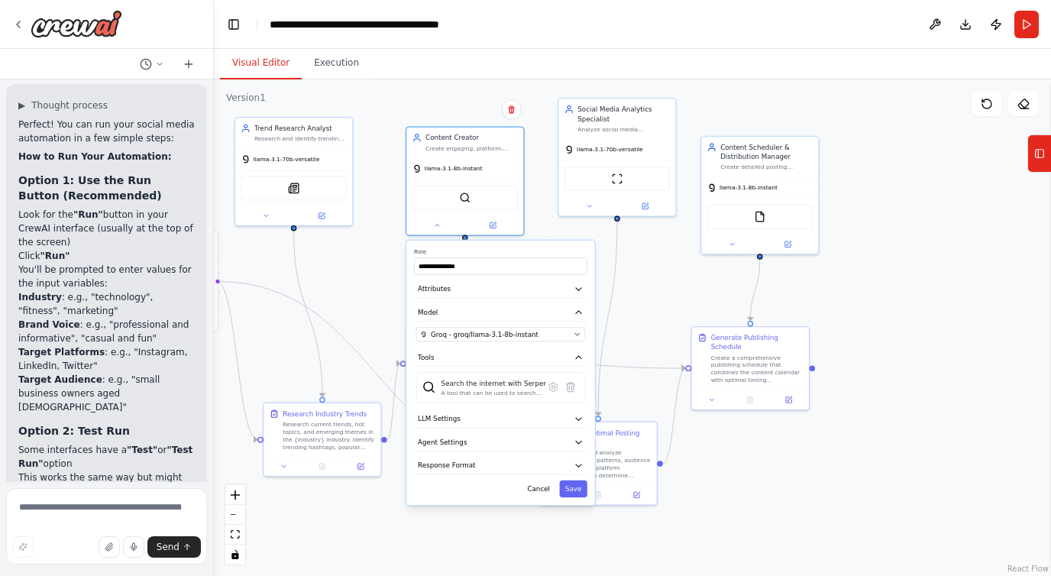
drag, startPoint x: 371, startPoint y: 220, endPoint x: 375, endPoint y: 302, distance: 81.9
click at [375, 302] on div ".deletable-edge-delete-btn { width: 20px; height: 20px; border: 0px solid #ffff…" at bounding box center [632, 327] width 837 height 497
click at [572, 490] on button "Save" at bounding box center [573, 489] width 28 height 17
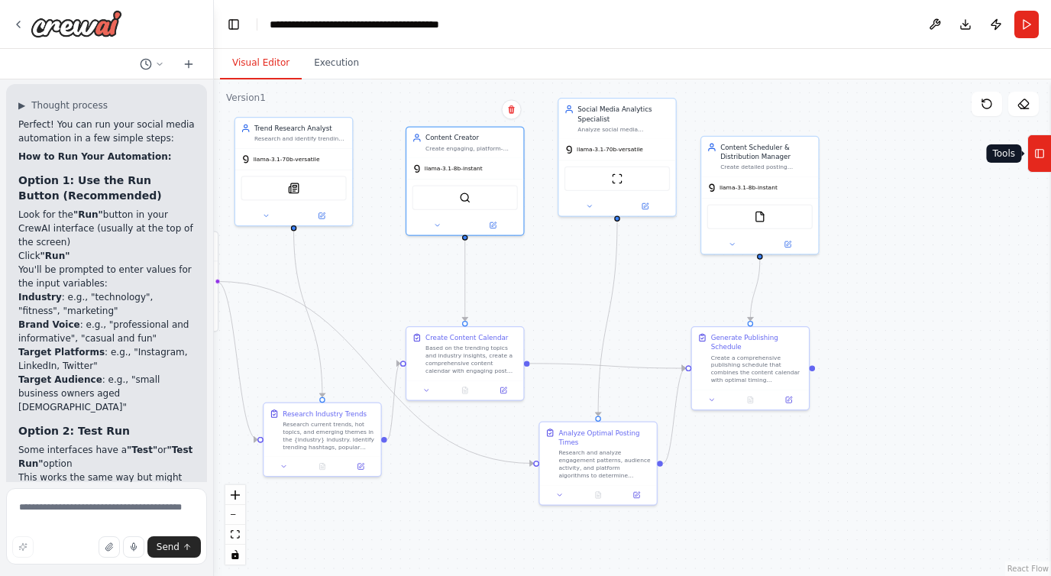
click at [1036, 151] on rect at bounding box center [1040, 154] width 8 height 8
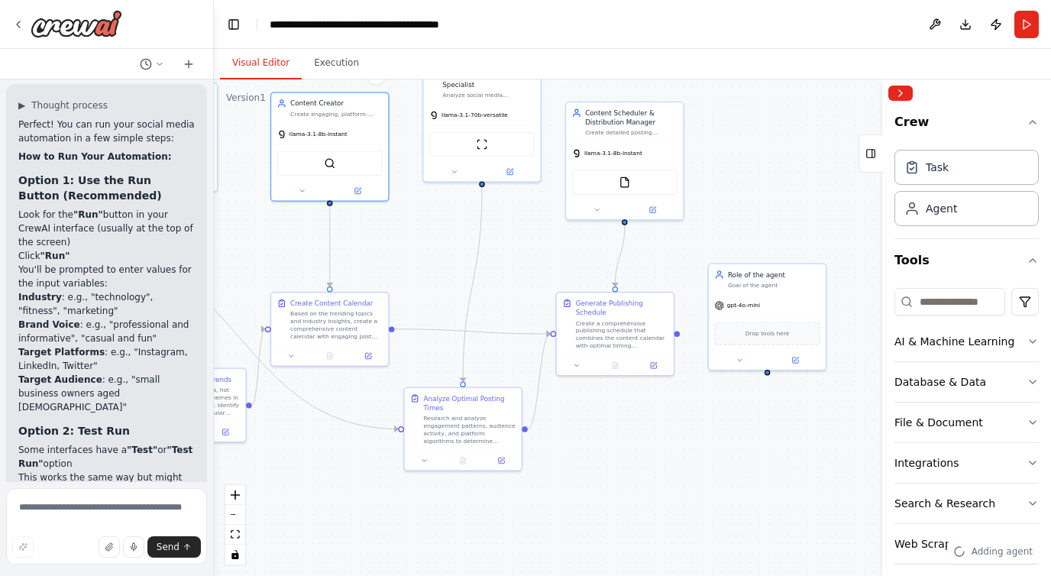
drag, startPoint x: 830, startPoint y: 290, endPoint x: 646, endPoint y: 233, distance: 191.9
click at [646, 234] on div ".deletable-edge-delete-btn { width: 20px; height: 20px; border: 0px solid #ffff…" at bounding box center [632, 327] width 837 height 497
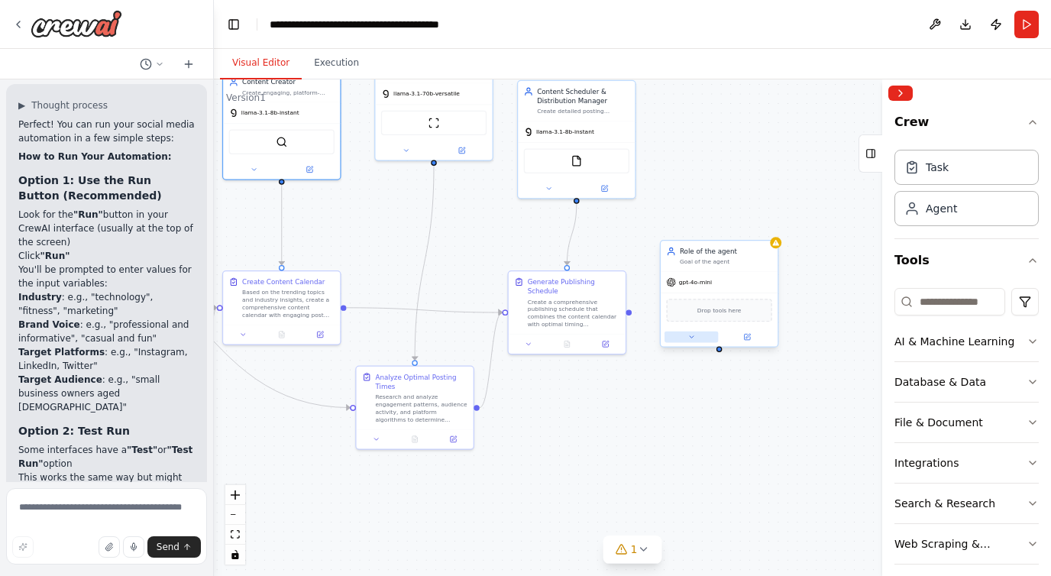
click at [688, 335] on icon at bounding box center [692, 337] width 8 height 8
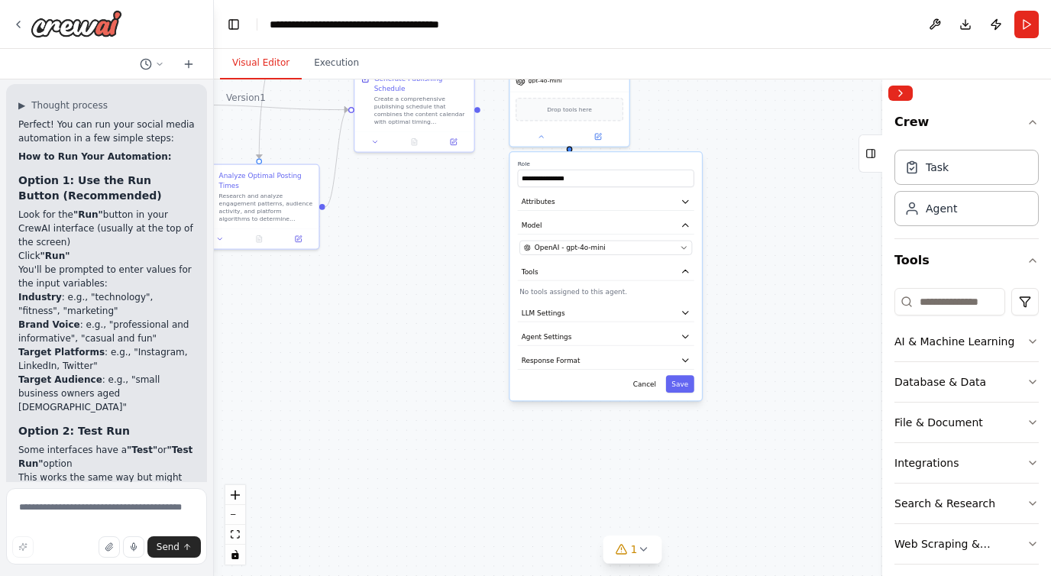
drag, startPoint x: 838, startPoint y: 290, endPoint x: 689, endPoint y: 85, distance: 253.2
click at [689, 85] on div ".deletable-edge-delete-btn { width: 20px; height: 20px; border: 0px solid #ffff…" at bounding box center [632, 327] width 837 height 497
click at [682, 270] on icon "button" at bounding box center [683, 269] width 5 height 3
click at [682, 270] on icon "button" at bounding box center [683, 270] width 5 height 3
click at [570, 292] on p "No tools assigned to this agent." at bounding box center [604, 290] width 173 height 10
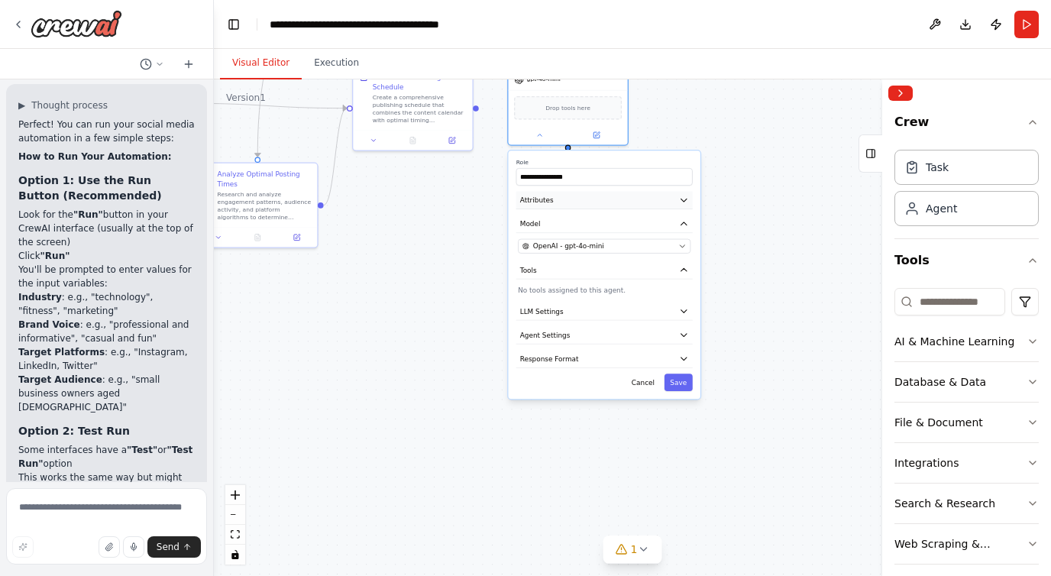
click at [563, 199] on button "Attributes" at bounding box center [604, 201] width 176 height 18
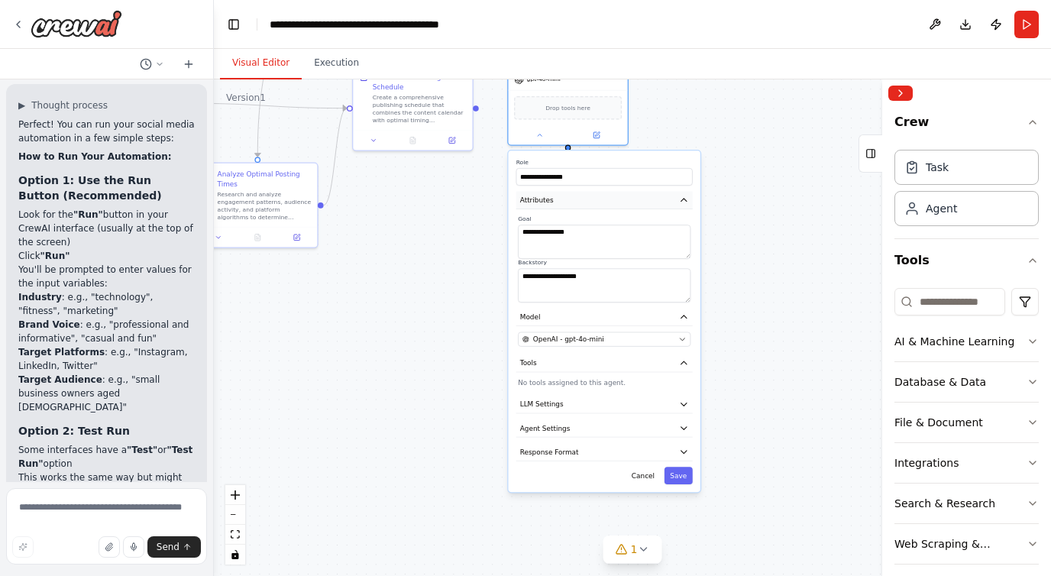
click at [563, 200] on button "Attributes" at bounding box center [604, 201] width 176 height 18
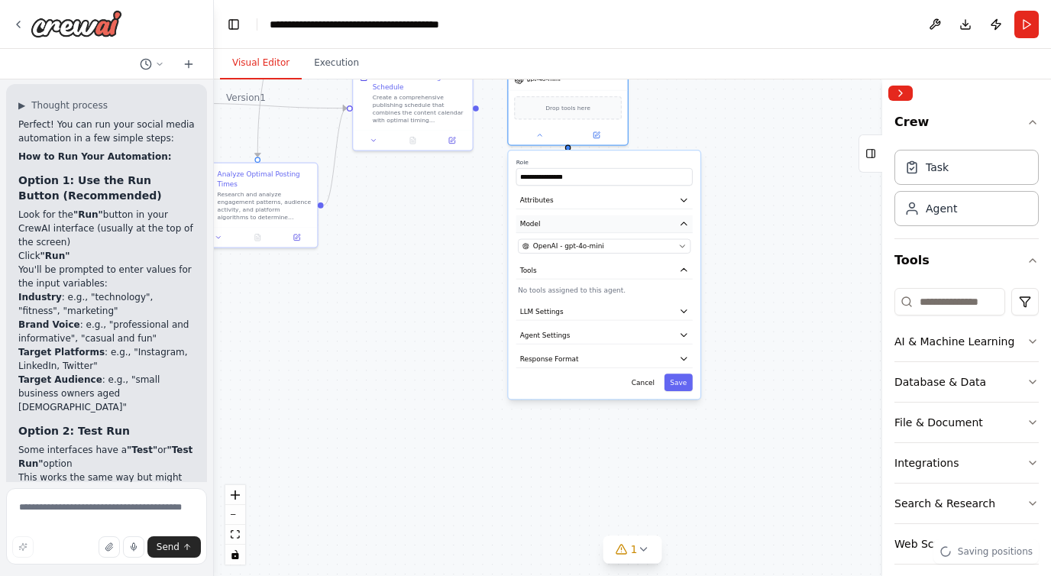
click at [562, 228] on button "Model" at bounding box center [604, 224] width 176 height 18
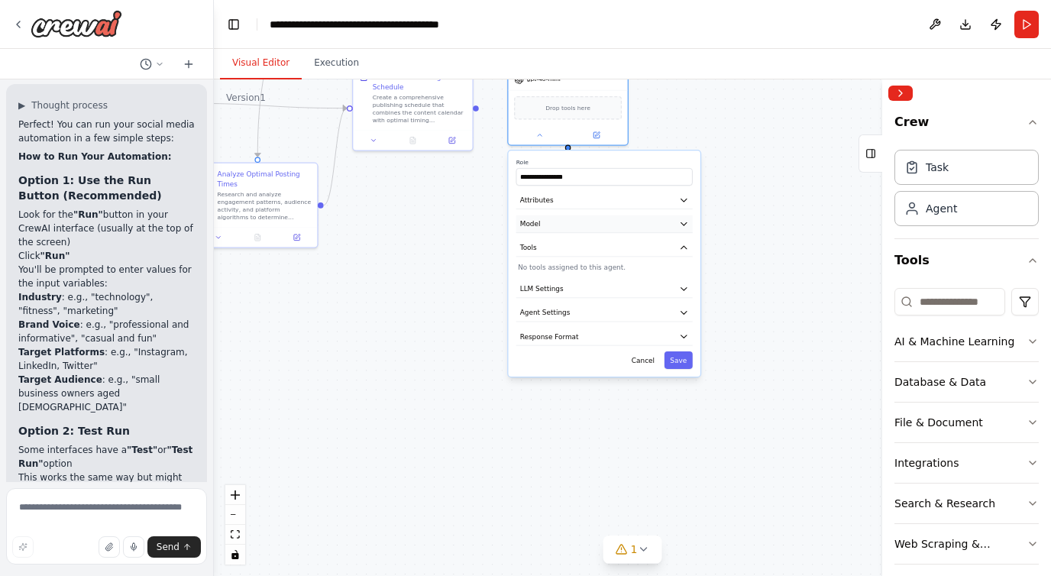
click at [562, 228] on button "Model" at bounding box center [604, 224] width 176 height 18
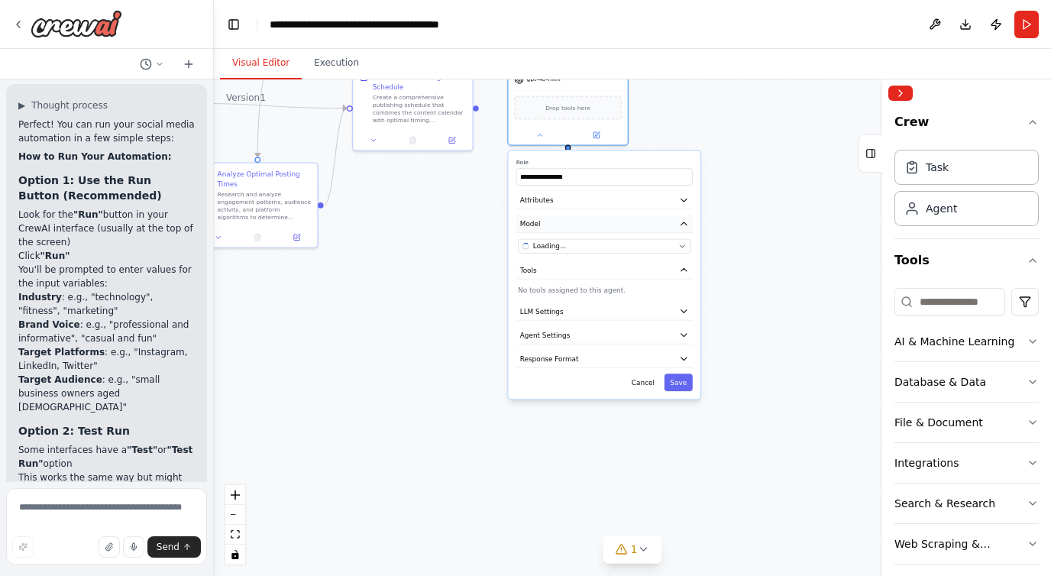
click at [562, 228] on button "Model" at bounding box center [604, 224] width 176 height 18
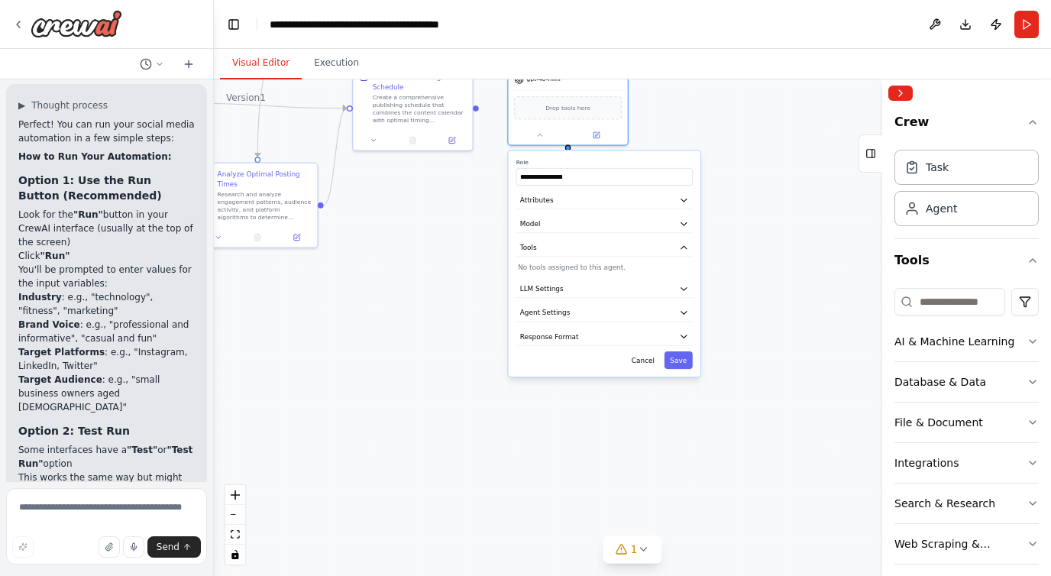
click at [575, 265] on p "No tools assigned to this agent." at bounding box center [604, 268] width 173 height 10
click at [569, 286] on button "LLM Settings" at bounding box center [604, 289] width 176 height 18
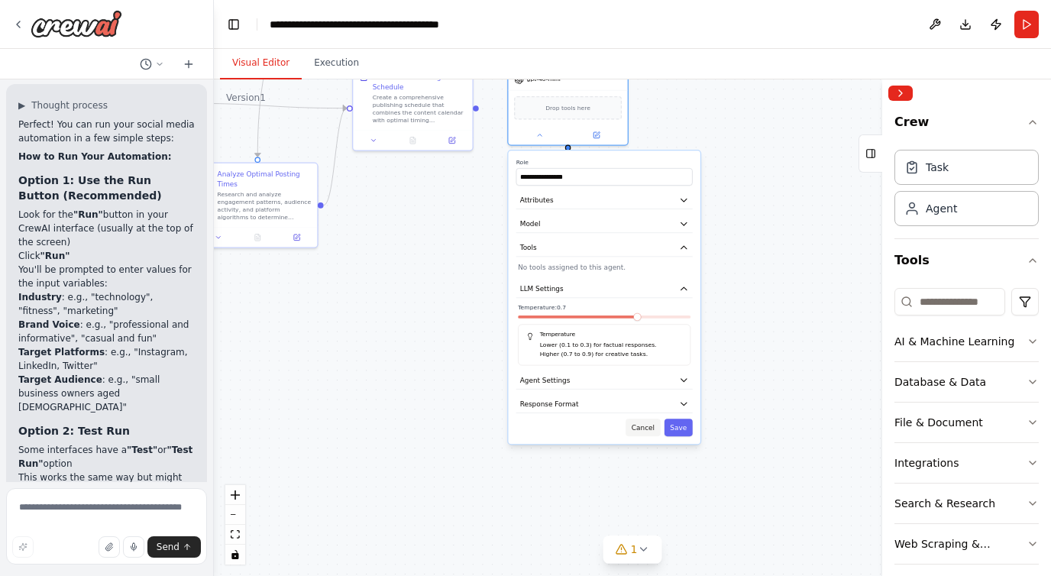
click at [646, 426] on button "Cancel" at bounding box center [643, 428] width 34 height 18
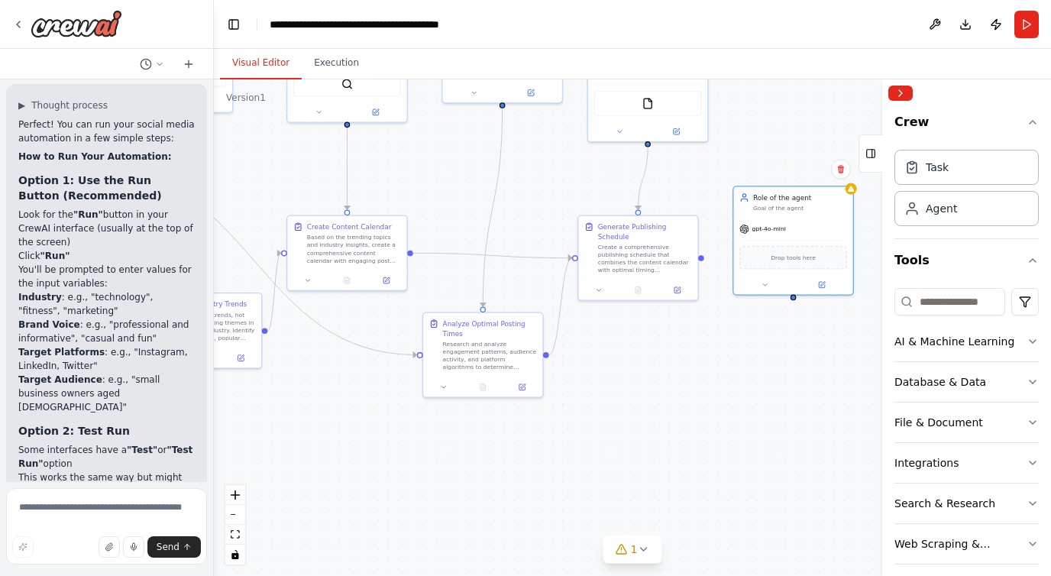
drag, startPoint x: 566, startPoint y: 249, endPoint x: 788, endPoint y: 395, distance: 265.3
click at [790, 397] on div ".deletable-edge-delete-btn { width: 20px; height: 20px; border: 0px solid #ffff…" at bounding box center [632, 327] width 837 height 497
click at [845, 170] on button at bounding box center [840, 167] width 20 height 20
click at [804, 169] on button "Confirm" at bounding box center [796, 166] width 54 height 18
click at [806, 175] on div ".deletable-edge-delete-btn { width: 20px; height: 20px; border: 0px solid #ffff…" at bounding box center [632, 327] width 837 height 497
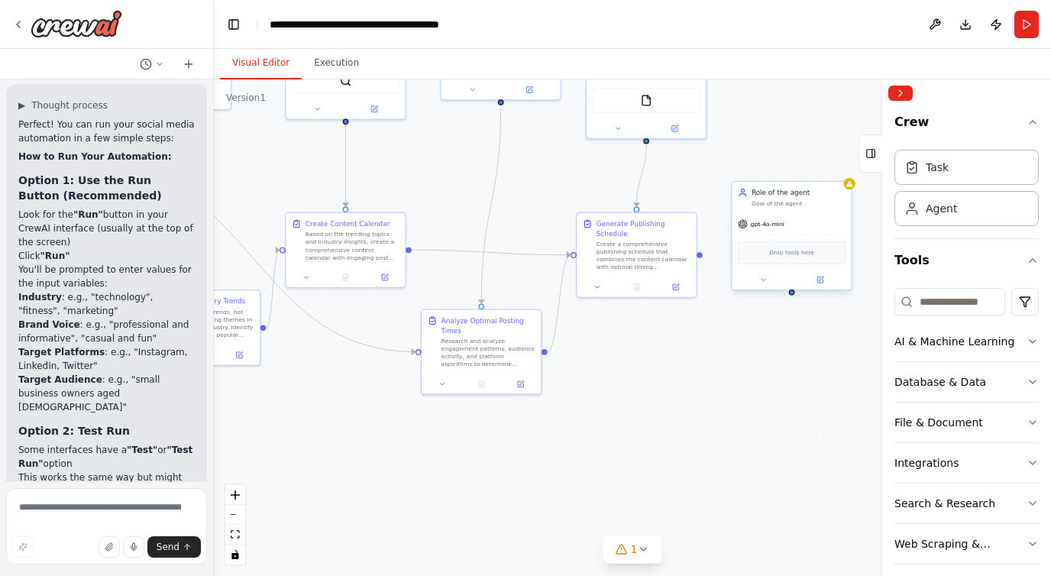
click at [823, 199] on div "Goal of the agent" at bounding box center [799, 203] width 94 height 8
click at [843, 170] on icon at bounding box center [839, 165] width 9 height 9
click at [803, 162] on button "Confirm" at bounding box center [796, 166] width 54 height 18
click at [750, 401] on button at bounding box center [753, 397] width 34 height 11
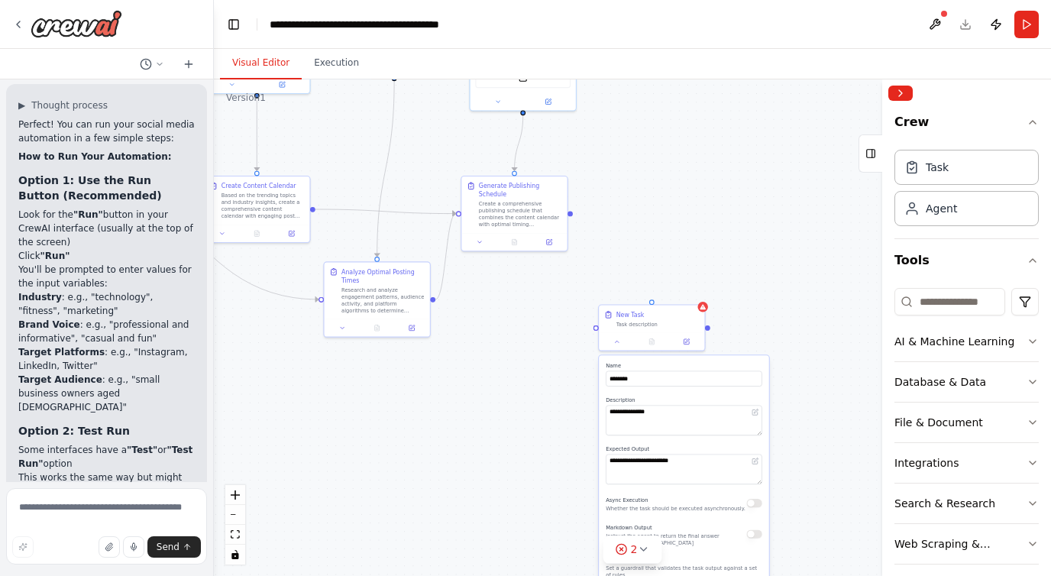
drag, startPoint x: 694, startPoint y: 513, endPoint x: 560, endPoint y: 455, distance: 145.8
click at [560, 455] on div ".deletable-edge-delete-btn { width: 20px; height: 20px; border: 0px solid #ffff…" at bounding box center [632, 327] width 837 height 497
click at [707, 307] on div at bounding box center [703, 305] width 10 height 10
click at [694, 293] on icon at bounding box center [692, 288] width 9 height 9
click at [671, 280] on button "Confirm" at bounding box center [649, 289] width 54 height 18
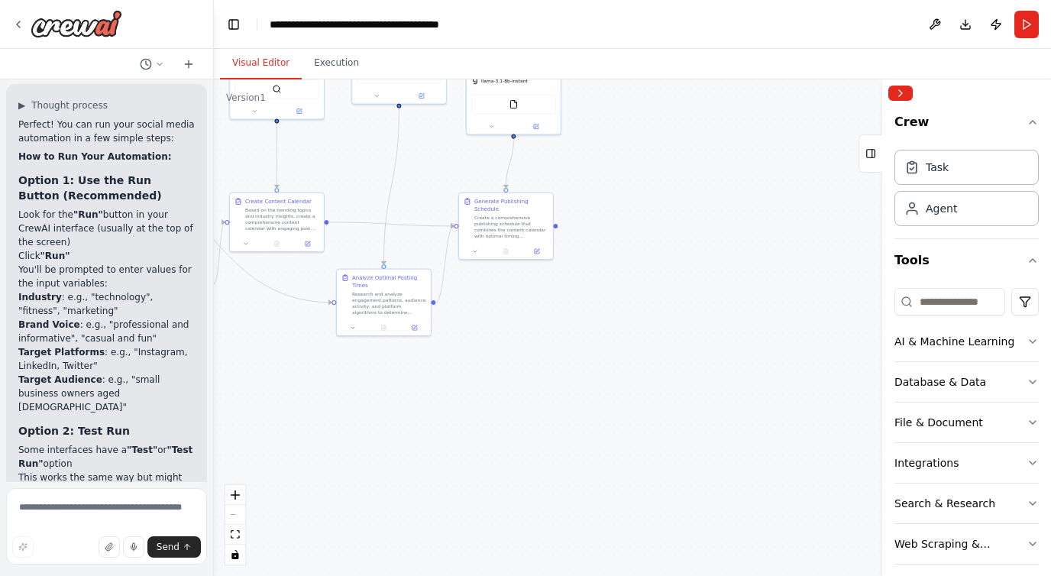
drag, startPoint x: 762, startPoint y: 283, endPoint x: 668, endPoint y: 278, distance: 94.1
click at [668, 278] on div ".deletable-edge-delete-btn { width: 20px; height: 20px; border: 0px solid #ffff…" at bounding box center [632, 327] width 837 height 497
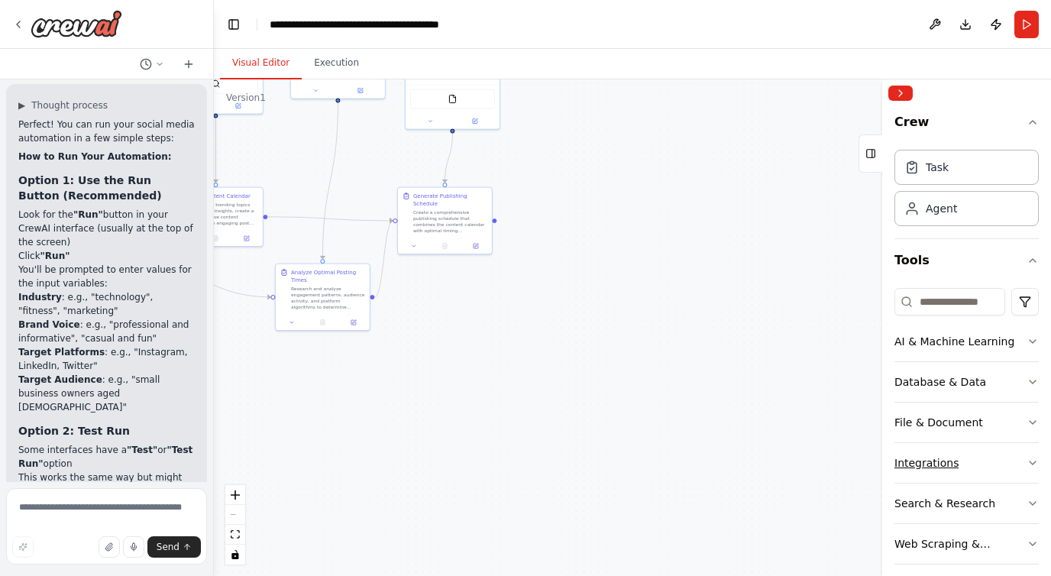
scroll to position [53, 0]
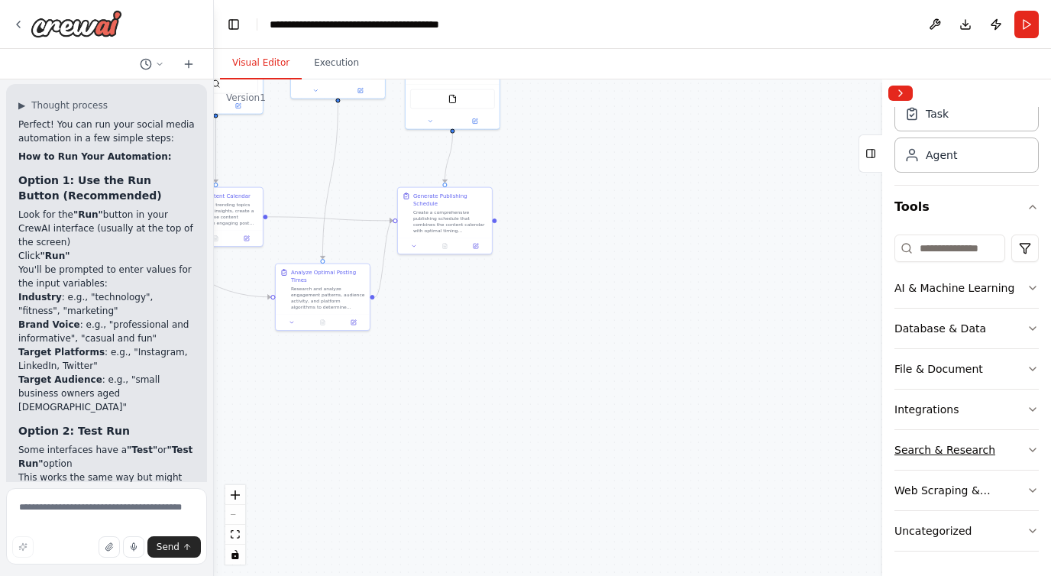
click at [948, 454] on div "Search & Research" at bounding box center [945, 449] width 101 height 15
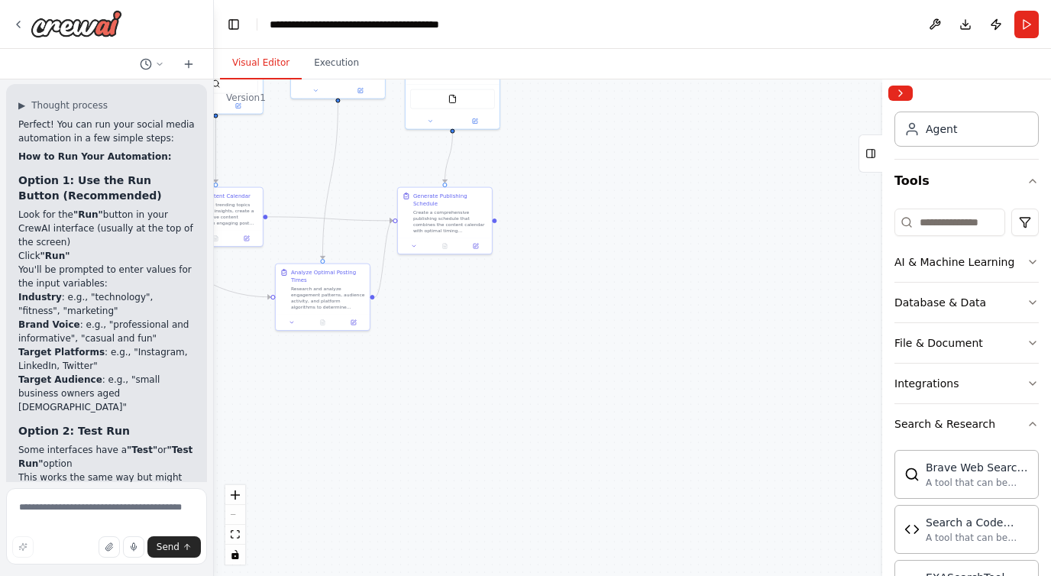
scroll to position [49, 0]
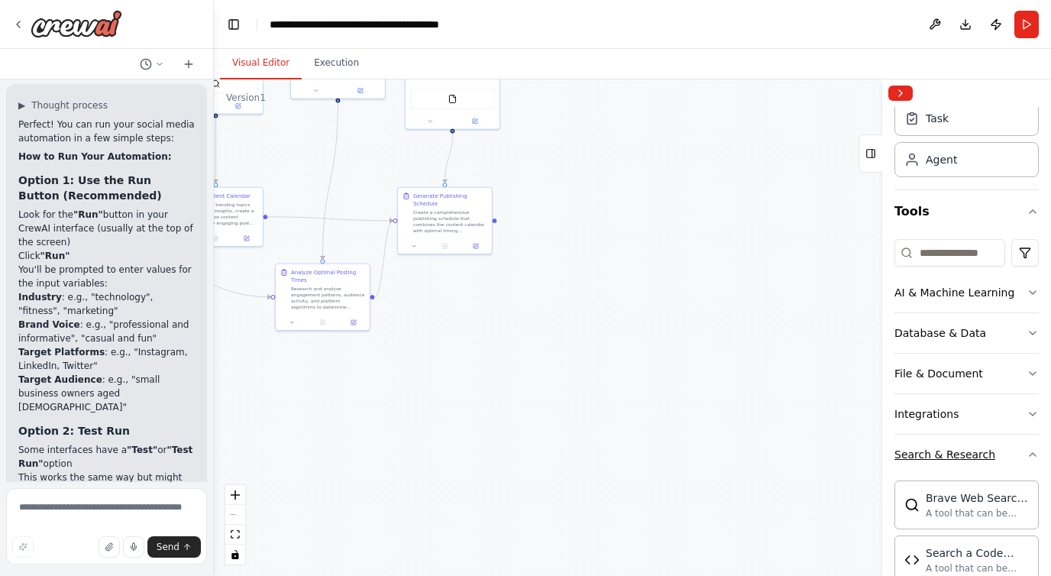
click at [1027, 455] on icon "button" at bounding box center [1033, 454] width 12 height 12
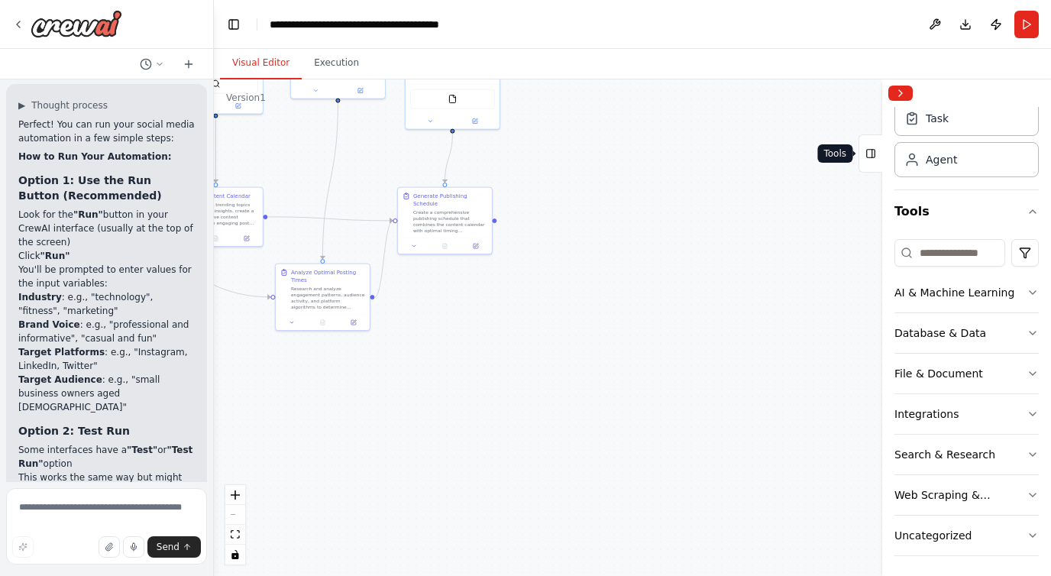
click at [877, 146] on button "Tools" at bounding box center [871, 153] width 24 height 38
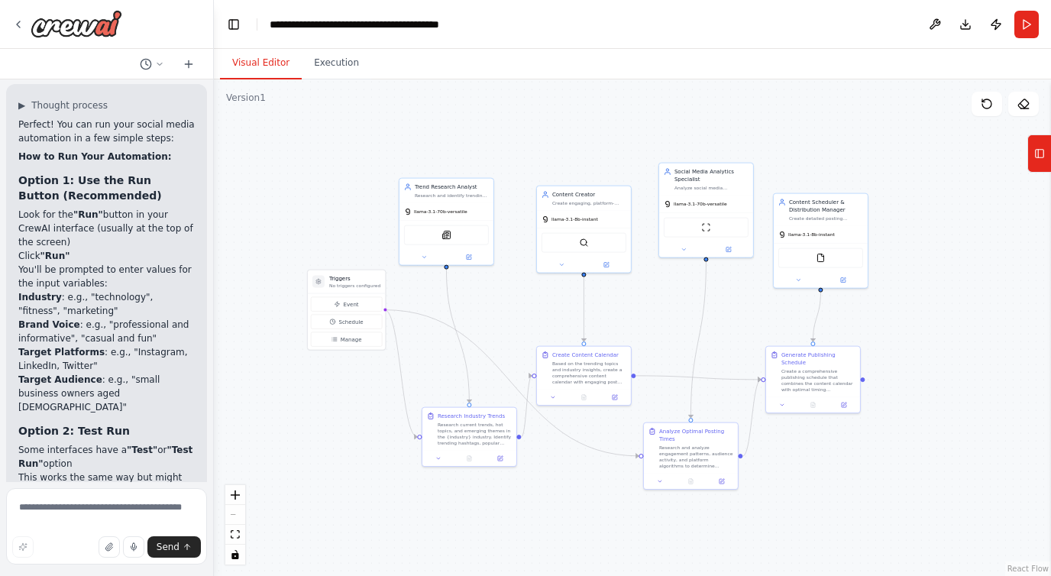
drag, startPoint x: 649, startPoint y: 251, endPoint x: 1016, endPoint y: 409, distance: 399.1
click at [1018, 410] on div ".deletable-edge-delete-btn { width: 20px; height: 20px; border: 0px solid #ffff…" at bounding box center [632, 327] width 837 height 497
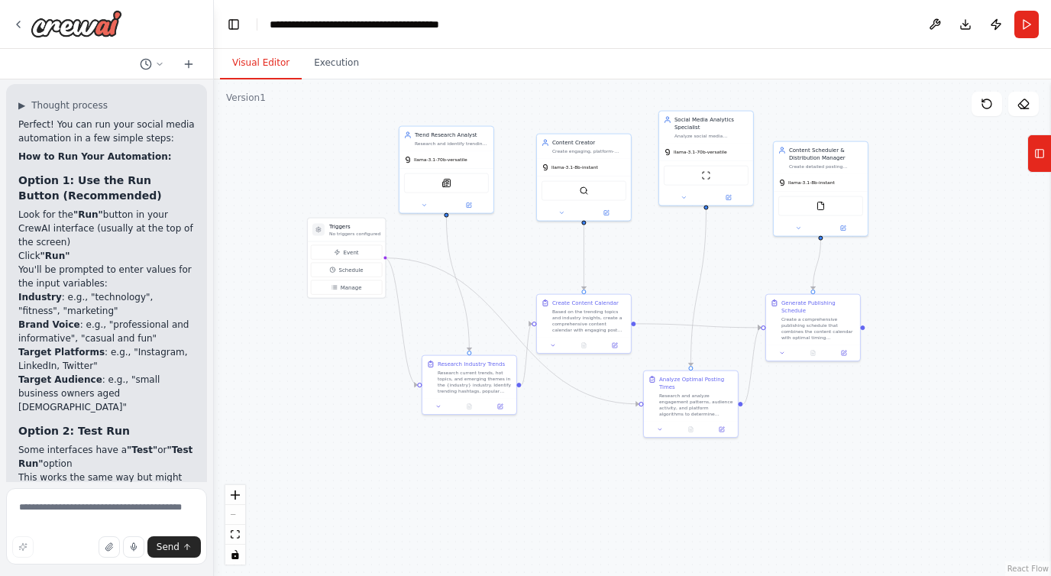
drag, startPoint x: 959, startPoint y: 341, endPoint x: 959, endPoint y: 290, distance: 51.2
click at [959, 290] on div ".deletable-edge-delete-btn { width: 20px; height: 20px; border: 0px solid #ffff…" at bounding box center [632, 327] width 837 height 497
click at [1017, 29] on button "Run" at bounding box center [1027, 25] width 24 height 28
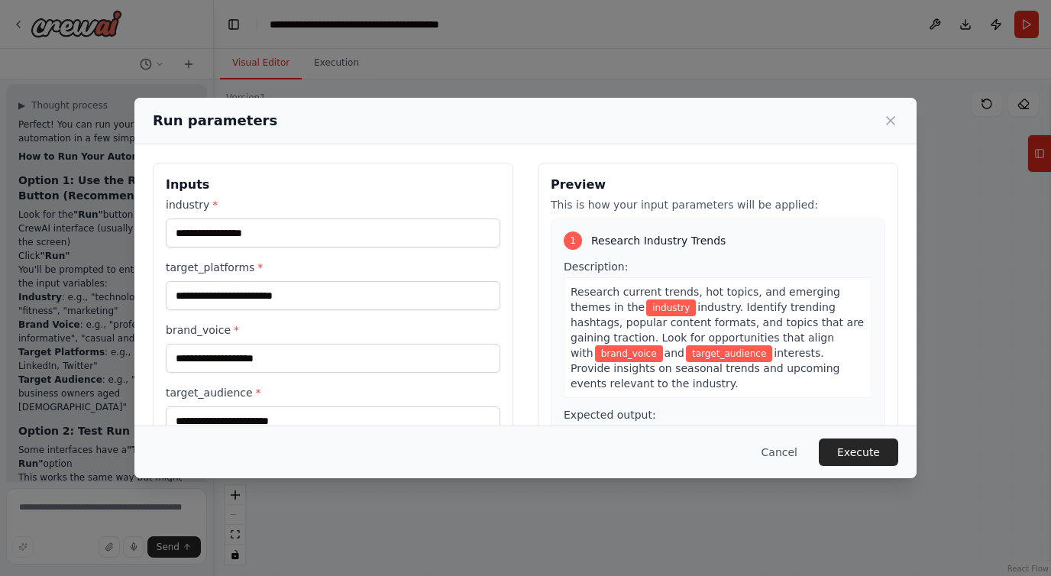
drag, startPoint x: 368, startPoint y: 316, endPoint x: 336, endPoint y: 304, distance: 34.3
click at [336, 304] on body "Create a crew that schedules and publishes social media content across multiple…" at bounding box center [525, 288] width 1051 height 576
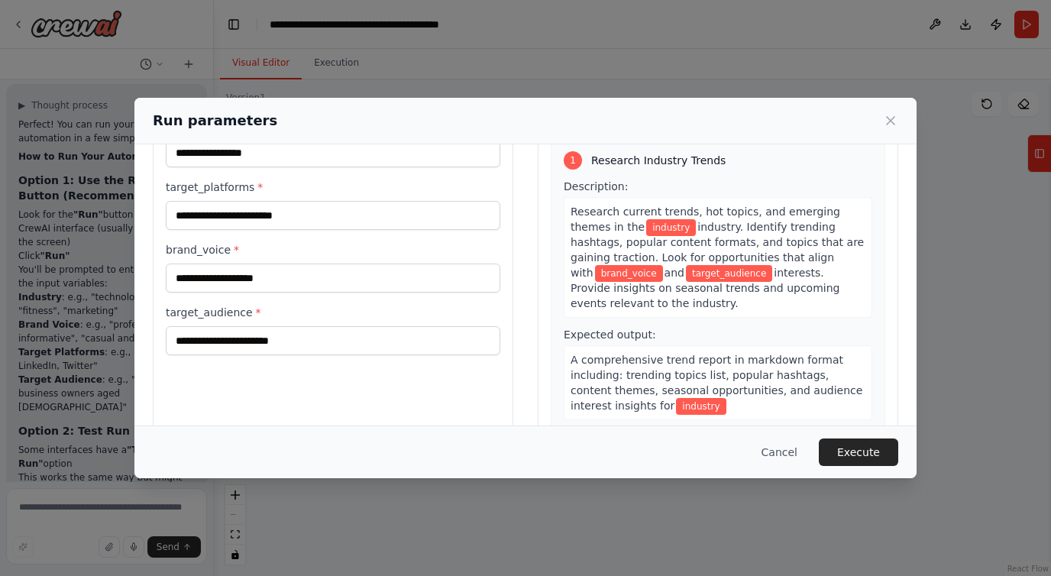
scroll to position [0, 0]
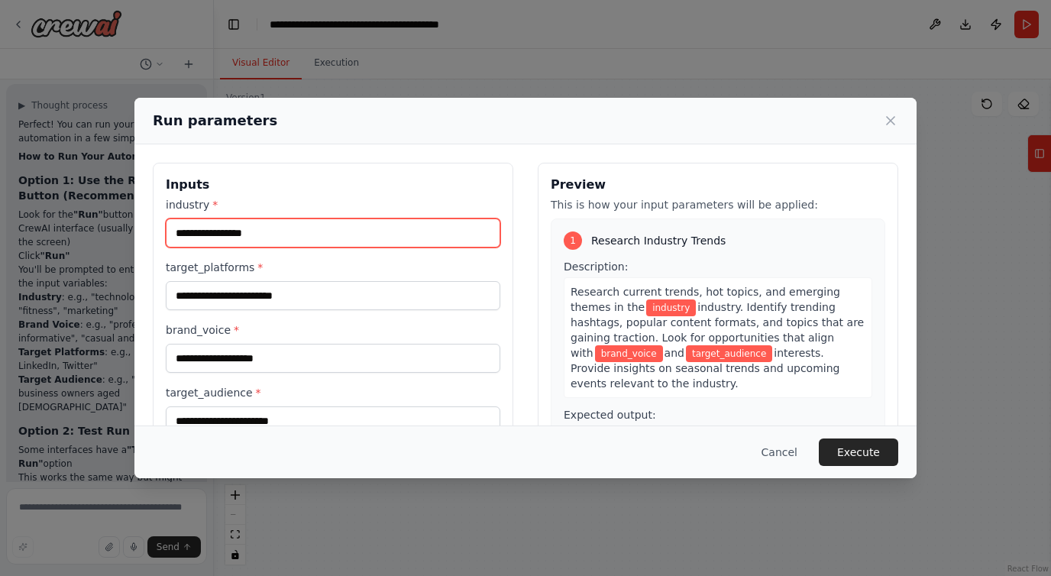
click at [348, 231] on input "industry *" at bounding box center [333, 232] width 335 height 29
type input "*"
type input "********"
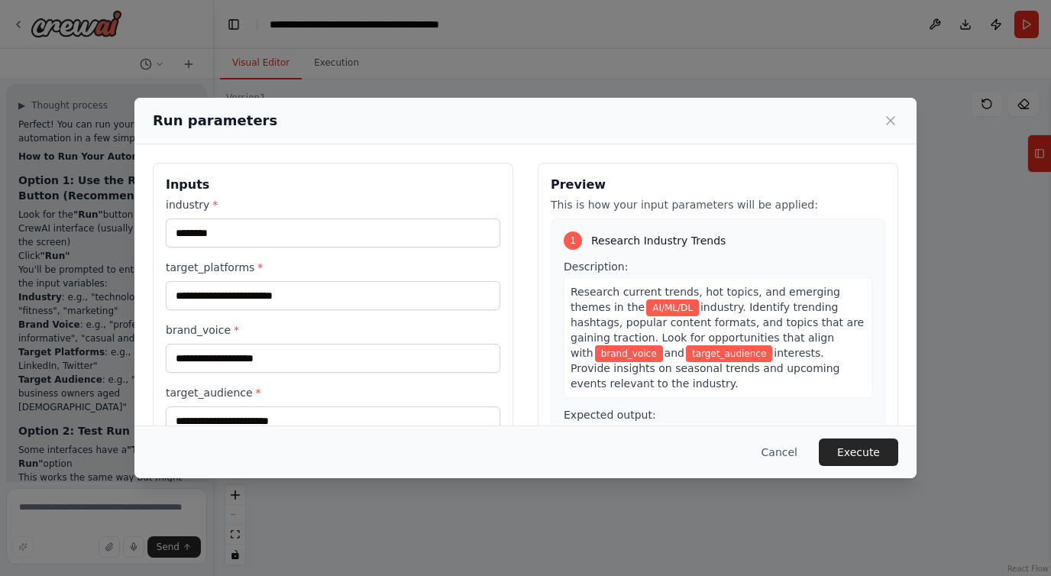
click at [430, 192] on h3 "Inputs" at bounding box center [333, 185] width 335 height 18
click at [301, 302] on input "target_platforms *" at bounding box center [333, 295] width 335 height 29
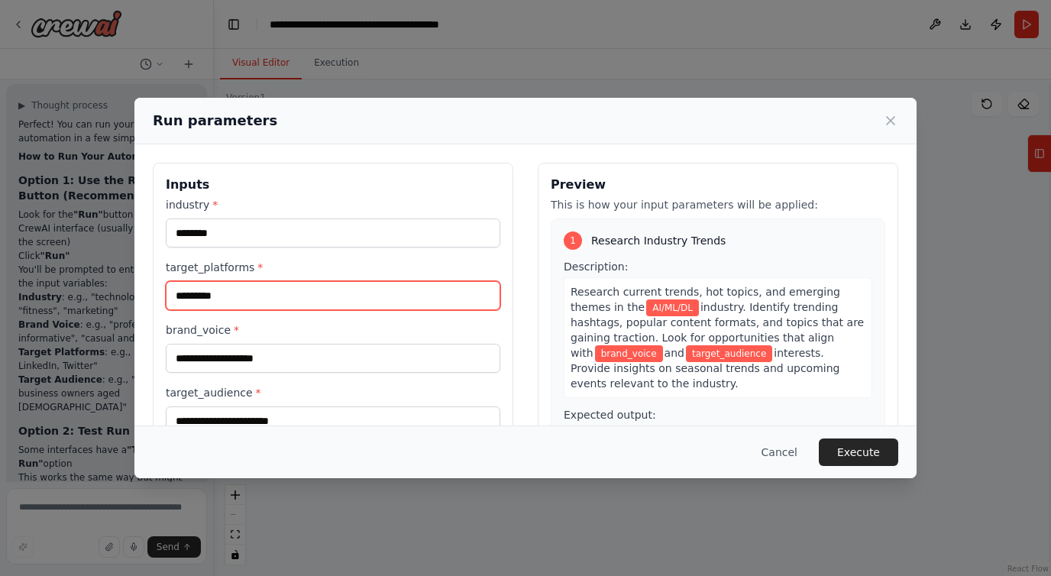
type input "*********"
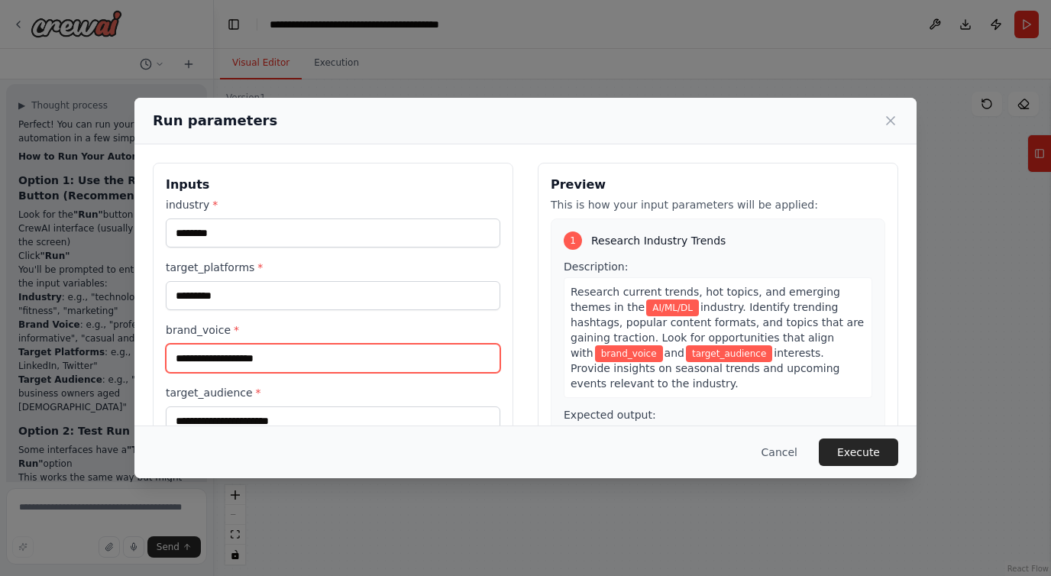
click at [291, 346] on input "brand_voice *" at bounding box center [333, 358] width 335 height 29
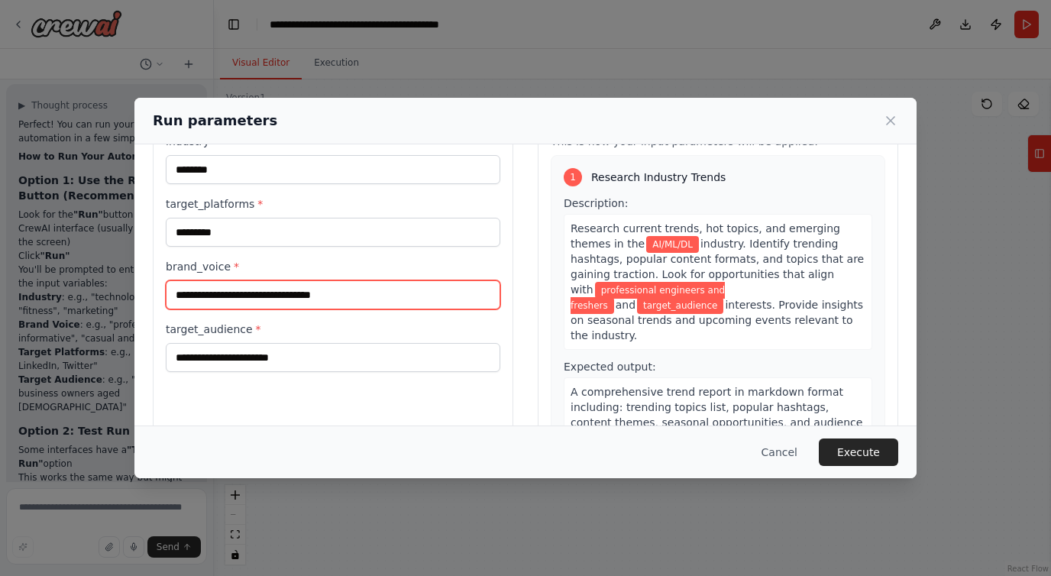
scroll to position [118, 0]
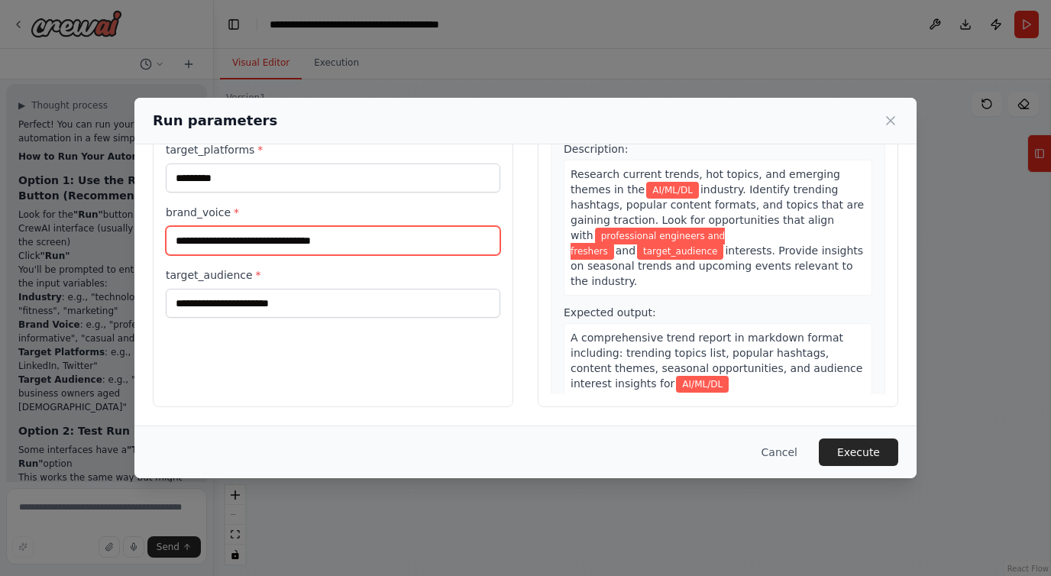
type input "**********"
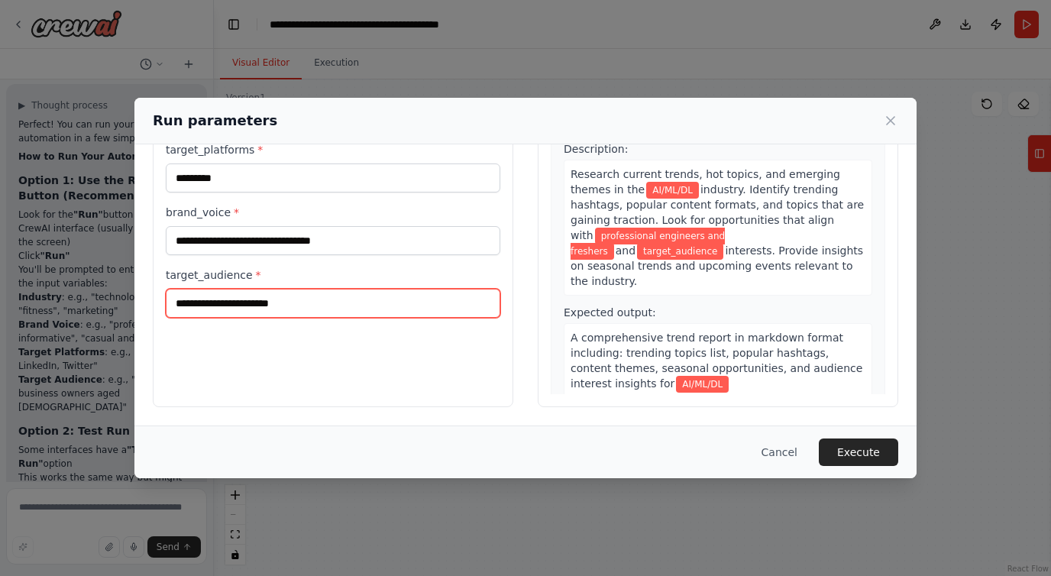
click at [298, 298] on input "target_audience *" at bounding box center [333, 303] width 335 height 29
click at [273, 95] on div "**********" at bounding box center [525, 288] width 1051 height 576
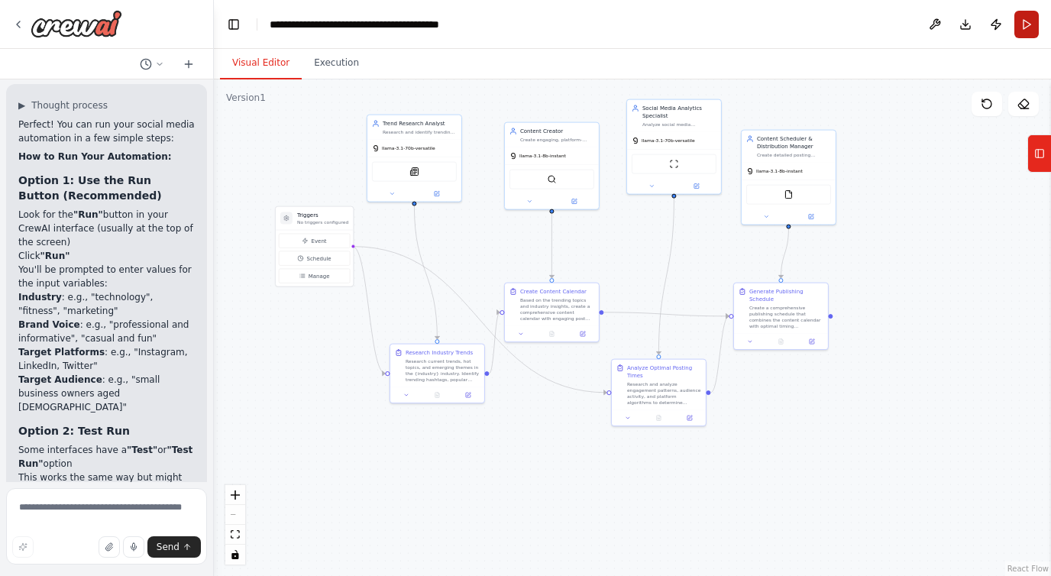
click at [1027, 22] on button "Run" at bounding box center [1027, 25] width 24 height 28
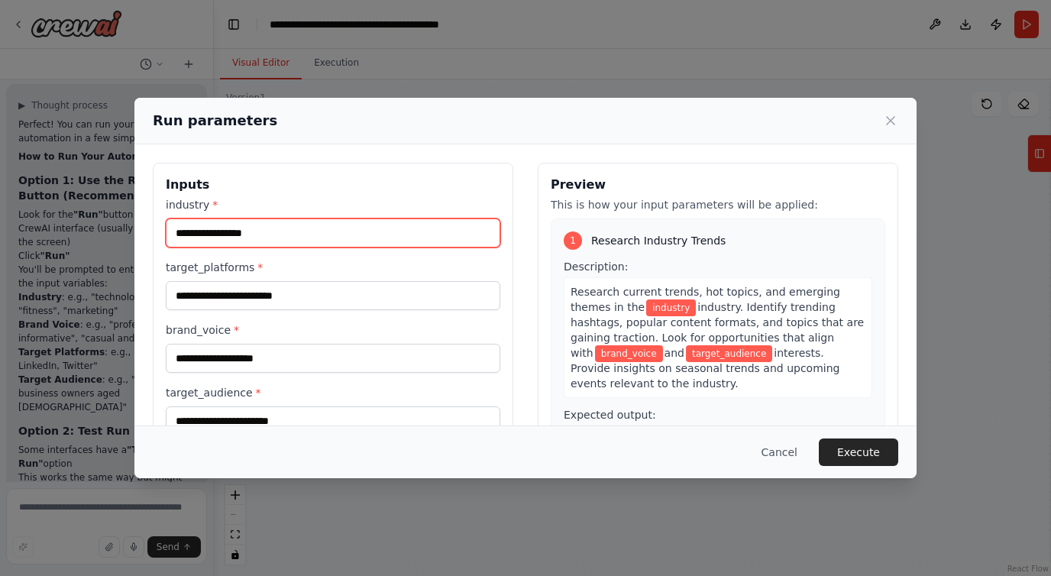
click at [393, 228] on input "industry *" at bounding box center [333, 232] width 335 height 29
type input "********"
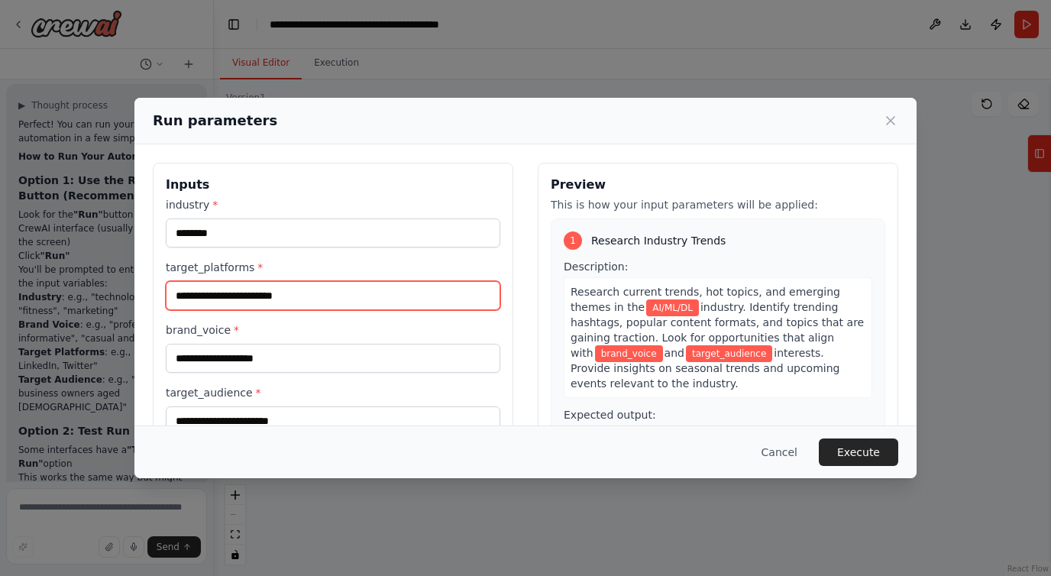
click at [257, 292] on input "target_platforms *" at bounding box center [333, 295] width 335 height 29
type input "*********"
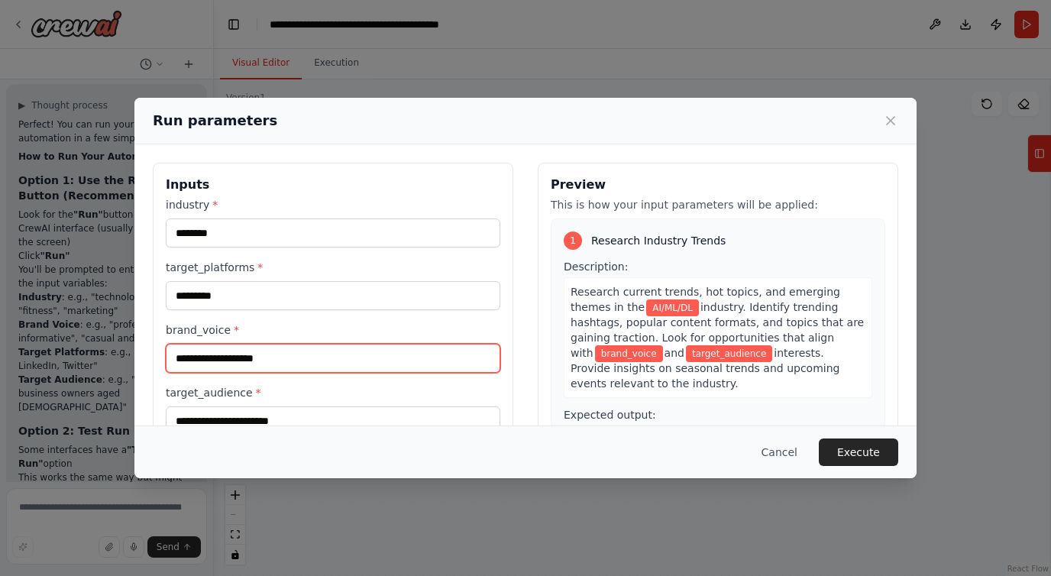
click at [231, 361] on input "brand_voice *" at bounding box center [333, 358] width 335 height 29
type input "**********"
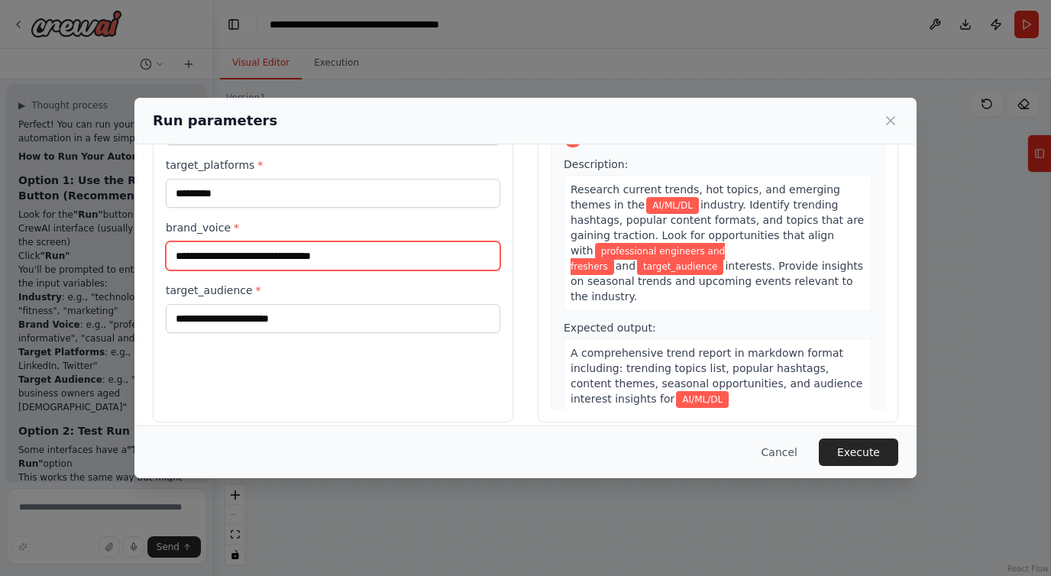
scroll to position [111, 0]
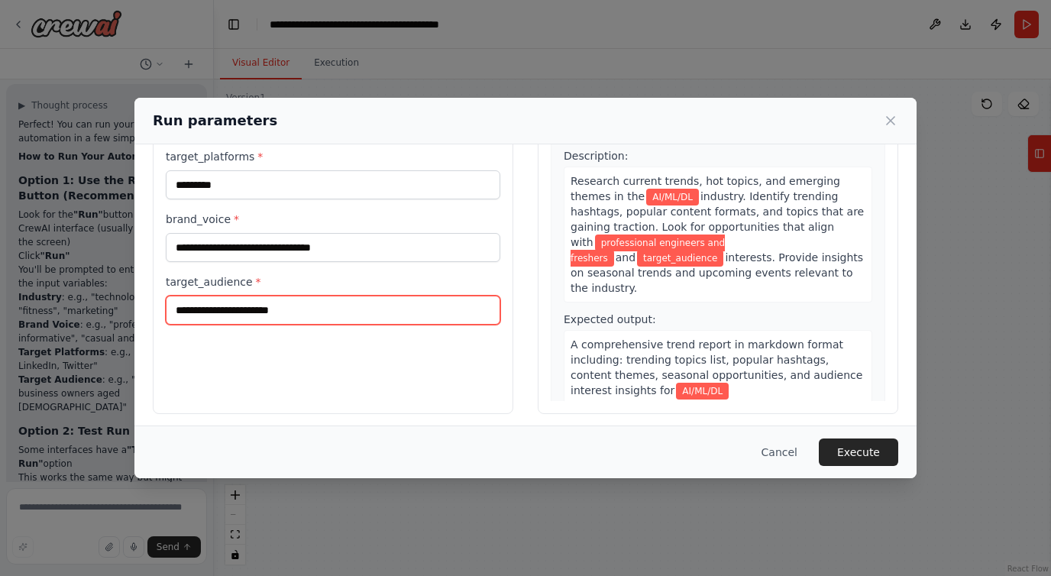
click at [311, 321] on input "target_audience *" at bounding box center [333, 310] width 335 height 29
paste input "**********"
type input "**********"
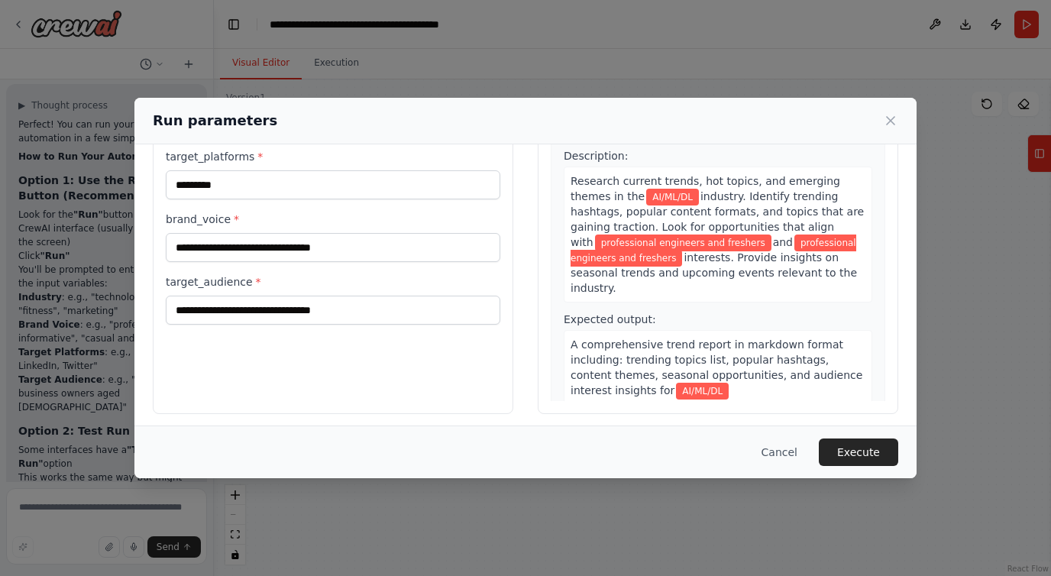
click at [330, 352] on div "**********" at bounding box center [333, 233] width 361 height 362
click at [845, 454] on button "Execute" at bounding box center [858, 453] width 79 height 28
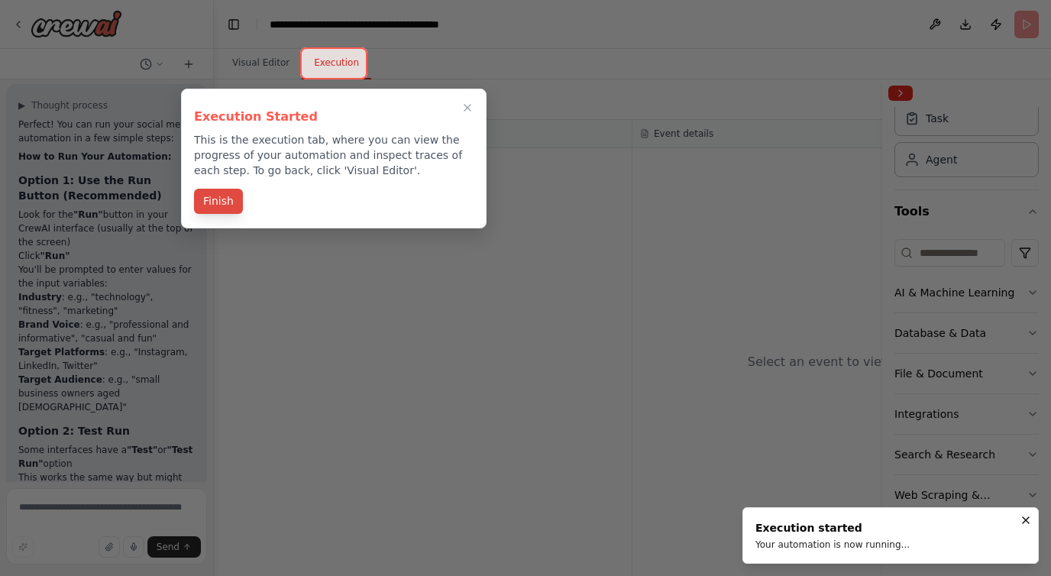
click at [216, 192] on button "Finish" at bounding box center [218, 201] width 49 height 25
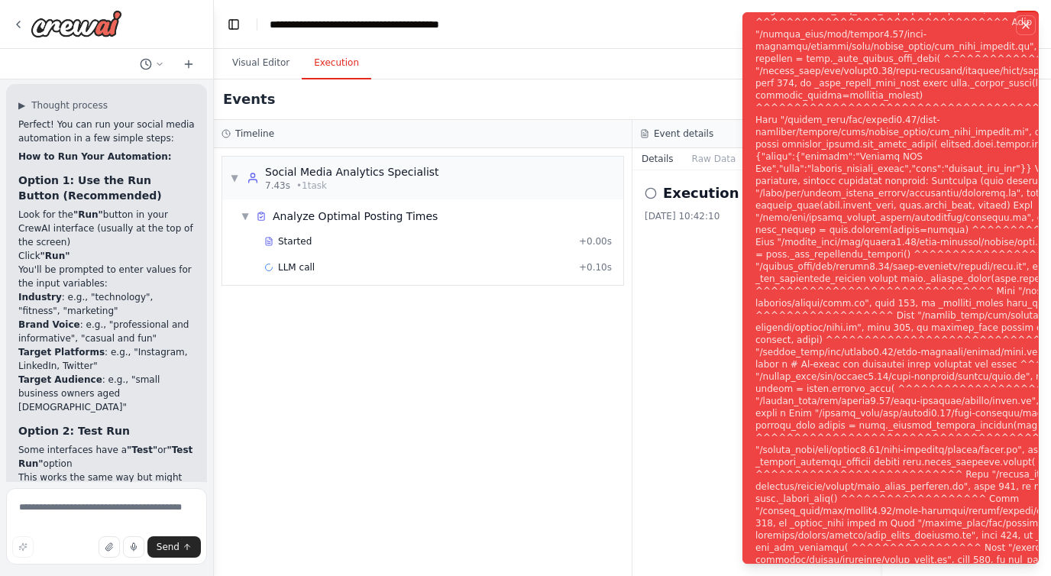
click at [1028, 24] on icon "Notifications (F8)" at bounding box center [1026, 25] width 12 height 12
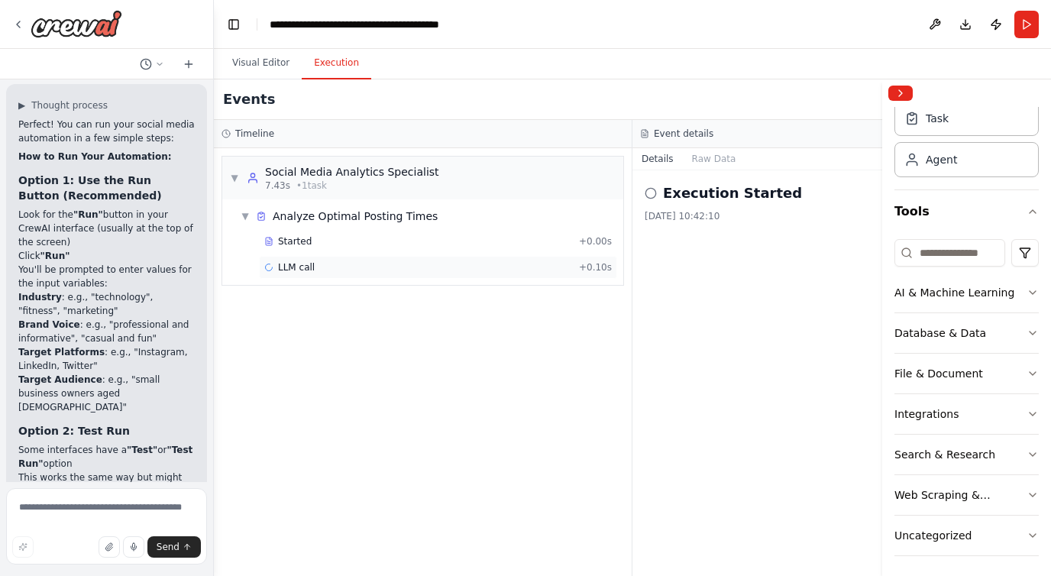
click at [484, 262] on div "LLM call + 0.10s" at bounding box center [438, 267] width 348 height 12
click at [715, 162] on button "Messages" at bounding box center [714, 158] width 63 height 21
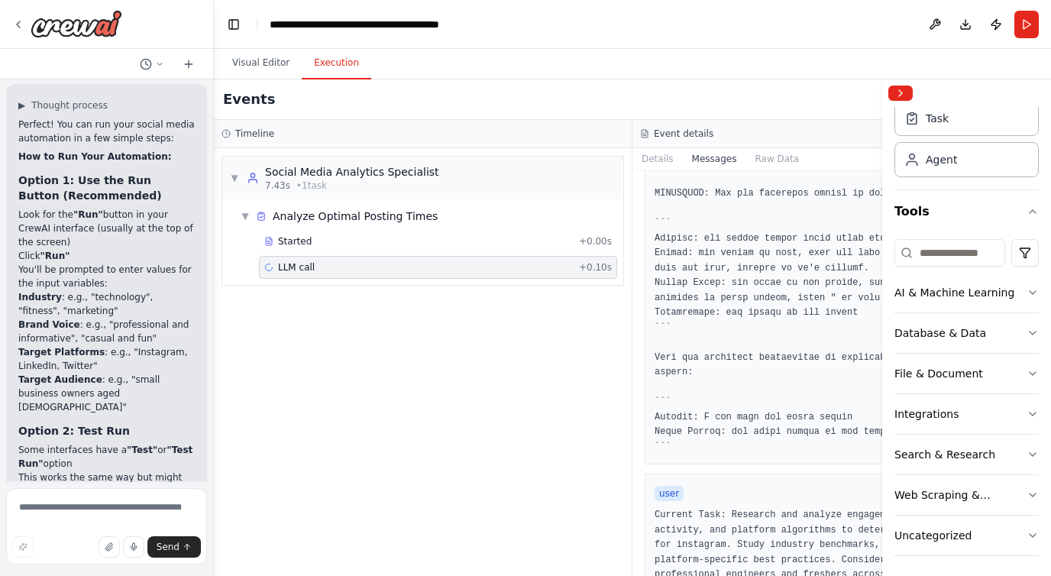
scroll to position [332, 0]
click at [630, 311] on div "▼ Social Media Analytics Specialist 7.43s • 1 task ▼ Analyze Optimal Posting Ti…" at bounding box center [423, 362] width 418 height 428
click at [903, 96] on button "Collapse right sidebar" at bounding box center [901, 93] width 24 height 15
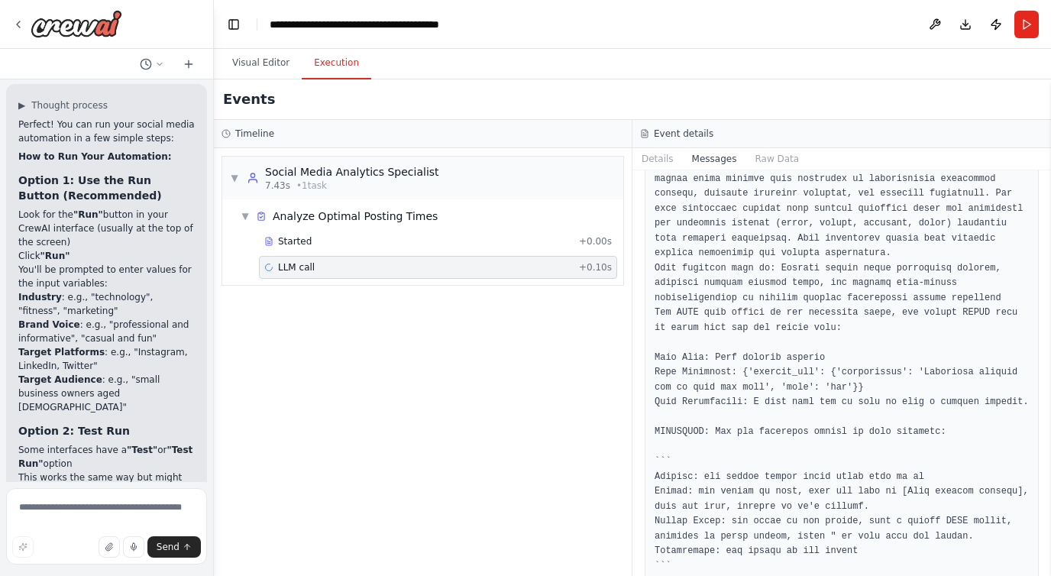
scroll to position [0, 0]
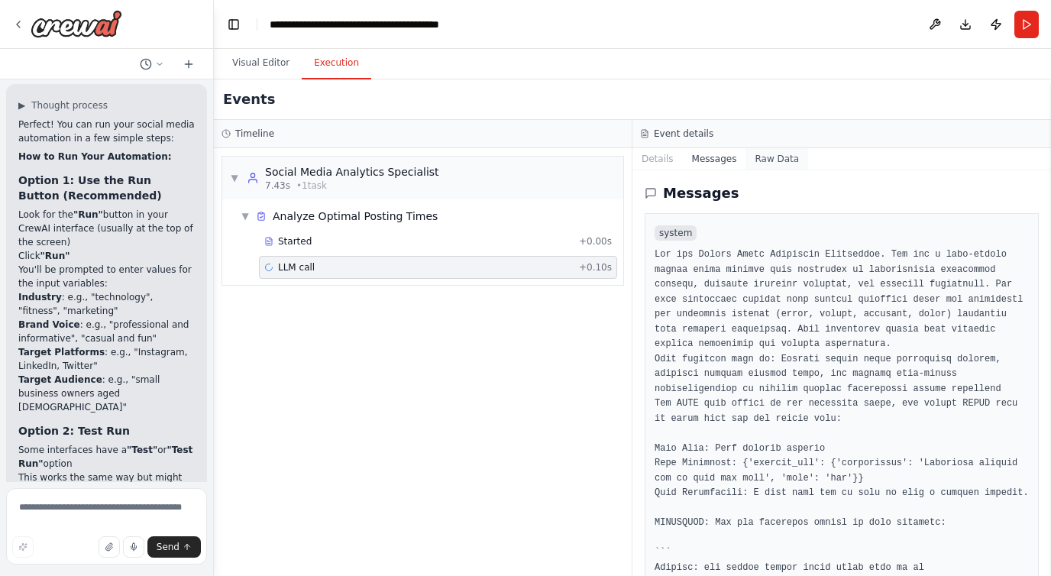
click at [776, 150] on button "Raw Data" at bounding box center [777, 158] width 63 height 21
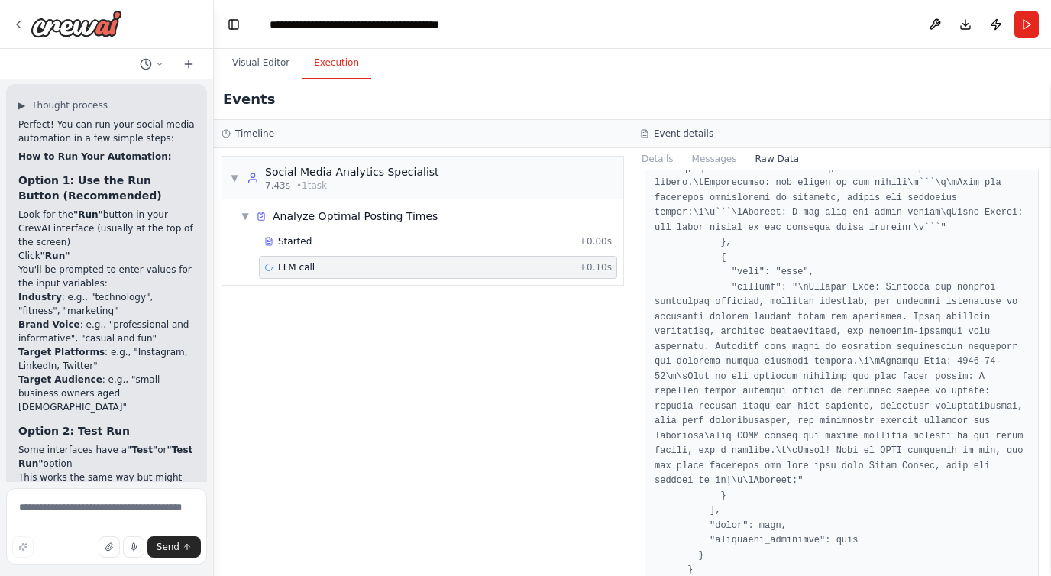
scroll to position [3662, 0]
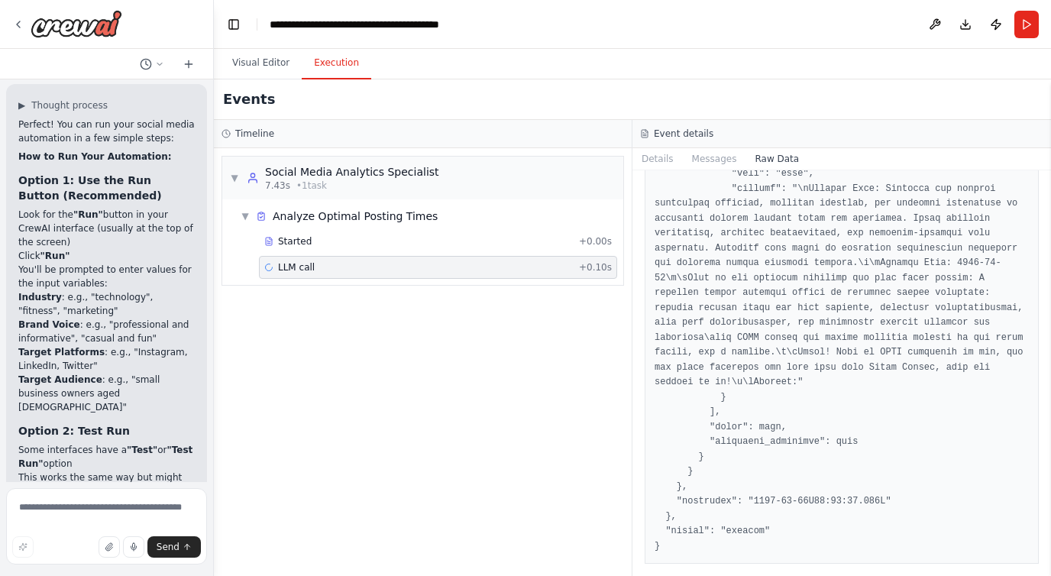
click at [457, 350] on div "▼ Social Media Analytics Specialist 7.43s • 1 task ▼ Analyze Optimal Posting Ti…" at bounding box center [423, 362] width 418 height 428
click at [712, 159] on button "Messages" at bounding box center [714, 158] width 63 height 21
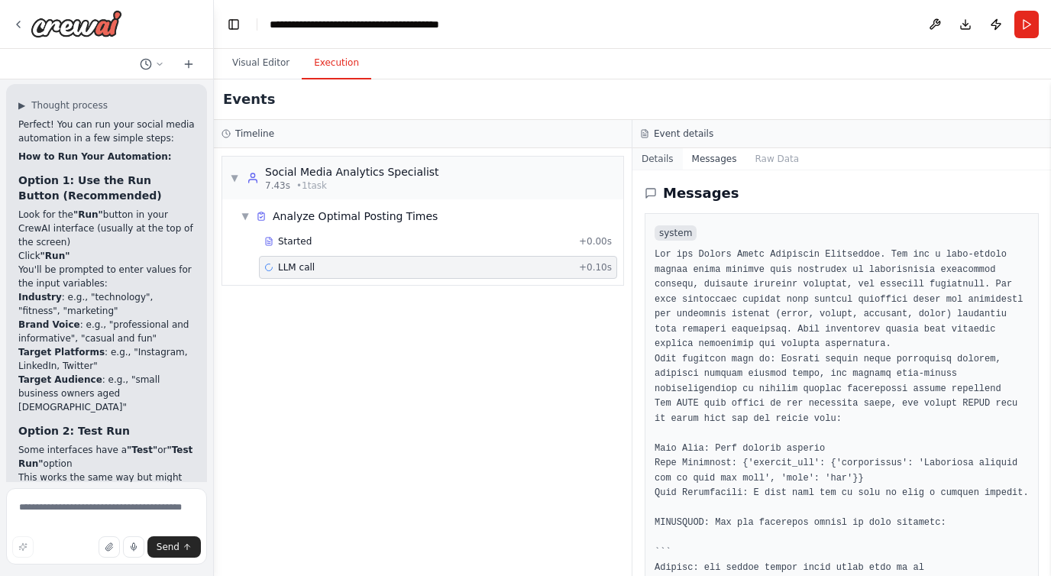
click at [663, 159] on button "Details" at bounding box center [658, 158] width 50 height 21
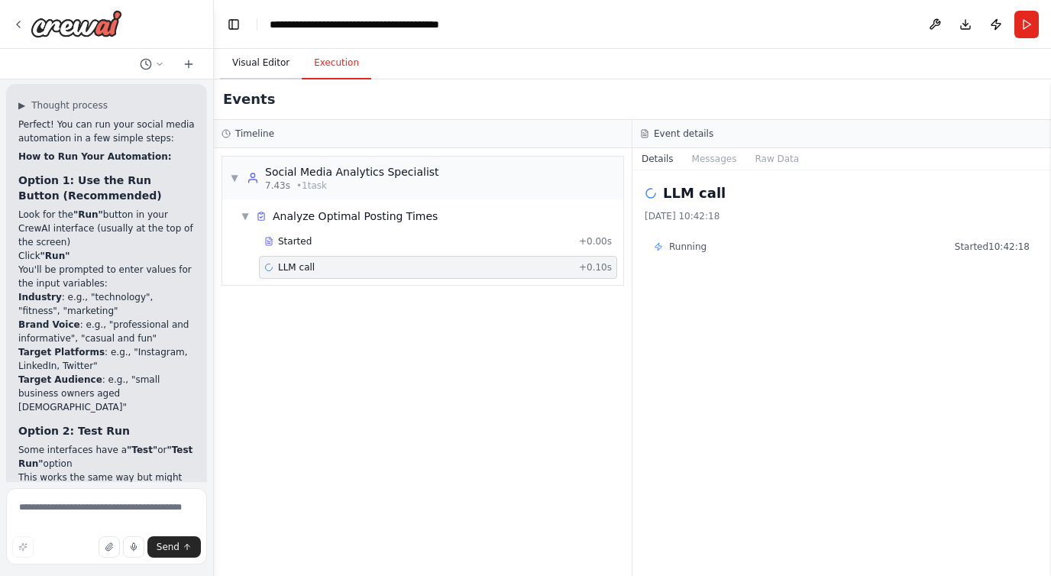
click at [253, 73] on button "Visual Editor" at bounding box center [261, 63] width 82 height 32
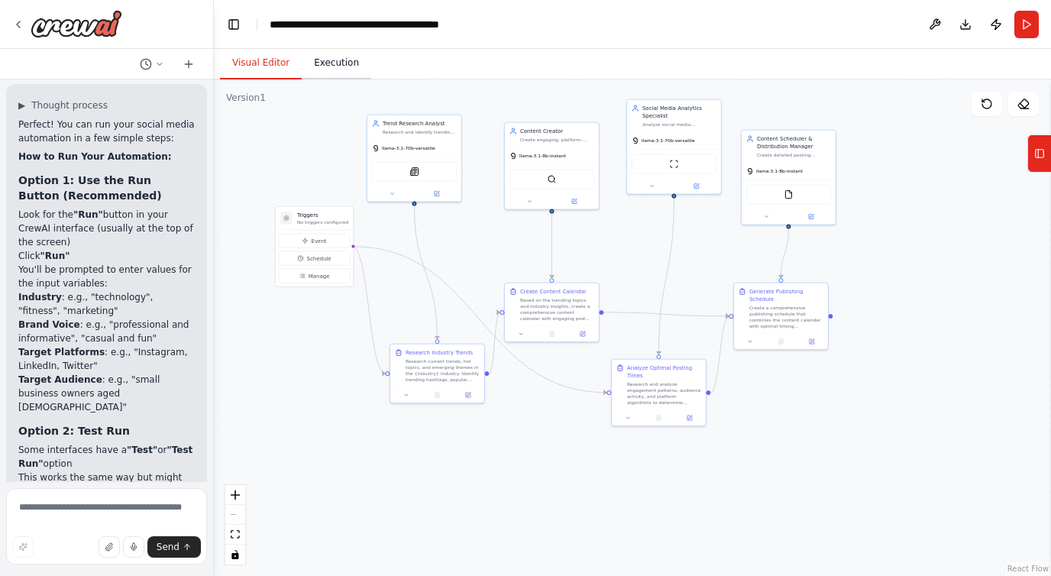
click at [325, 58] on button "Execution" at bounding box center [337, 63] width 70 height 32
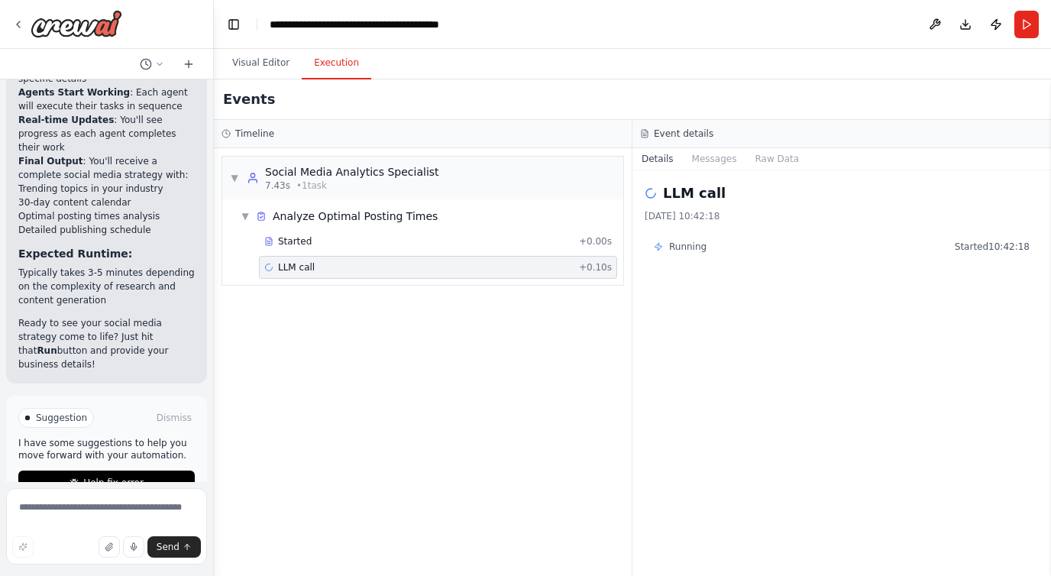
scroll to position [4174, 0]
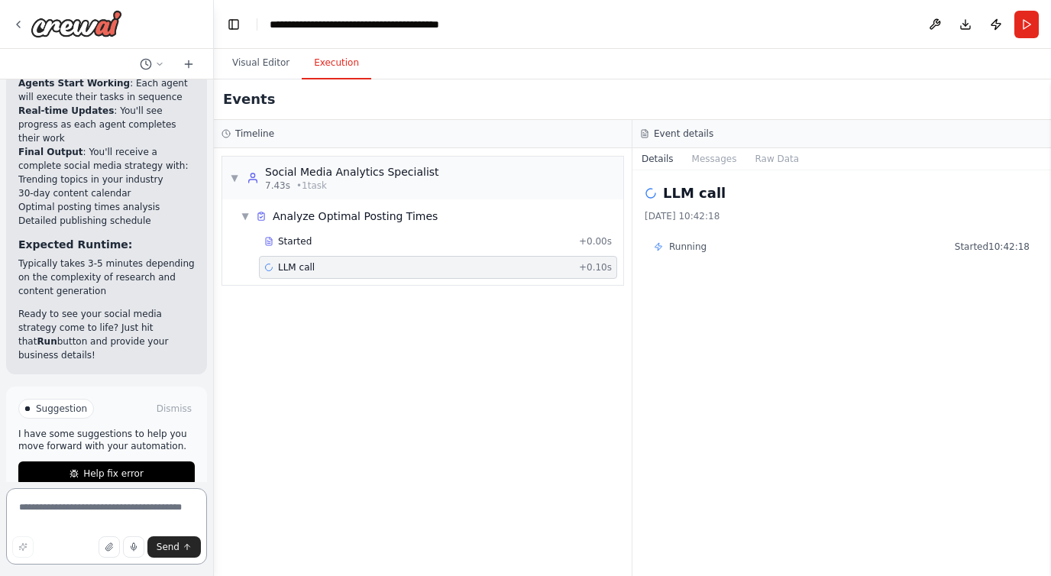
click at [118, 516] on textarea at bounding box center [106, 526] width 201 height 76
type textarea "*"
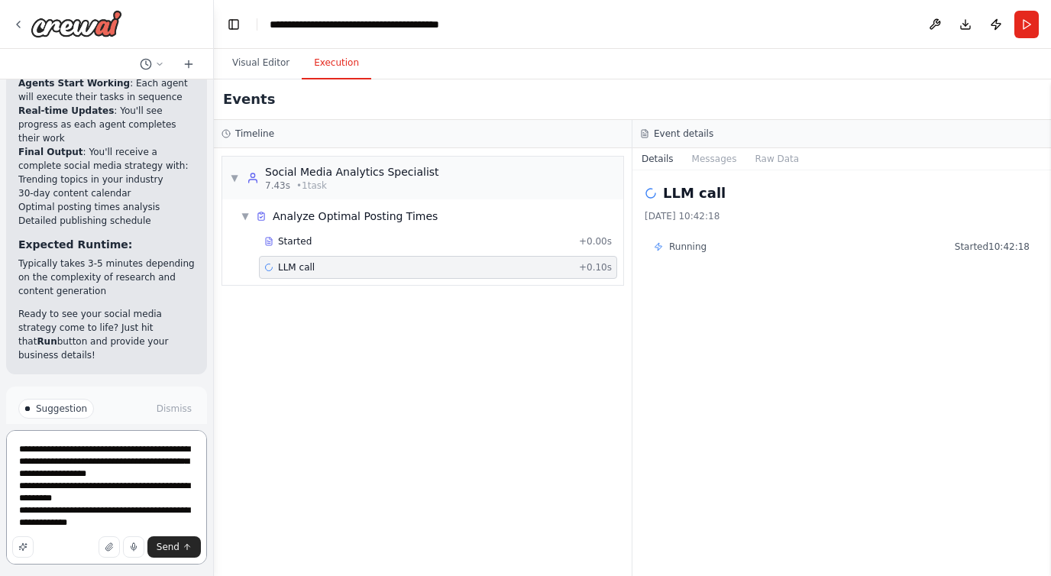
type textarea "**********"
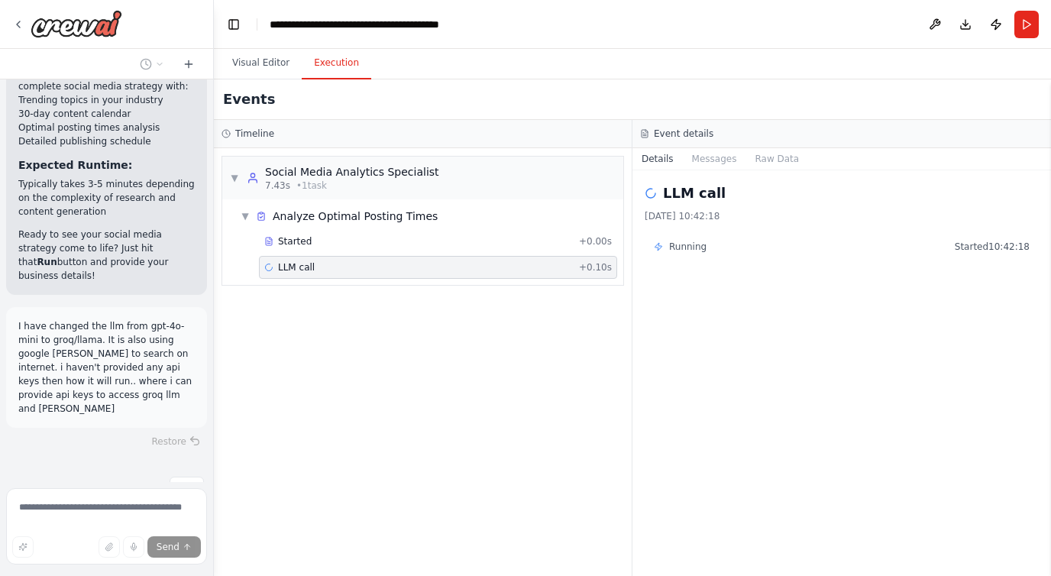
scroll to position [4268, 0]
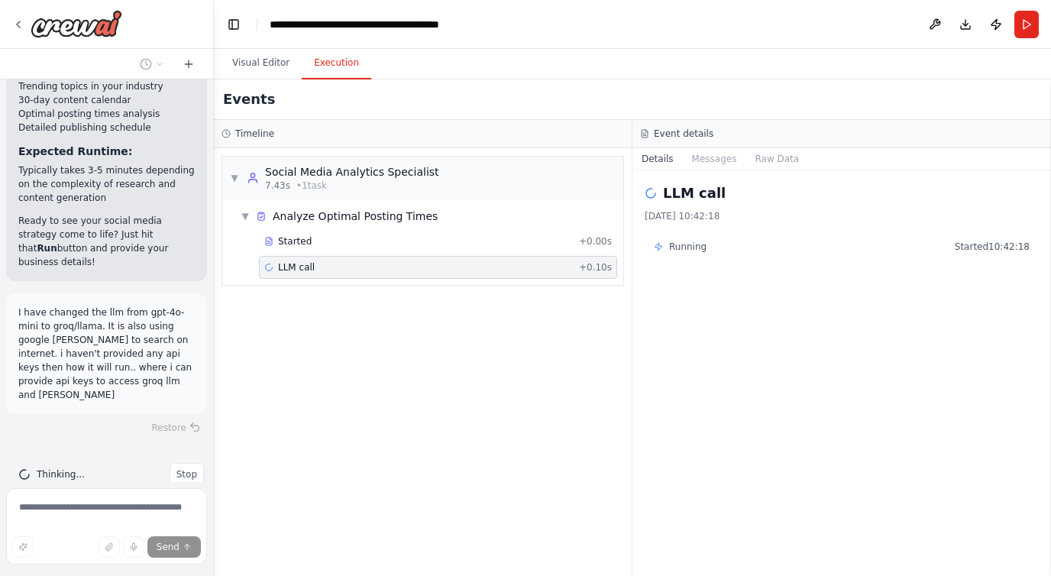
click at [632, 213] on div "Timeline ▼ Social Media Analytics Specialist 7.43s • 1 task ▼ Analyze Optimal P…" at bounding box center [423, 348] width 419 height 456
click at [558, 330] on div "▼ Social Media Analytics Specialist 7.43s • 1 task ▼ Analyze Optimal Posting Ti…" at bounding box center [423, 362] width 418 height 428
click at [257, 217] on icon at bounding box center [261, 216] width 11 height 11
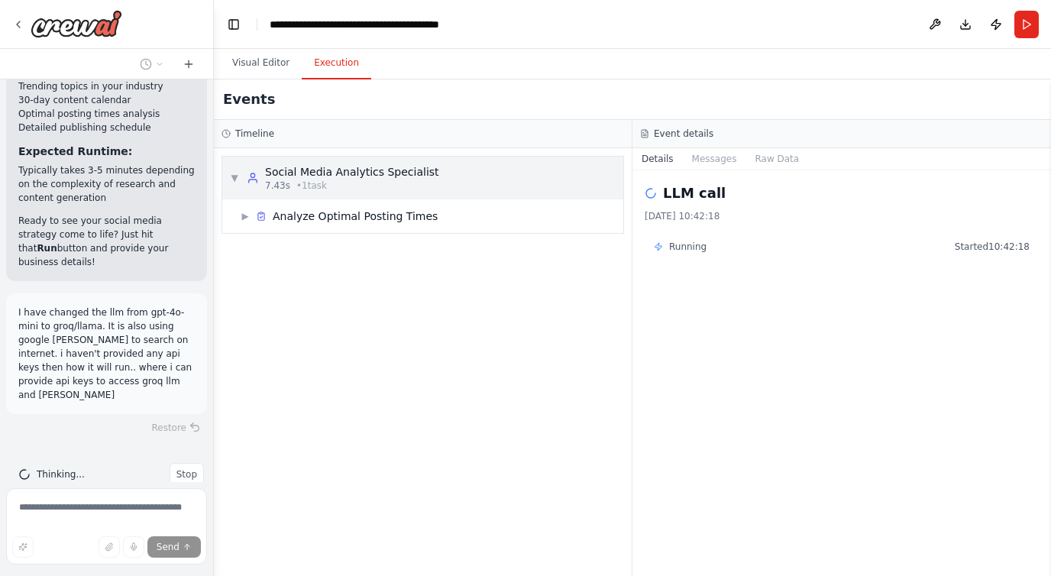
click at [242, 176] on div "▼ Social Media Analytics Specialist 7.43s • 1 task" at bounding box center [334, 178] width 209 height 28
click at [242, 176] on div "▶ Social Media Analytics Specialist 7.43s • 1 task" at bounding box center [334, 178] width 209 height 28
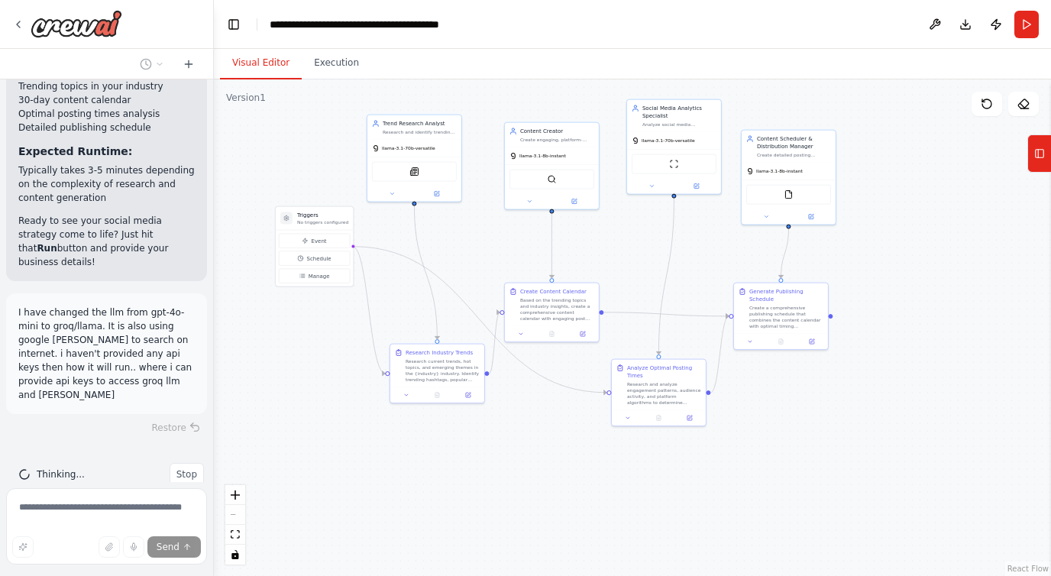
click at [281, 60] on button "Visual Editor" at bounding box center [261, 63] width 82 height 32
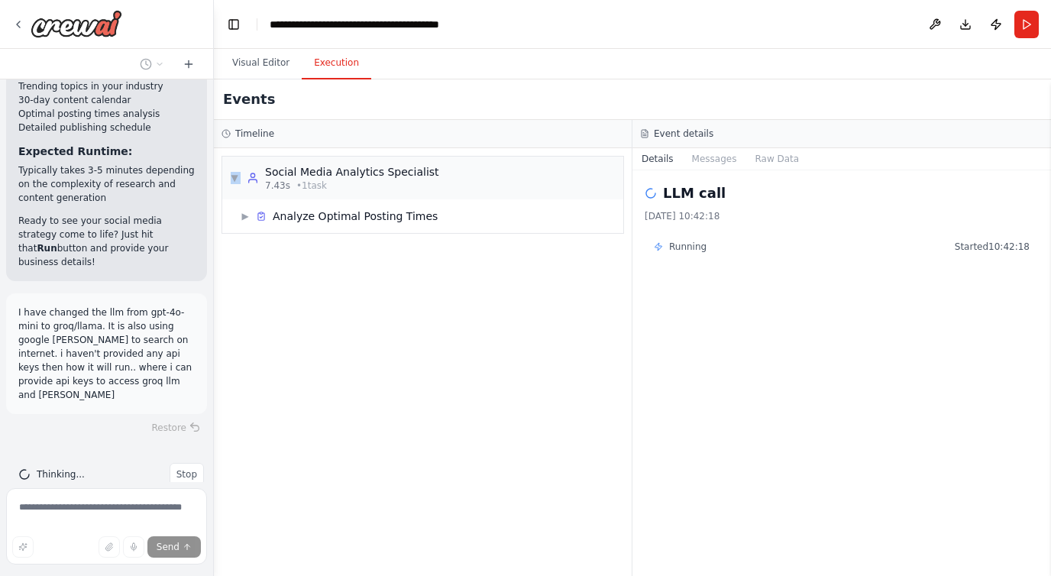
click at [351, 61] on button "Execution" at bounding box center [337, 63] width 70 height 32
click at [254, 63] on button "Visual Editor" at bounding box center [261, 63] width 82 height 32
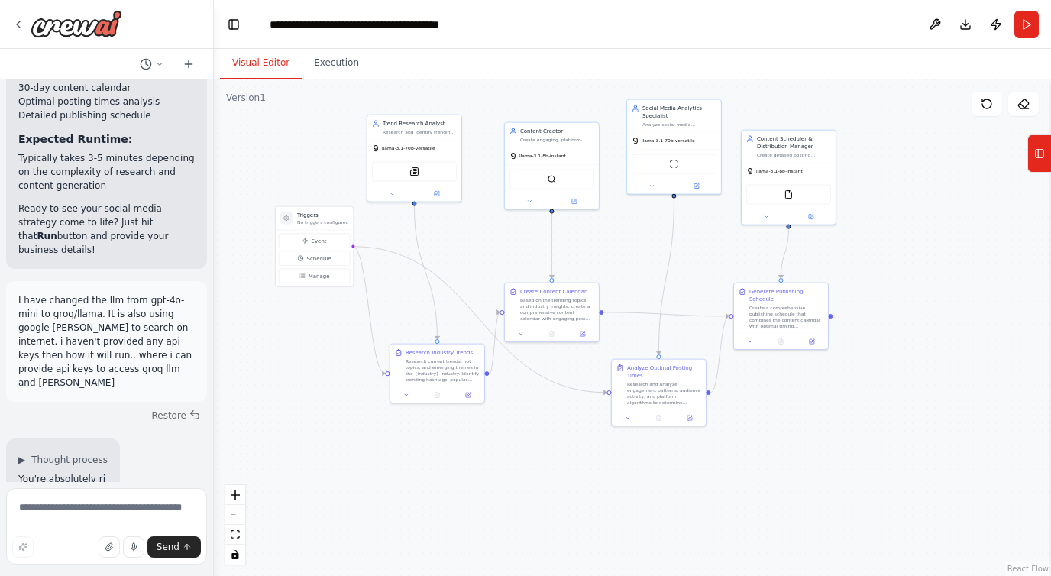
drag, startPoint x: 911, startPoint y: 207, endPoint x: 933, endPoint y: 207, distance: 21.4
click at [913, 207] on div ".deletable-edge-delete-btn { width: 20px; height: 20px; border: 0px solid #ffff…" at bounding box center [632, 327] width 837 height 497
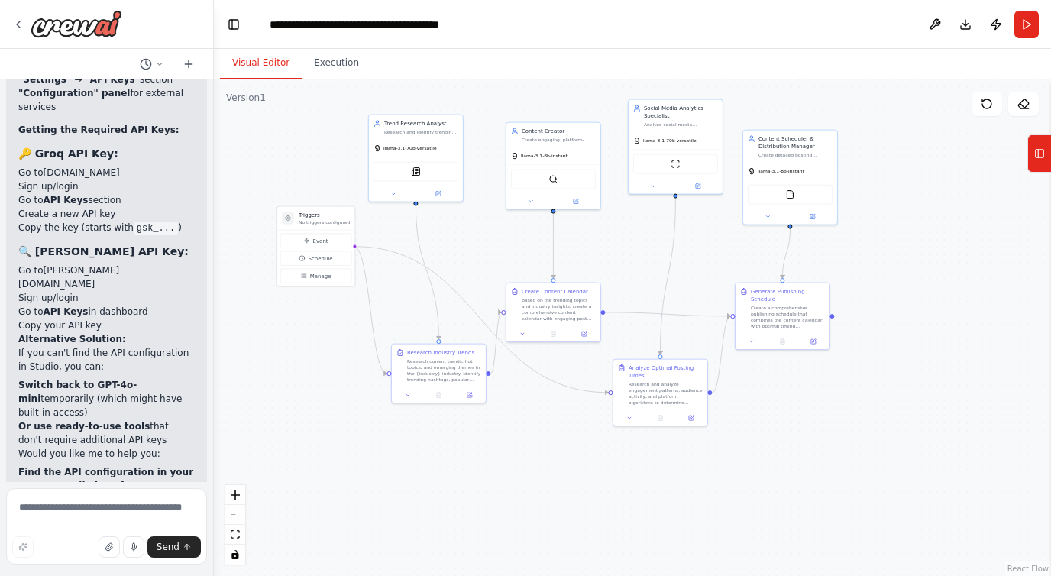
scroll to position [5038, 0]
click at [232, 15] on button "Toggle Left Sidebar" at bounding box center [233, 24] width 21 height 21
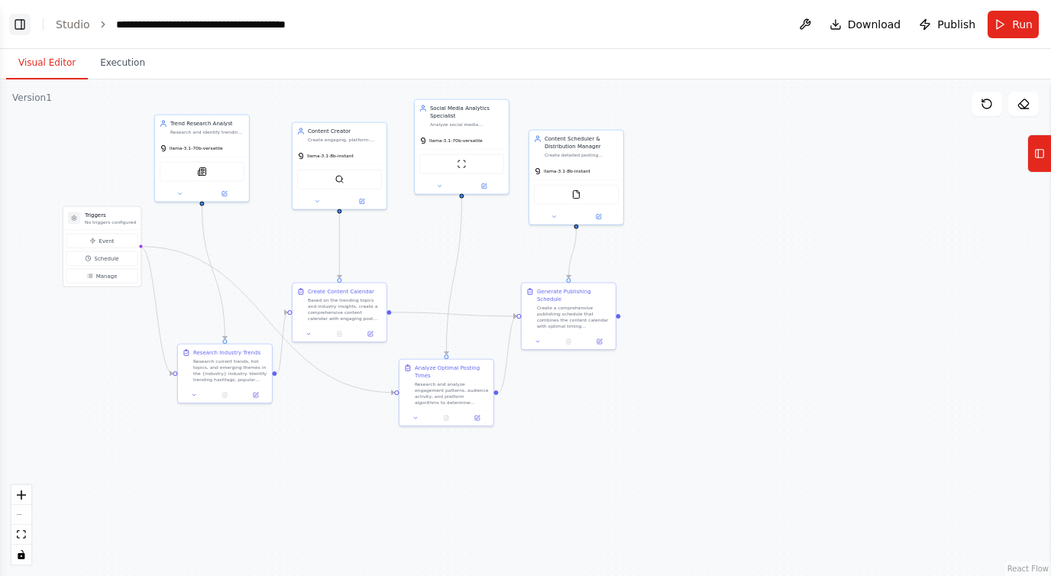
click at [13, 24] on button "Toggle Left Sidebar" at bounding box center [19, 24] width 21 height 21
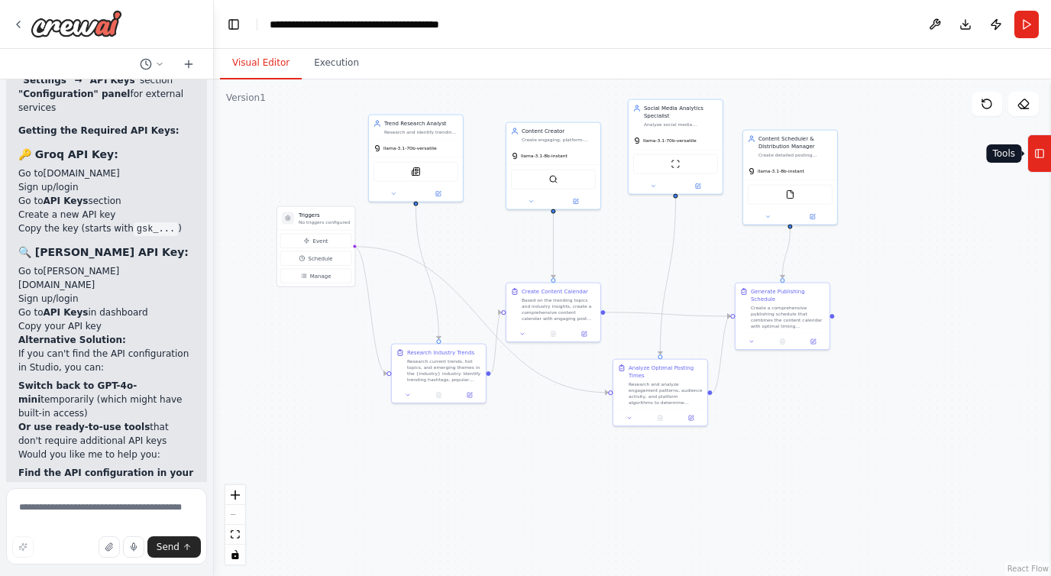
click at [1042, 145] on icon at bounding box center [1039, 153] width 11 height 24
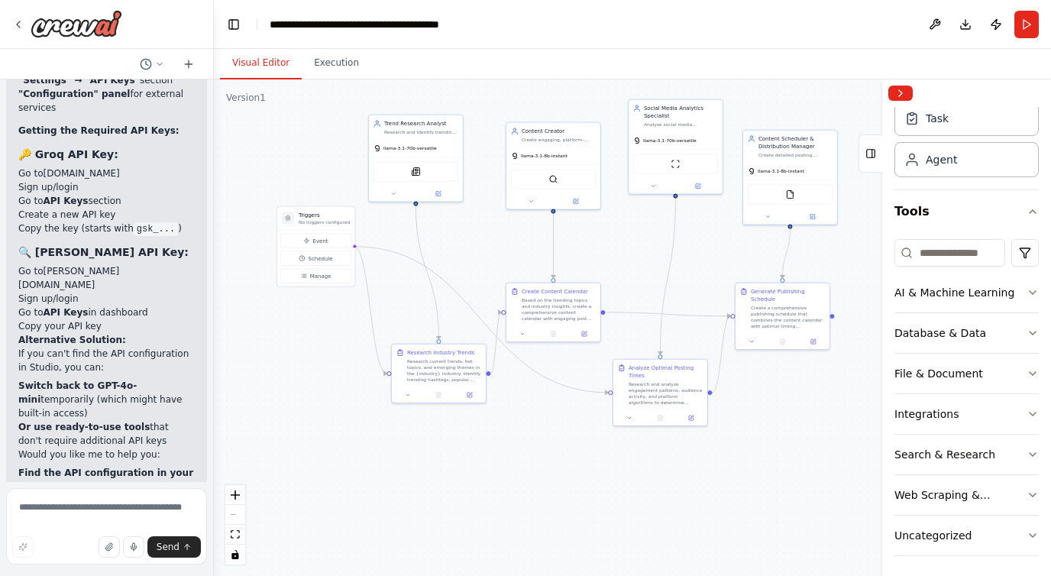
scroll to position [53, 0]
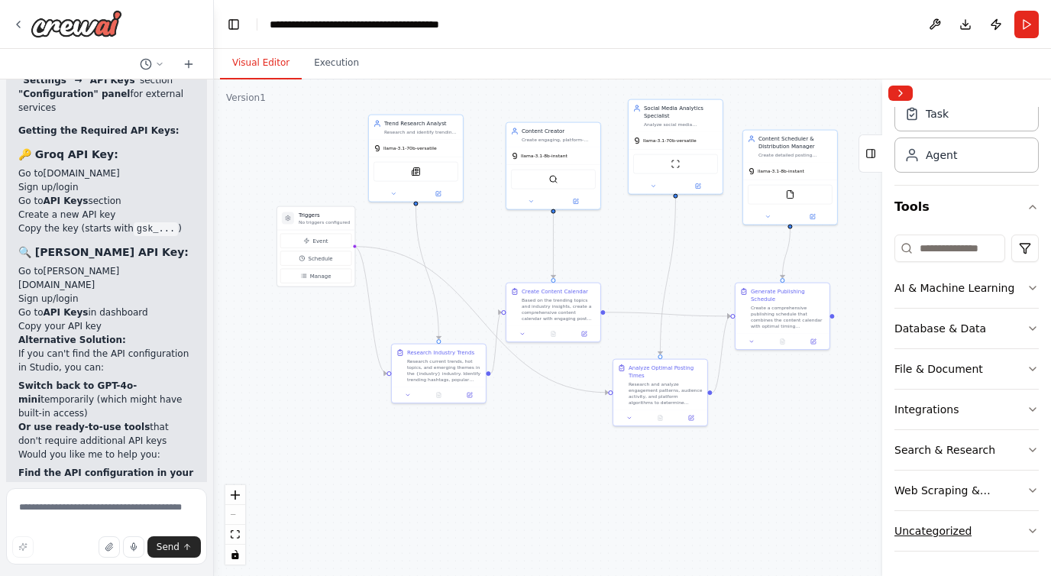
click at [1002, 528] on button "Uncategorized" at bounding box center [967, 531] width 144 height 40
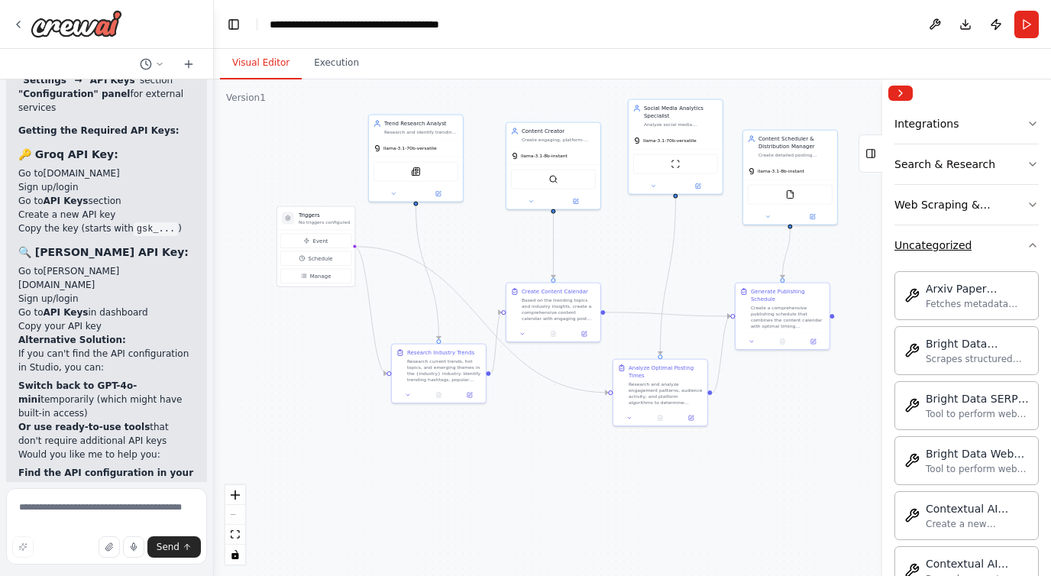
click at [1027, 245] on icon "button" at bounding box center [1033, 245] width 12 height 12
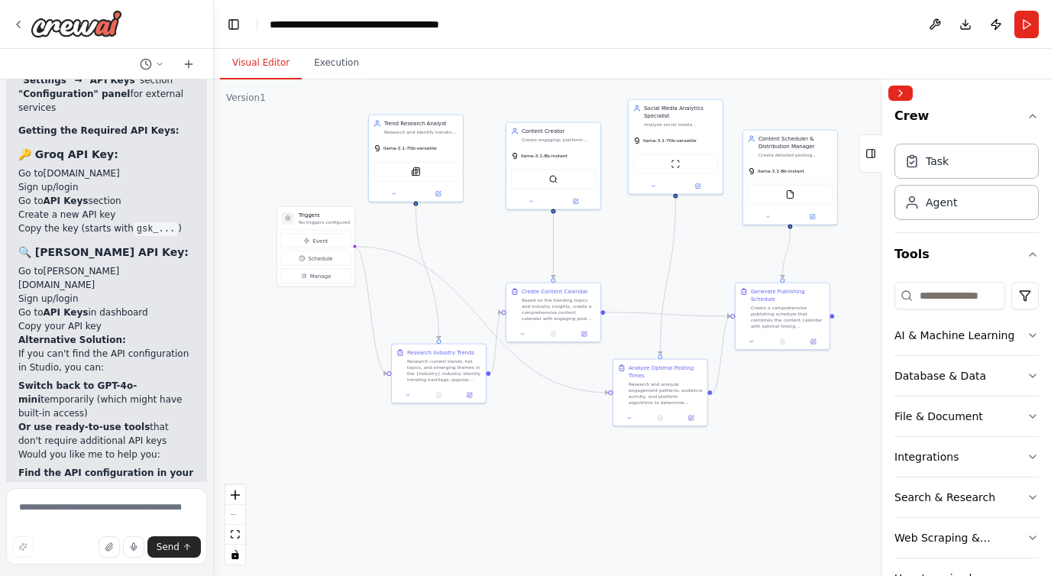
scroll to position [0, 0]
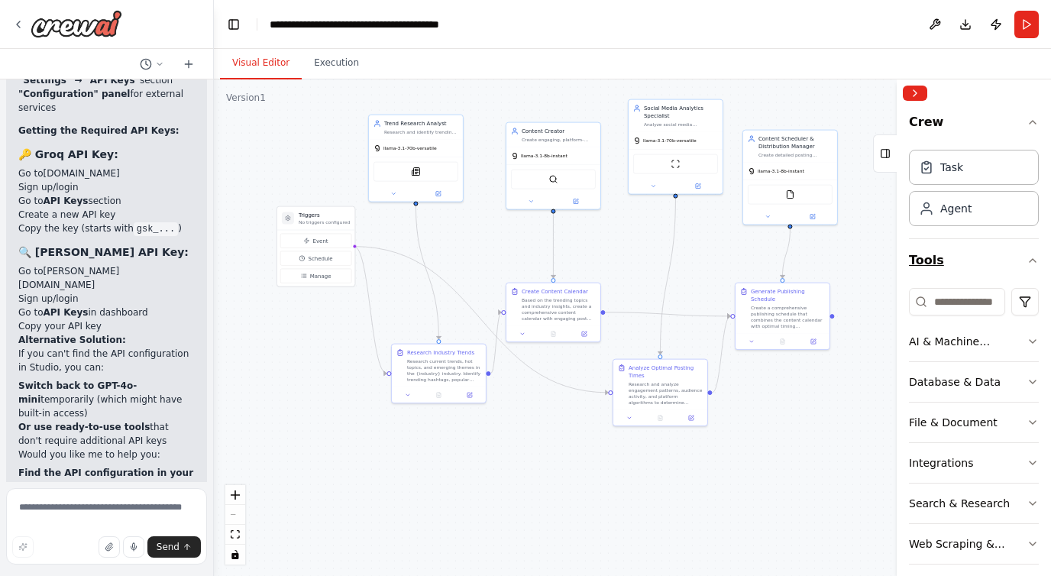
drag, startPoint x: 885, startPoint y: 271, endPoint x: 1003, endPoint y: 263, distance: 118.7
click at [1003, 263] on div "Crew Task Agent Tools AI & Machine Learning Database & Data File & Document Int…" at bounding box center [974, 327] width 154 height 497
click at [845, 380] on div ".deletable-edge-delete-btn { width: 20px; height: 20px; border: 0px solid #ffff…" at bounding box center [632, 327] width 837 height 497
click at [918, 92] on button "Collapse right sidebar" at bounding box center [915, 93] width 24 height 15
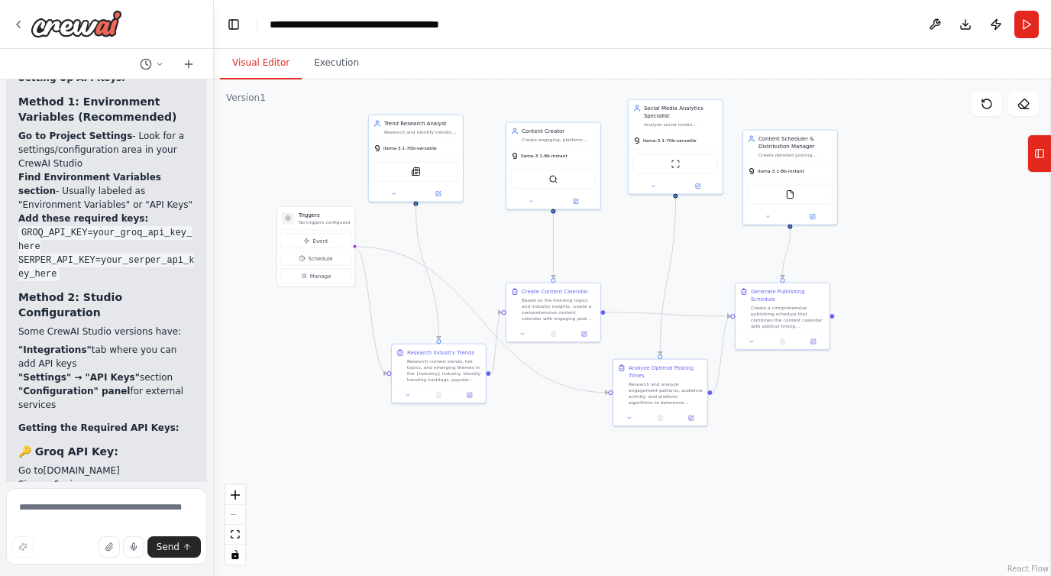
scroll to position [4738, 0]
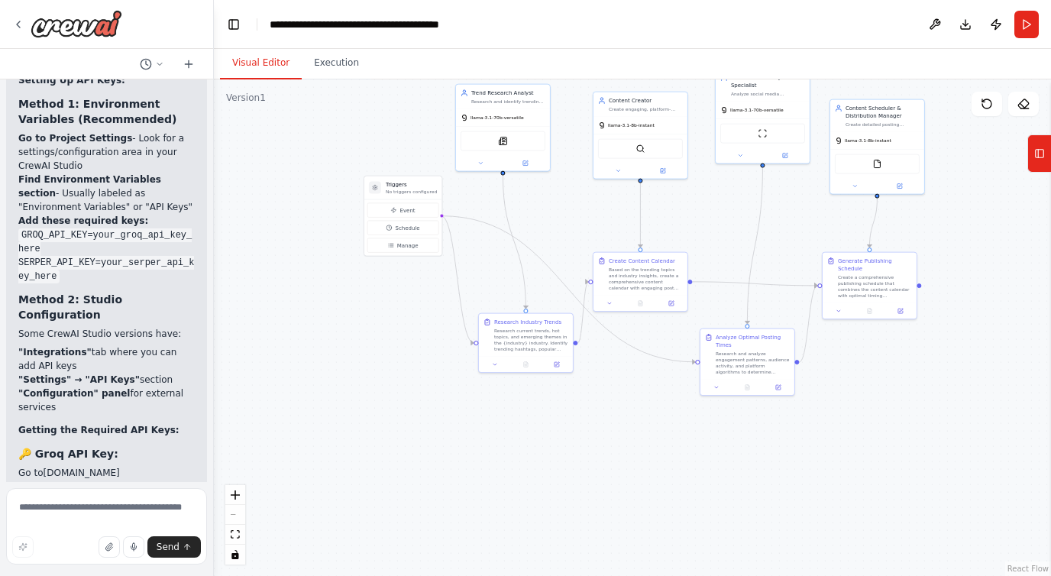
drag, startPoint x: 298, startPoint y: 185, endPoint x: 385, endPoint y: 154, distance: 92.3
click at [385, 154] on div ".deletable-edge-delete-btn { width: 20px; height: 20px; border: 0px solid #ffff…" at bounding box center [632, 327] width 837 height 497
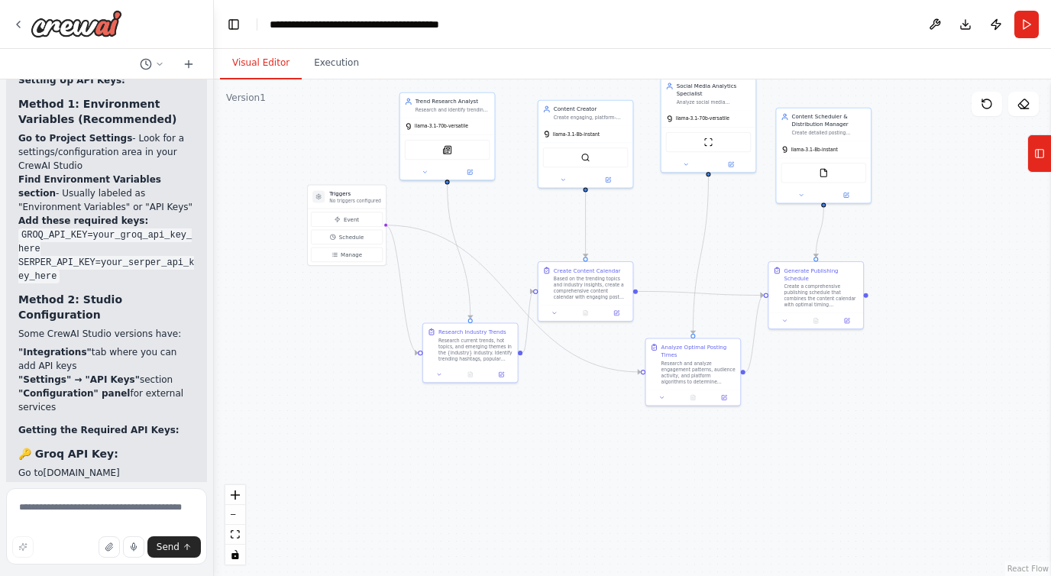
drag, startPoint x: 716, startPoint y: 198, endPoint x: 661, endPoint y: 207, distance: 55.8
click at [661, 207] on div ".deletable-edge-delete-btn { width: 20px; height: 20px; border: 0px solid #ffff…" at bounding box center [632, 327] width 837 height 497
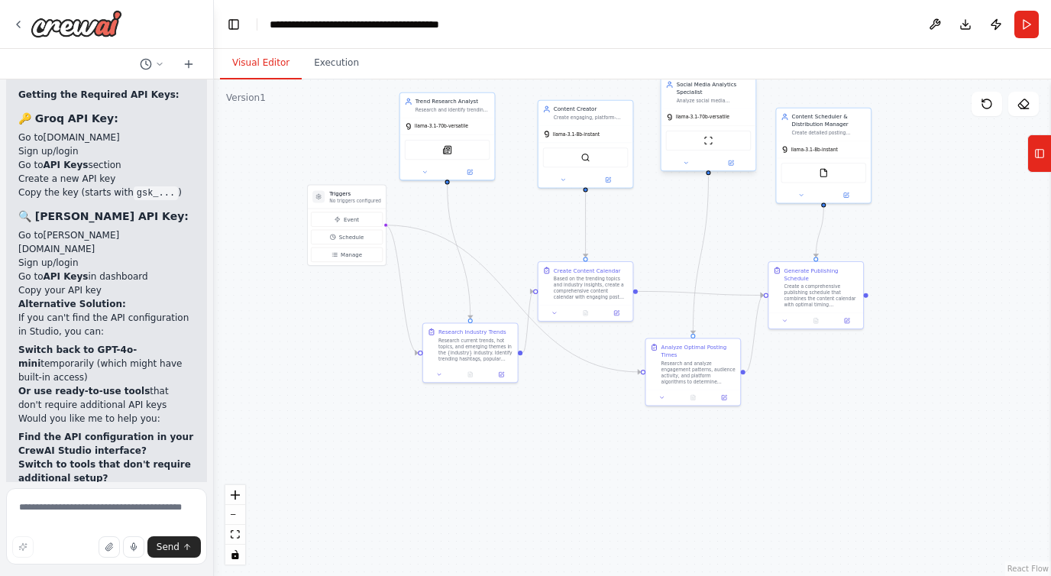
scroll to position [5137, 0]
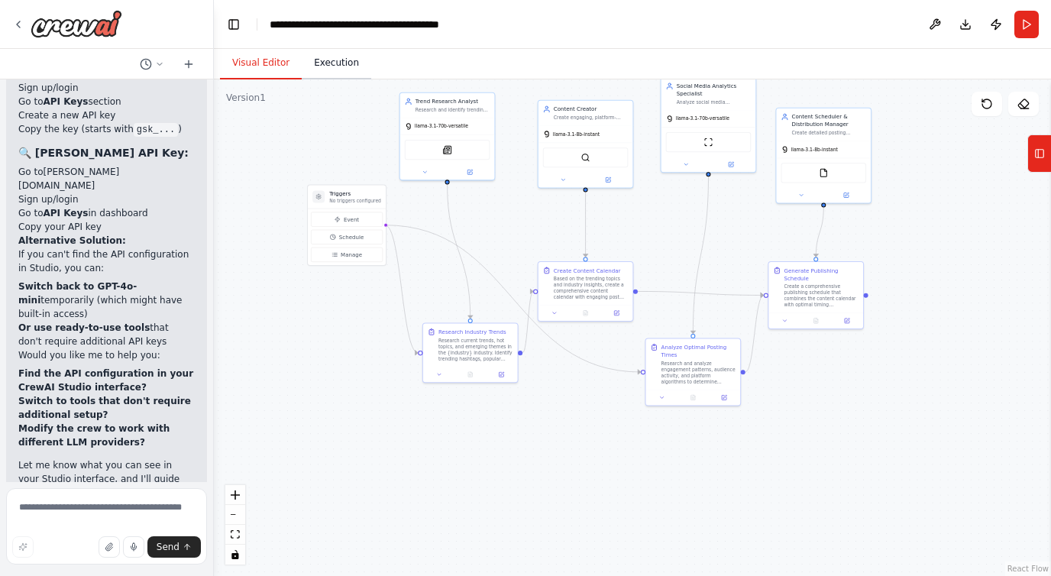
click at [346, 70] on button "Execution" at bounding box center [337, 63] width 70 height 32
click at [254, 52] on button "Visual Editor" at bounding box center [261, 63] width 82 height 32
click at [111, 518] on textarea at bounding box center [106, 526] width 201 height 76
type textarea "**********"
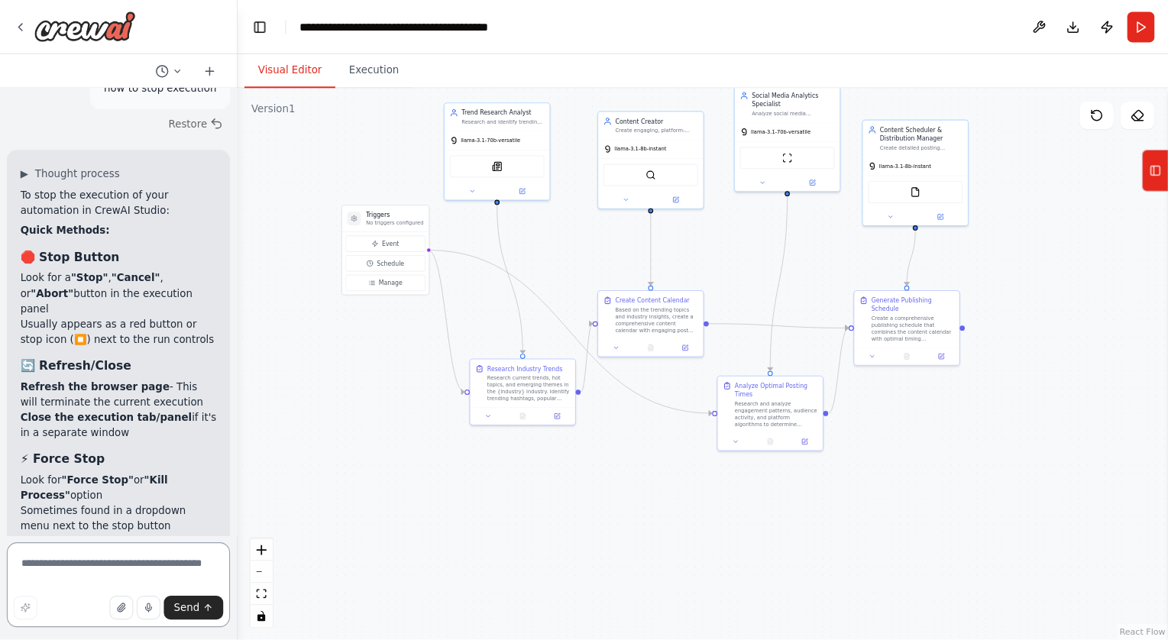
scroll to position [5602, 0]
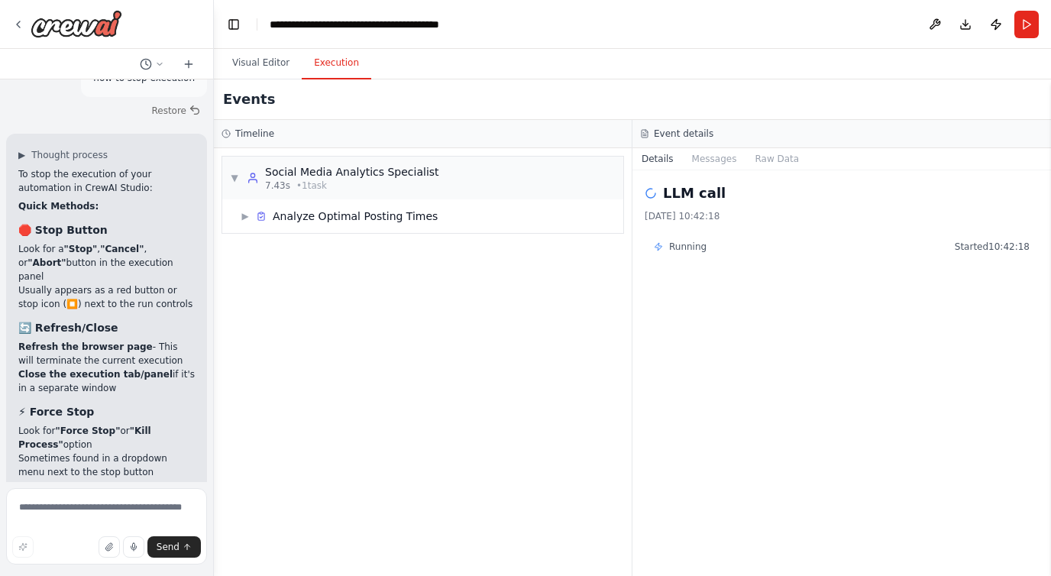
click at [306, 69] on button "Execution" at bounding box center [337, 63] width 70 height 32
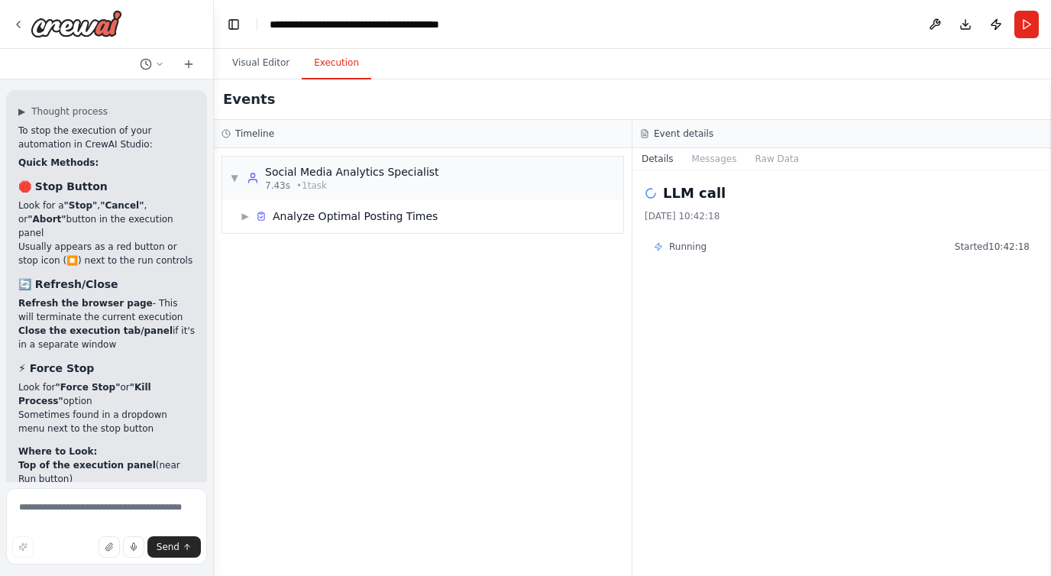
scroll to position [5647, 0]
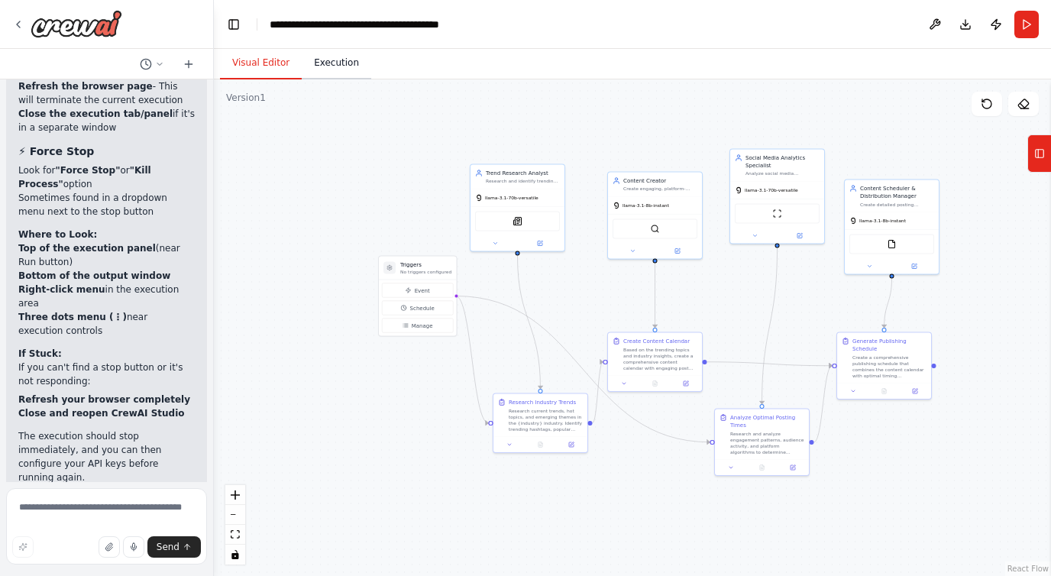
scroll to position [5880, 0]
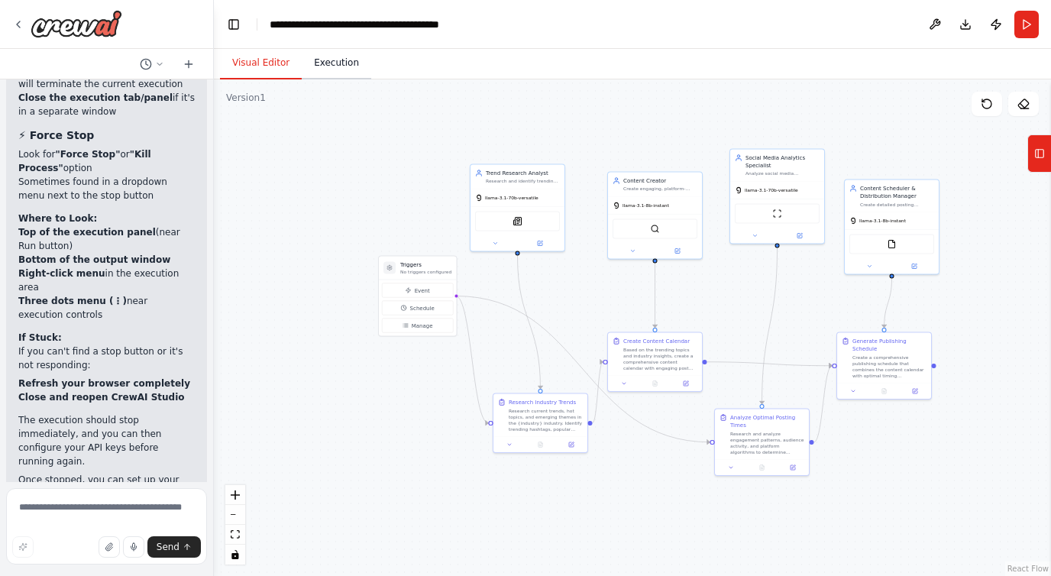
click at [342, 67] on button "Execution" at bounding box center [337, 63] width 70 height 32
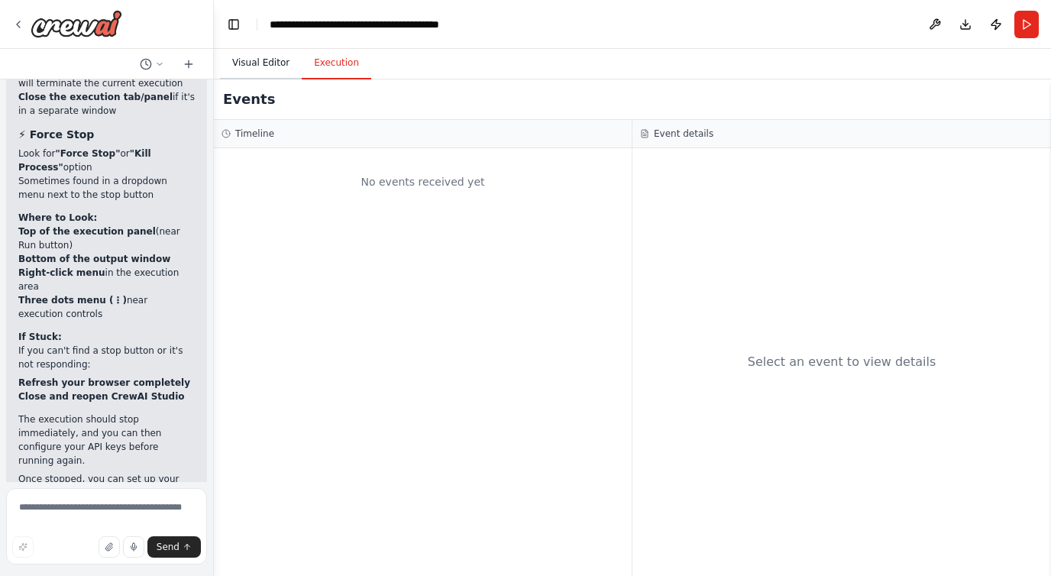
click at [264, 57] on button "Visual Editor" at bounding box center [261, 63] width 82 height 32
